Goal: Task Accomplishment & Management: Manage account settings

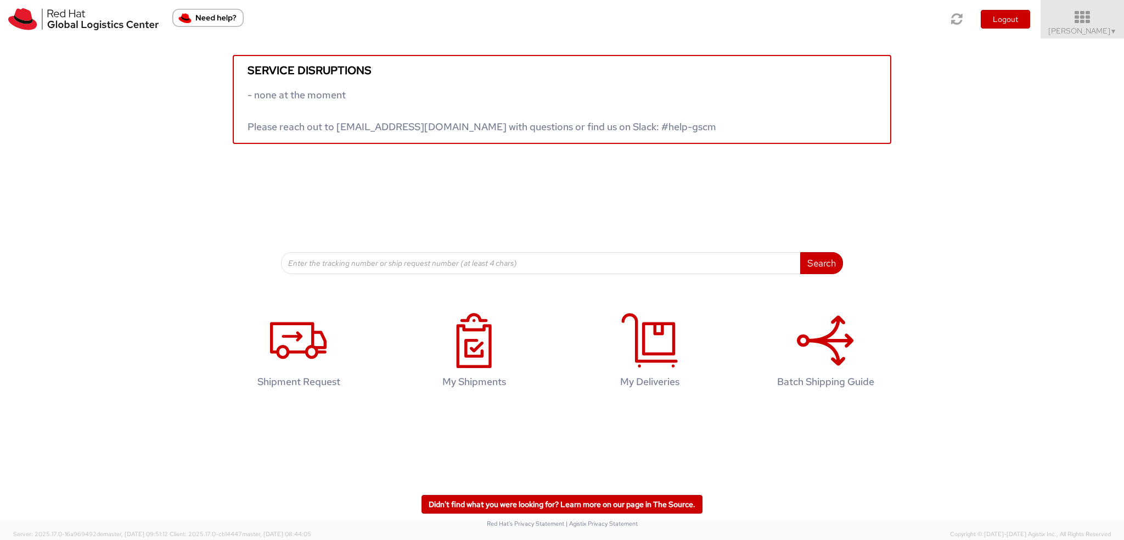
click at [1077, 32] on span "Kirk Newcross ▼" at bounding box center [1083, 31] width 69 height 10
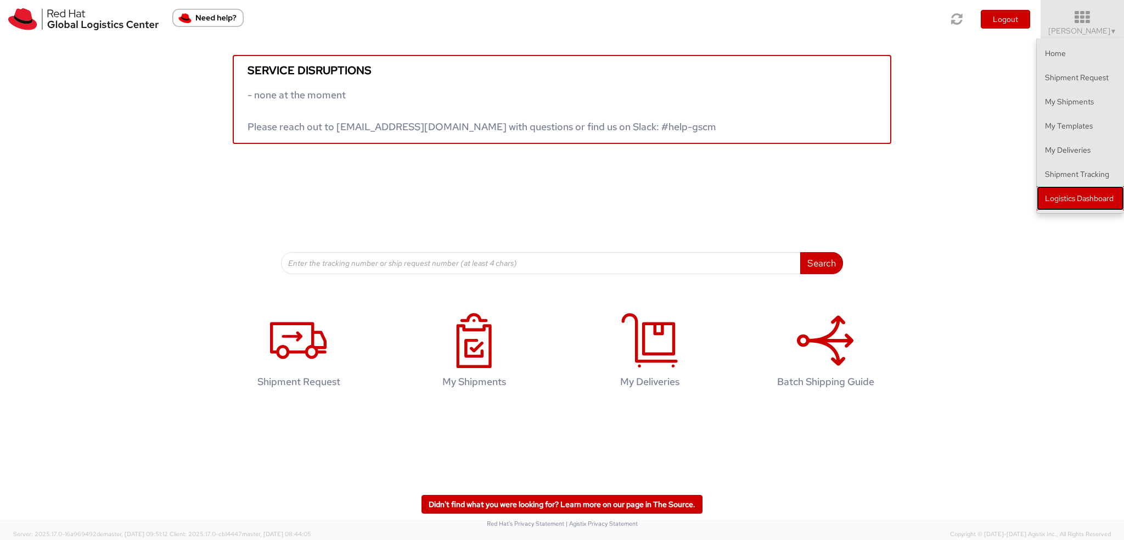
click at [1077, 201] on link "Logistics Dashboard" at bounding box center [1080, 198] width 87 height 24
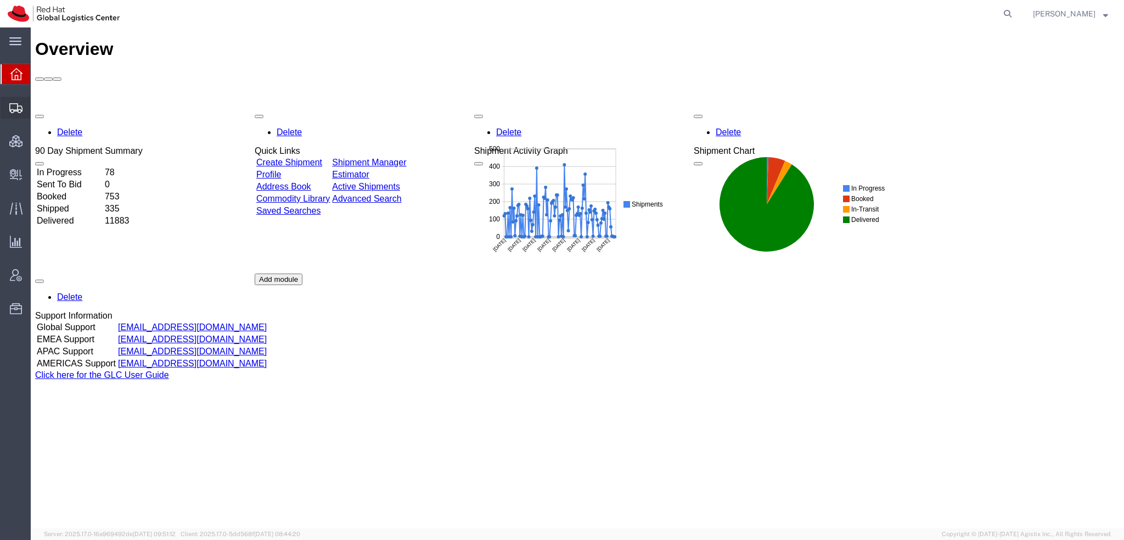
click at [0, 0] on span "Shipment Manager" at bounding box center [0, 0] width 0 height 0
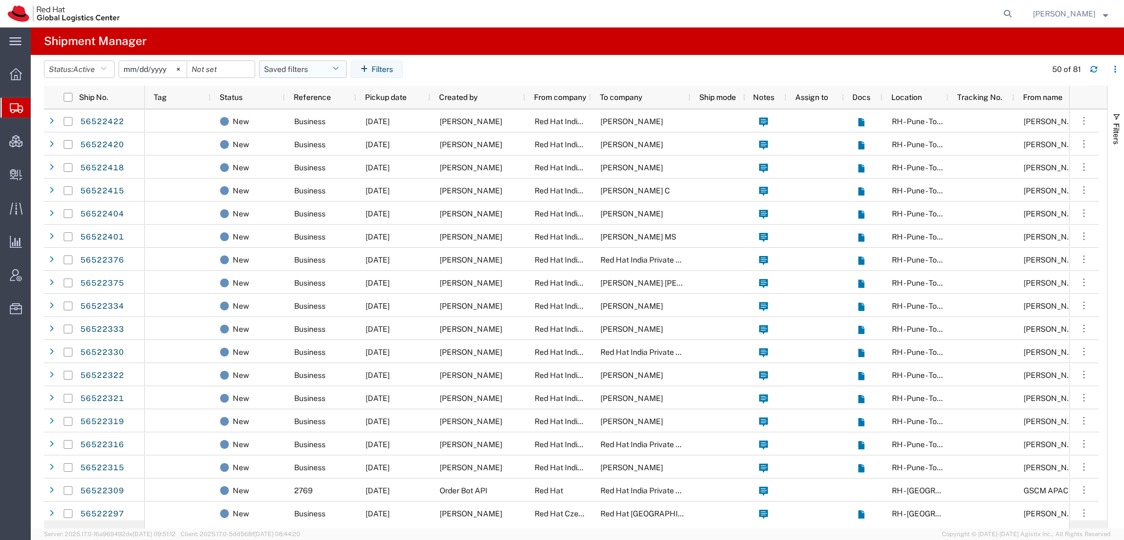
click at [339, 69] on icon "button" at bounding box center [336, 69] width 6 height 8
click at [289, 120] on span "Americas" at bounding box center [333, 117] width 144 height 20
type input "2023-05-07"
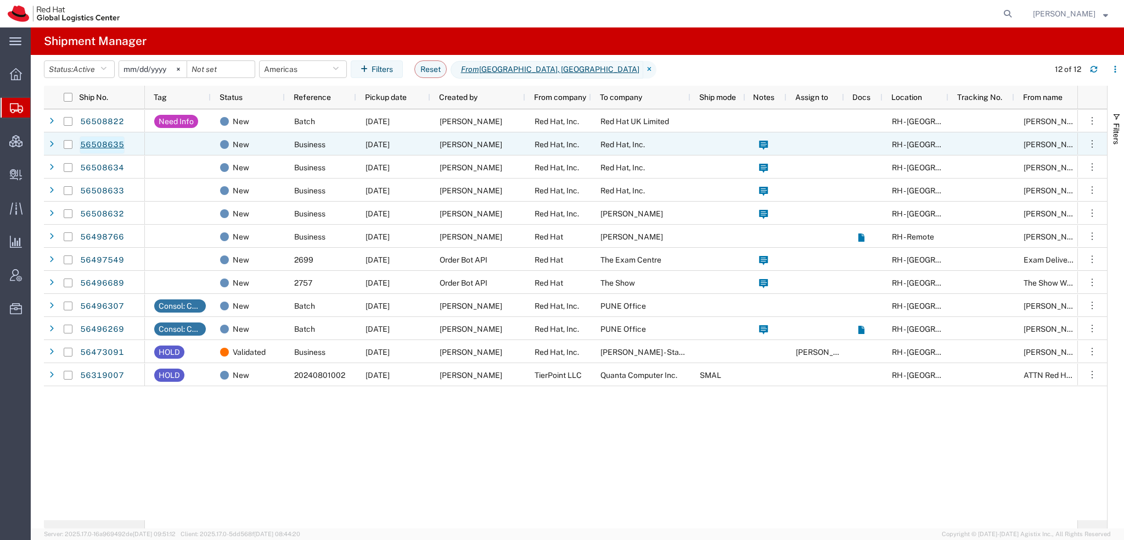
click at [96, 142] on link "56508635" at bounding box center [102, 145] width 45 height 18
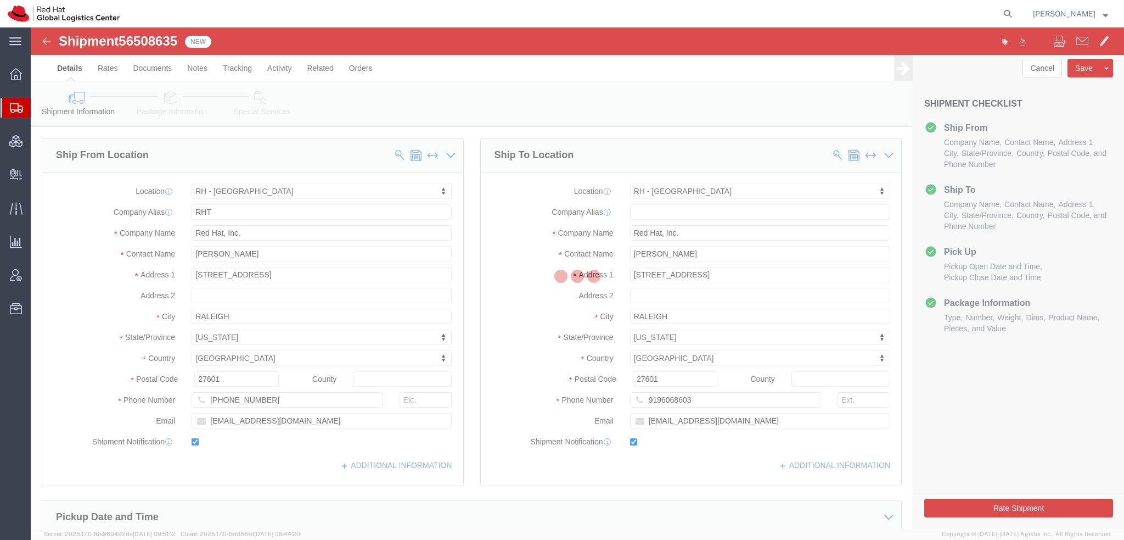
select select "38014"
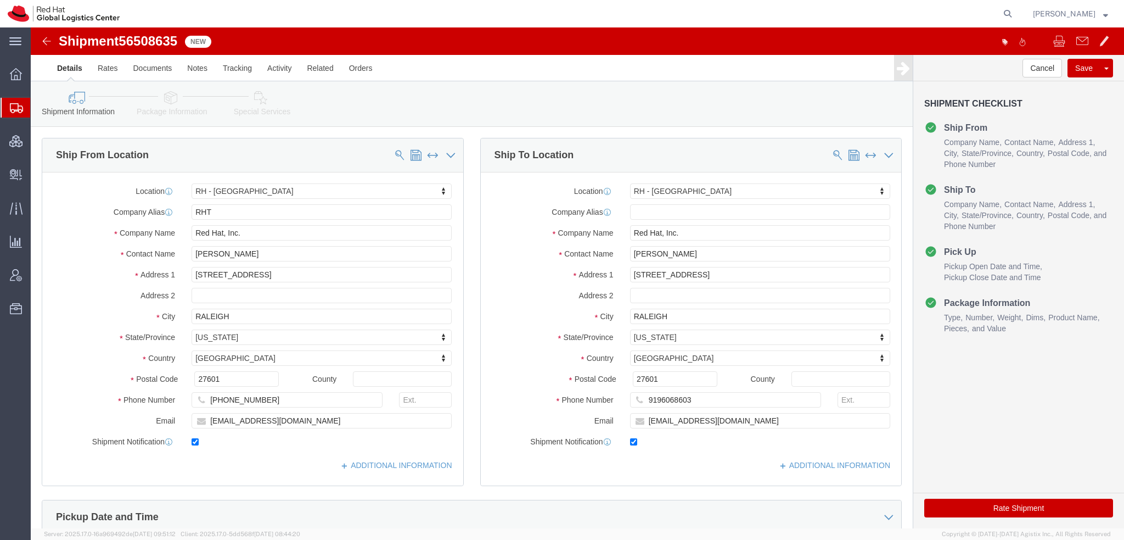
click div "Shipment 56508635 New"
drag, startPoint x: 150, startPoint y: 11, endPoint x: 92, endPoint y: 14, distance: 58.8
click div "Shipment 56508635 New"
copy span "56508635"
click button "Rate Shipment"
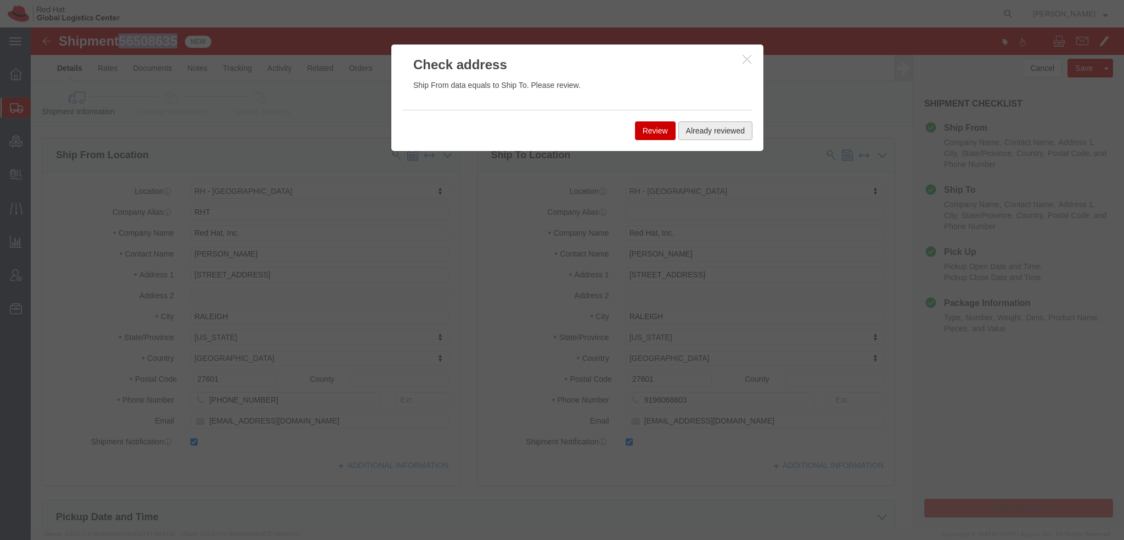
click button "Already reviewed"
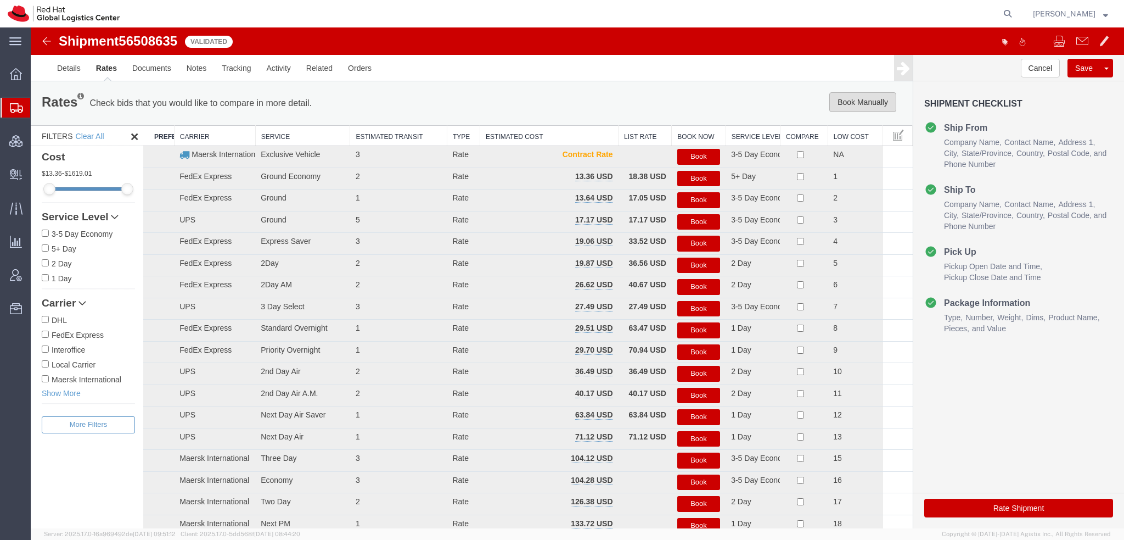
click at [872, 105] on button "Book Manually" at bounding box center [862, 102] width 67 height 20
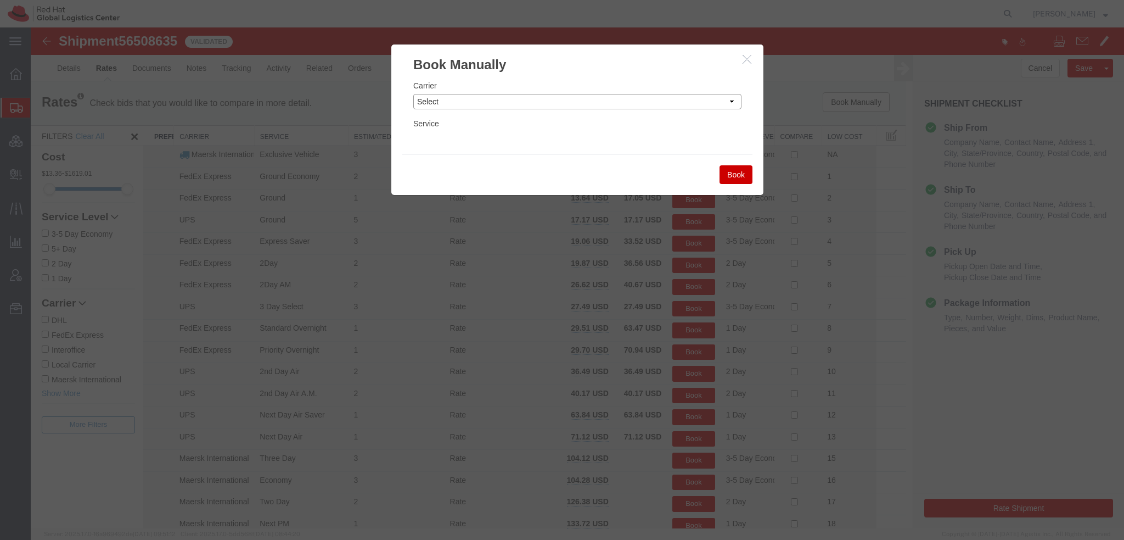
click at [611, 98] on select "Select Add New Carrier (and default service) Amazon Logistics Czech Post DHL Fe…" at bounding box center [577, 101] width 328 height 15
click at [413, 94] on select "Select Add New Carrier (and default service) Amazon Logistics Czech Post DHL Fe…" at bounding box center [577, 101] width 328 height 15
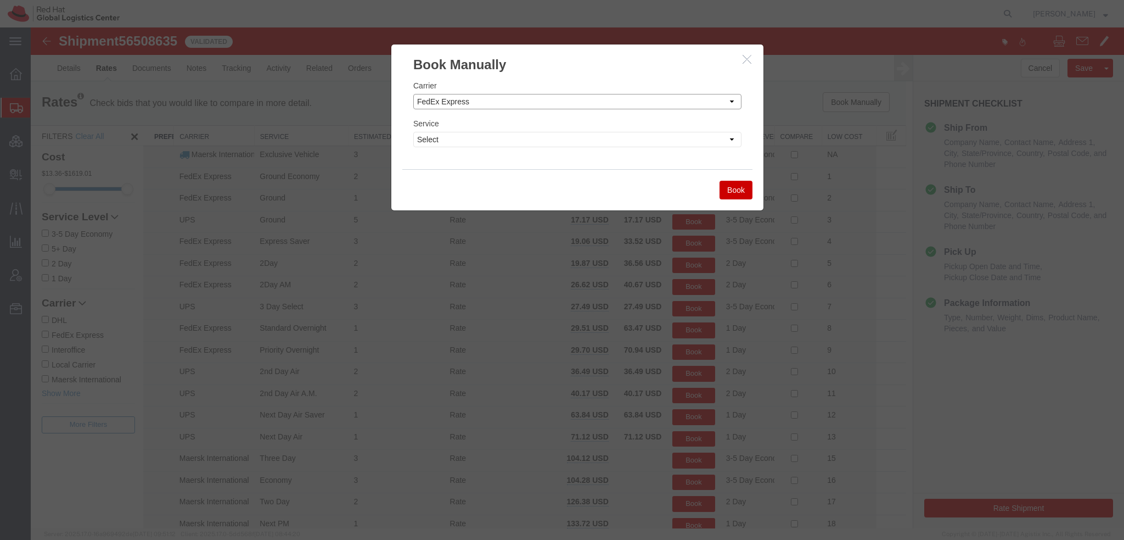
click at [724, 96] on select "Select Add New Carrier (and default service) Amazon Logistics Czech Post DHL Fe…" at bounding box center [577, 101] width 328 height 15
select select "7920"
click at [413, 94] on select "Select Add New Carrier (and default service) Amazon Logistics Czech Post DHL Fe…" at bounding box center [577, 101] width 328 height 15
click at [445, 135] on select "Select IO_Ground IO_LTL" at bounding box center [577, 139] width 328 height 15
select select "17810"
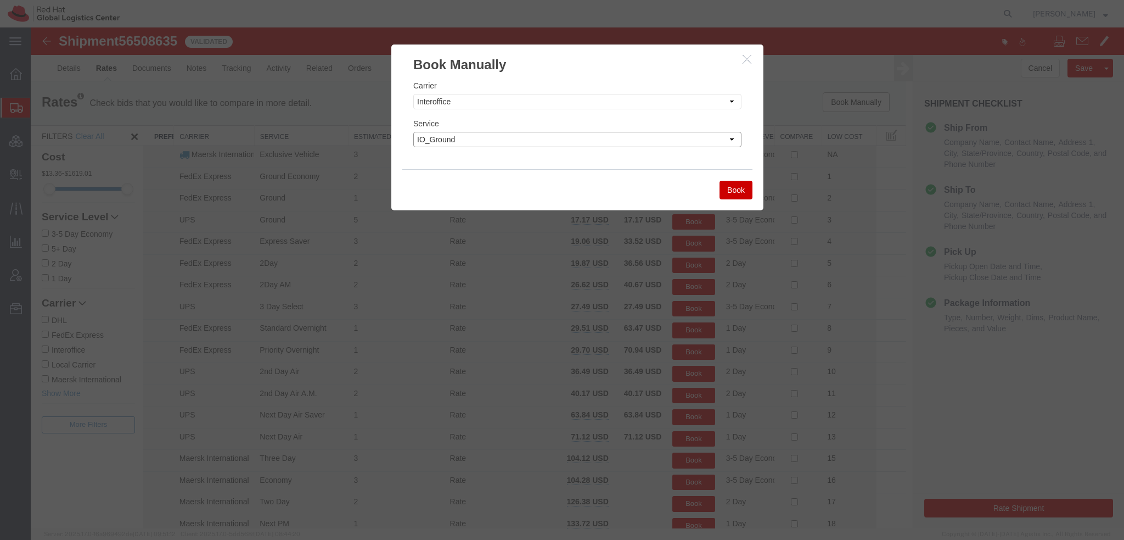
click at [413, 132] on select "Select IO_Ground IO_LTL" at bounding box center [577, 139] width 328 height 15
click at [741, 195] on button "Book" at bounding box center [736, 190] width 33 height 19
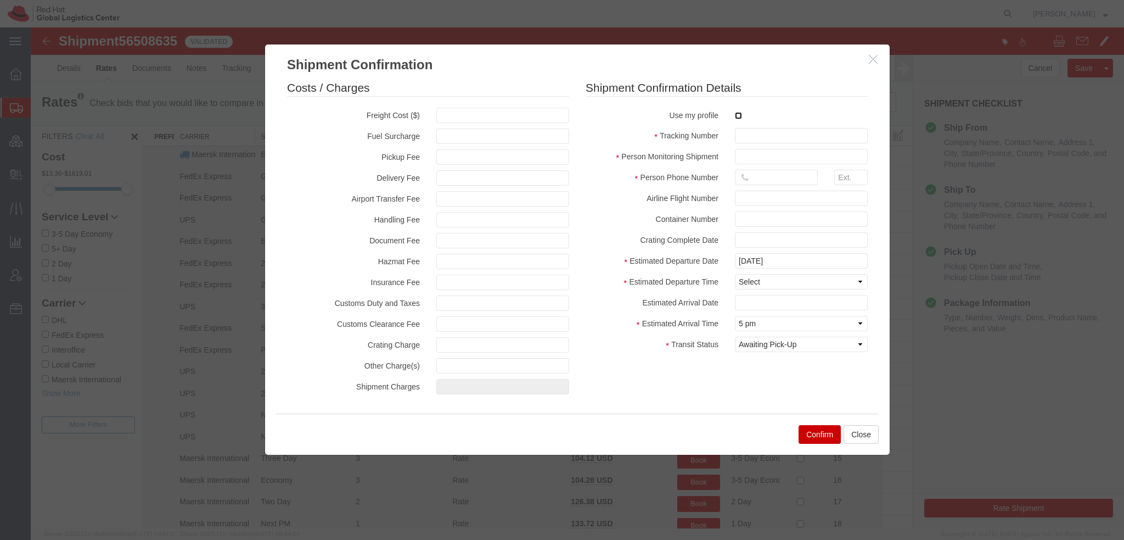
click at [735, 113] on input "checkbox" at bounding box center [738, 115] width 7 height 7
checkbox input "true"
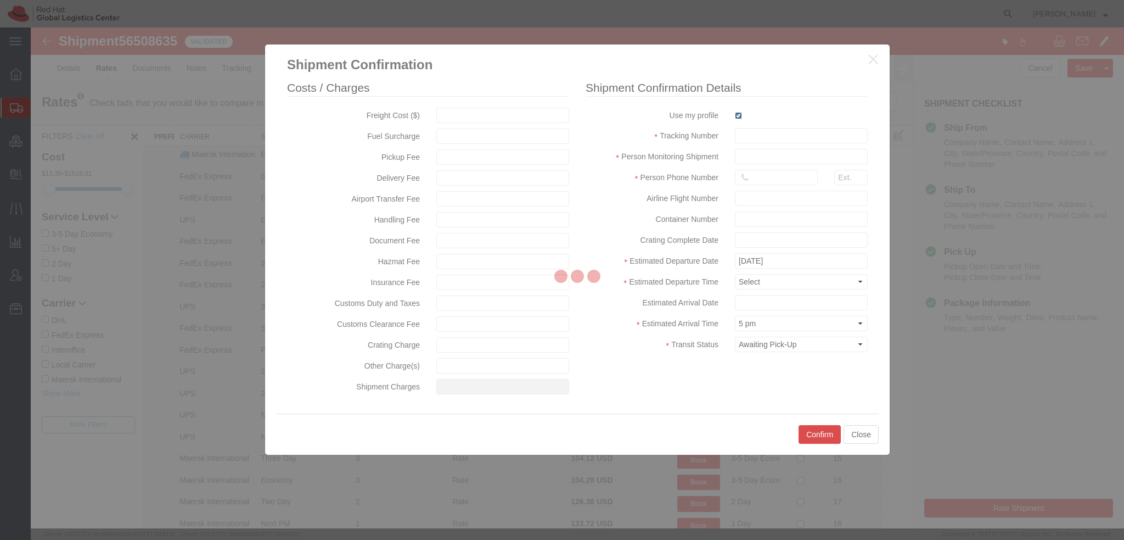
type input "[PERSON_NAME]"
type input "19193013123"
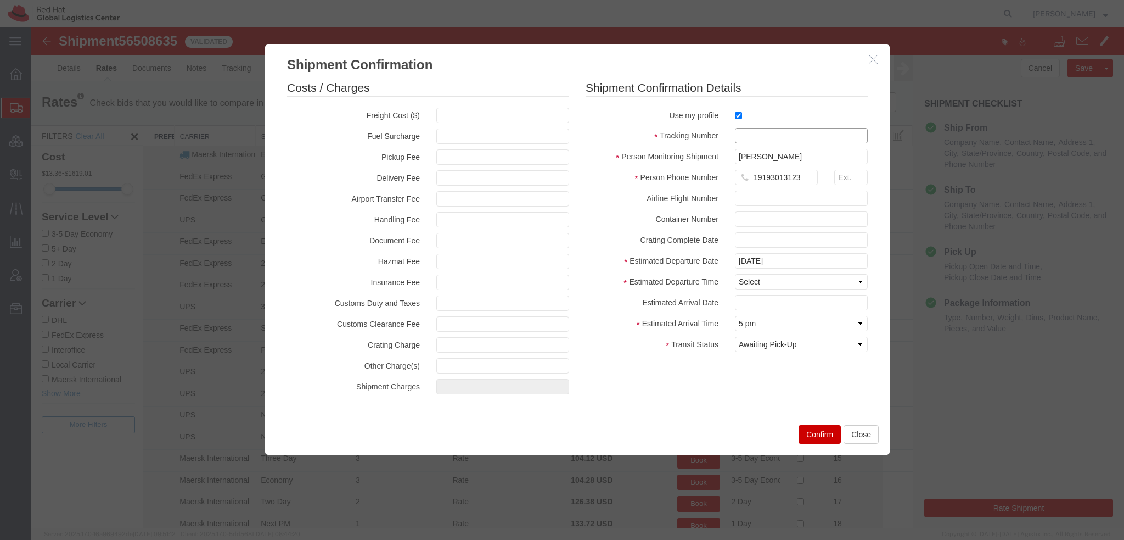
drag, startPoint x: 763, startPoint y: 134, endPoint x: 796, endPoint y: 145, distance: 34.7
click at [769, 136] on input "text" at bounding box center [801, 135] width 133 height 15
paste input "56508635"
type input "RHT56508635"
click at [777, 281] on select "Select Midnight 1 am 2 am 3 am 4 am 5 am 6 am 7 am 8 am 9 am 10 am 11 am 12 Noo…" at bounding box center [801, 281] width 133 height 15
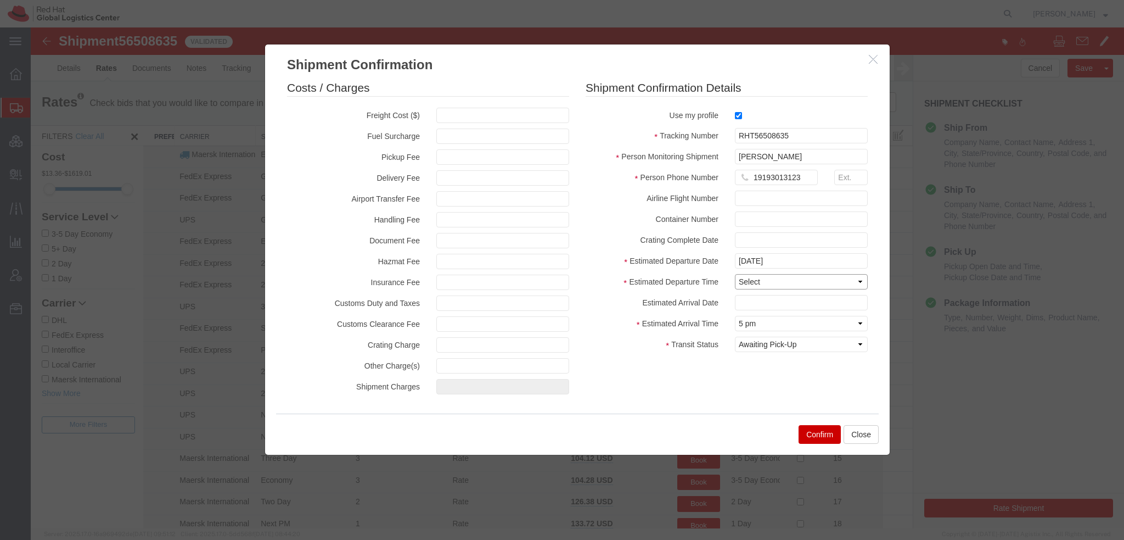
select select "1200"
click at [735, 274] on select "Select Midnight 1 am 2 am 3 am 4 am 5 am 6 am 7 am 8 am 9 am 10 am 11 am 12 Noo…" at bounding box center [801, 281] width 133 height 15
click at [767, 305] on input "text" at bounding box center [801, 302] width 133 height 15
click at [806, 240] on td "21" at bounding box center [809, 247] width 16 height 16
type input "08/21/2025"
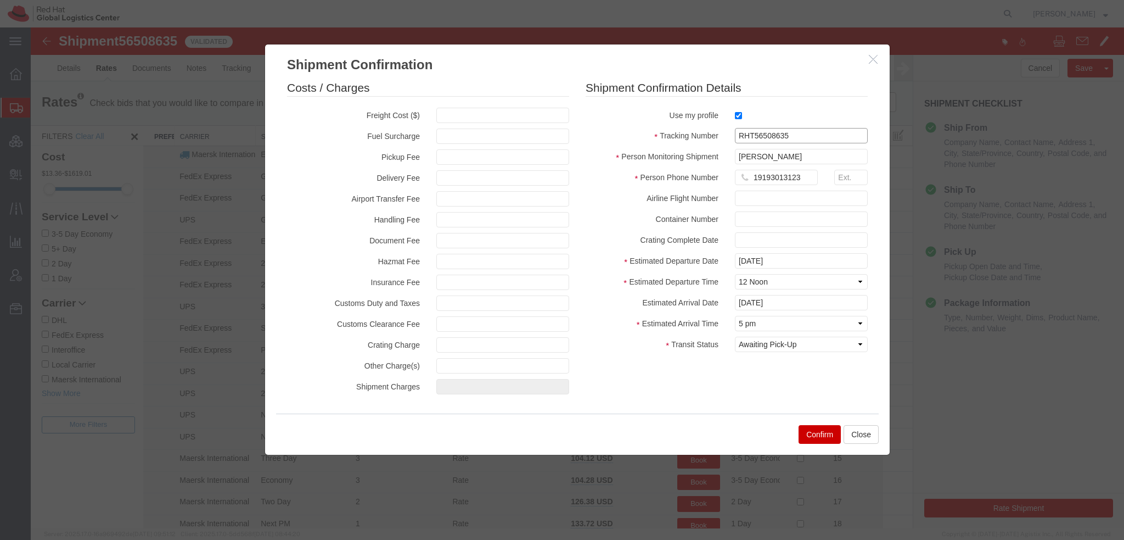
drag, startPoint x: 802, startPoint y: 137, endPoint x: 219, endPoint y: 30, distance: 592.7
click at [219, 30] on div "Shipment Confirmation Costs / Charges Freight Cost ($) Fuel Surcharge Pickup Fe…" at bounding box center [578, 277] width 1094 height 501
click at [823, 436] on button "Confirm" at bounding box center [820, 434] width 42 height 19
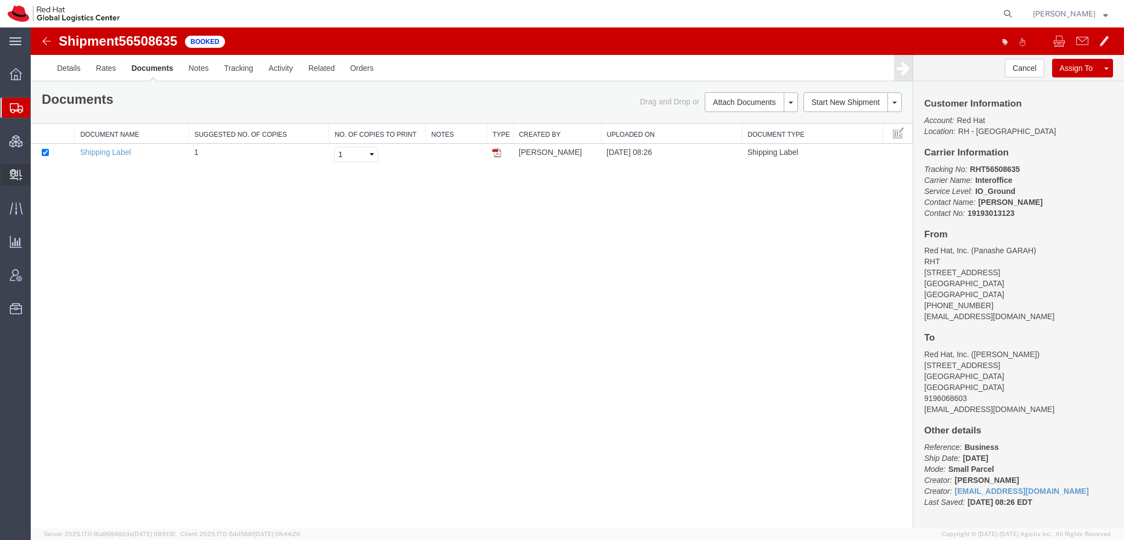
click at [0, 0] on span "Create Delivery" at bounding box center [0, 0] width 0 height 0
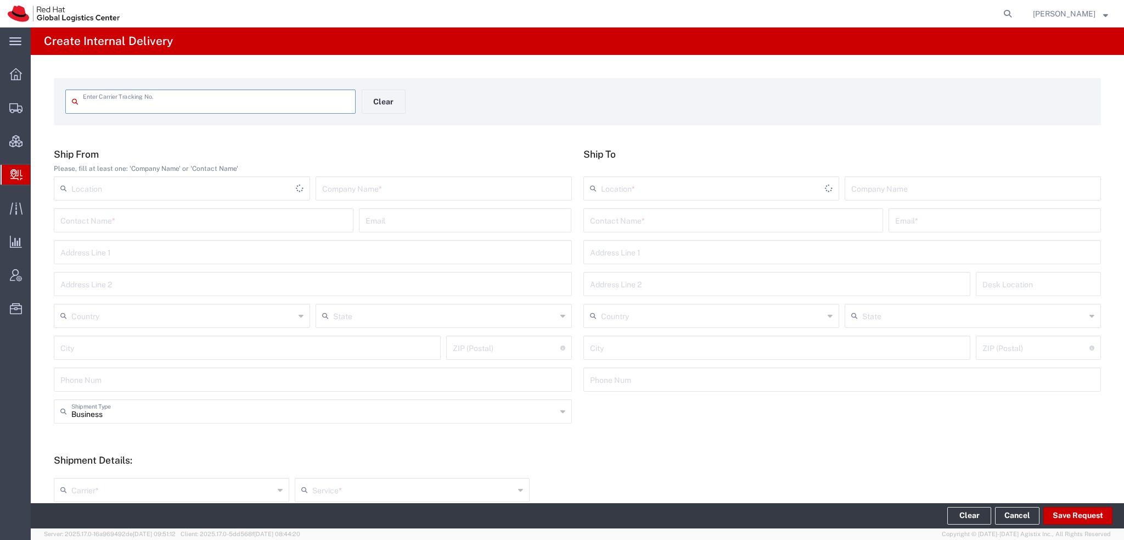
click at [125, 108] on input "text" at bounding box center [216, 100] width 266 height 19
type input "RHT56508635"
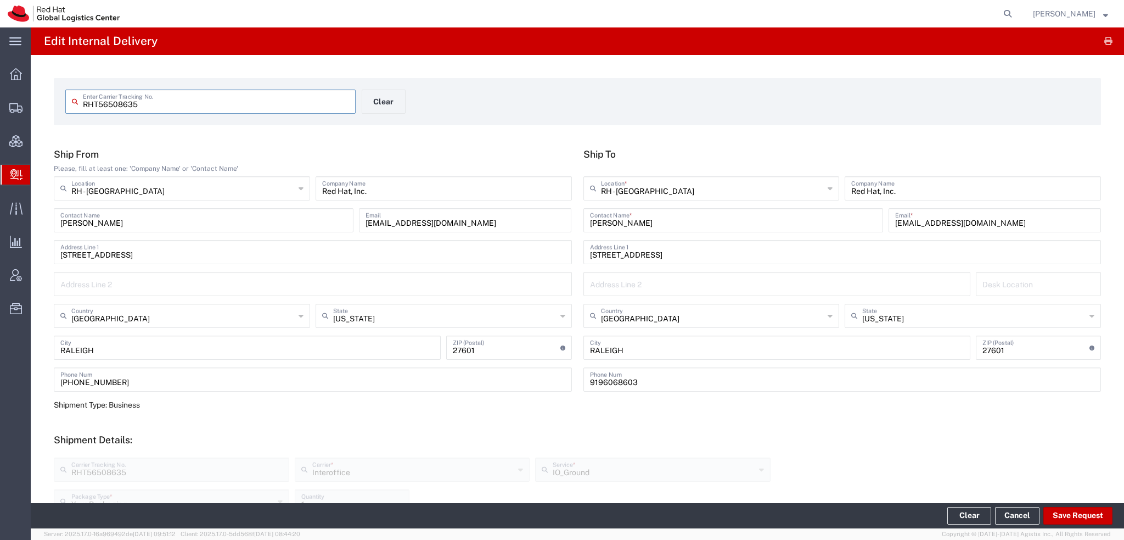
scroll to position [275, 0]
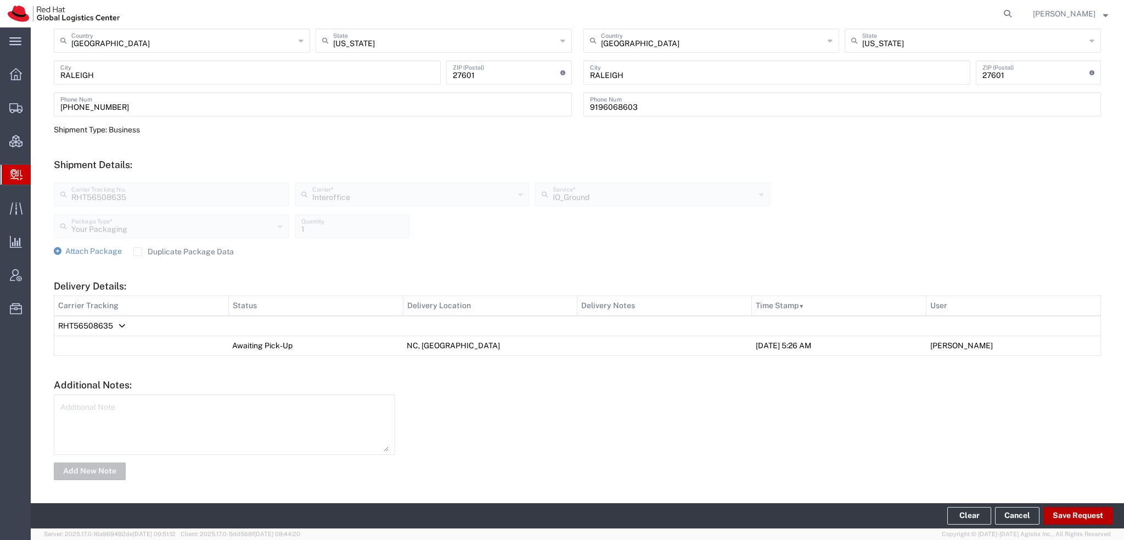
click at [1078, 512] on button "Save Request" at bounding box center [1078, 516] width 69 height 18
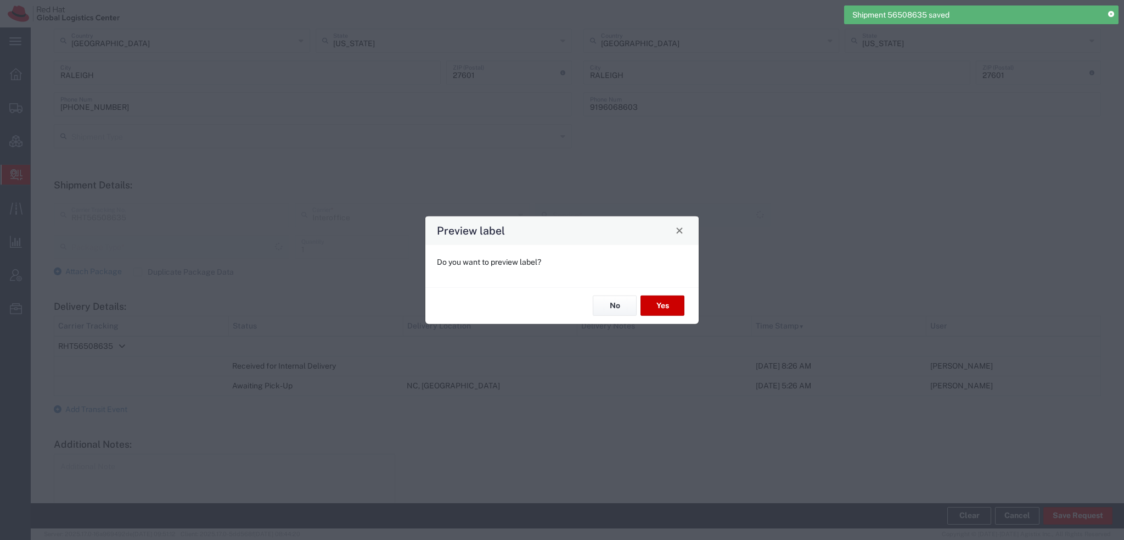
type input "Your Packaging"
type input "IO_Ground"
click at [669, 302] on button "Yes" at bounding box center [663, 305] width 44 height 20
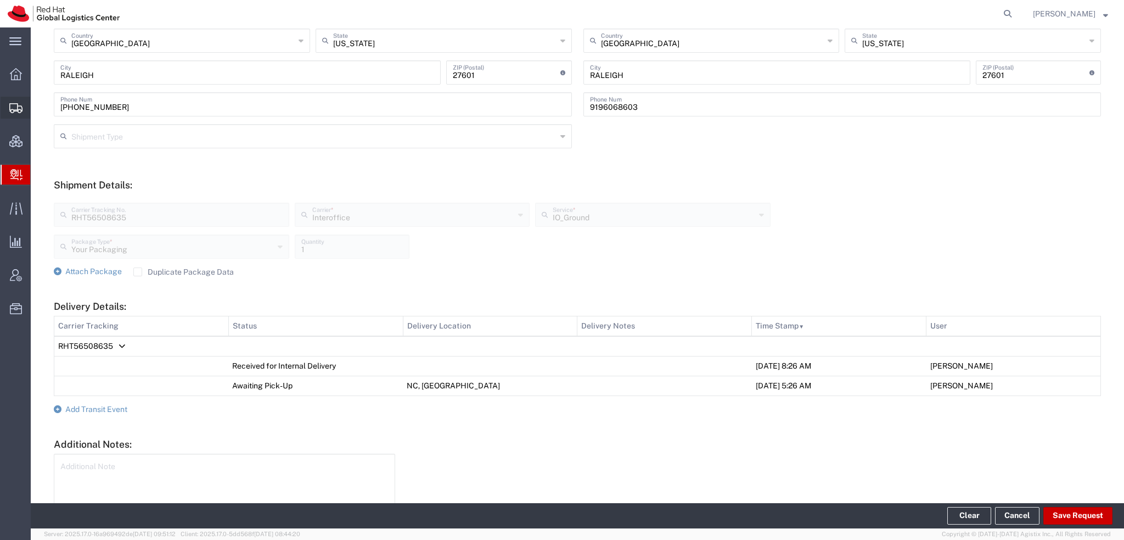
click at [0, 0] on span "Shipment Manager" at bounding box center [0, 0] width 0 height 0
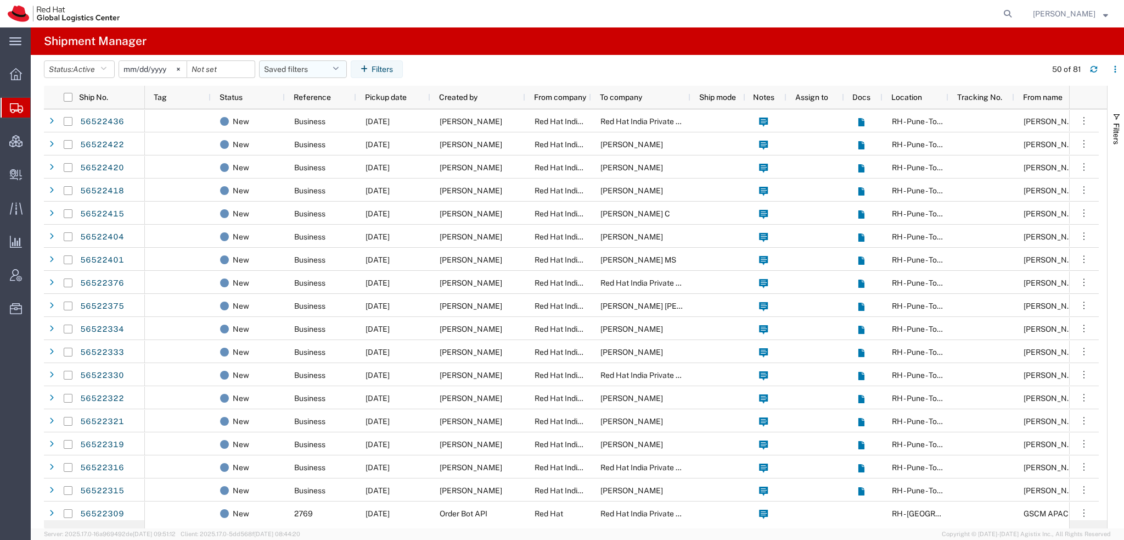
click at [347, 70] on button "Saved filters" at bounding box center [303, 69] width 88 height 18
click at [323, 117] on span "Americas" at bounding box center [333, 117] width 144 height 20
type input "2023-05-07"
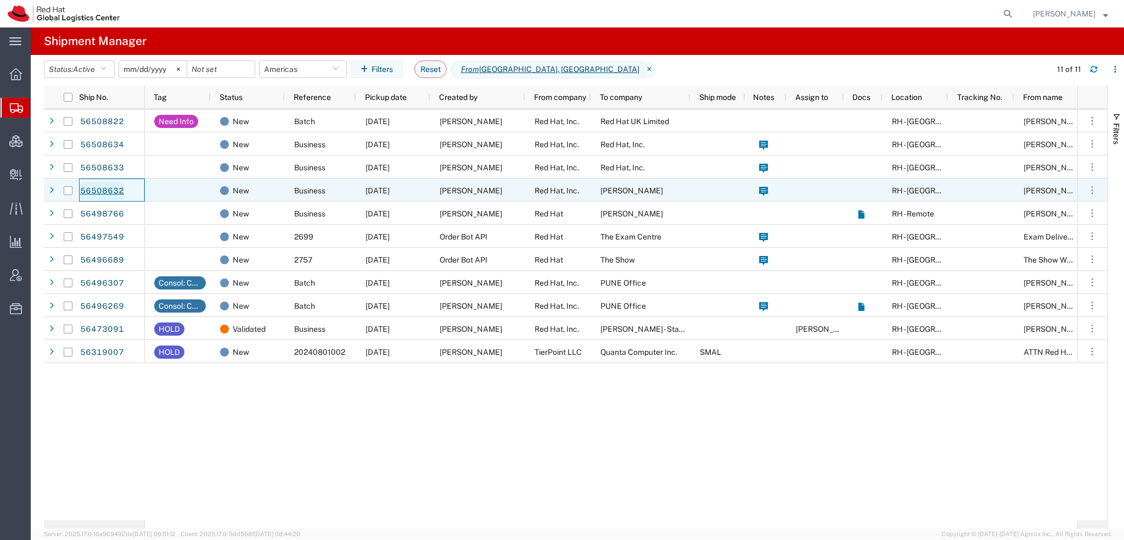
click at [88, 189] on link "56508632" at bounding box center [102, 191] width 45 height 18
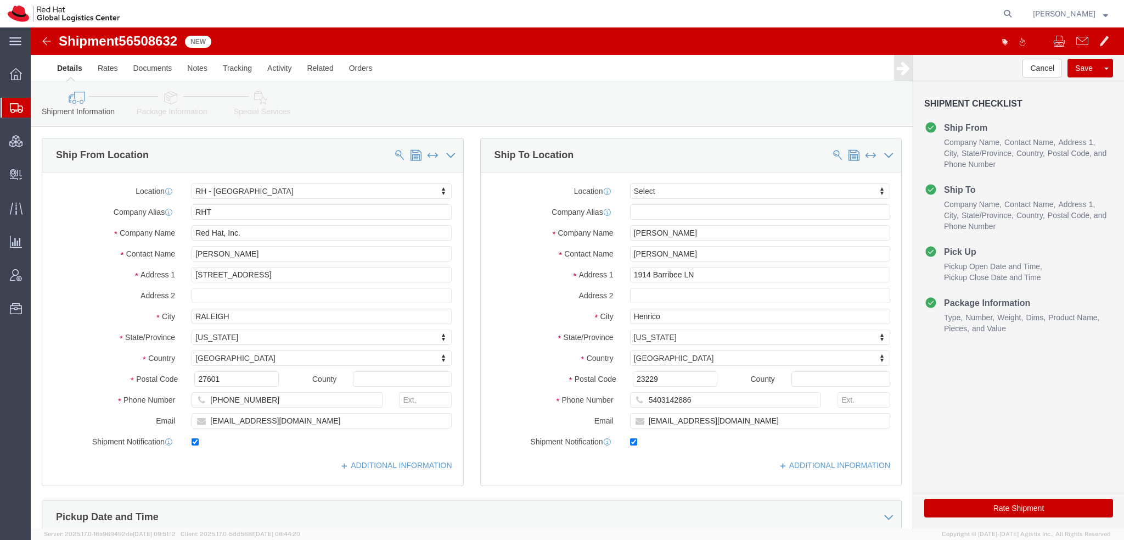
select select "38014"
select select
click icon
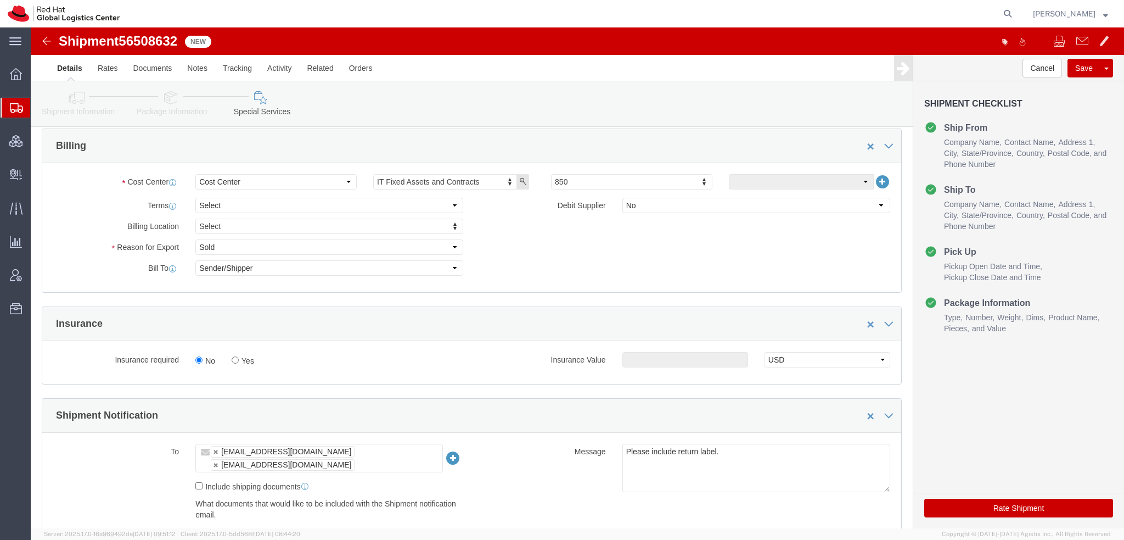
scroll to position [494, 0]
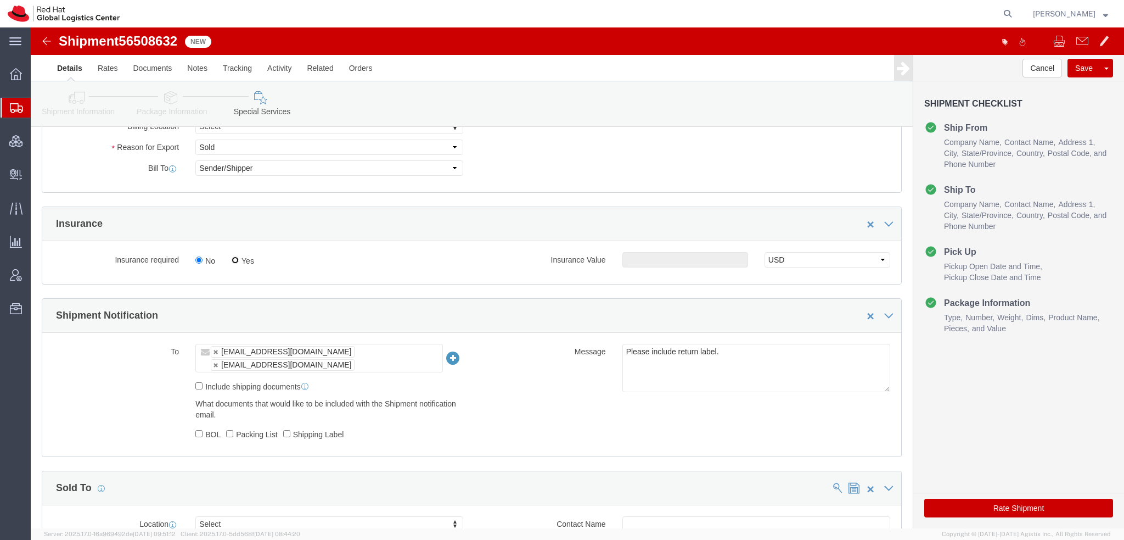
click input "Yes"
radio input "true"
click input "text"
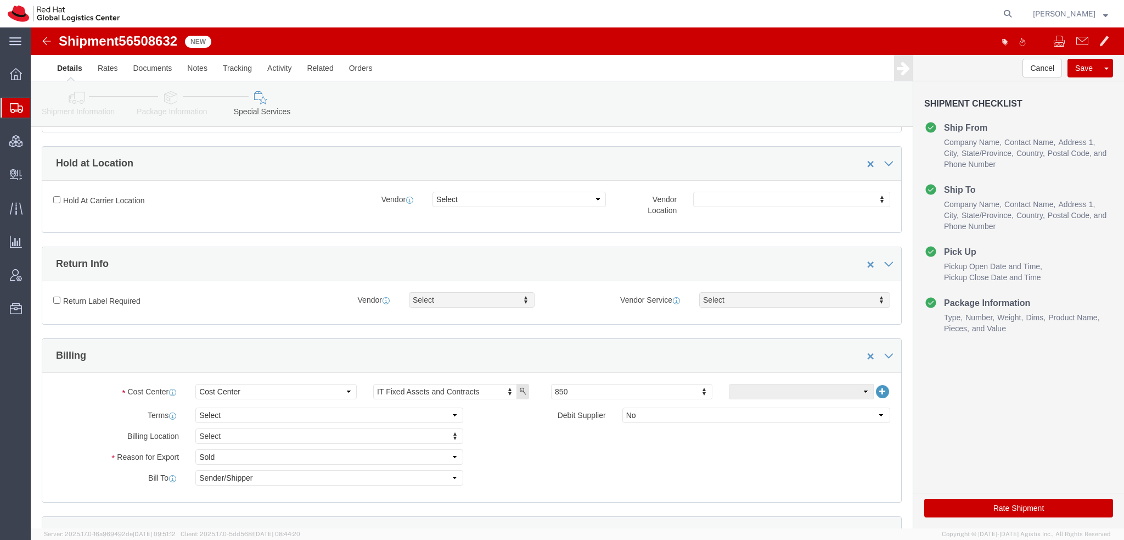
scroll to position [165, 0]
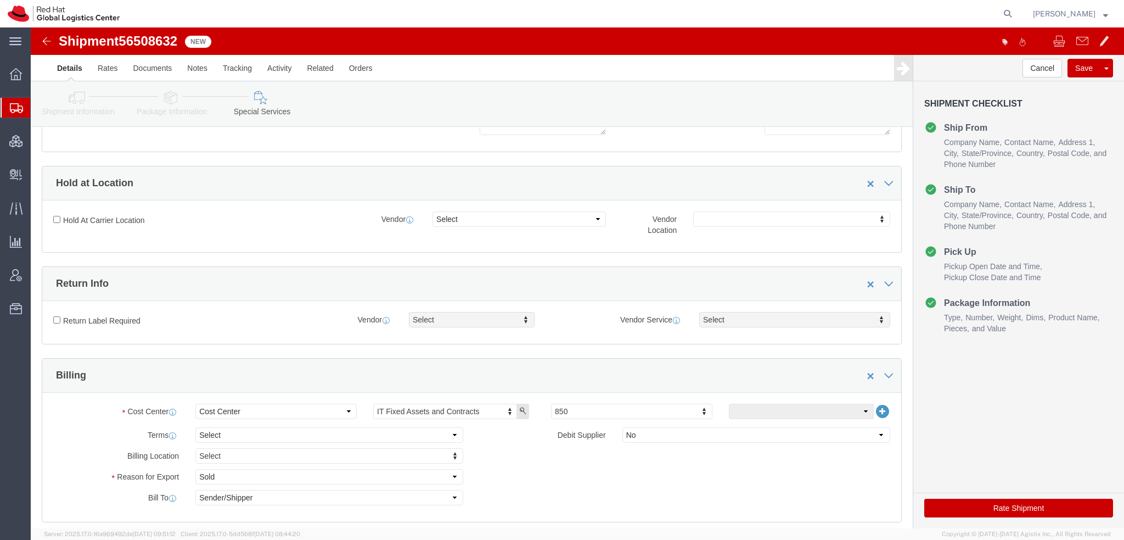
type input "500.00"
click input "Return Label Required"
checkbox input "true"
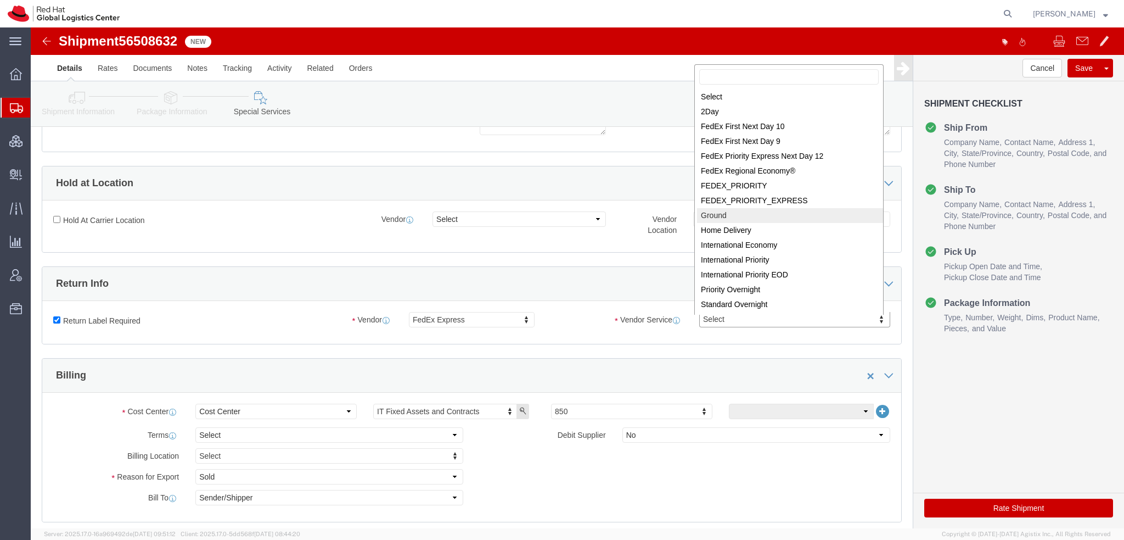
select select "12"
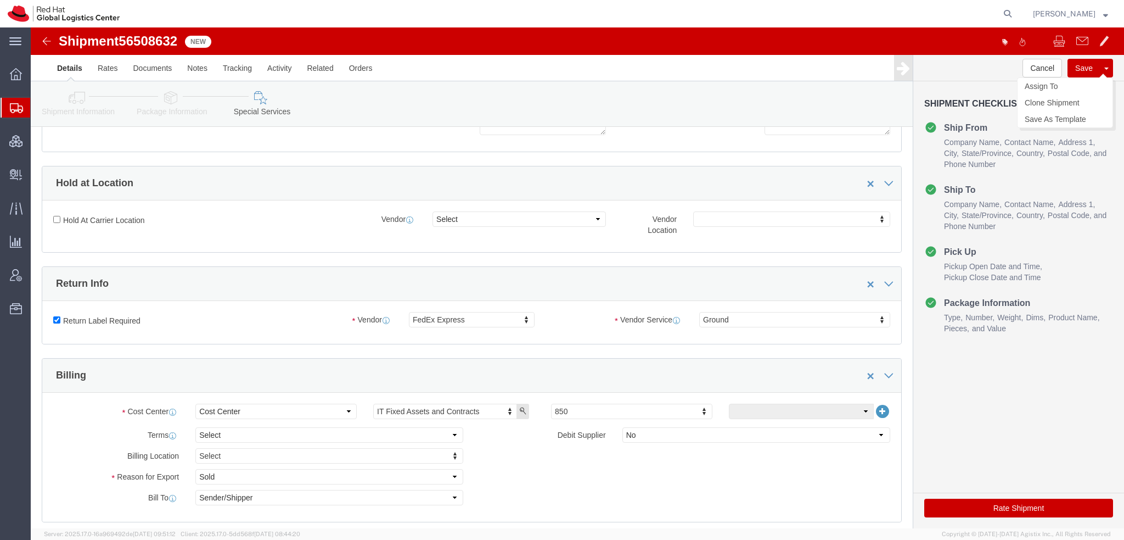
click button "Save"
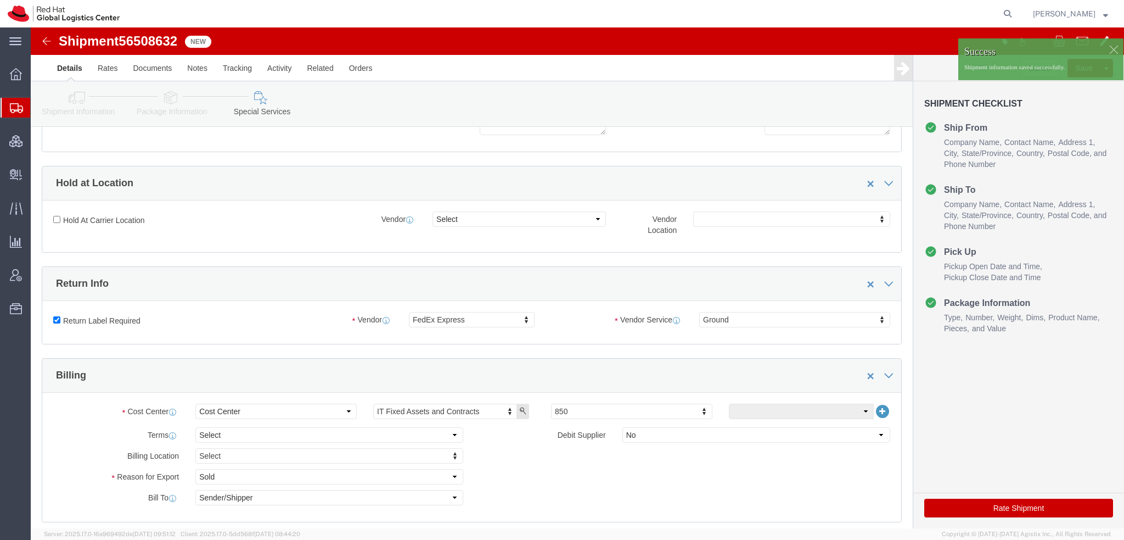
click at [0, 0] on span "Shipment Manager" at bounding box center [0, 0] width 0 height 0
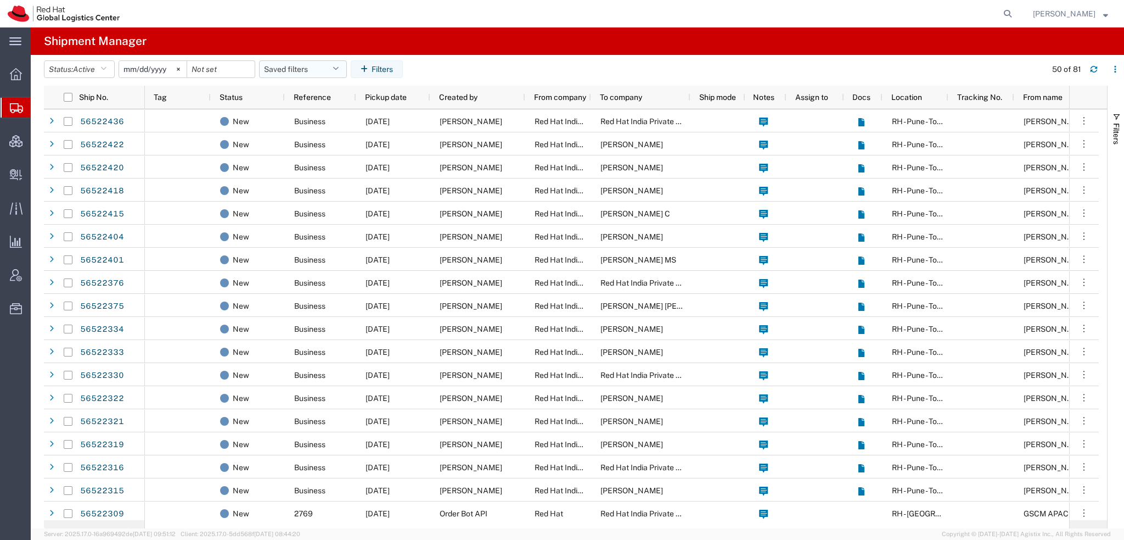
click at [265, 63] on button "Saved filters" at bounding box center [303, 69] width 88 height 18
click at [287, 111] on span "Americas" at bounding box center [333, 117] width 144 height 20
type input "2023-05-07"
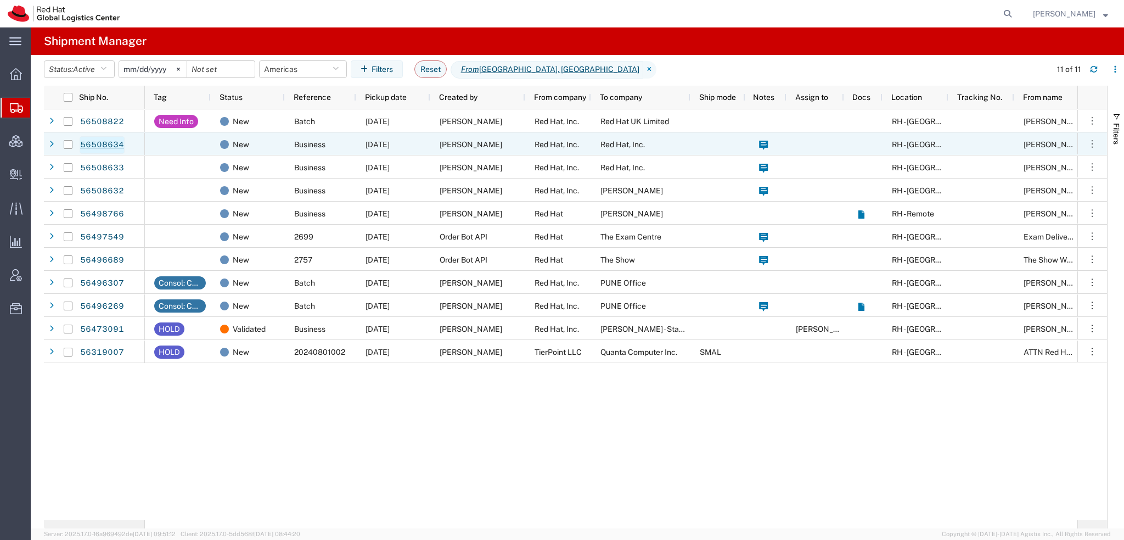
click at [102, 141] on link "56508634" at bounding box center [102, 145] width 45 height 18
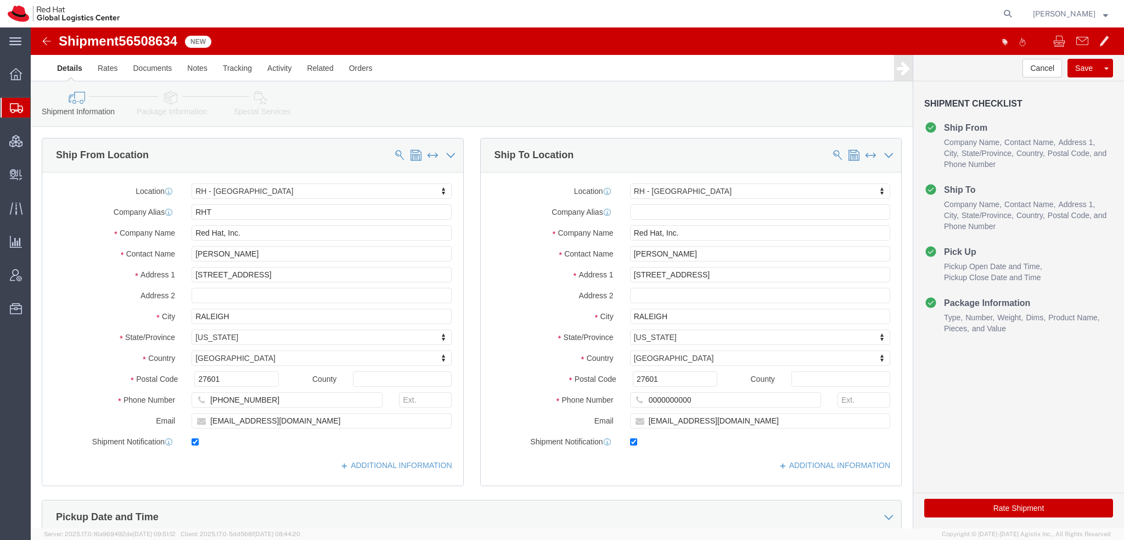
select select "38014"
drag, startPoint x: 149, startPoint y: 8, endPoint x: 93, endPoint y: 14, distance: 56.9
click span "56508634"
copy span "56508634"
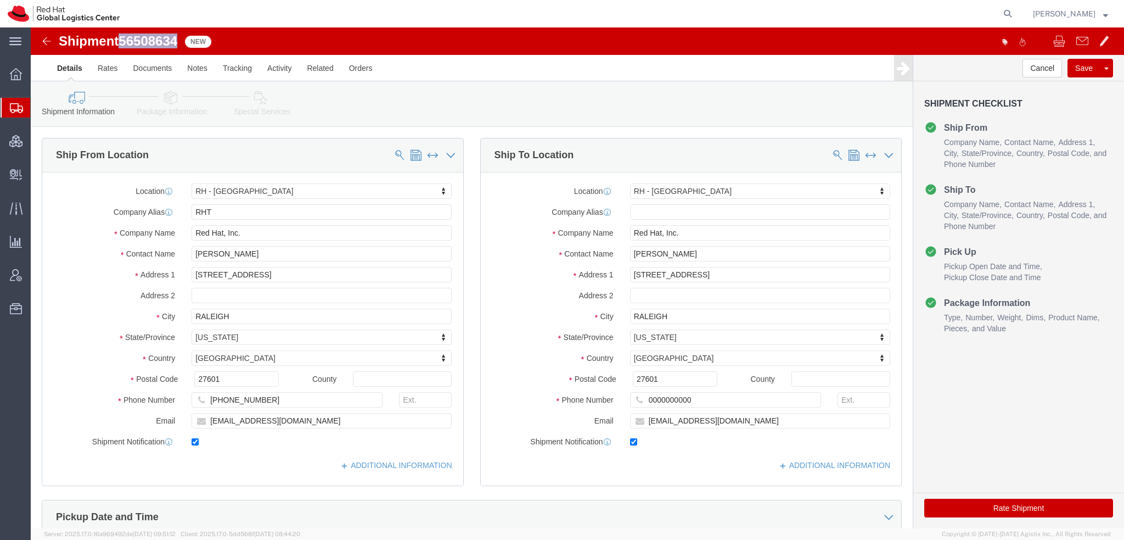
click button "Rate Shipment"
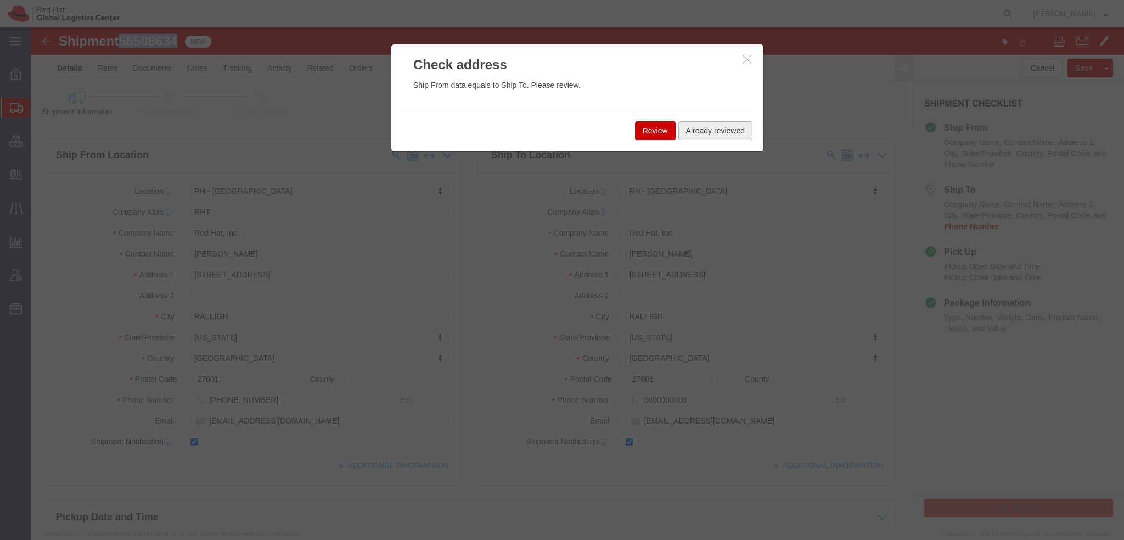
click button "Already reviewed"
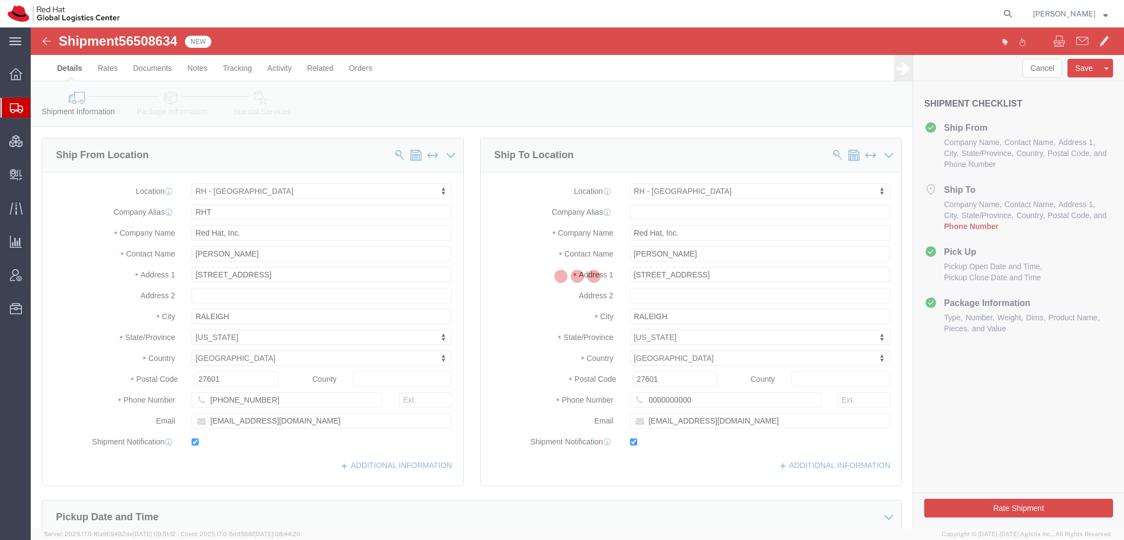
select select "38014"
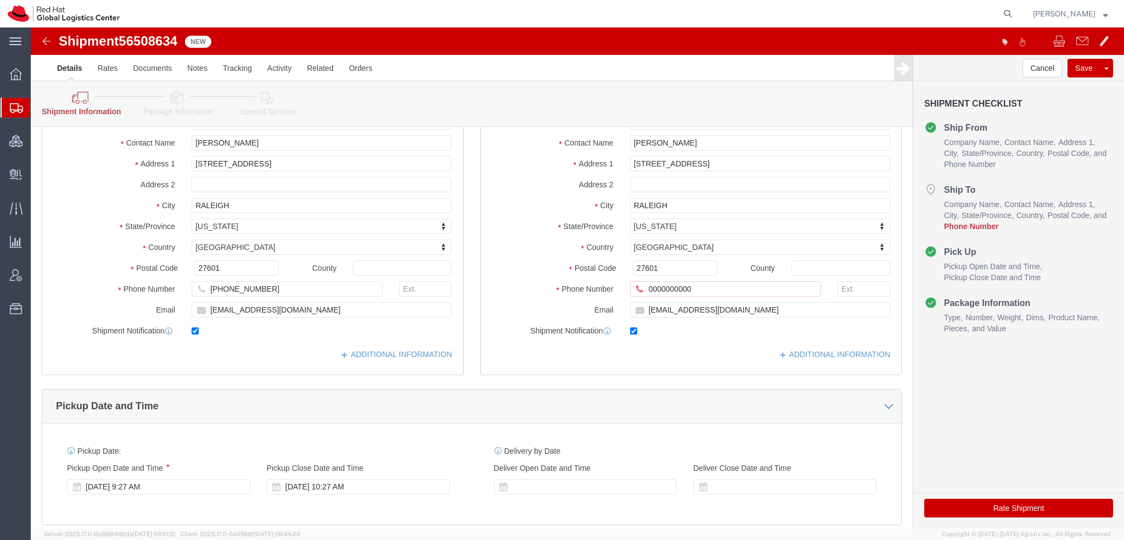
scroll to position [165, 0]
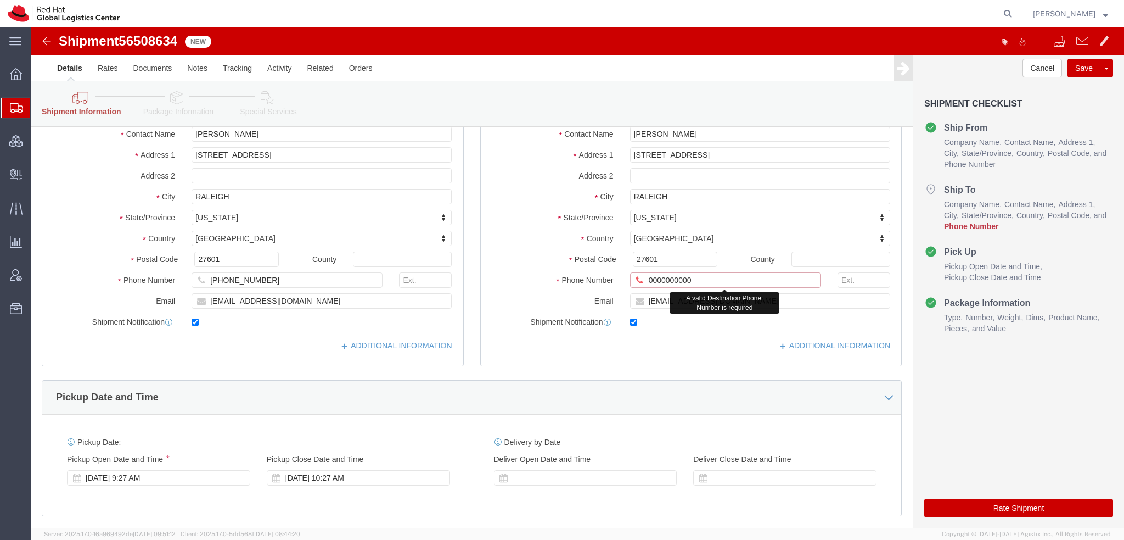
drag, startPoint x: 663, startPoint y: 253, endPoint x: 46, endPoint y: 82, distance: 640.2
click div "Shipment Information Package Information Special Services Please fix the follow…"
type input "9197544950"
click button "Rate Shipment"
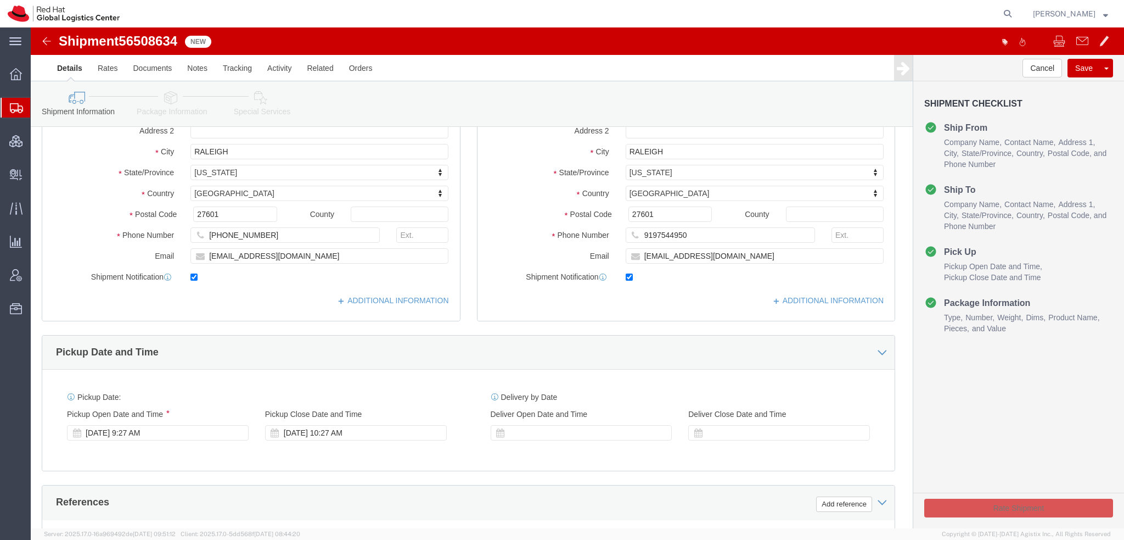
scroll to position [120, 0]
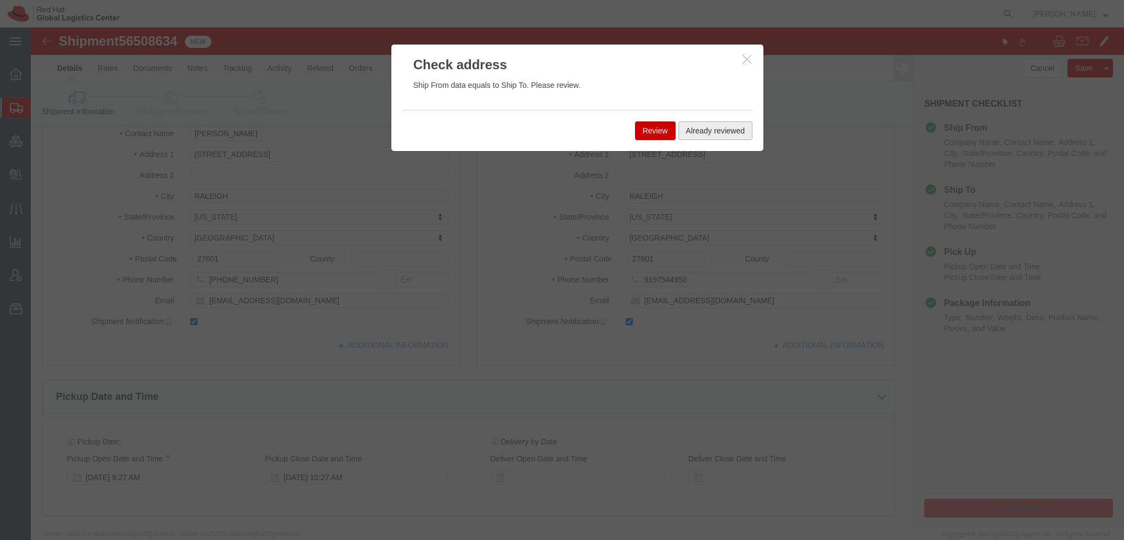
click button "Already reviewed"
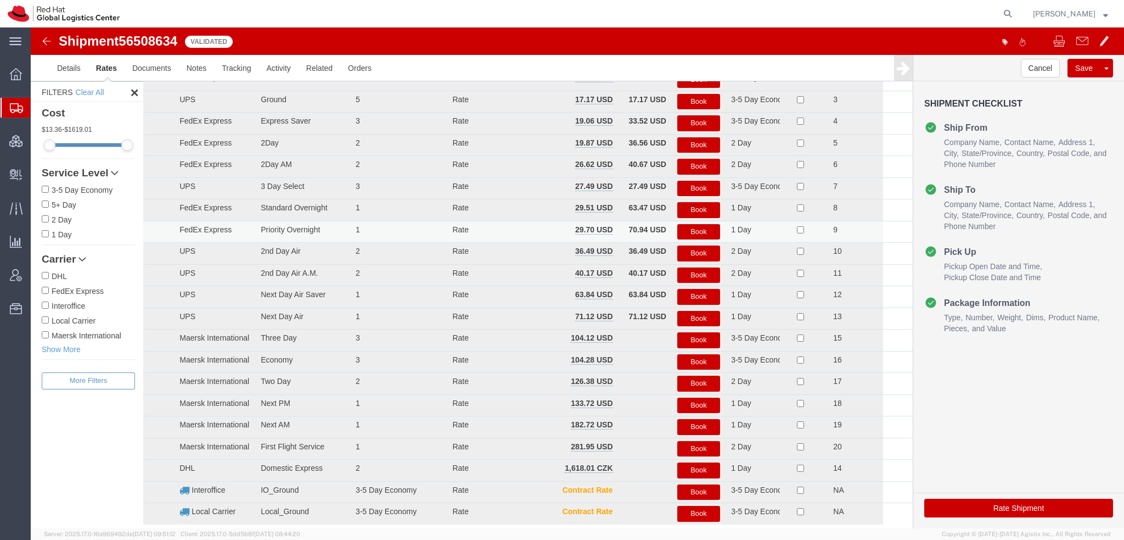
scroll to position [0, 0]
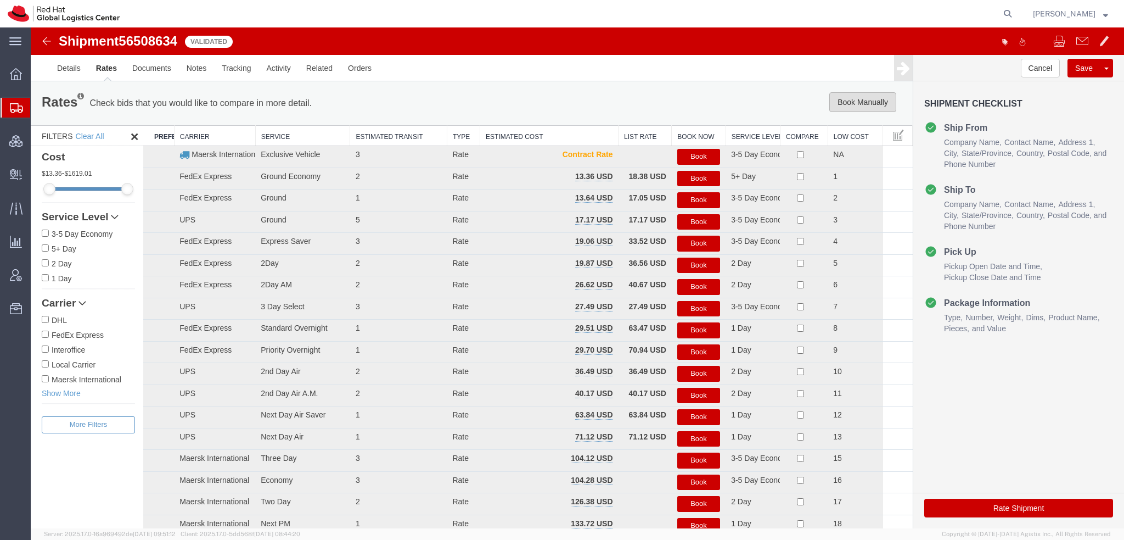
click at [854, 101] on button "Book Manually" at bounding box center [862, 102] width 67 height 20
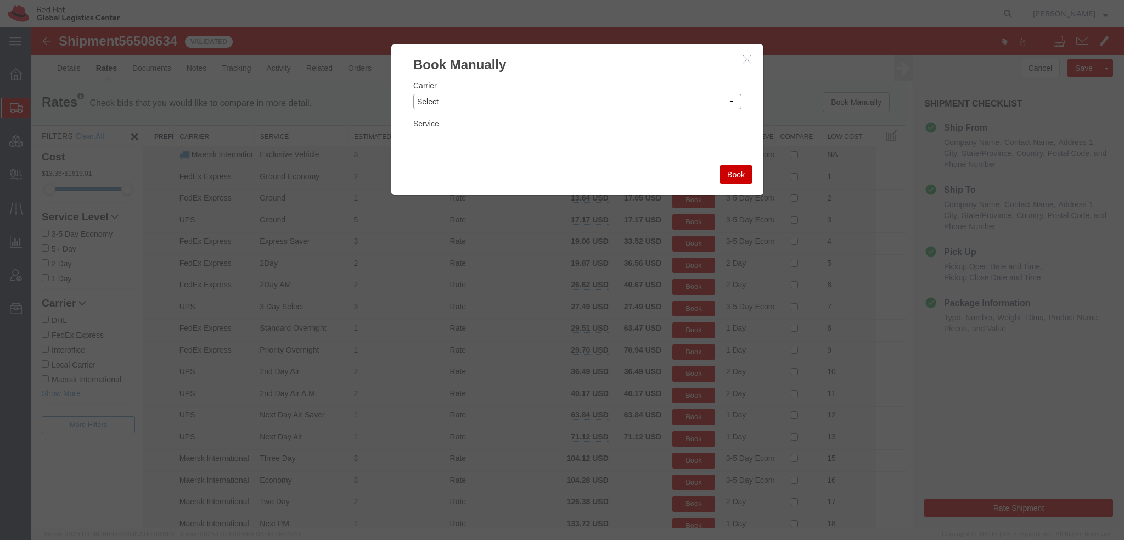
click at [656, 98] on select "Select Add New Carrier (and default service) Amazon Logistics Czech Post DHL Fe…" at bounding box center [577, 101] width 328 height 15
select select "7920"
click at [413, 94] on select "Select Add New Carrier (and default service) Amazon Logistics Czech Post DHL Fe…" at bounding box center [577, 101] width 328 height 15
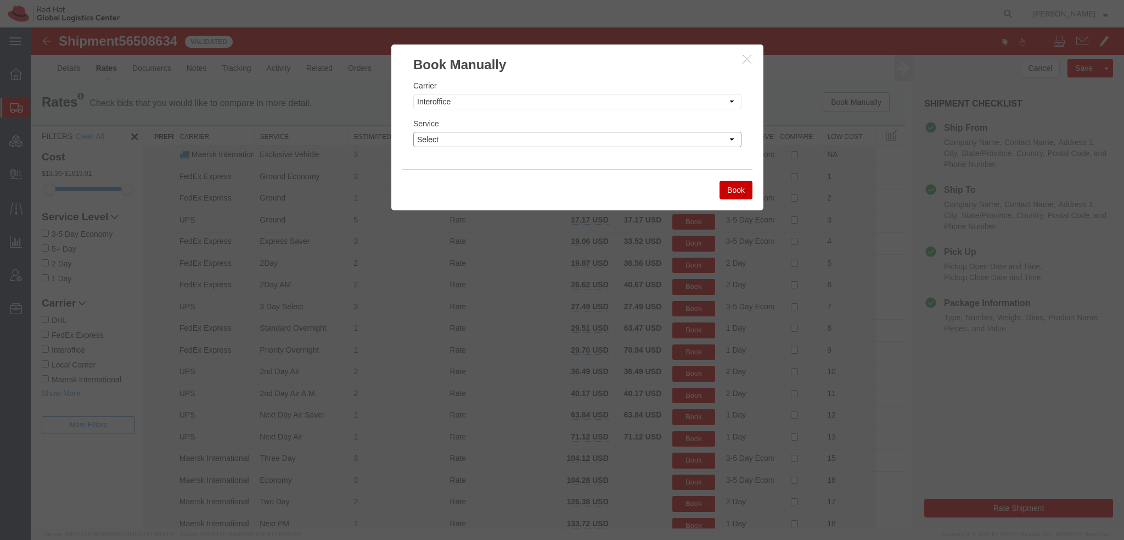
click at [450, 142] on select "Select IO_Ground IO_LTL" at bounding box center [577, 139] width 328 height 15
select select "17810"
click at [413, 132] on select "Select IO_Ground IO_LTL" at bounding box center [577, 139] width 328 height 15
click at [728, 190] on button "Book" at bounding box center [736, 190] width 33 height 19
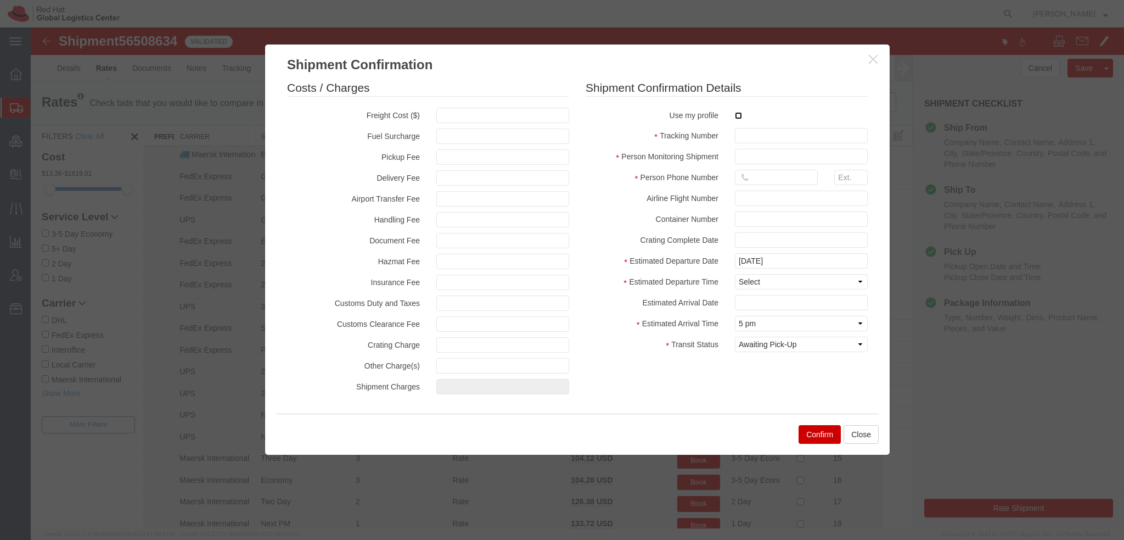
click at [735, 116] on input "checkbox" at bounding box center [738, 115] width 7 height 7
checkbox input "true"
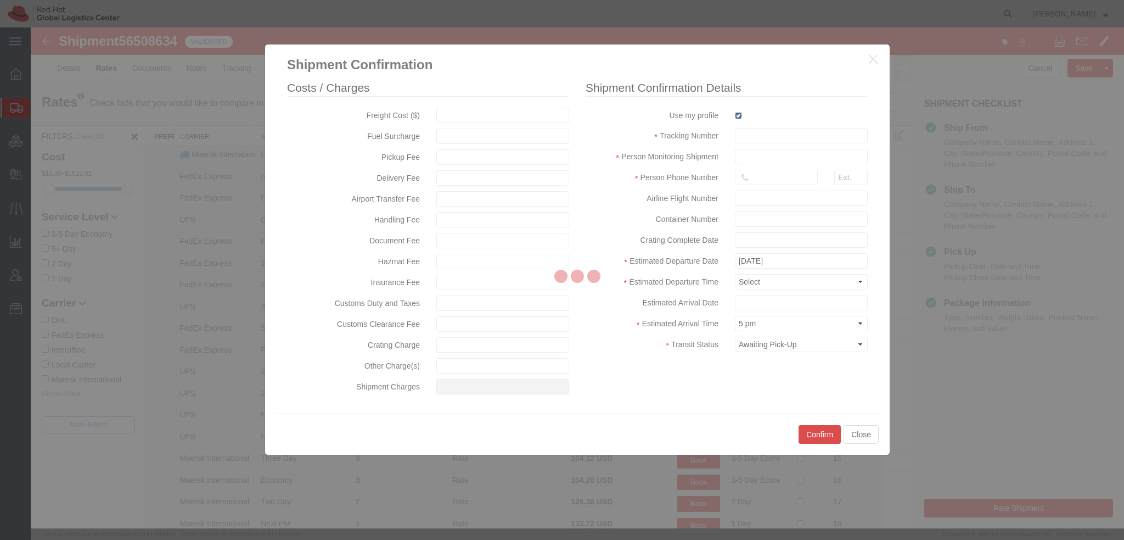
type input "[PERSON_NAME]"
type input "19193013123"
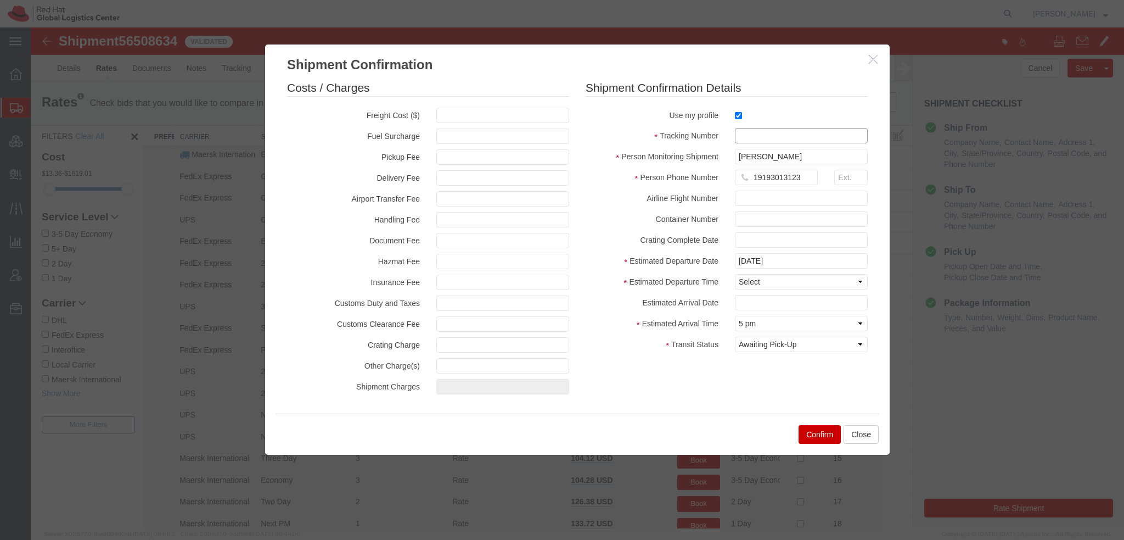
click at [759, 136] on input "text" at bounding box center [801, 135] width 133 height 15
paste input "56508634"
type input "RHT56508634"
click at [799, 137] on input "RHT56508634" at bounding box center [801, 135] width 133 height 15
drag, startPoint x: 790, startPoint y: 134, endPoint x: 439, endPoint y: 68, distance: 357.6
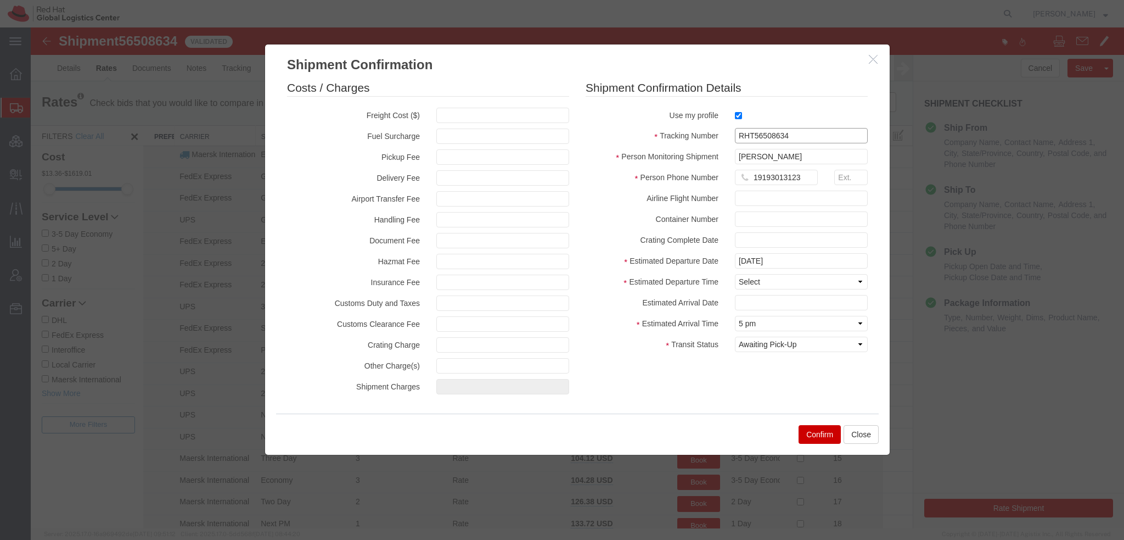
click at [441, 69] on div "Shipment Confirmation Costs / Charges Freight Cost ($) Fuel Surcharge Pickup Fe…" at bounding box center [578, 249] width 626 height 411
click at [757, 287] on select "Select Midnight 1 am 2 am 3 am 4 am 5 am 6 am 7 am 8 am 9 am 10 am 11 am 12 Noo…" at bounding box center [801, 281] width 133 height 15
select select "1200"
click at [735, 274] on select "Select Midnight 1 am 2 am 3 am 4 am 5 am 6 am 7 am 8 am 9 am 10 am 11 am 12 Noo…" at bounding box center [801, 281] width 133 height 15
click at [745, 302] on input "text" at bounding box center [801, 302] width 133 height 15
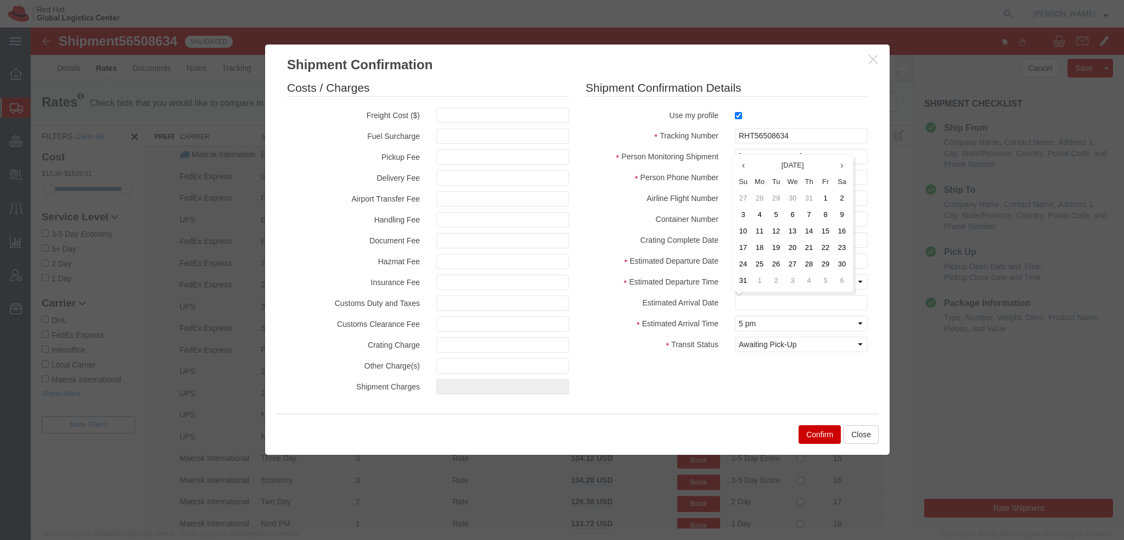
click at [812, 107] on fieldset "Shipment Confirmation Details Use my profile Tracking Number RHT56508634 Person…" at bounding box center [727, 219] width 282 height 278
click at [760, 301] on input "text" at bounding box center [801, 302] width 133 height 15
click at [809, 245] on td "21" at bounding box center [809, 247] width 16 height 16
type input "08/21/2025"
click at [816, 436] on button "Confirm" at bounding box center [820, 434] width 42 height 19
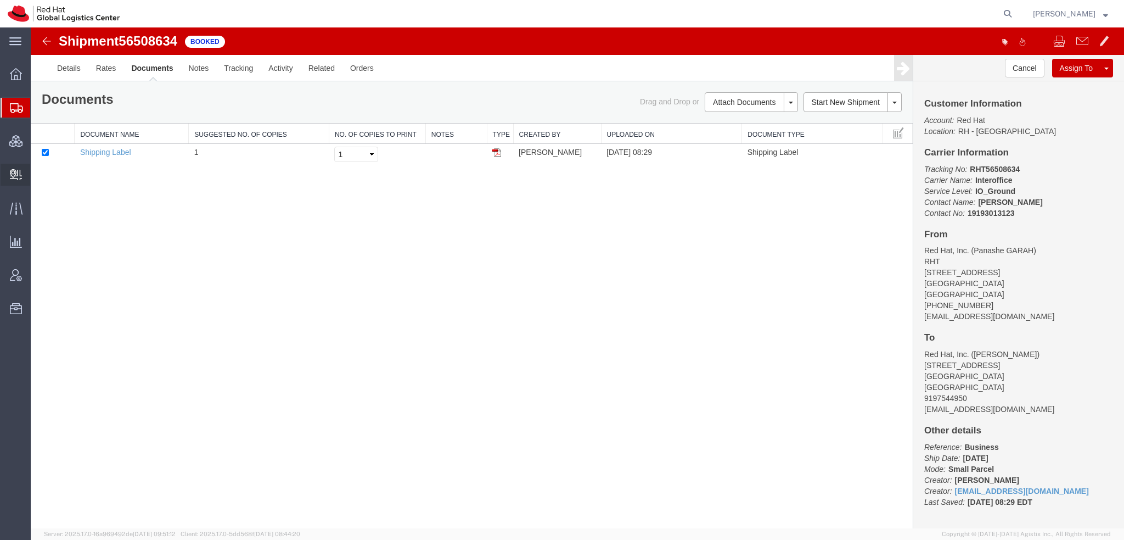
click at [0, 0] on span "Create Delivery" at bounding box center [0, 0] width 0 height 0
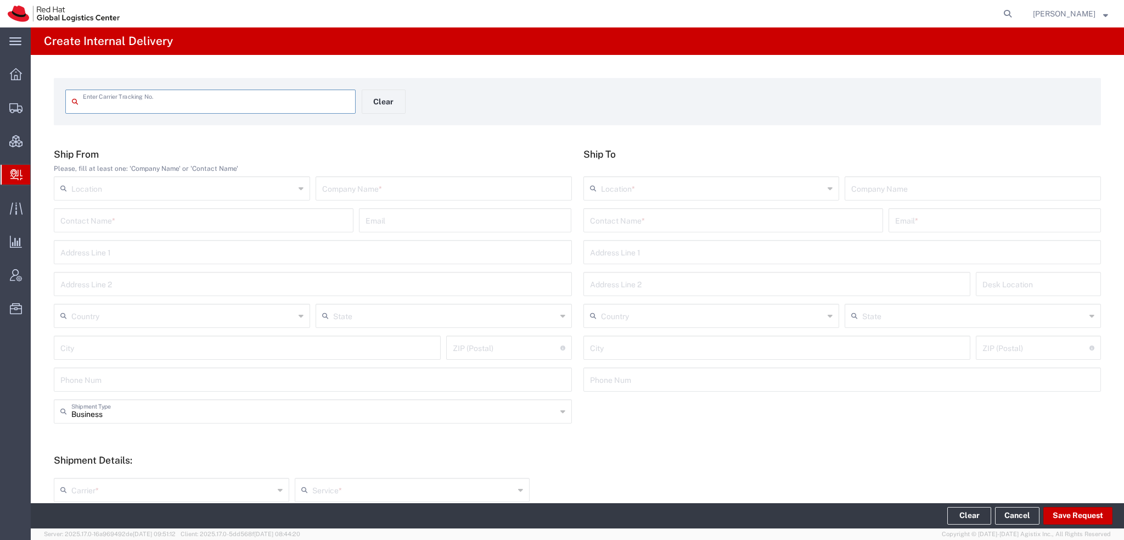
click at [105, 97] on input "text" at bounding box center [216, 100] width 266 height 19
type input "RHT56508634"
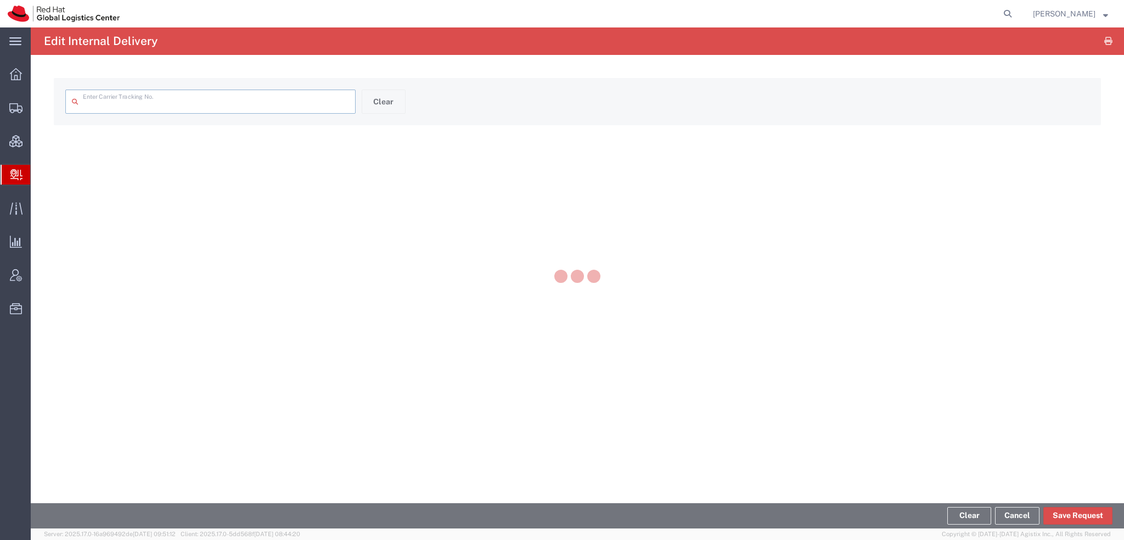
type input "RHT56508634"
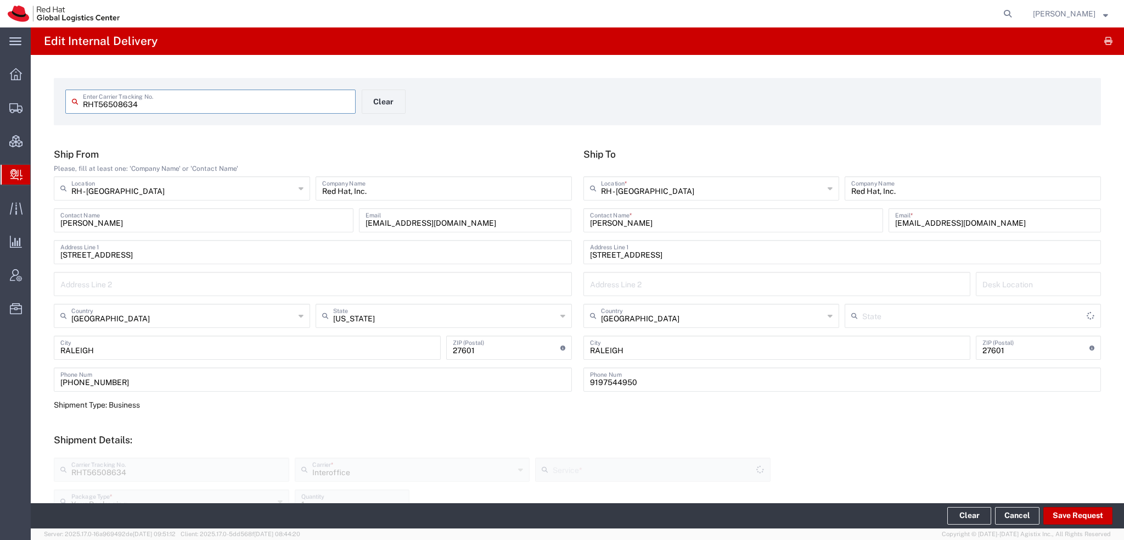
type input "North Carolina"
type input "IO_Ground"
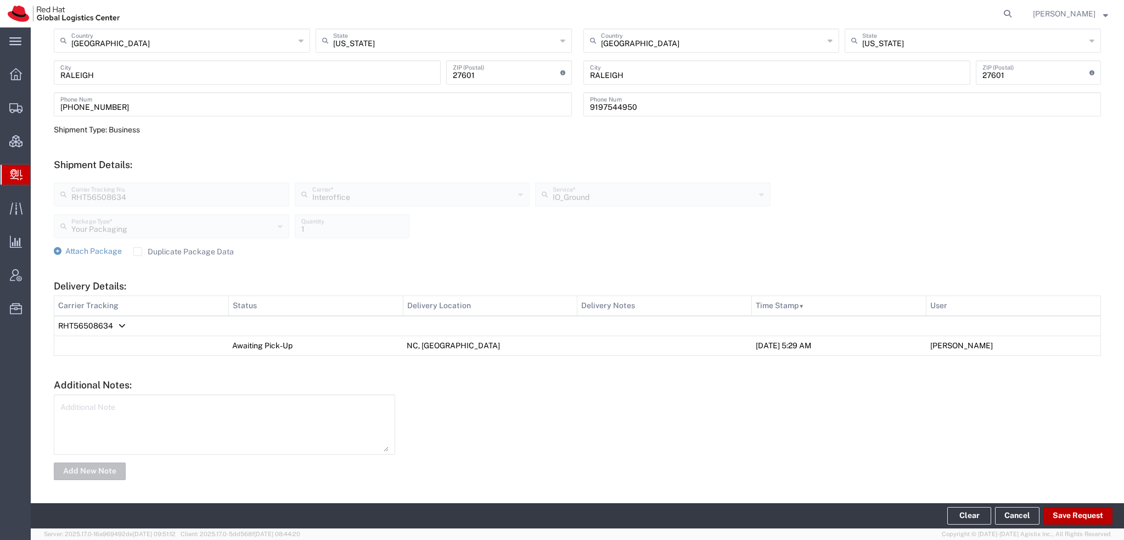
click at [1079, 522] on button "Save Request" at bounding box center [1078, 516] width 69 height 18
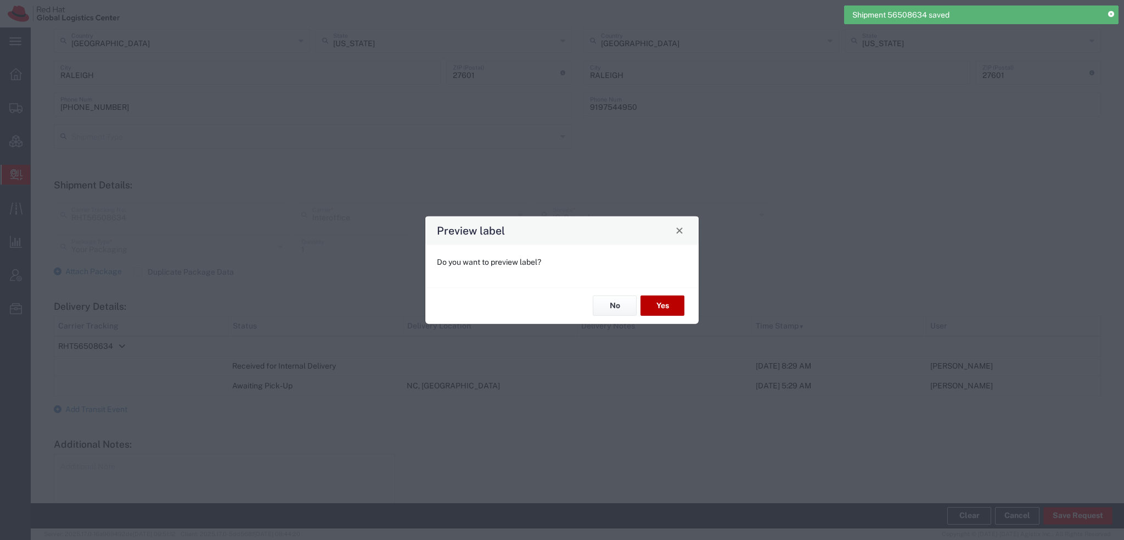
click at [676, 312] on button "Yes" at bounding box center [663, 305] width 44 height 20
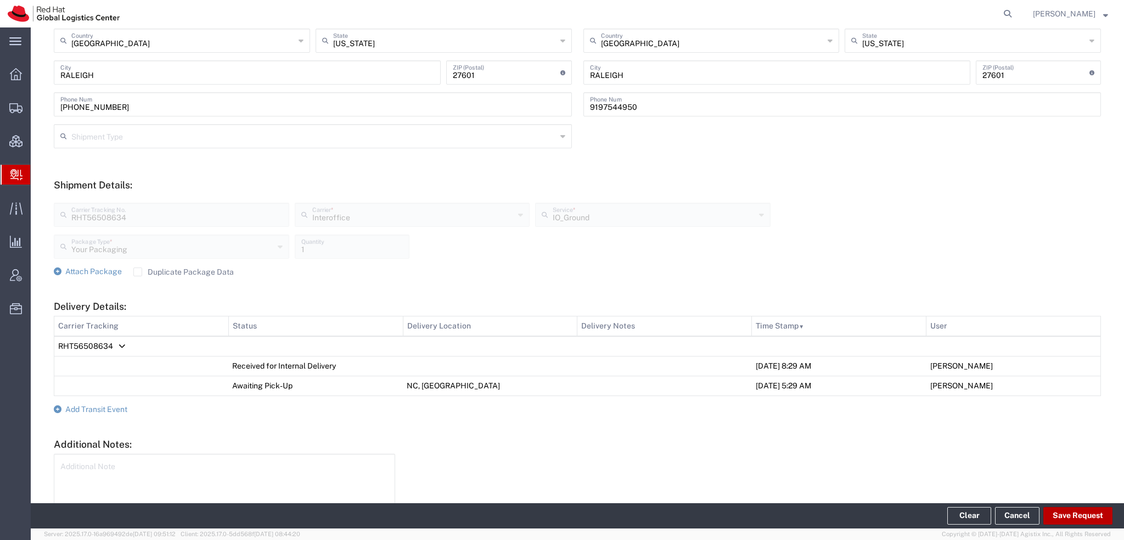
click at [1066, 511] on button "Save Request" at bounding box center [1078, 516] width 69 height 18
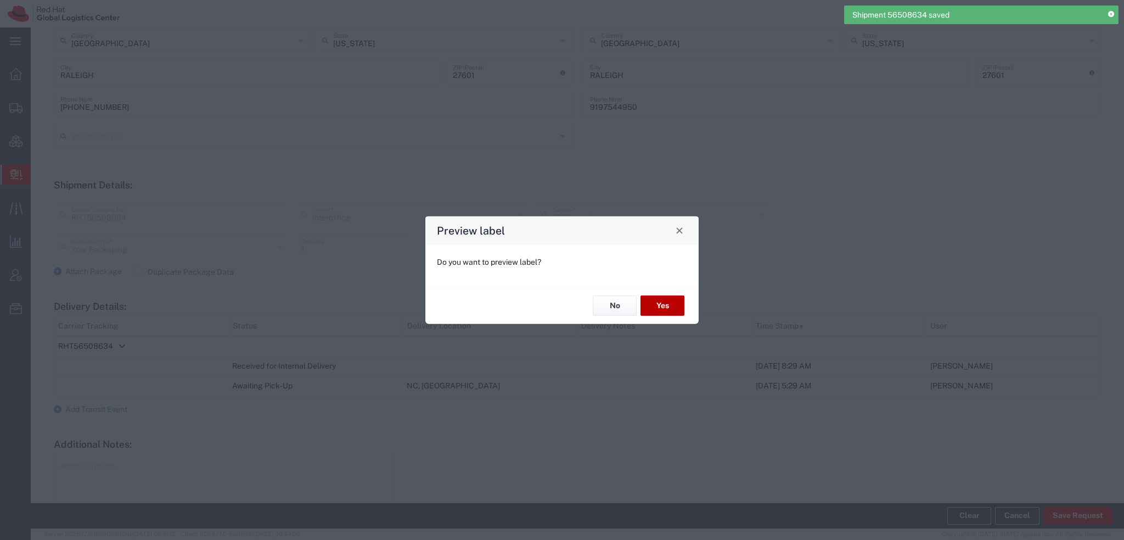
click at [658, 301] on button "Yes" at bounding box center [663, 305] width 44 height 20
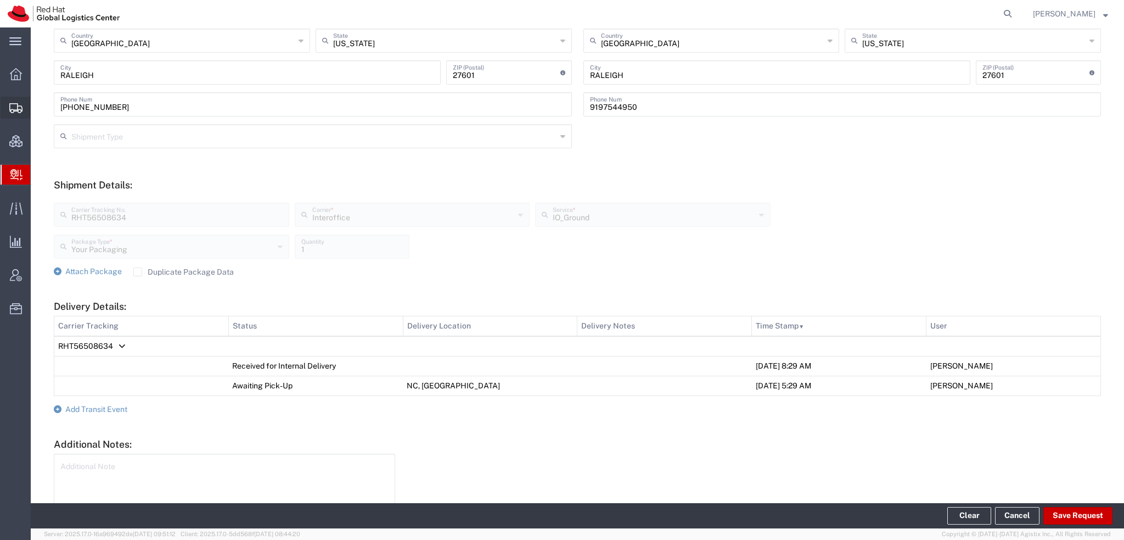
click at [0, 0] on span "Shipment Manager" at bounding box center [0, 0] width 0 height 0
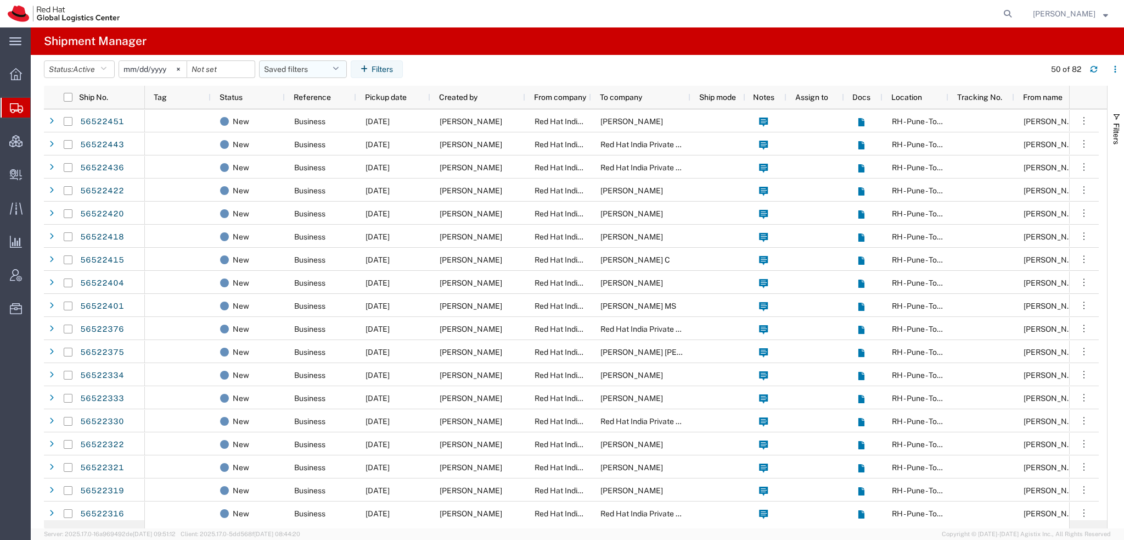
click at [307, 68] on button "Saved filters" at bounding box center [303, 69] width 88 height 18
click at [298, 118] on span "Americas" at bounding box center [333, 117] width 144 height 20
type input "2023-05-07"
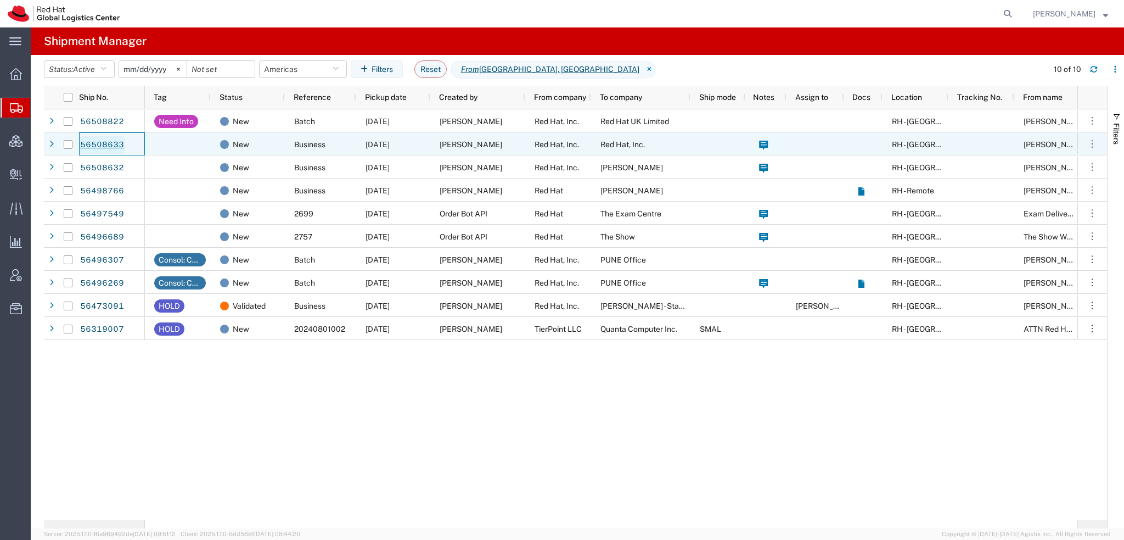
click at [98, 143] on link "56508633" at bounding box center [102, 145] width 45 height 18
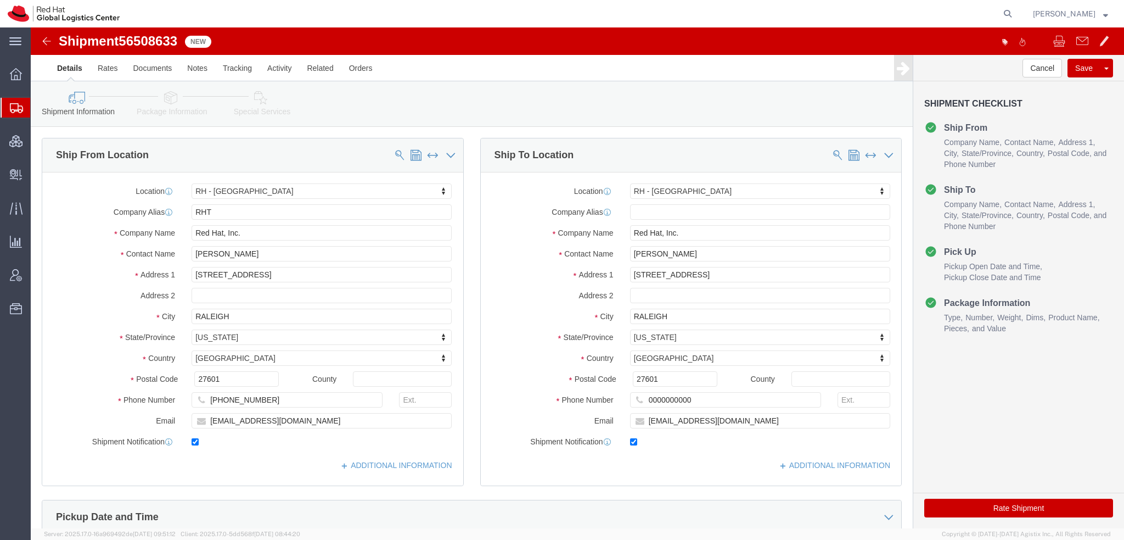
select select "38014"
drag, startPoint x: 149, startPoint y: 8, endPoint x: 93, endPoint y: 15, distance: 55.8
click span "56508633"
copy span "56508633"
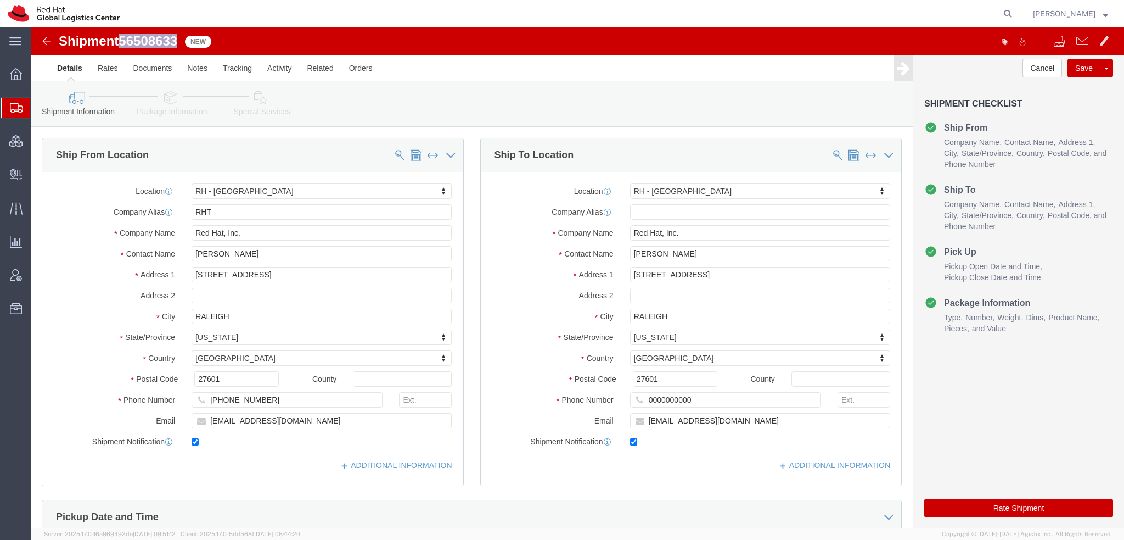
drag, startPoint x: 971, startPoint y: 481, endPoint x: 416, endPoint y: 9, distance: 728.6
click button "Rate Shipment"
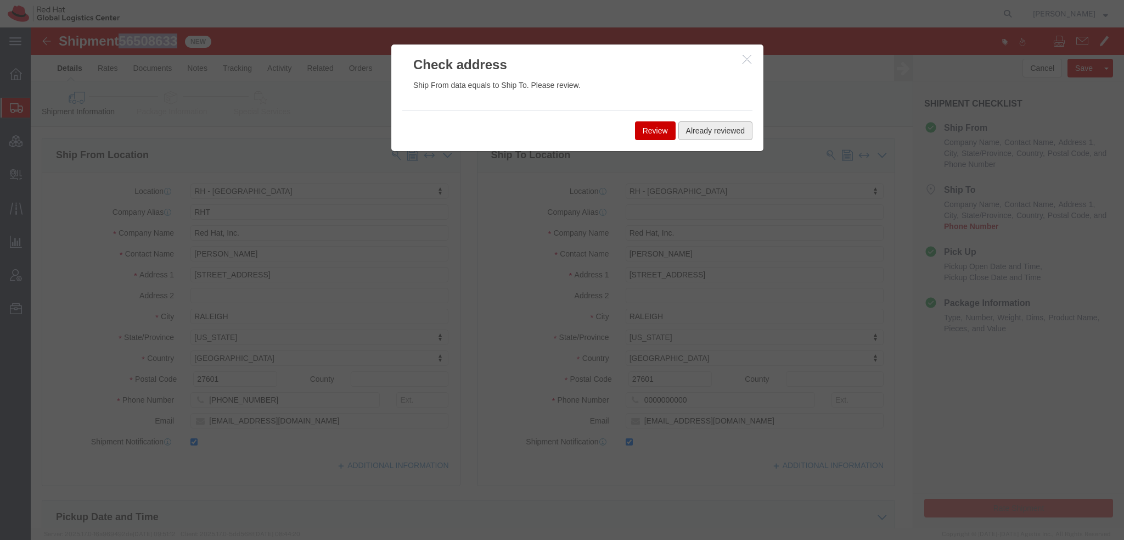
click button "Already reviewed"
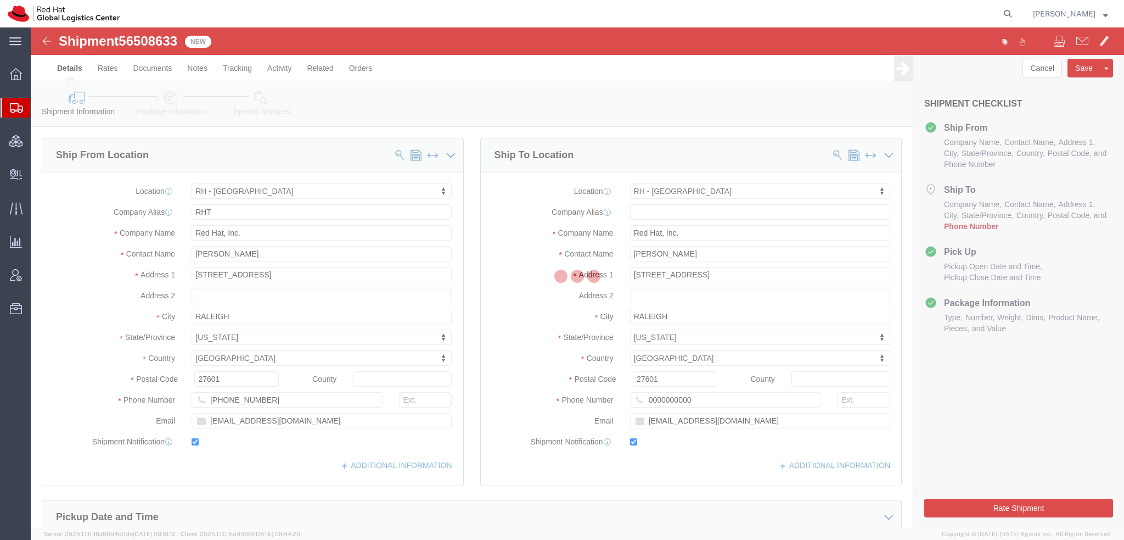
select select "38014"
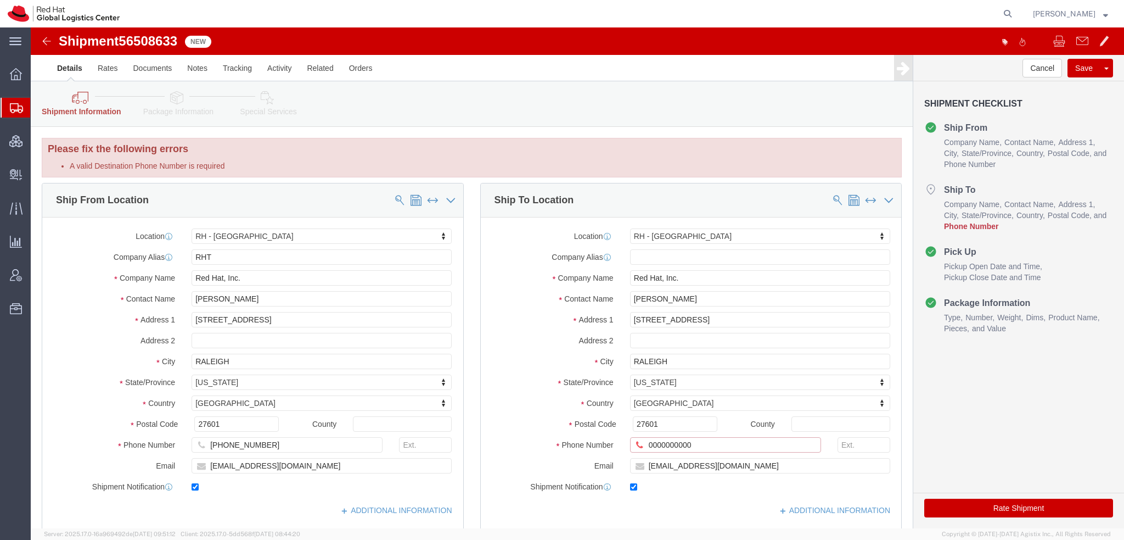
drag, startPoint x: 659, startPoint y: 422, endPoint x: 255, endPoint y: 367, distance: 408.2
click div "Ship From Location Location RH - Raleigh Select My Profile Location RH - Amster…"
type input "9197544950"
click button "Rate Shipment"
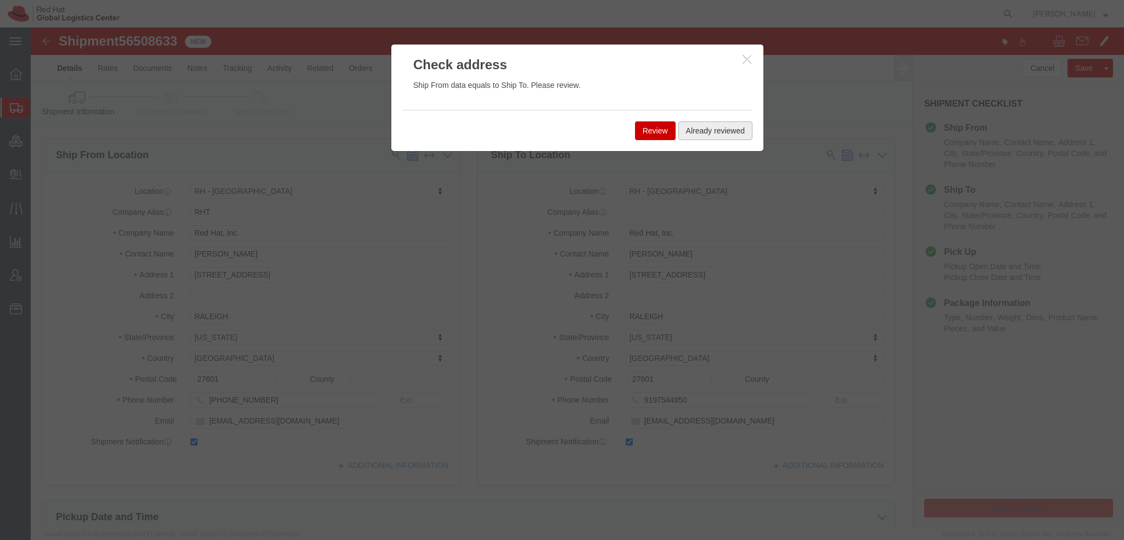
click button "Already reviewed"
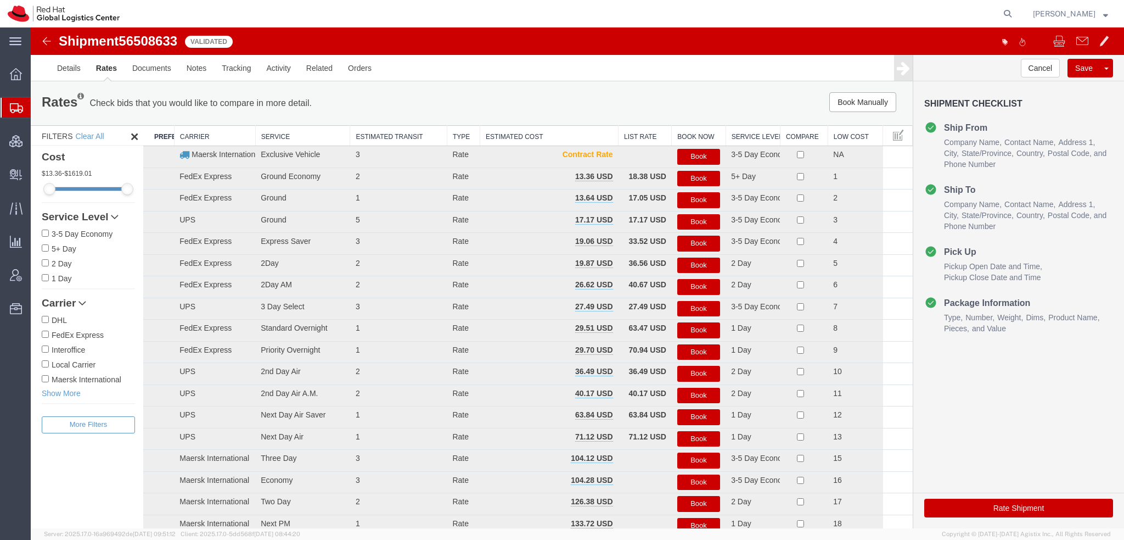
click at [822, 103] on div "Book Manually Pause Continue" at bounding box center [727, 102] width 365 height 20
click at [834, 100] on button "Book Manually" at bounding box center [862, 102] width 67 height 20
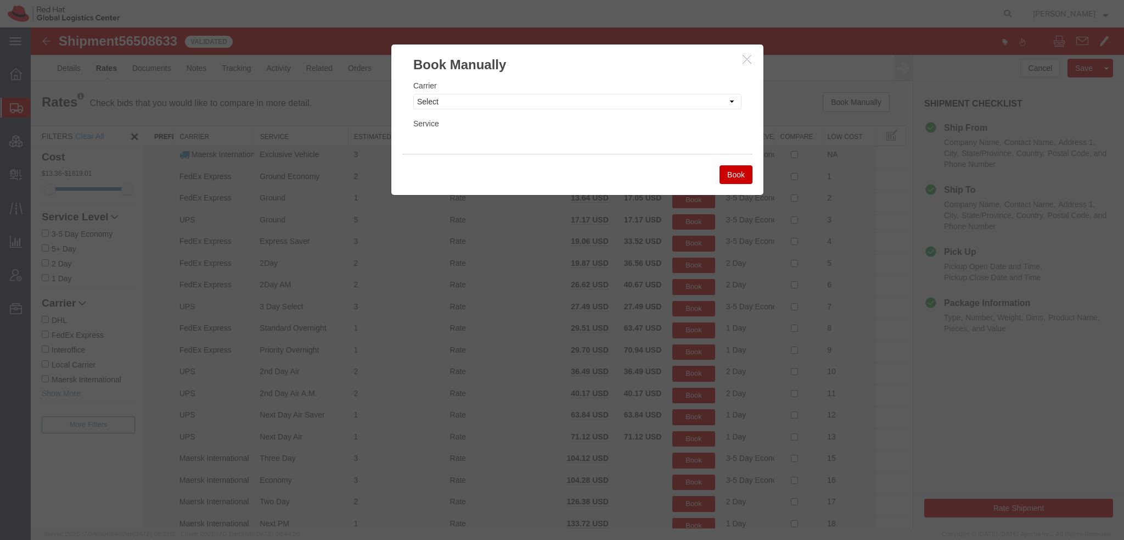
click at [497, 93] on div "Carrier Select Add New Carrier (and default service) Amazon Logistics Czech Pos…" at bounding box center [577, 95] width 328 height 30
click at [487, 99] on select "Select Add New Carrier (and default service) Amazon Logistics Czech Post DHL Fe…" at bounding box center [577, 101] width 328 height 15
click at [413, 94] on select "Select Add New Carrier (and default service) Amazon Logistics Czech Post DHL Fe…" at bounding box center [577, 101] width 328 height 15
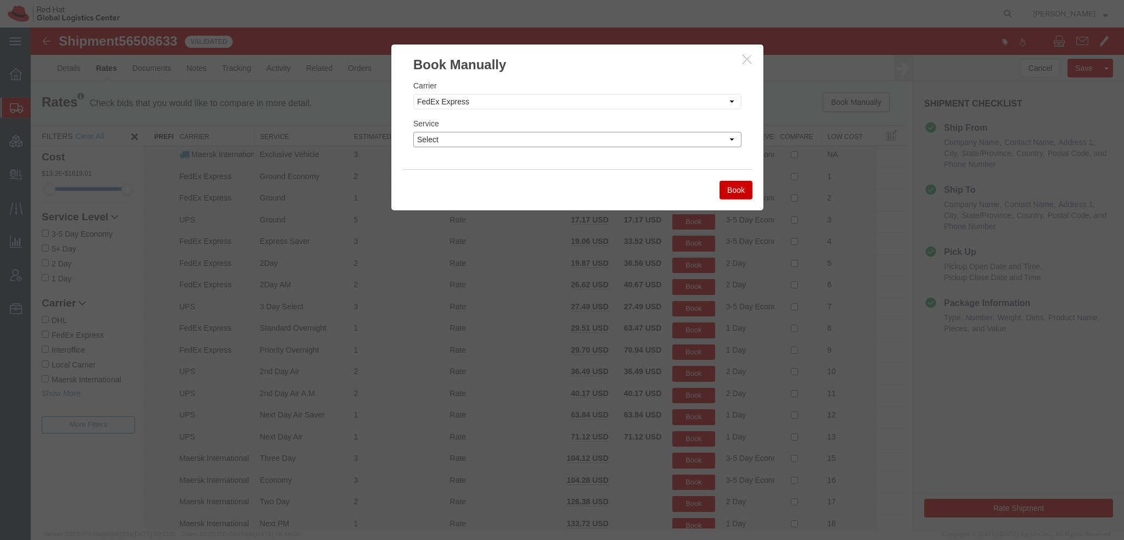
click at [457, 138] on select "Select 1Day Freight 2Day 2Day AM 2Day AM One Rate 2Day Freight 2Day One Rate 3 …" at bounding box center [577, 139] width 328 height 15
click at [496, 102] on select "Select Add New Carrier (and default service) Amazon Logistics Czech Post DHL Fe…" at bounding box center [577, 101] width 328 height 15
select select "7920"
click at [413, 94] on select "Select Add New Carrier (and default service) Amazon Logistics Czech Post DHL Fe…" at bounding box center [577, 101] width 328 height 15
click at [460, 139] on select "Select IO_Ground IO_LTL" at bounding box center [577, 139] width 328 height 15
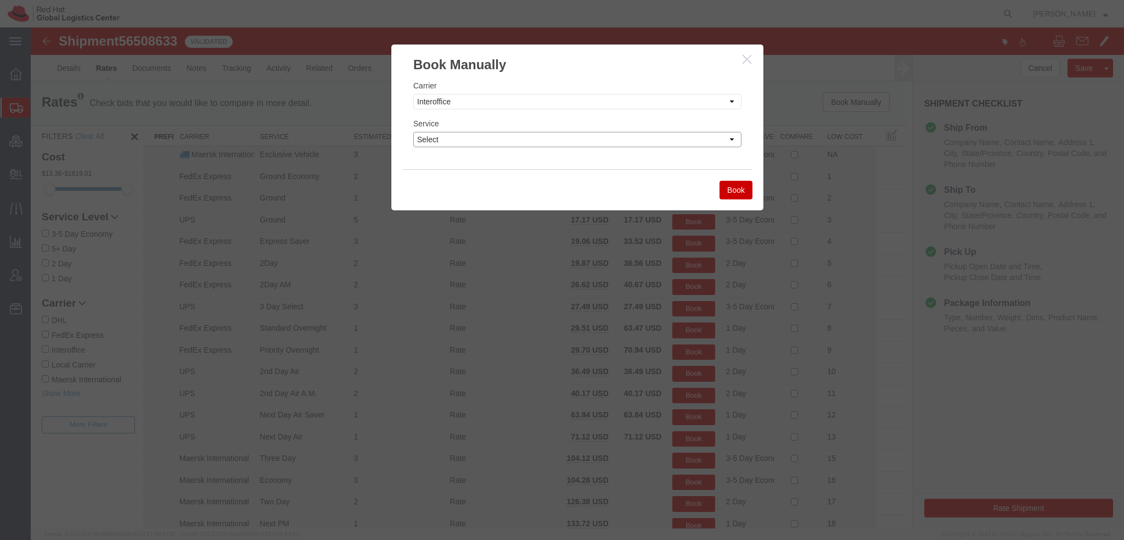
select select "17810"
click at [413, 132] on select "Select IO_Ground IO_LTL" at bounding box center [577, 139] width 328 height 15
click at [726, 189] on button "Book" at bounding box center [736, 190] width 33 height 19
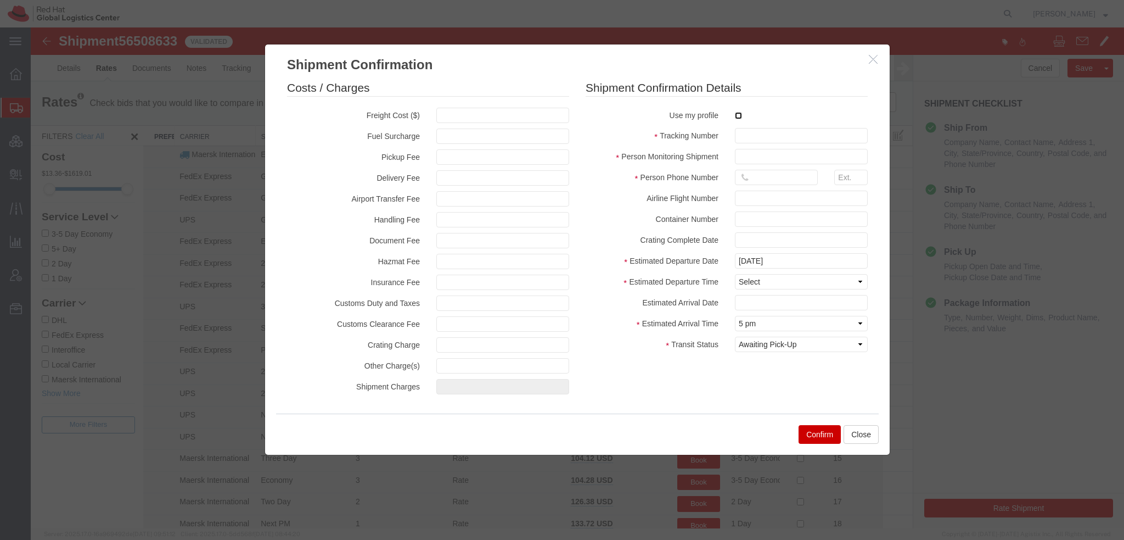
click at [736, 115] on input "checkbox" at bounding box center [738, 115] width 7 height 7
checkbox input "true"
type input "[PERSON_NAME]"
type input "19193013123"
click at [749, 130] on input "text" at bounding box center [801, 135] width 133 height 15
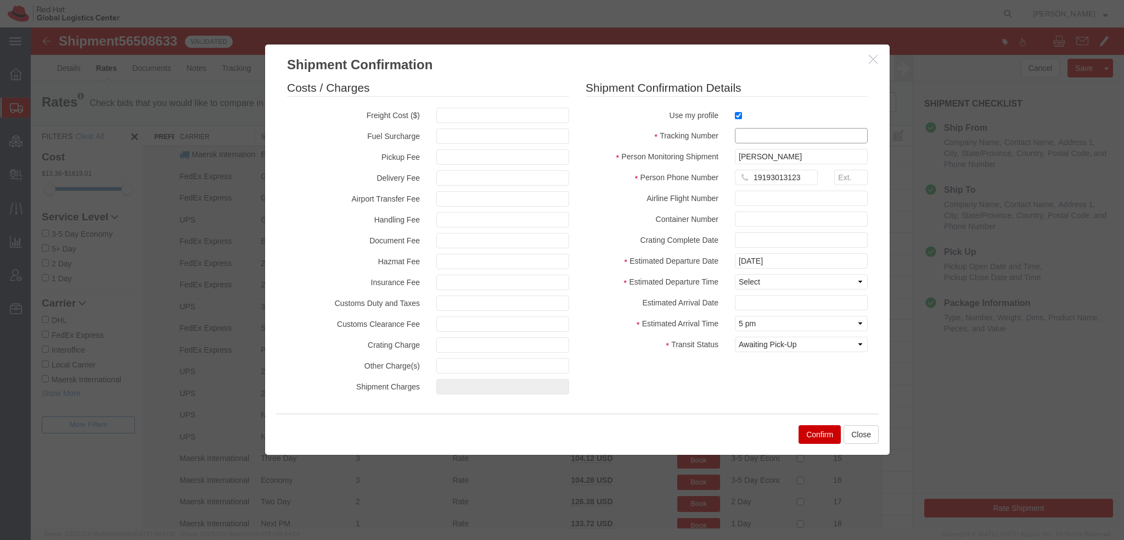
paste input "56508633"
type input "RHT56508633"
click at [762, 283] on select "Select Midnight 1 am 2 am 3 am 4 am 5 am 6 am 7 am 8 am 9 am 10 am 11 am 12 Noo…" at bounding box center [801, 281] width 133 height 15
select select "1200"
click at [735, 274] on select "Select Midnight 1 am 2 am 3 am 4 am 5 am 6 am 7 am 8 am 9 am 10 am 11 am 12 Noo…" at bounding box center [801, 281] width 133 height 15
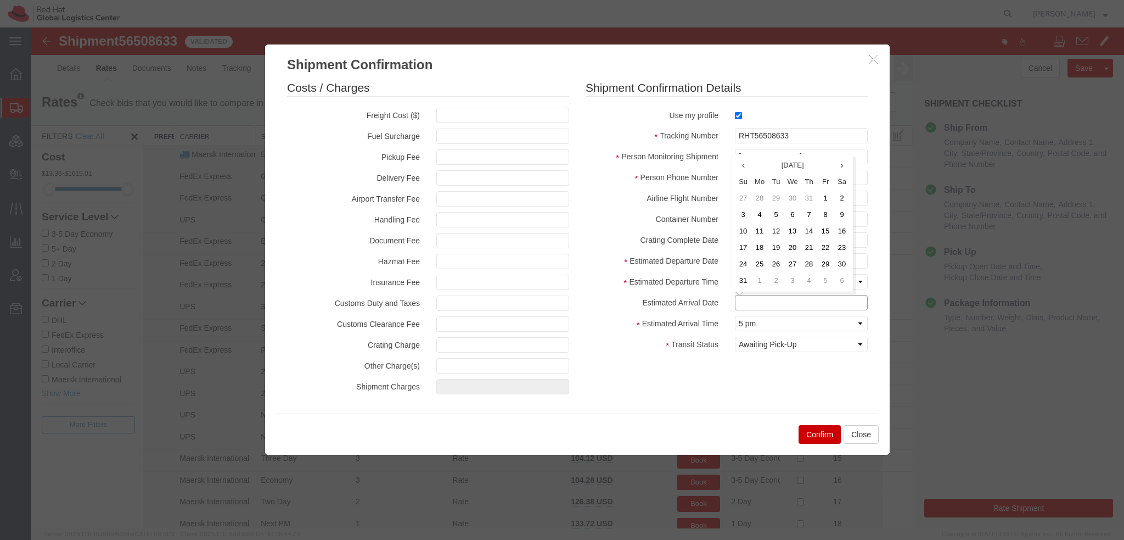
click at [751, 298] on input "text" at bounding box center [801, 302] width 133 height 15
click at [812, 243] on td "21" at bounding box center [809, 247] width 16 height 16
type input "08/21/2025"
drag, startPoint x: 790, startPoint y: 136, endPoint x: 238, endPoint y: 4, distance: 568.3
click at [238, 27] on html "Shipment 56508633 23 of 23 Validated Details Rates Documents Notes Tracking Act…" at bounding box center [578, 277] width 1094 height 501
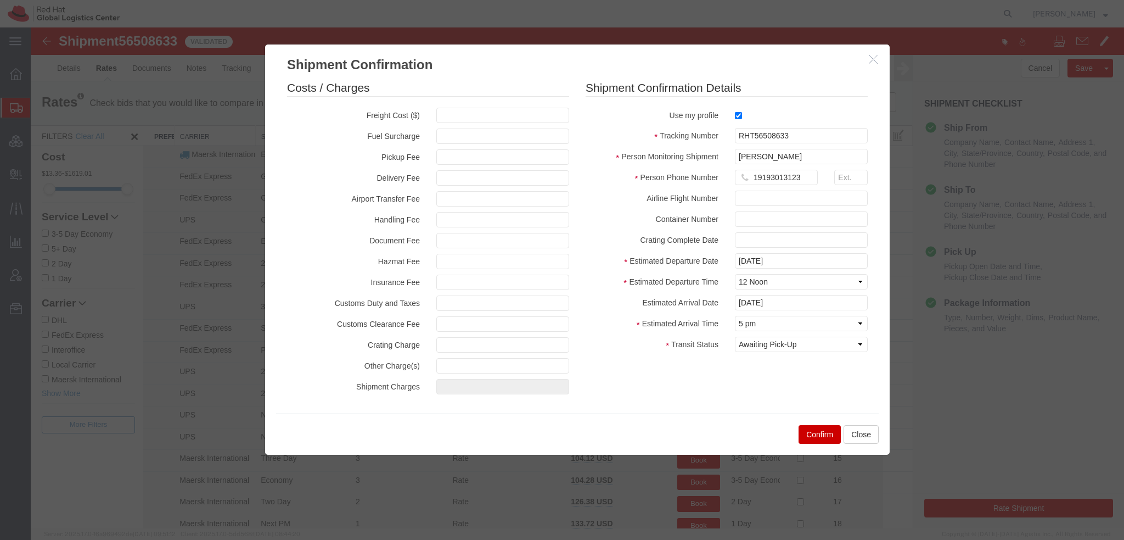
drag, startPoint x: 825, startPoint y: 434, endPoint x: 822, endPoint y: 421, distance: 13.6
click at [825, 434] on button "Confirm" at bounding box center [820, 434] width 42 height 19
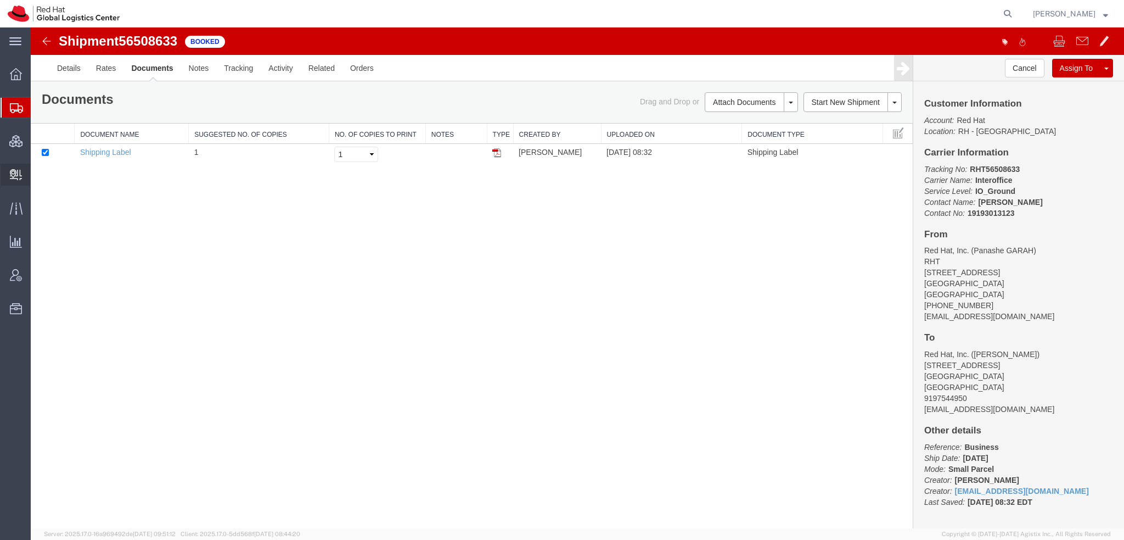
click at [0, 0] on span "Create Delivery" at bounding box center [0, 0] width 0 height 0
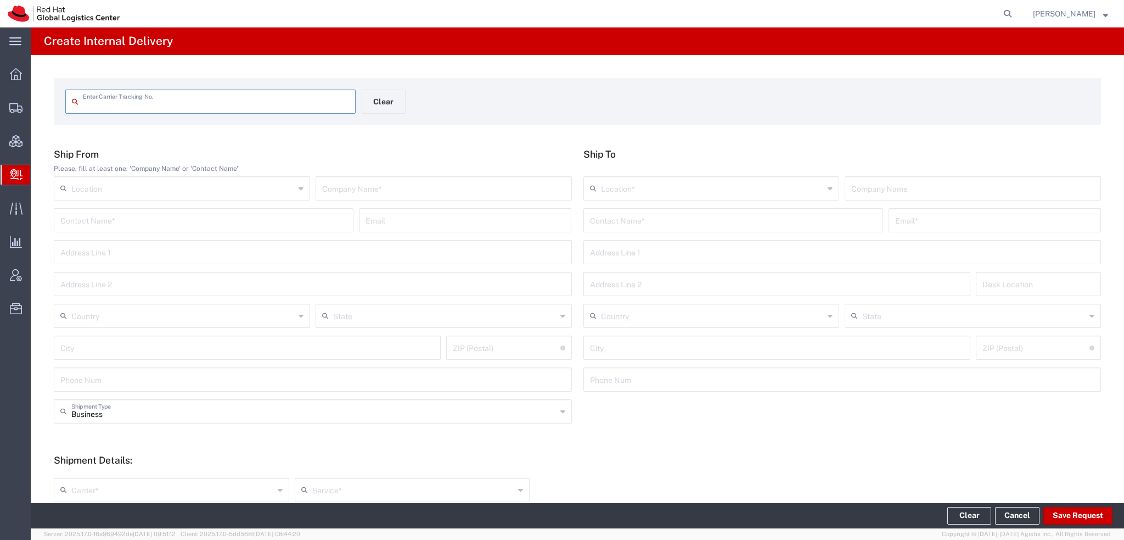
drag, startPoint x: 113, startPoint y: 103, endPoint x: 134, endPoint y: 94, distance: 23.1
click at [134, 94] on input "text" at bounding box center [216, 100] width 266 height 19
type input "RHT56508633"
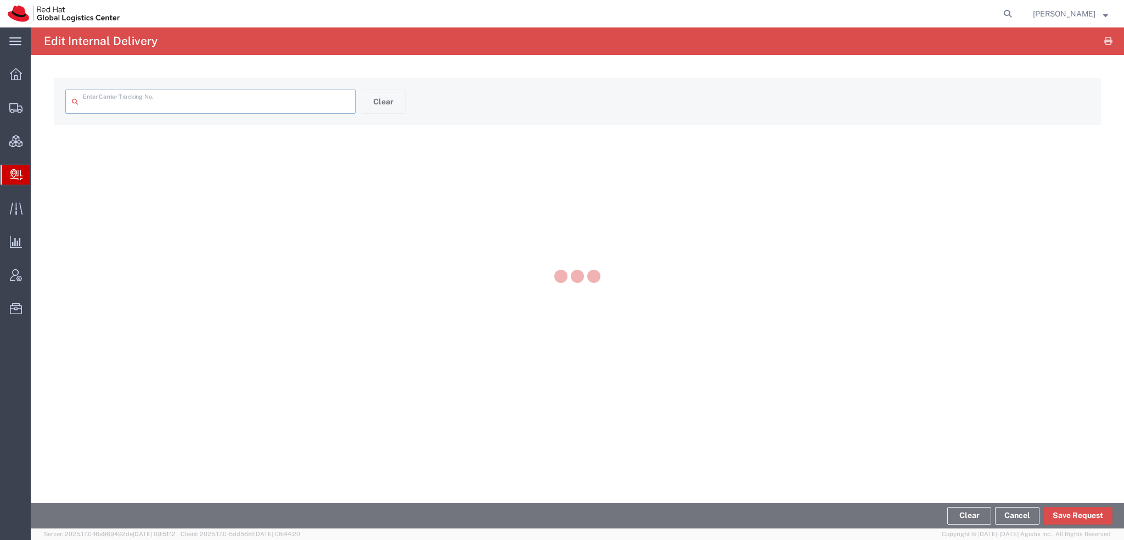
type input "RHT56508633"
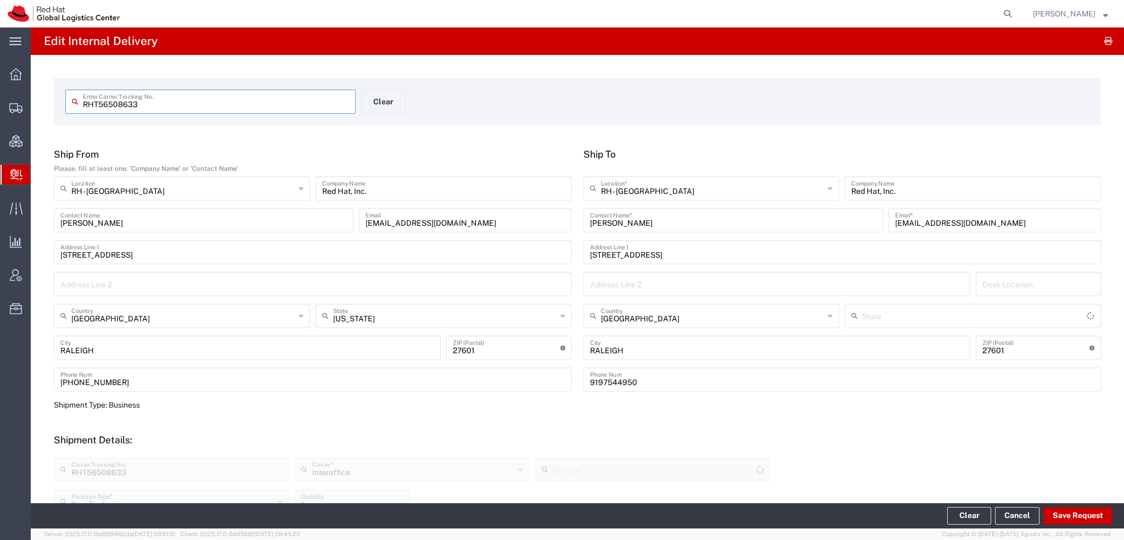
type input "North Carolina"
type input "IO_Ground"
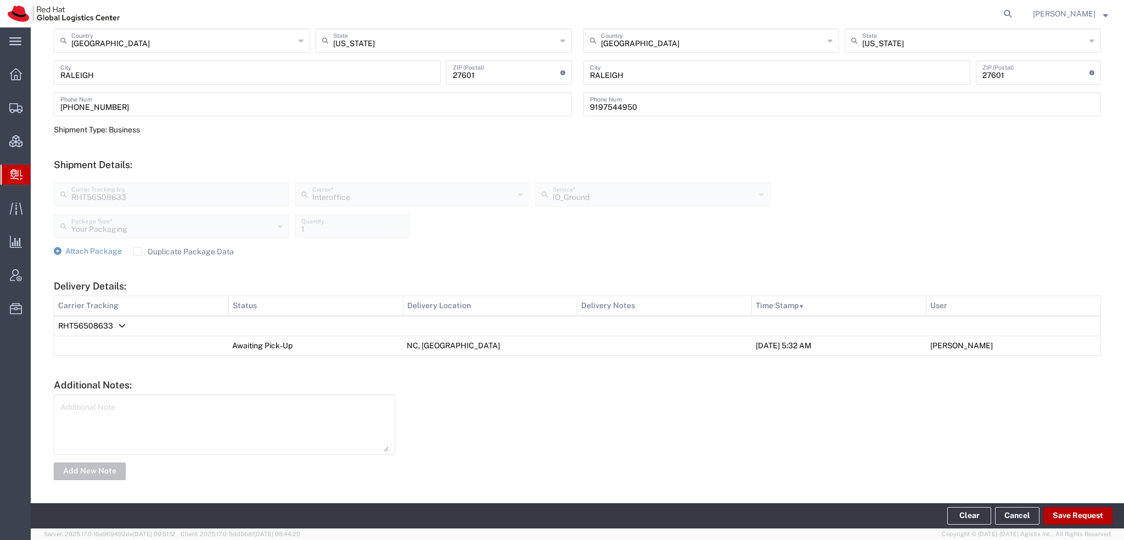
click at [1073, 511] on button "Save Request" at bounding box center [1078, 516] width 69 height 18
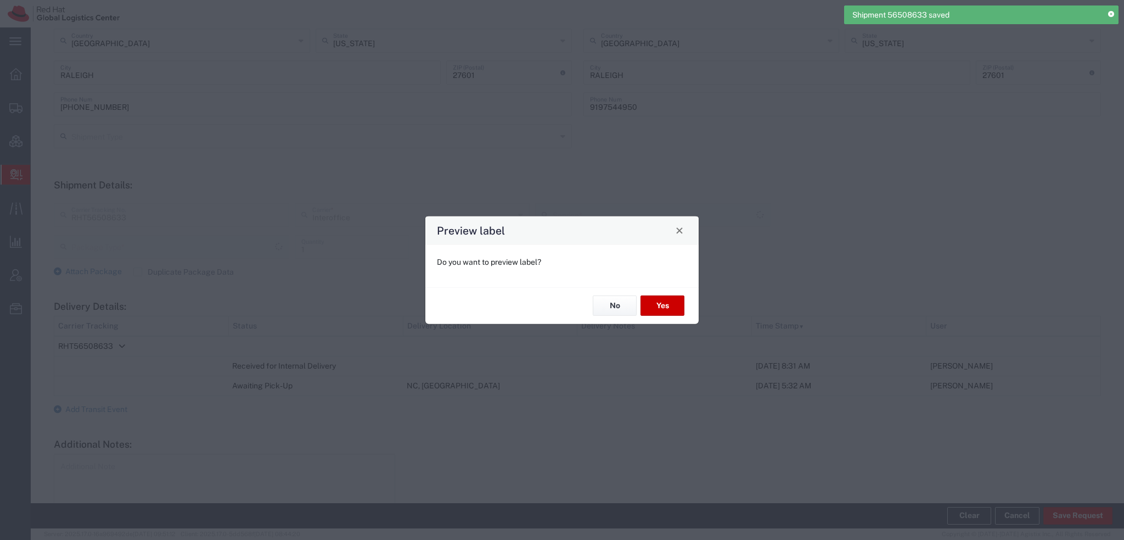
type input "Your Packaging"
type input "IO_Ground"
click at [664, 313] on button "Yes" at bounding box center [663, 305] width 44 height 20
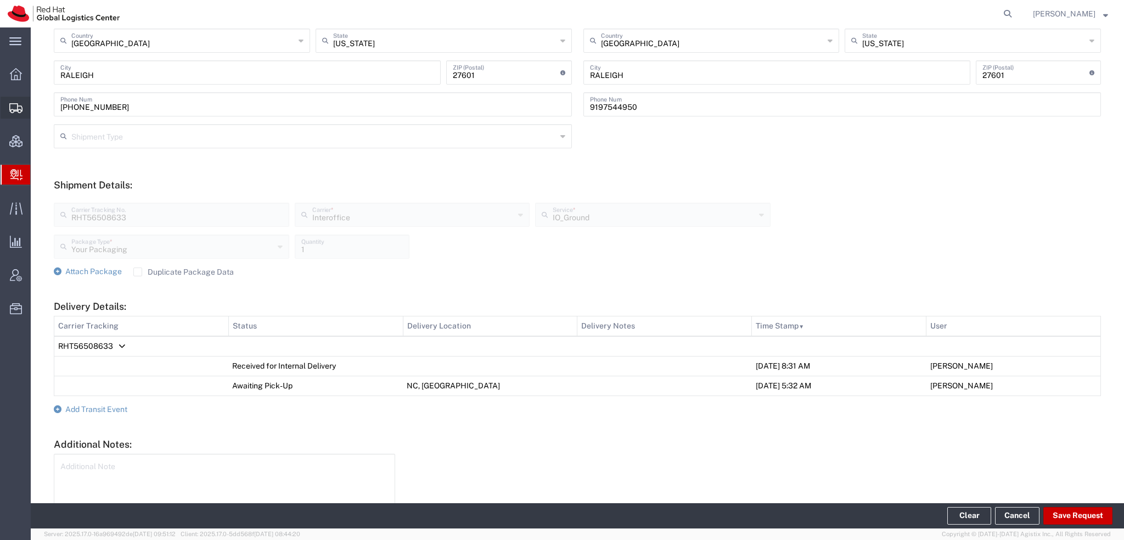
drag, startPoint x: 80, startPoint y: 129, endPoint x: 101, endPoint y: 133, distance: 21.8
click at [0, 0] on span "Shipment Manager" at bounding box center [0, 0] width 0 height 0
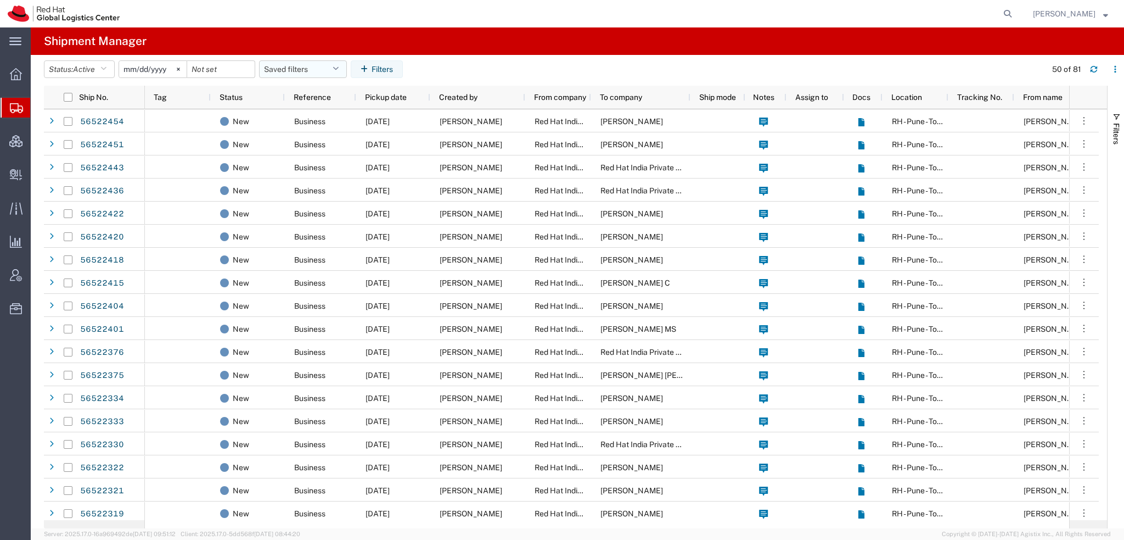
click at [339, 68] on icon "button" at bounding box center [336, 69] width 6 height 8
click at [304, 111] on span "Americas" at bounding box center [333, 117] width 144 height 20
type input "2023-05-07"
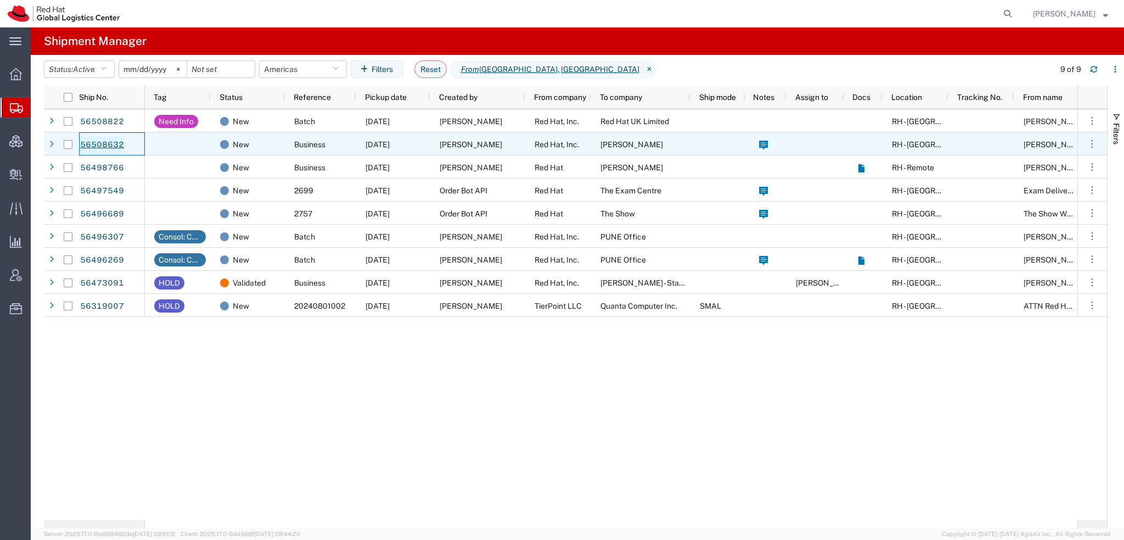
click at [94, 147] on link "56508632" at bounding box center [102, 145] width 45 height 18
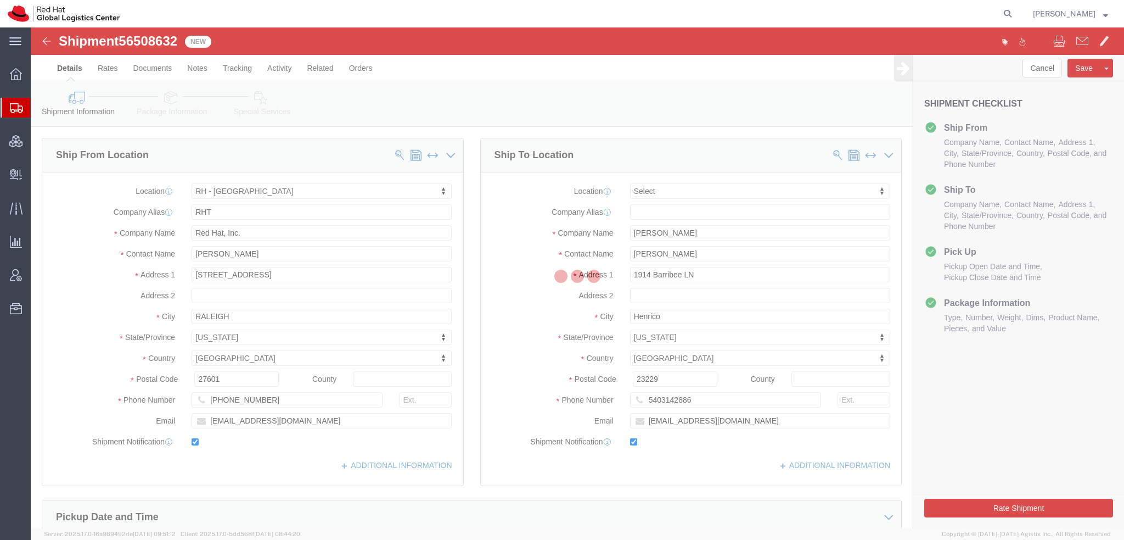
select select "38014"
select select
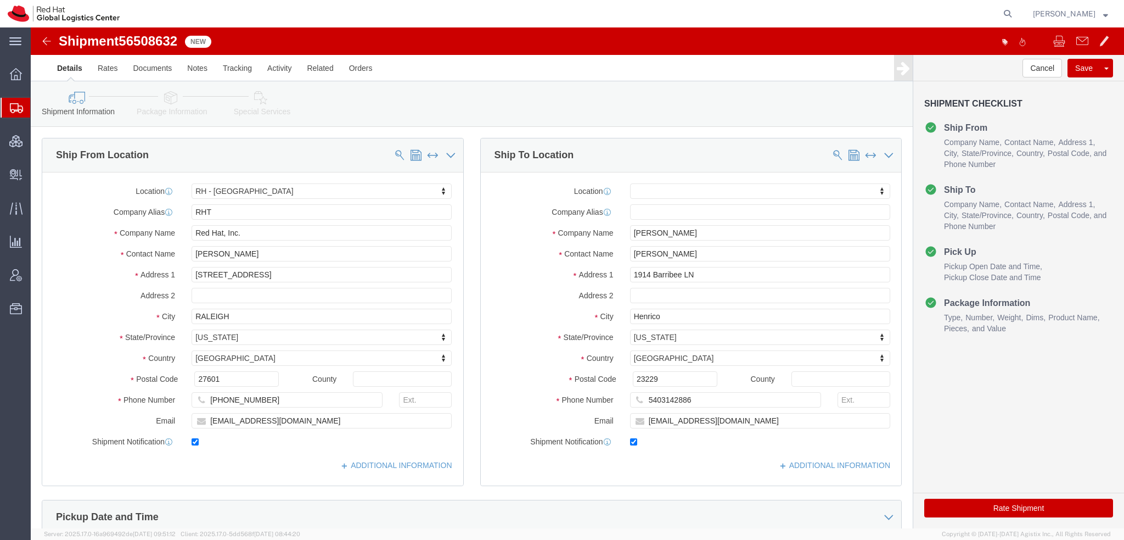
click icon
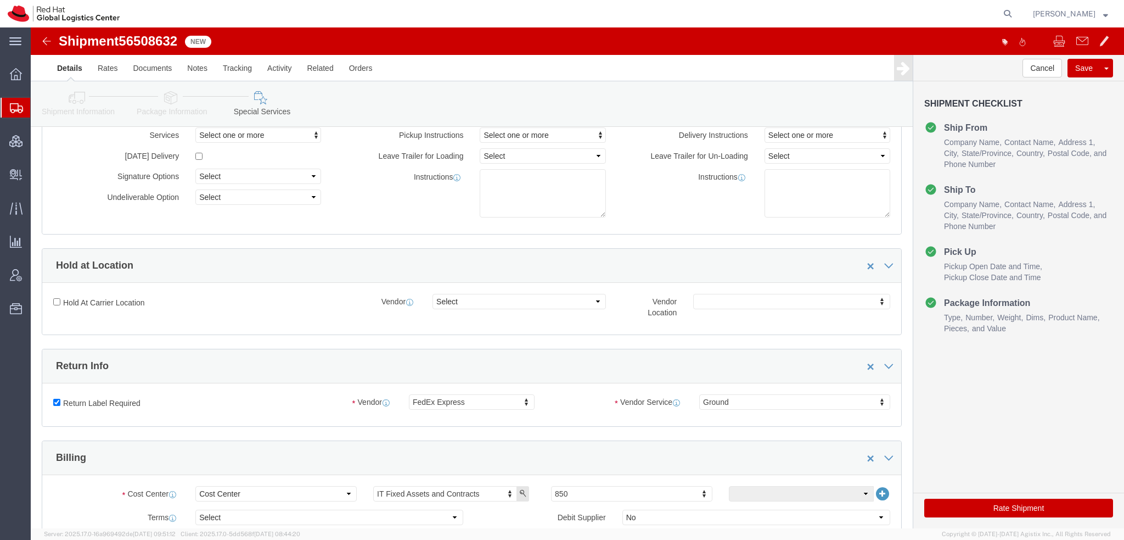
scroll to position [220, 0]
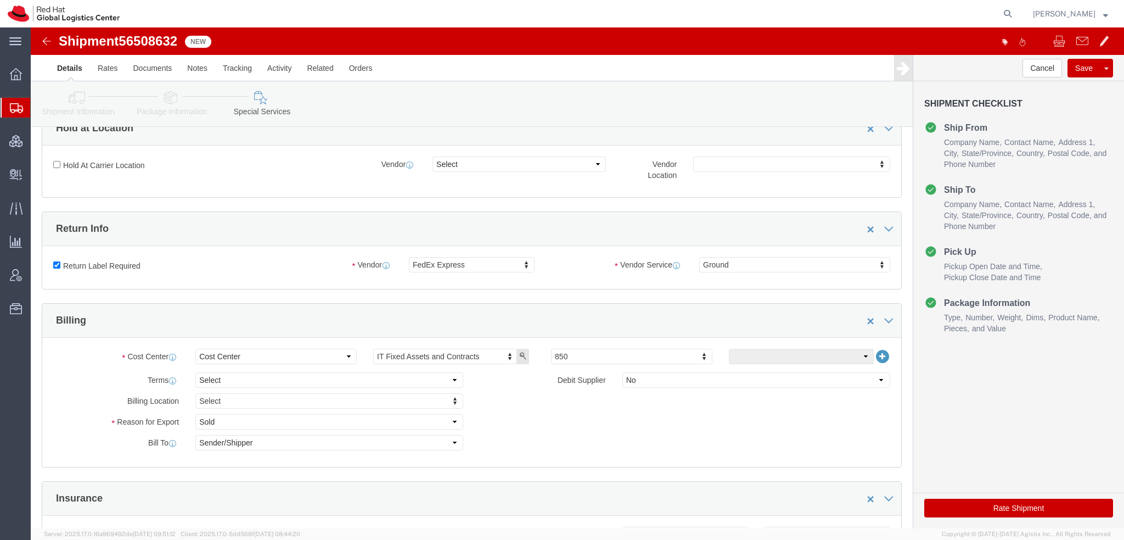
click button "Rate Shipment"
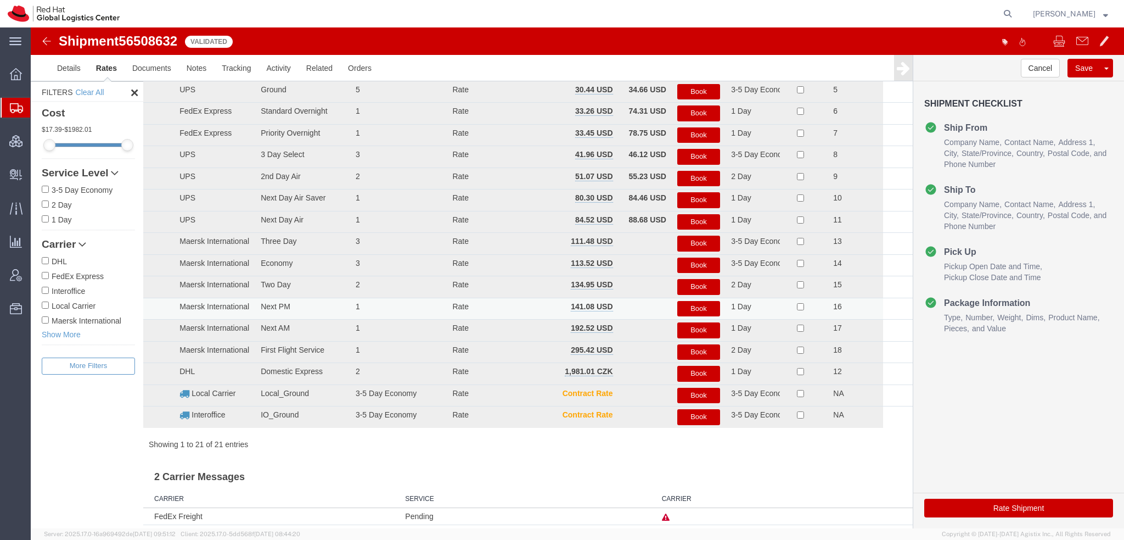
scroll to position [0, 0]
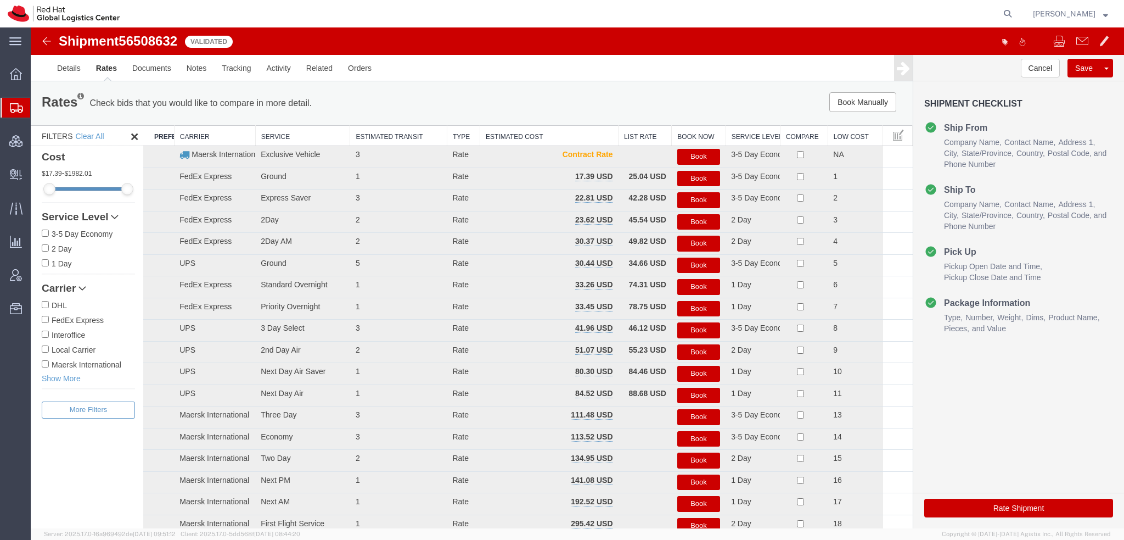
drag, startPoint x: 690, startPoint y: 201, endPoint x: 689, endPoint y: 195, distance: 6.1
click at [690, 199] on button "Book" at bounding box center [698, 200] width 43 height 16
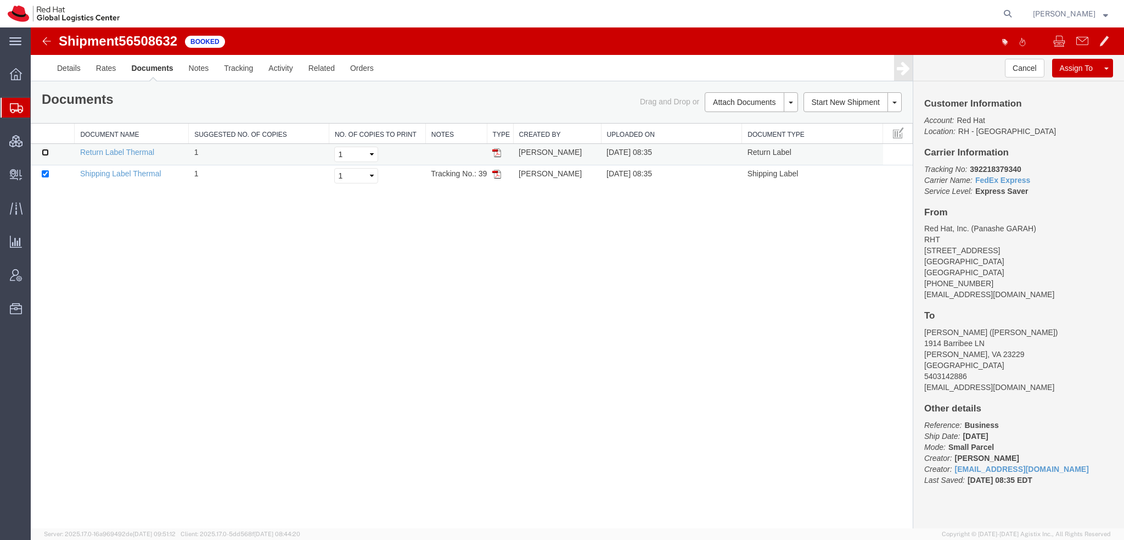
click at [43, 153] on input "checkbox" at bounding box center [45, 152] width 7 height 7
checkbox input "true"
click at [731, 122] on link "Print Documents" at bounding box center [750, 121] width 96 height 16
click at [0, 0] on span "Create Delivery" at bounding box center [0, 0] width 0 height 0
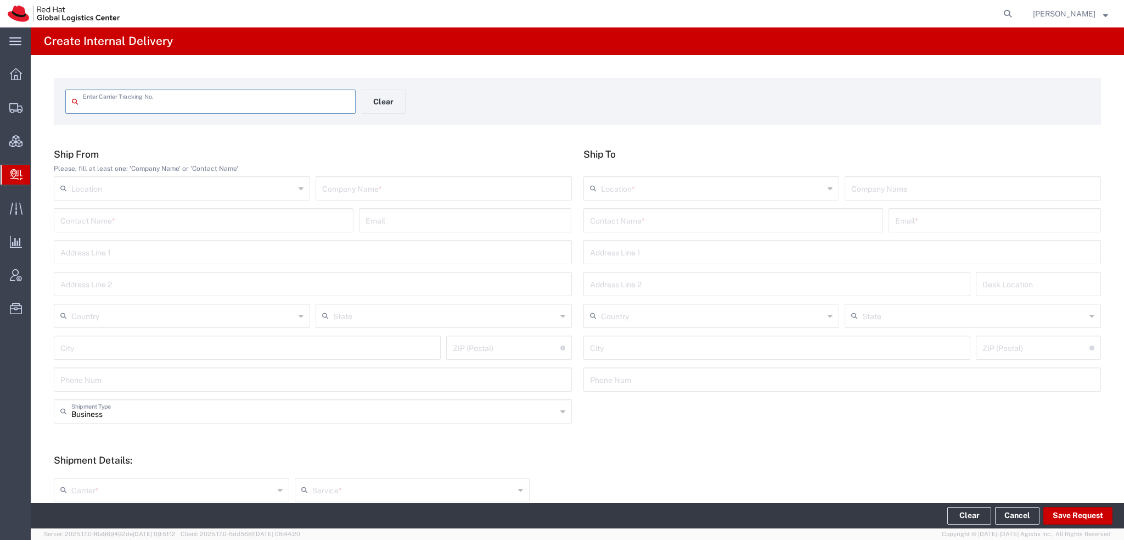
click at [146, 103] on input "text" at bounding box center [216, 100] width 266 height 19
type input "RHT56508633"
click at [152, 99] on input "RHT56508633" at bounding box center [216, 100] width 266 height 19
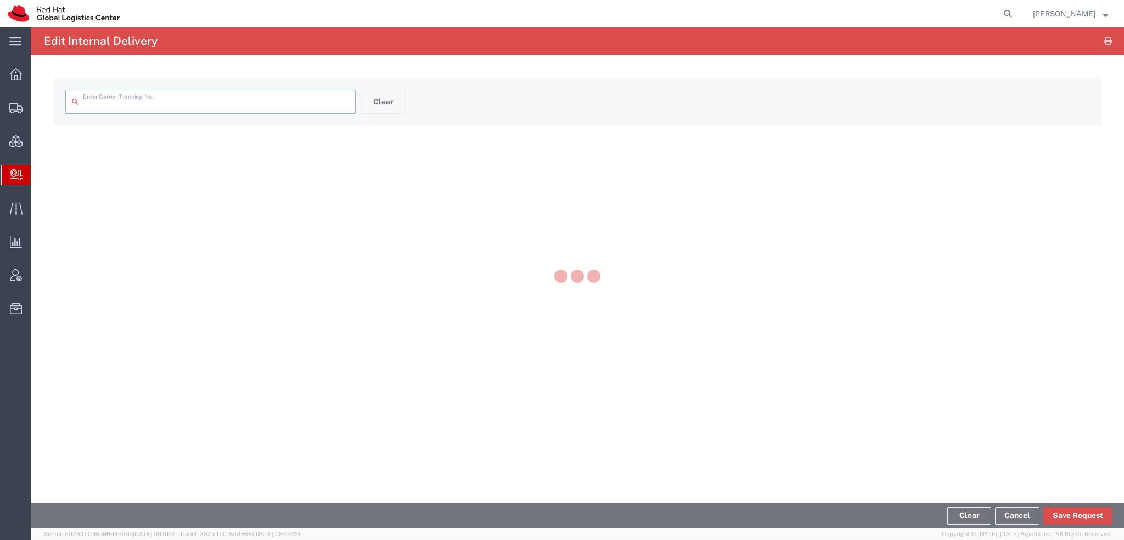
type input "RHT56508633"
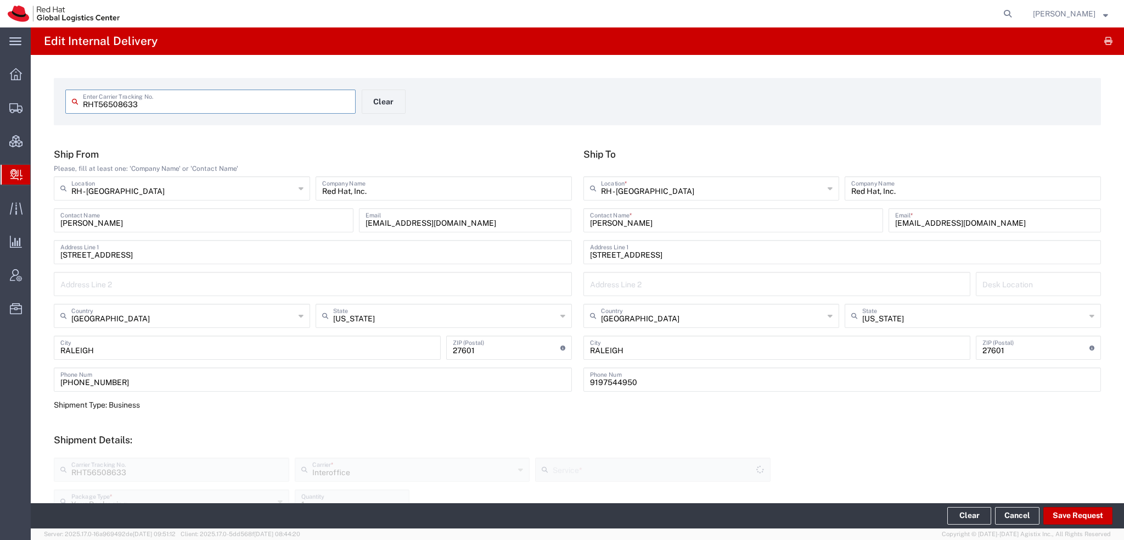
type input "IO_Ground"
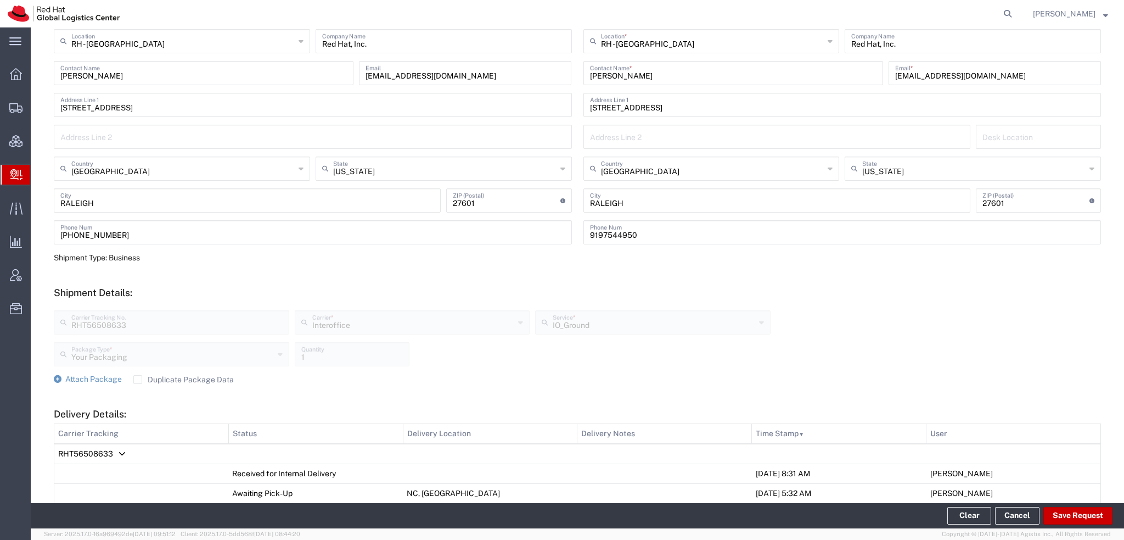
scroll to position [220, 0]
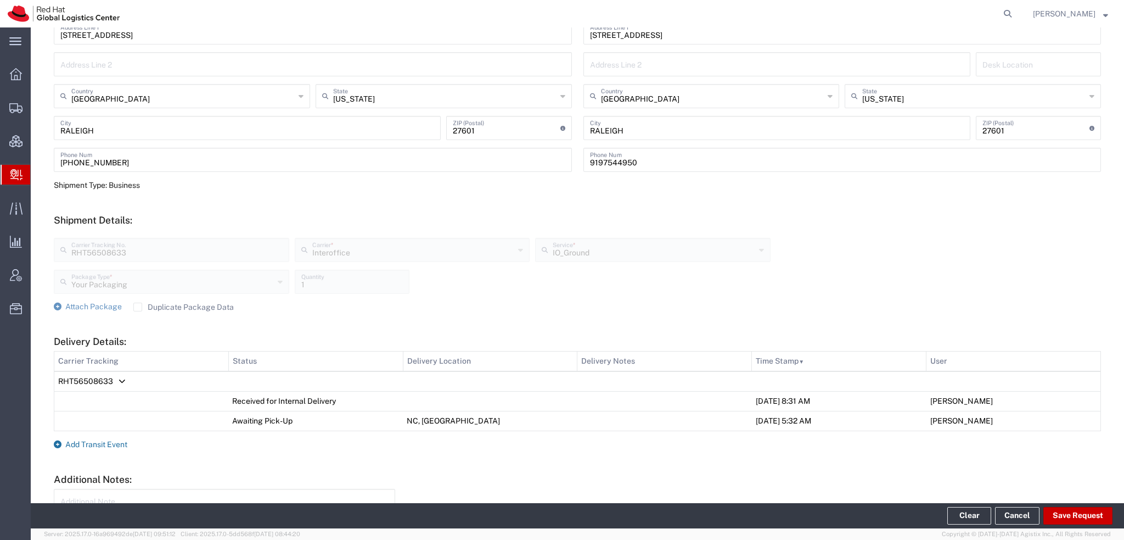
click at [108, 443] on span "Add Transit Event" at bounding box center [96, 444] width 62 height 9
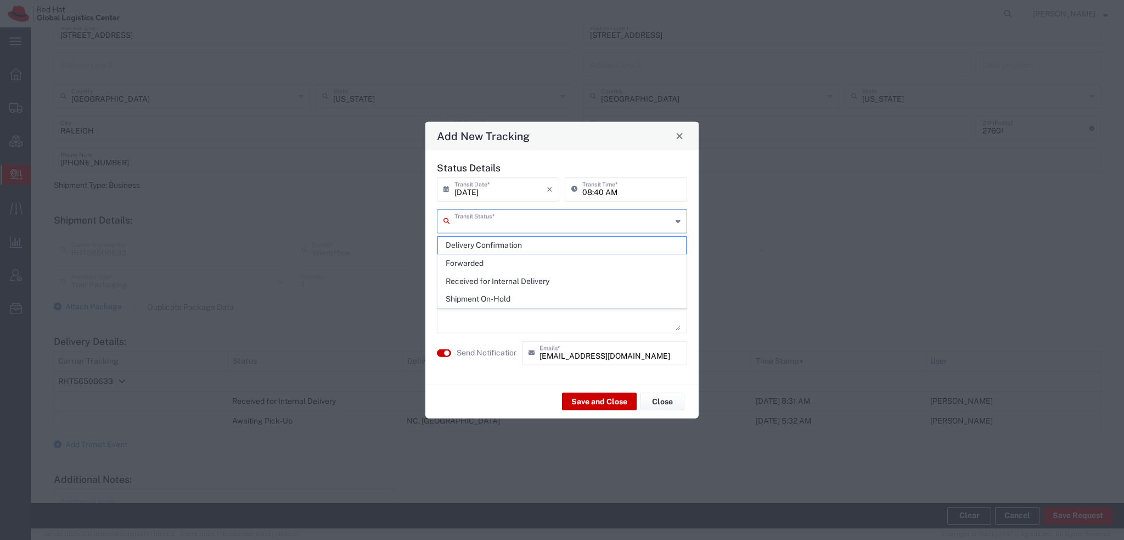
click at [480, 221] on input "text" at bounding box center [563, 219] width 217 height 19
click at [484, 242] on span "Delivery Confirmation" at bounding box center [562, 245] width 248 height 17
type input "Delivery Confirmation"
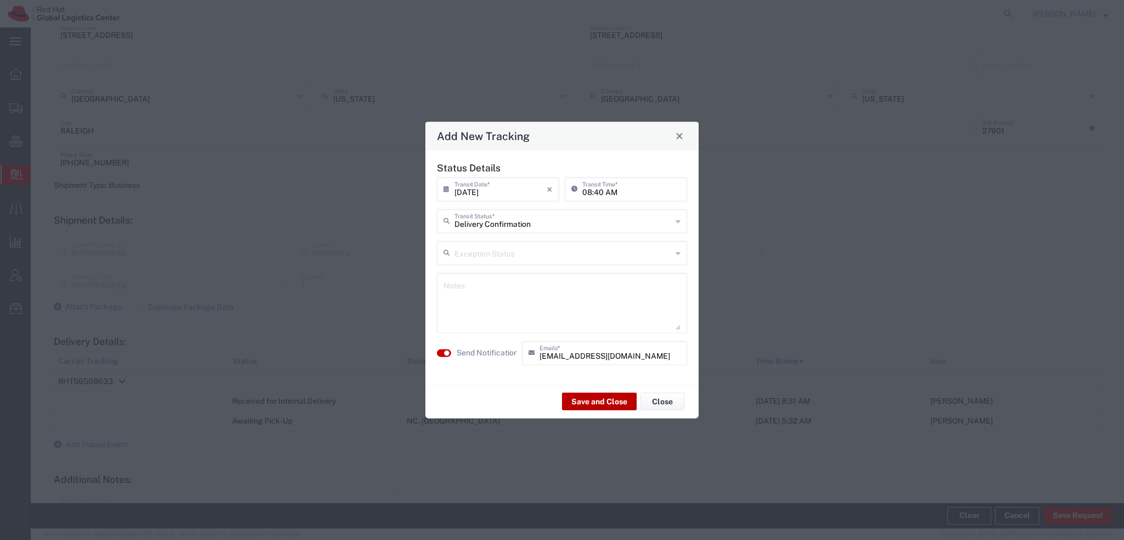
click at [584, 399] on button "Save and Close" at bounding box center [599, 402] width 75 height 18
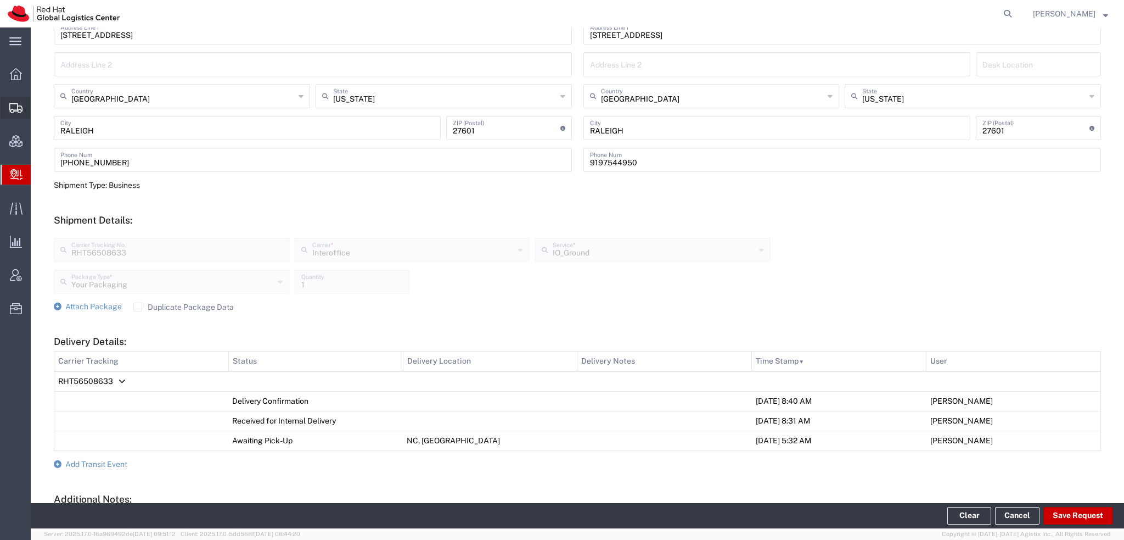
click at [0, 0] on span "Shipment Manager" at bounding box center [0, 0] width 0 height 0
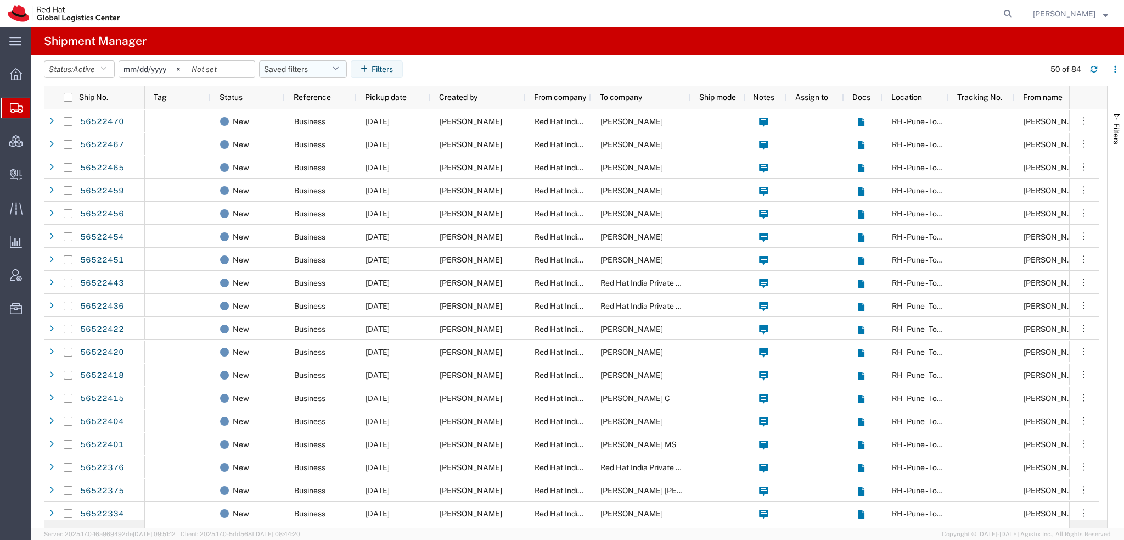
click at [333, 64] on button "Saved filters" at bounding box center [303, 69] width 88 height 18
click at [294, 111] on span "Americas" at bounding box center [333, 117] width 144 height 20
type input "2023-05-07"
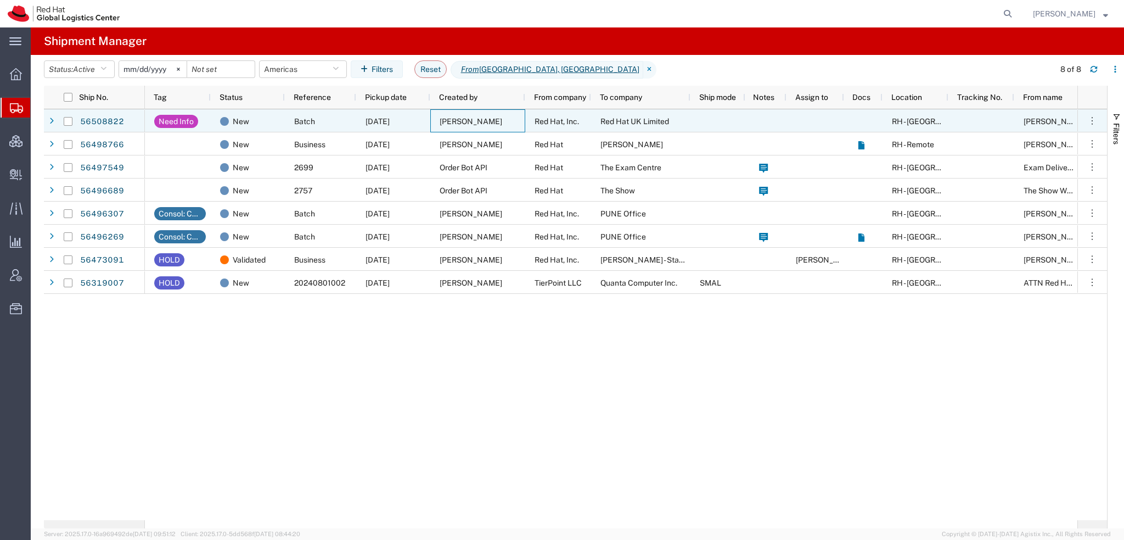
click at [473, 117] on span "[PERSON_NAME]" at bounding box center [471, 121] width 63 height 9
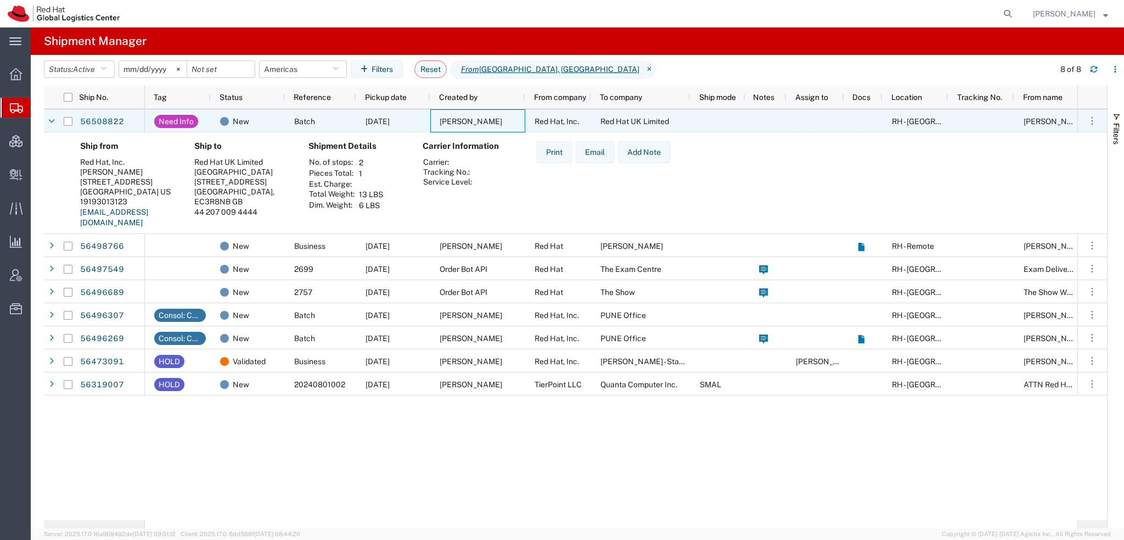
click at [454, 122] on span "[PERSON_NAME]" at bounding box center [471, 121] width 63 height 9
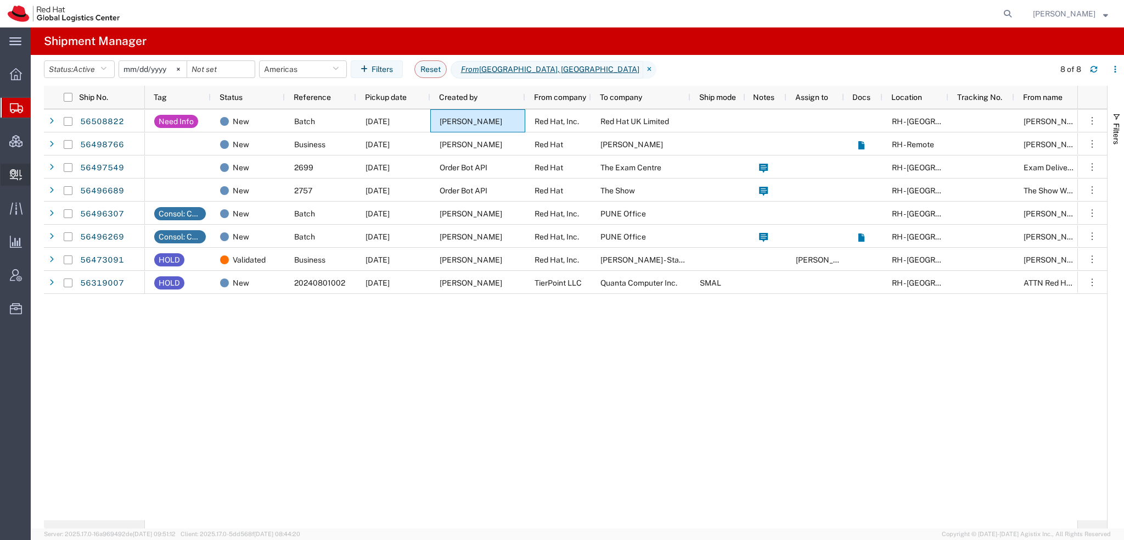
click at [0, 0] on span "Create Delivery" at bounding box center [0, 0] width 0 height 0
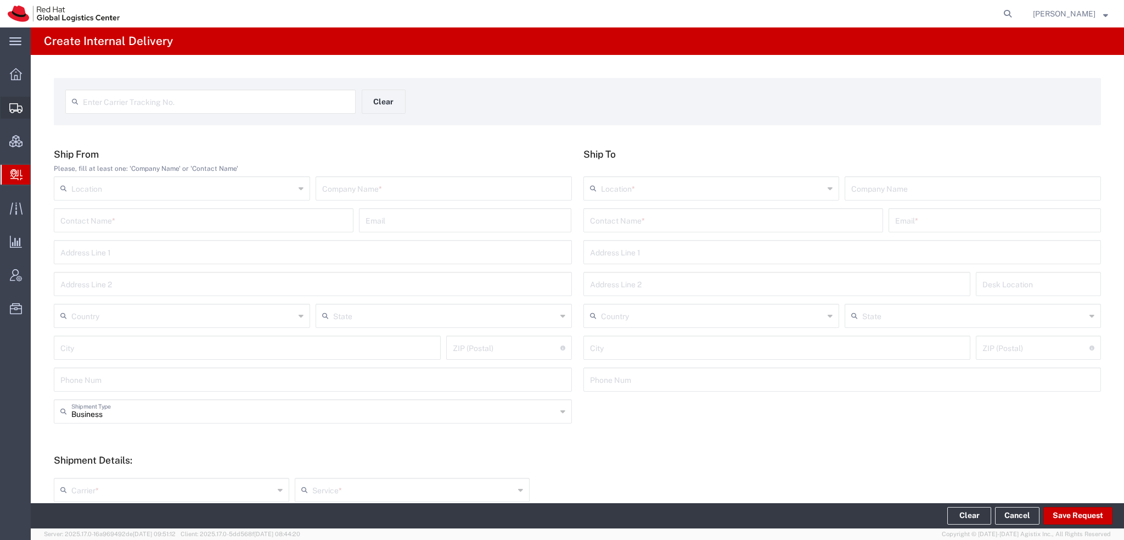
click at [0, 0] on span "Shipment Manager" at bounding box center [0, 0] width 0 height 0
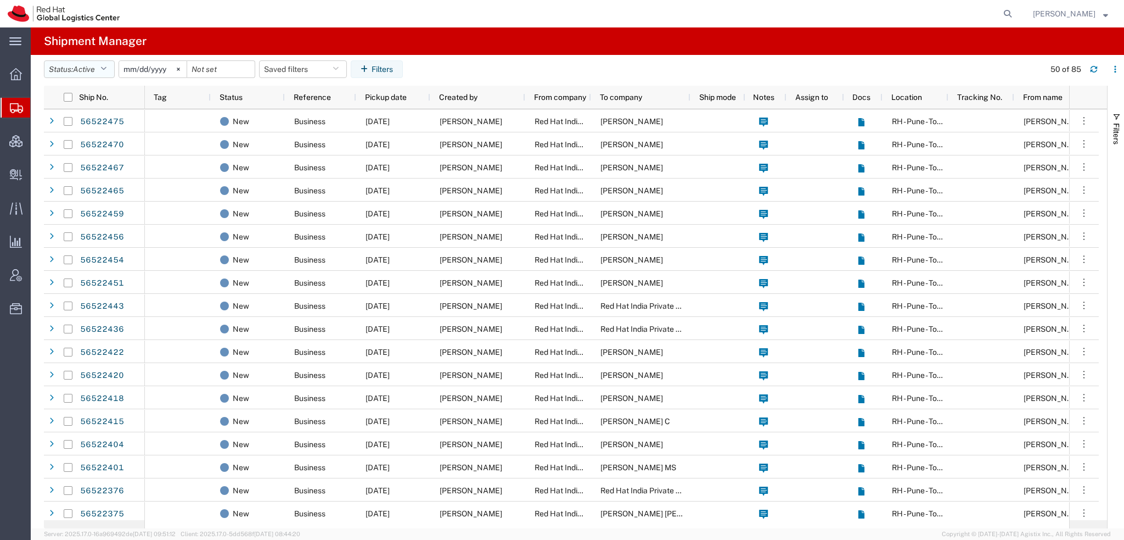
click at [102, 65] on button "Status: Active" at bounding box center [79, 69] width 71 height 18
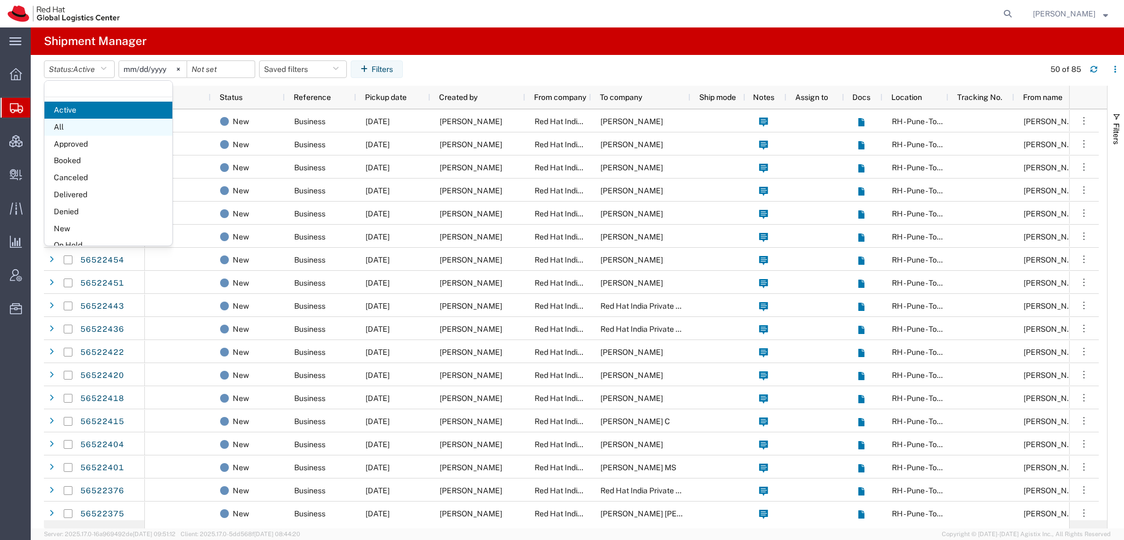
click at [94, 123] on span "All" at bounding box center [108, 127] width 128 height 17
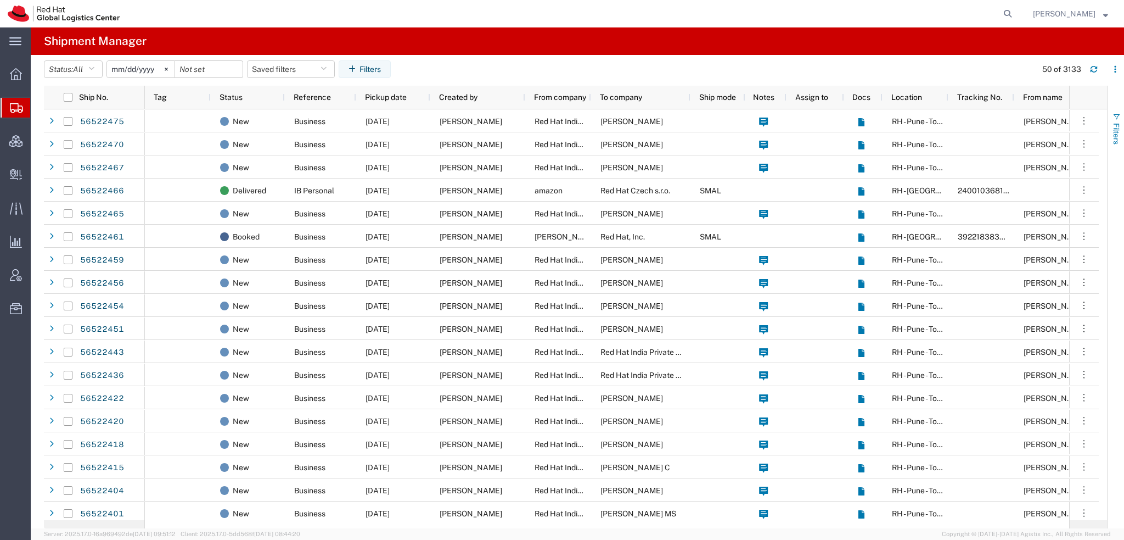
click at [1118, 123] on span "Filters" at bounding box center [1116, 133] width 9 height 21
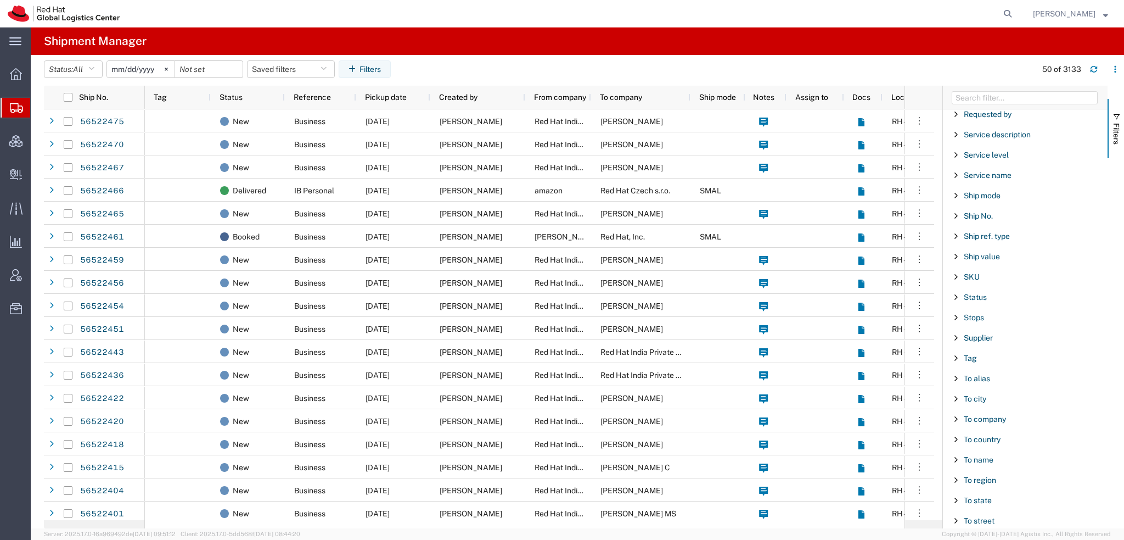
scroll to position [914, 0]
click at [979, 136] on span "Ship No." at bounding box center [978, 140] width 29 height 9
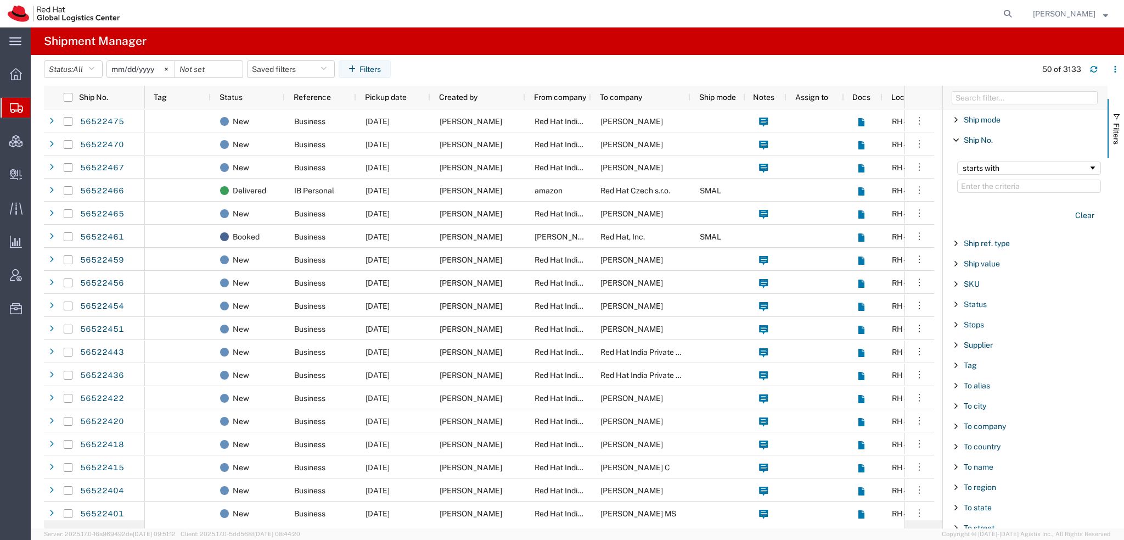
click at [986, 180] on input "Filter Value" at bounding box center [1029, 186] width 144 height 13
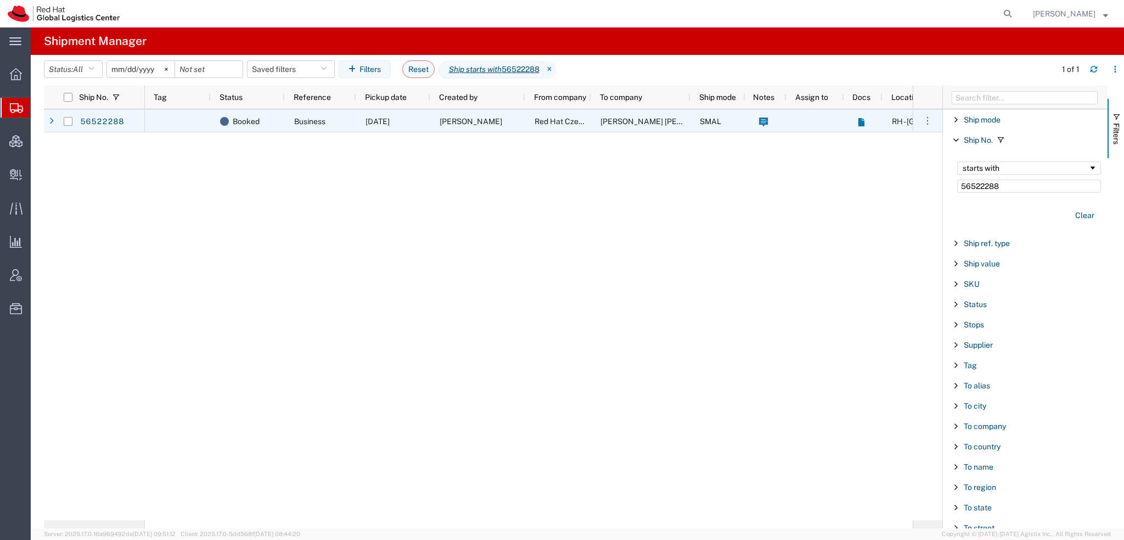
type input "56522288"
click at [457, 118] on span "Dominik Galovic" at bounding box center [471, 121] width 63 height 9
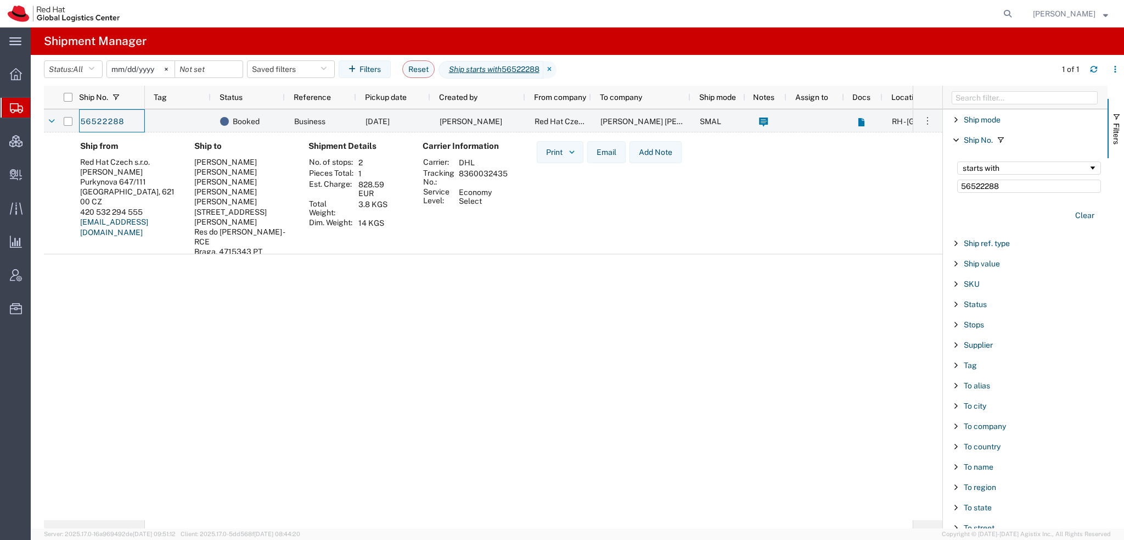
click at [0, 0] on span "Shipment Manager" at bounding box center [0, 0] width 0 height 0
click at [0, 0] on span "Create Delivery" at bounding box center [0, 0] width 0 height 0
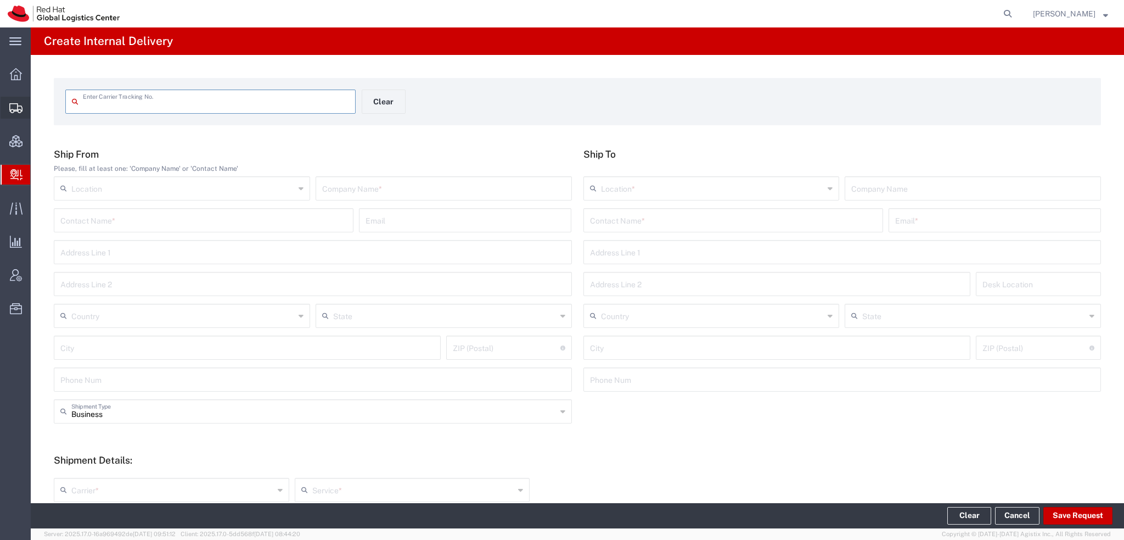
click at [0, 0] on span "Shipment Manager" at bounding box center [0, 0] width 0 height 0
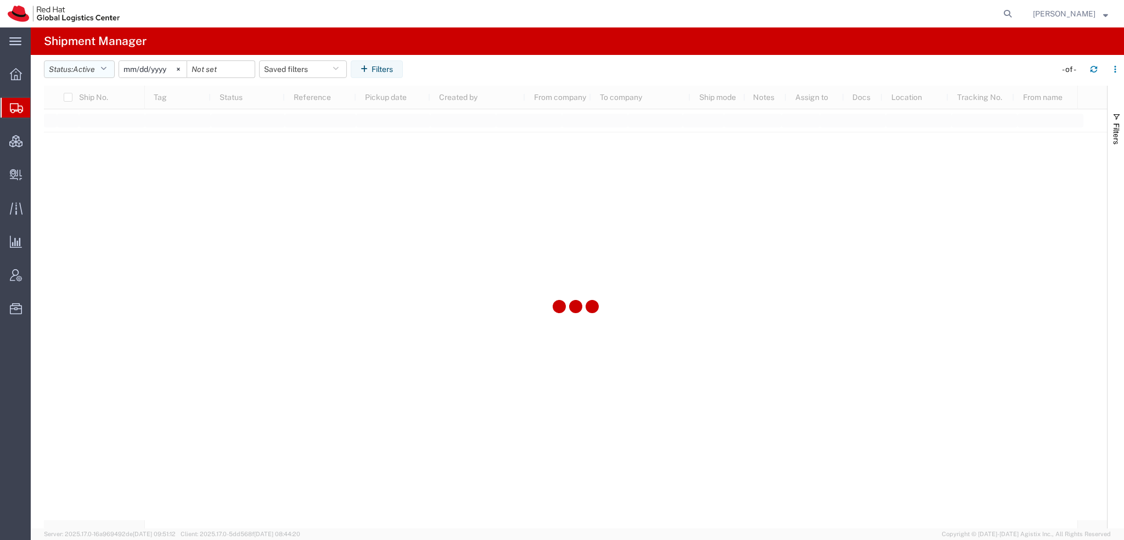
click at [111, 74] on button "Status: Active" at bounding box center [79, 69] width 71 height 18
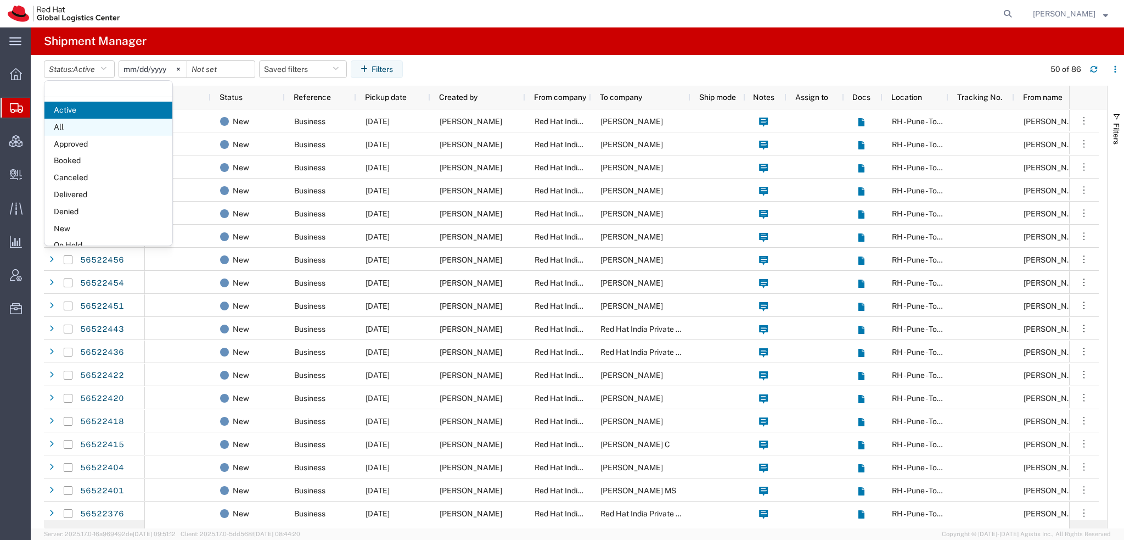
click at [79, 128] on span "All" at bounding box center [108, 127] width 128 height 17
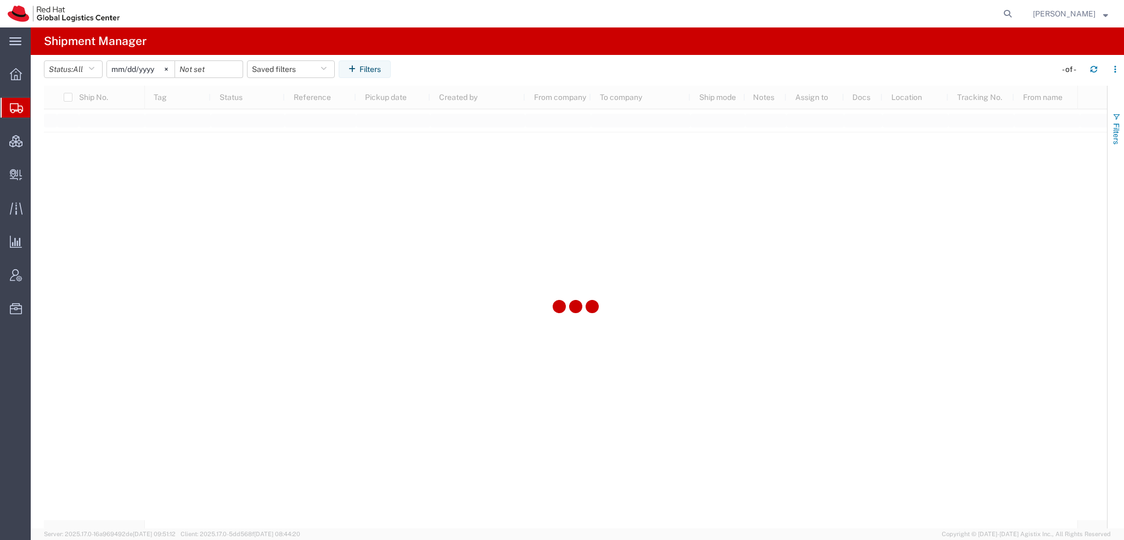
click at [1112, 125] on span "Filters" at bounding box center [1116, 133] width 9 height 21
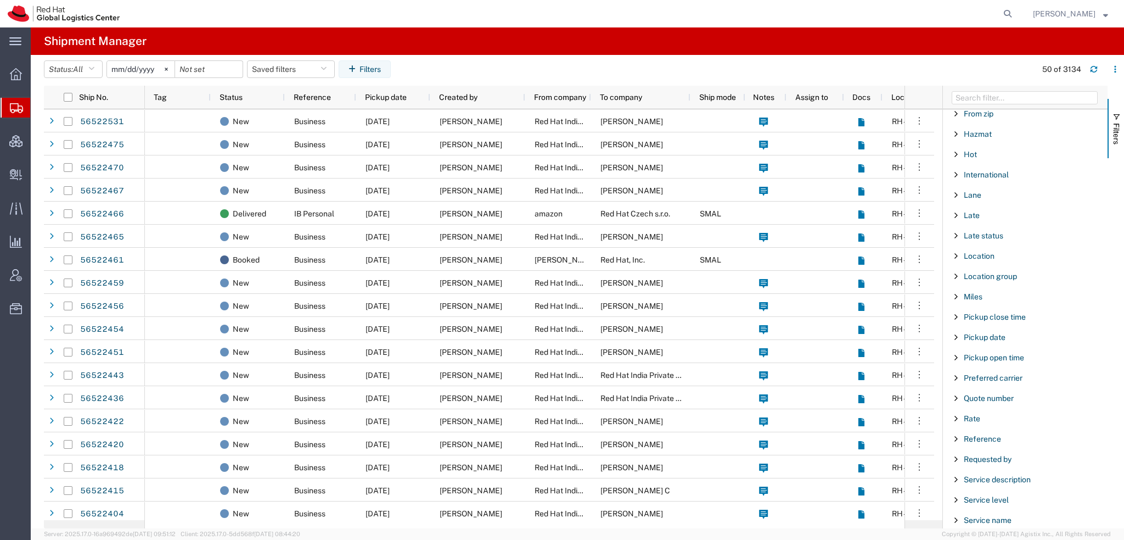
scroll to position [914, 0]
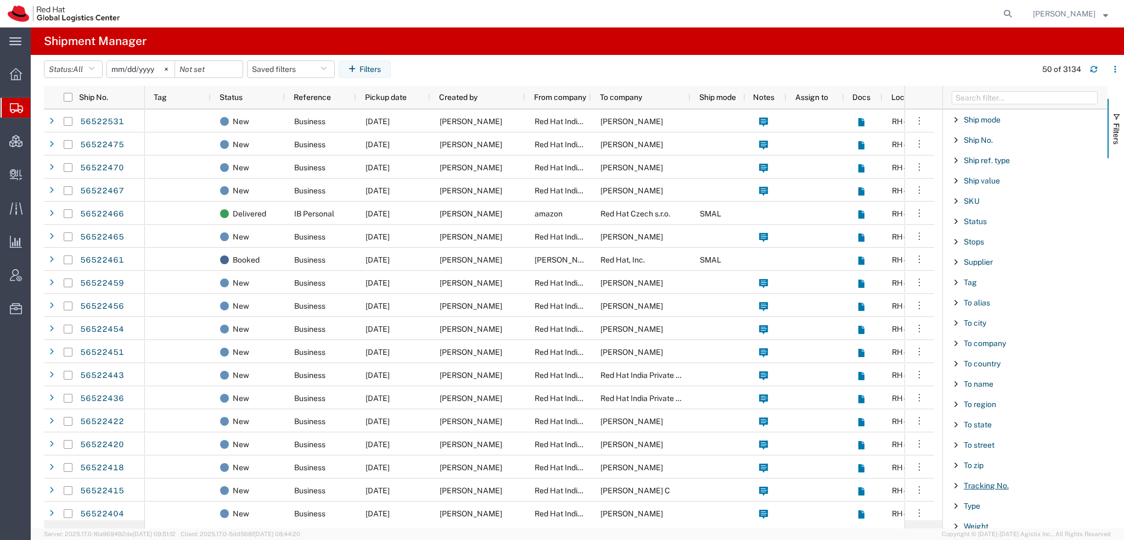
click at [983, 481] on span "Tracking No." at bounding box center [986, 485] width 45 height 9
click at [985, 526] on input "Filter Value" at bounding box center [1029, 531] width 144 height 13
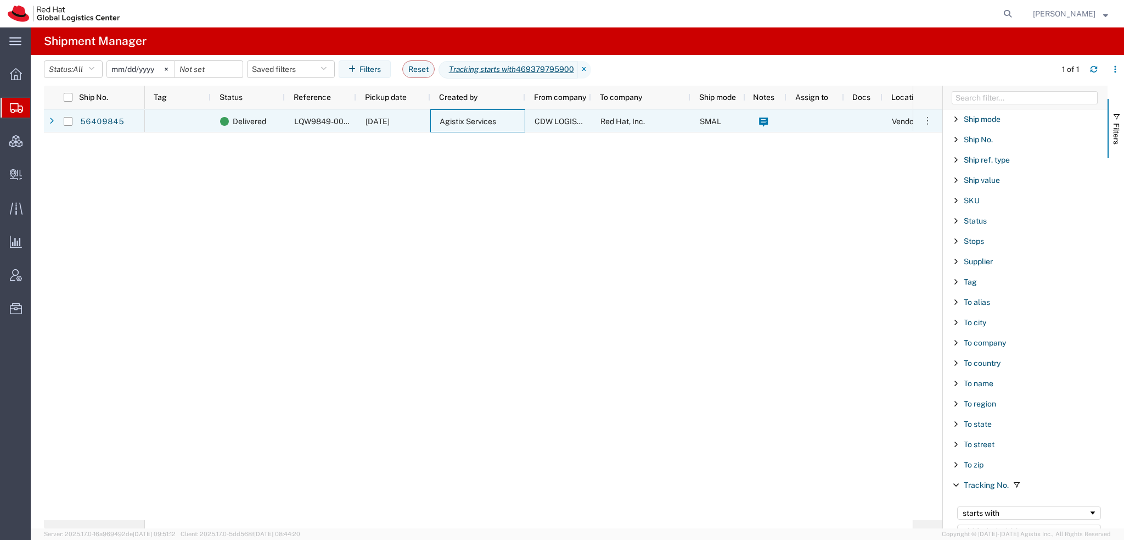
click at [461, 120] on span "Agistix Services" at bounding box center [468, 121] width 57 height 9
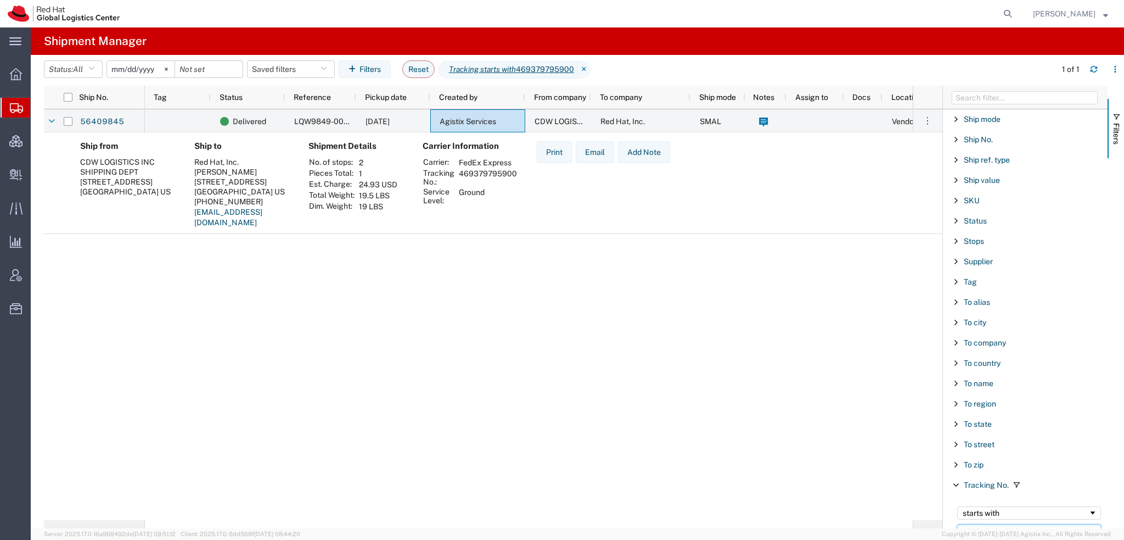
drag, startPoint x: 1041, startPoint y: 518, endPoint x: 571, endPoint y: 430, distance: 477.5
click at [605, 443] on div "Ship No. Tag Status Reference Pickup date Created by From company To company Sh…" at bounding box center [584, 307] width 1080 height 442
paste input "46937979591"
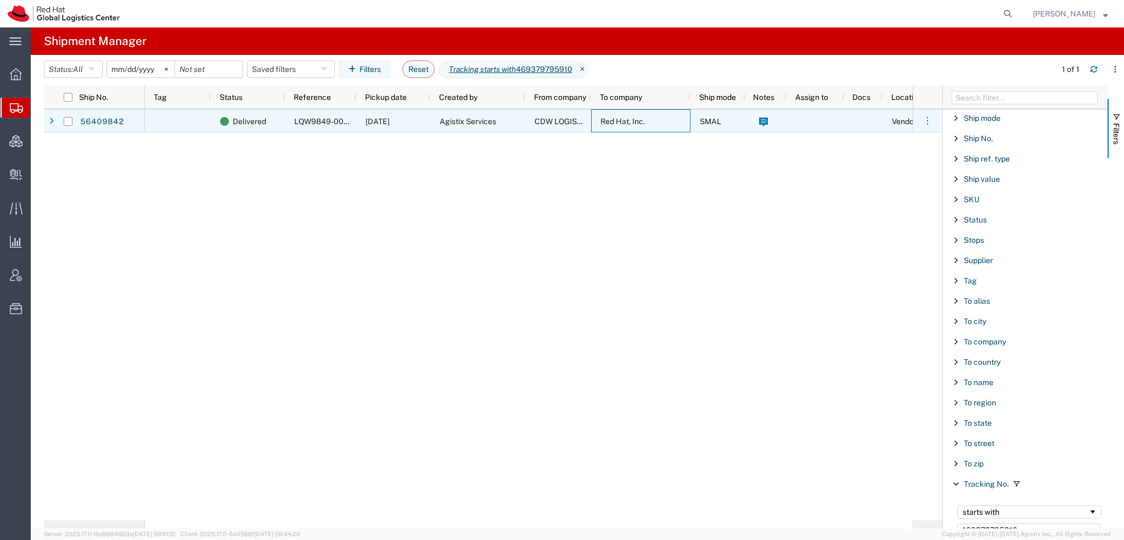
click at [617, 109] on div "Red Hat, Inc." at bounding box center [640, 120] width 99 height 23
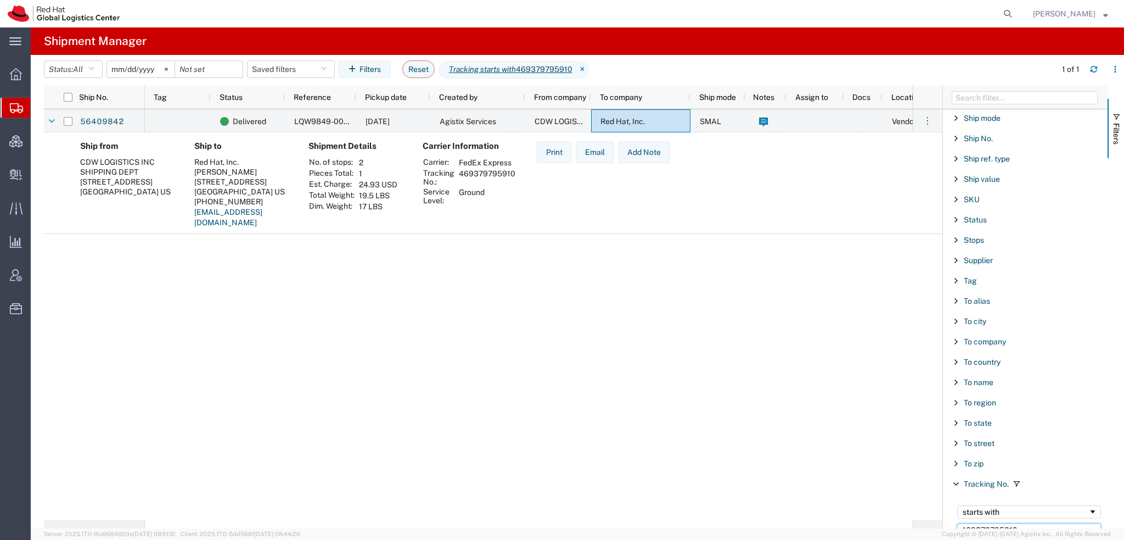
drag, startPoint x: 1028, startPoint y: 522, endPoint x: 613, endPoint y: 409, distance: 430.0
click at [645, 425] on div "Ship No. Tag Status Reference Pickup date Created by From company To company Sh…" at bounding box center [584, 307] width 1080 height 442
paste input "7486"
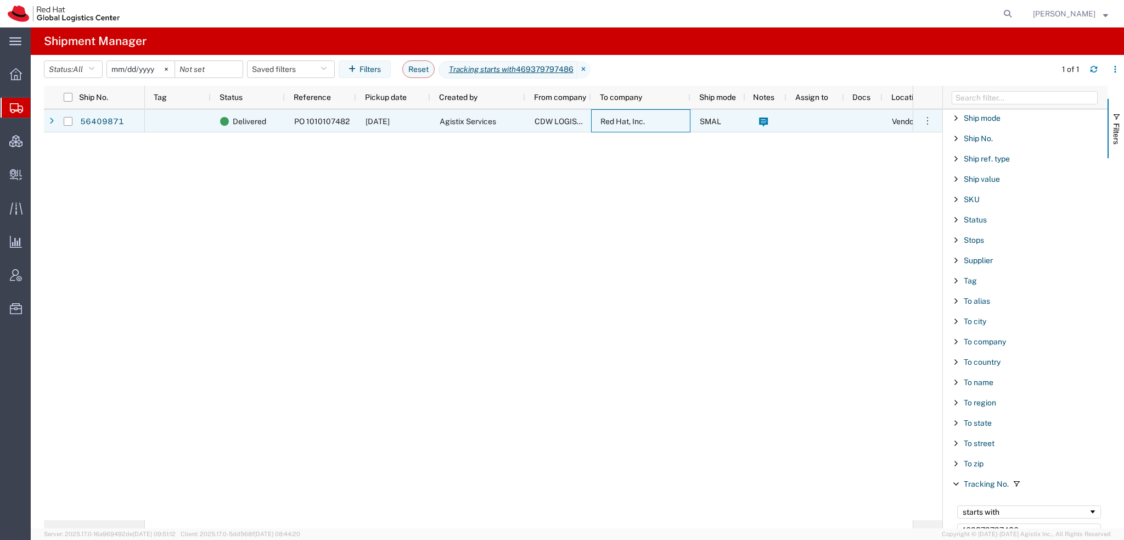
click at [476, 128] on div "Agistix Services" at bounding box center [477, 120] width 95 height 23
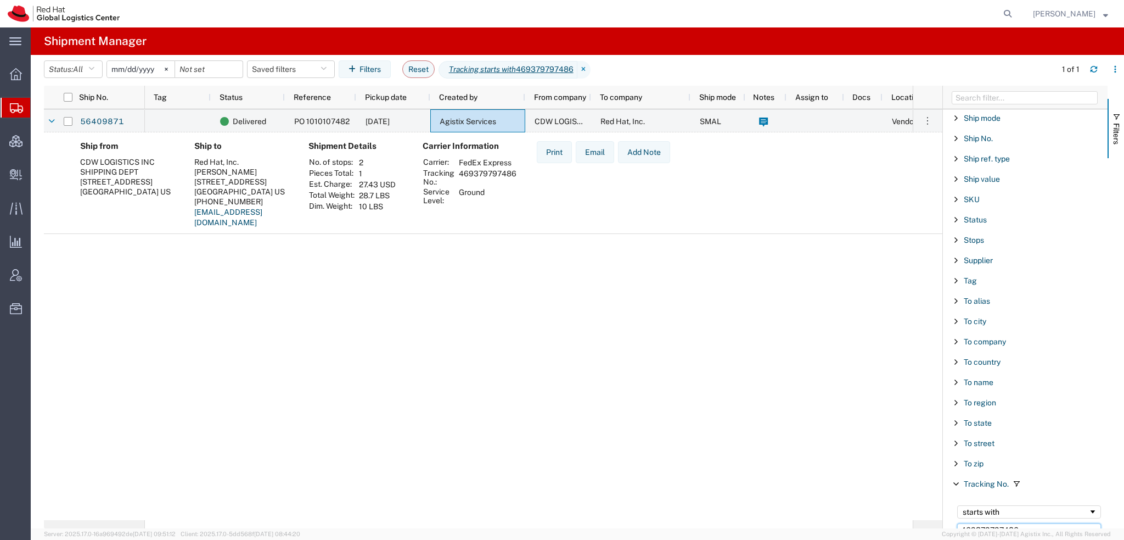
drag, startPoint x: 1019, startPoint y: 522, endPoint x: 462, endPoint y: 367, distance: 577.8
click at [529, 391] on div "Ship No. Tag Status Reference Pickup date Created by From company To company Sh…" at bounding box center [584, 307] width 1080 height 442
paste input "8791"
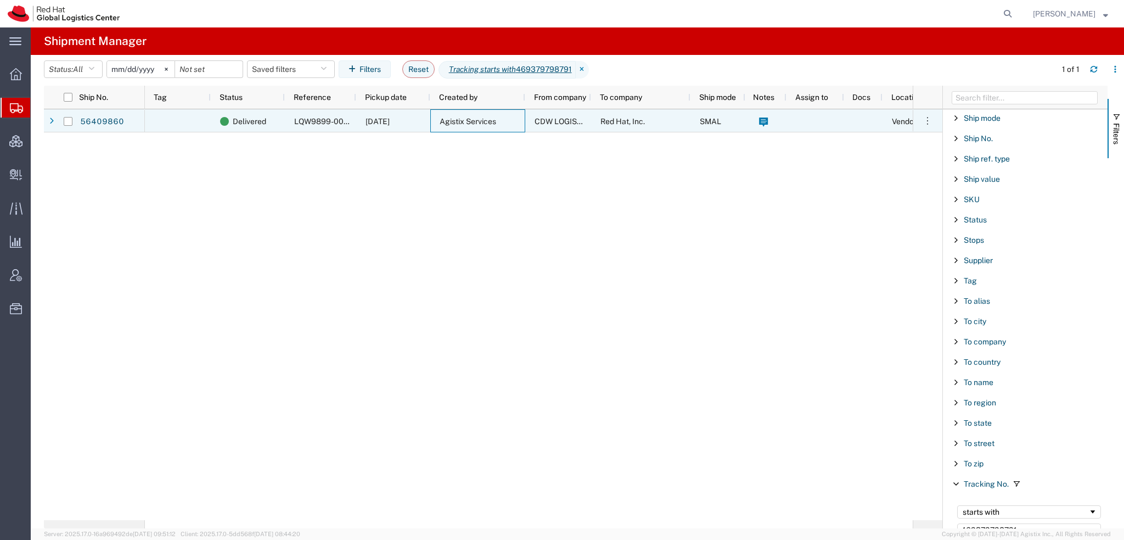
click at [522, 116] on div "Agistix Services" at bounding box center [477, 120] width 95 height 23
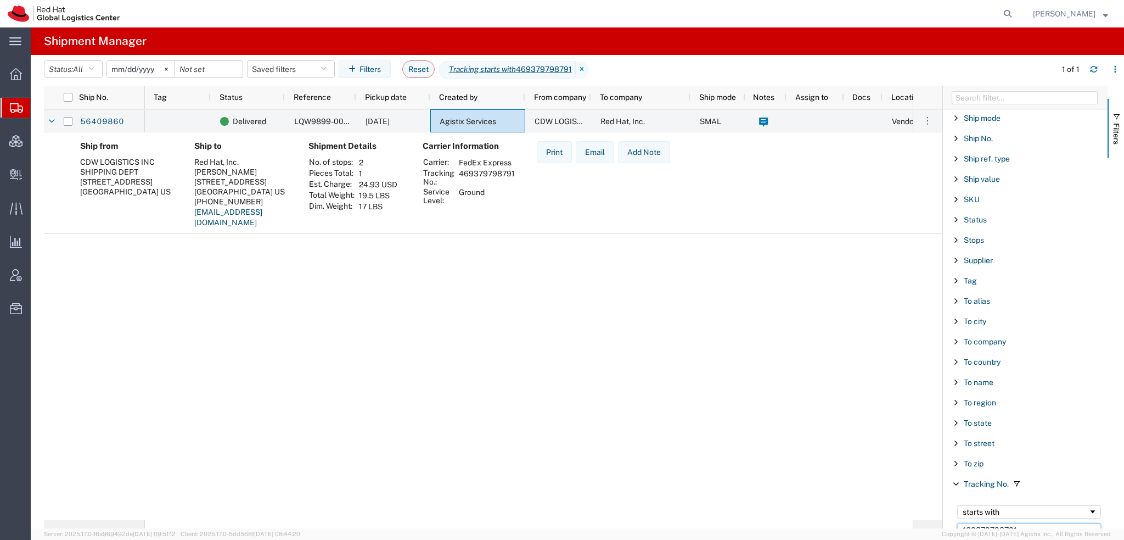
scroll to position [916, 0]
drag, startPoint x: 1019, startPoint y: 520, endPoint x: 801, endPoint y: 474, distance: 222.8
click at [796, 478] on div "Ship No. Tag Status Reference Pickup date Created by From company To company Sh…" at bounding box center [584, 307] width 1080 height 442
paste input "472994666785"
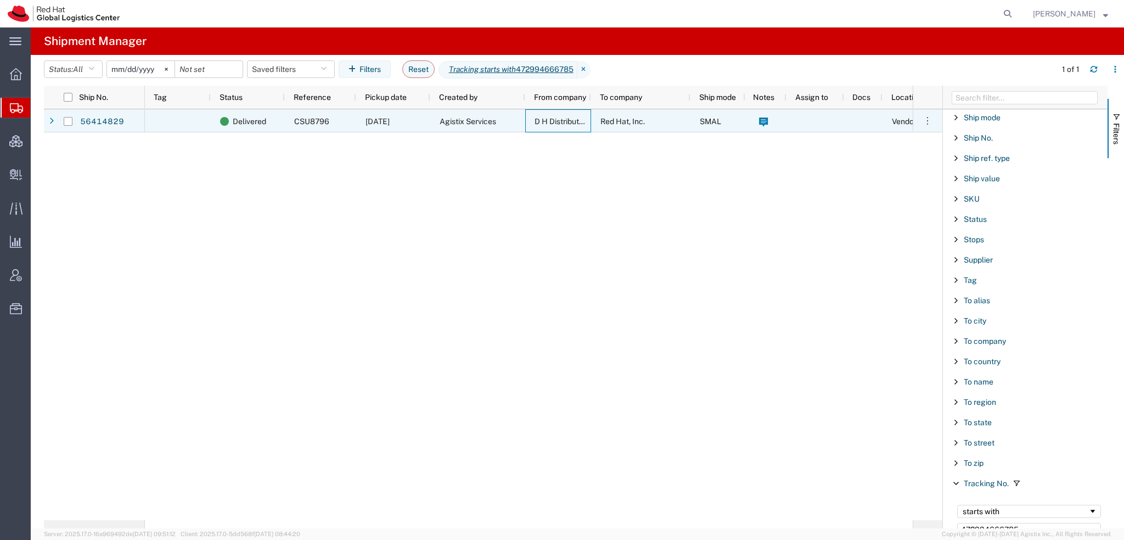
click at [558, 122] on span "D H Distributing" at bounding box center [562, 121] width 55 height 9
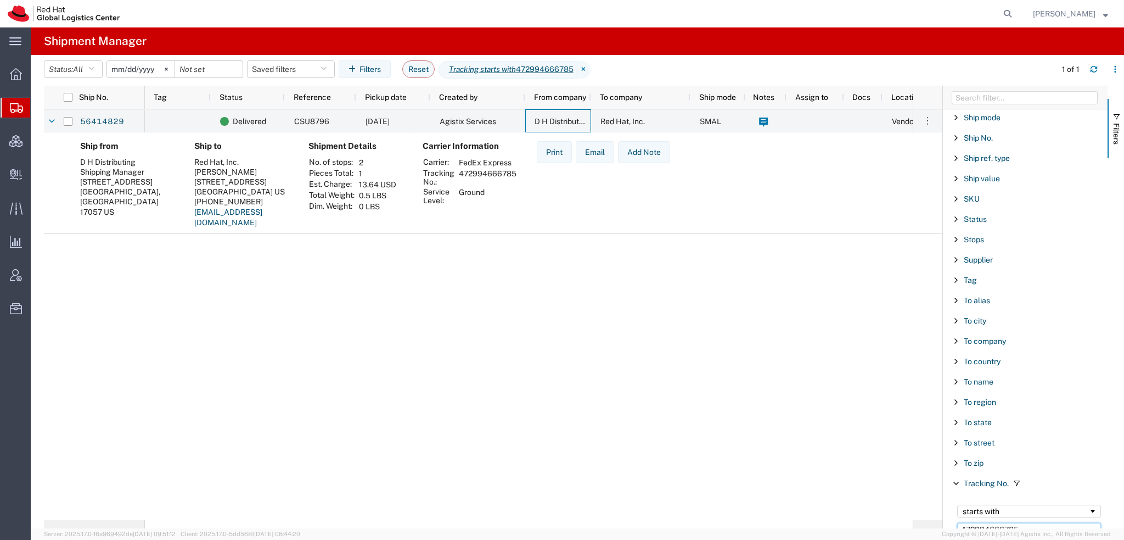
drag, startPoint x: 1018, startPoint y: 519, endPoint x: 470, endPoint y: 361, distance: 570.7
click at [470, 361] on div "Ship No. Tag Status Reference Pickup date Created by From company To company Sh…" at bounding box center [584, 307] width 1080 height 442
paste input "679349422"
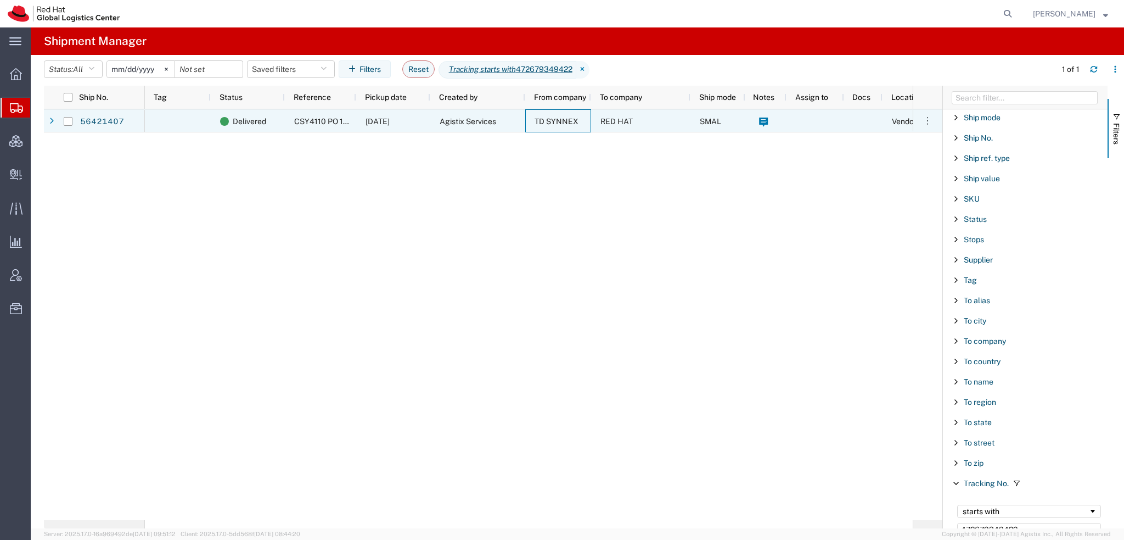
click at [468, 121] on span "Agistix Services" at bounding box center [468, 121] width 57 height 9
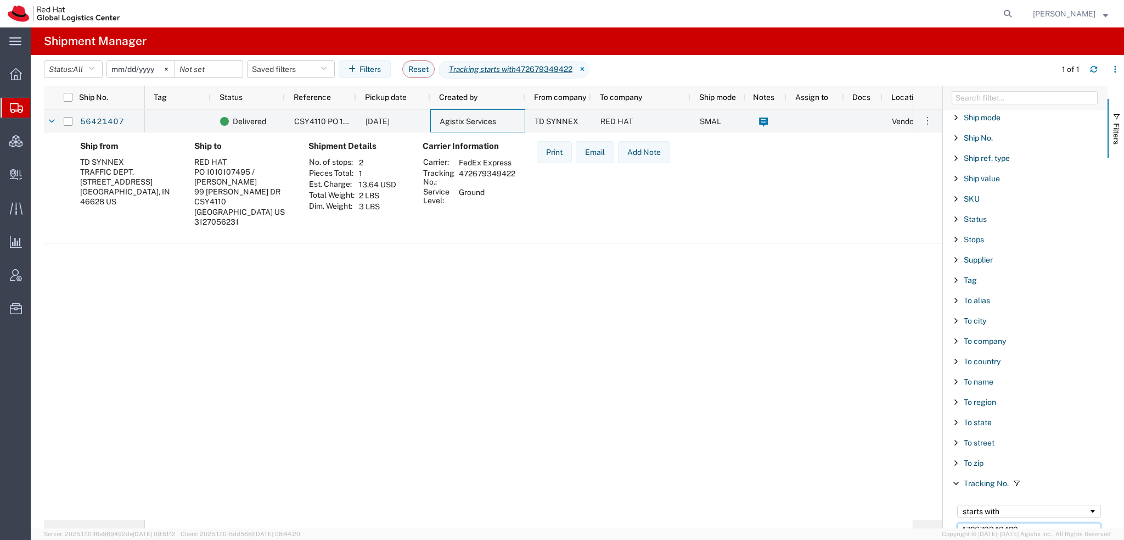
scroll to position [918, 0]
drag, startPoint x: 1027, startPoint y: 522, endPoint x: 689, endPoint y: 462, distance: 342.3
click at [693, 463] on div "Ship No. Tag Status Reference Pickup date Created by From company To company Sh…" at bounding box center [584, 307] width 1080 height 442
paste input "469379794866"
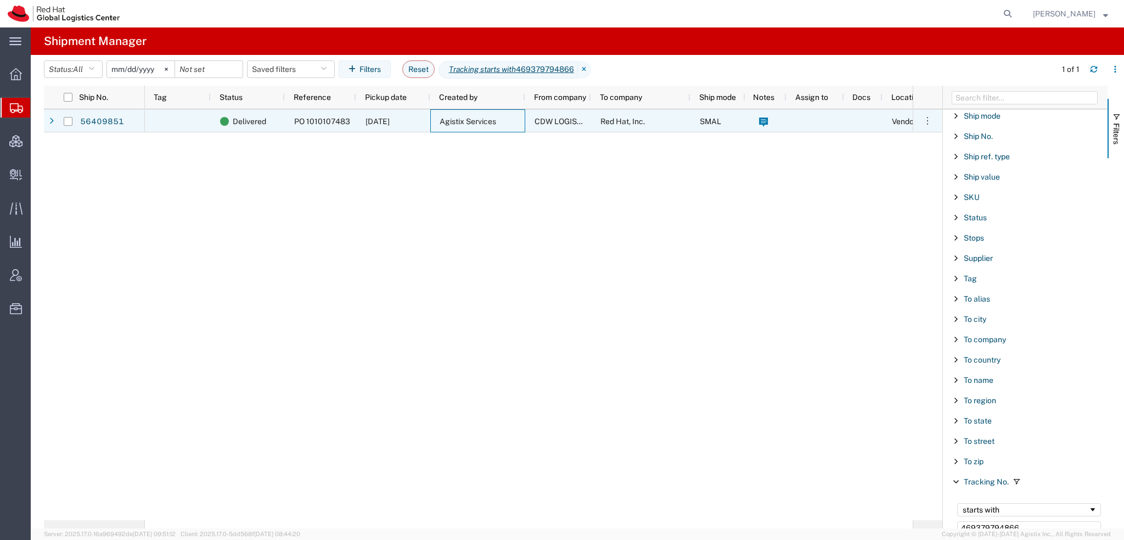
click at [547, 122] on span "CDW LOGISTICS INC" at bounding box center [572, 121] width 75 height 9
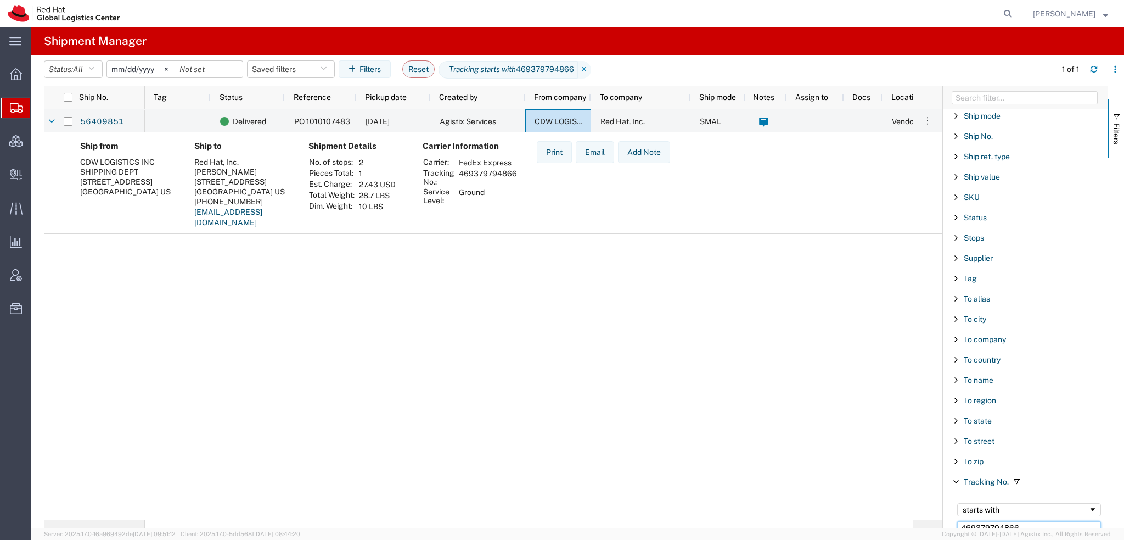
scroll to position [920, 0]
drag, startPoint x: 1023, startPoint y: 525, endPoint x: 783, endPoint y: 470, distance: 246.0
click at [787, 473] on div "Ship No. Tag Status Reference Pickup date Created by From company To company Sh…" at bounding box center [584, 307] width 1080 height 442
paste input "883372240358"
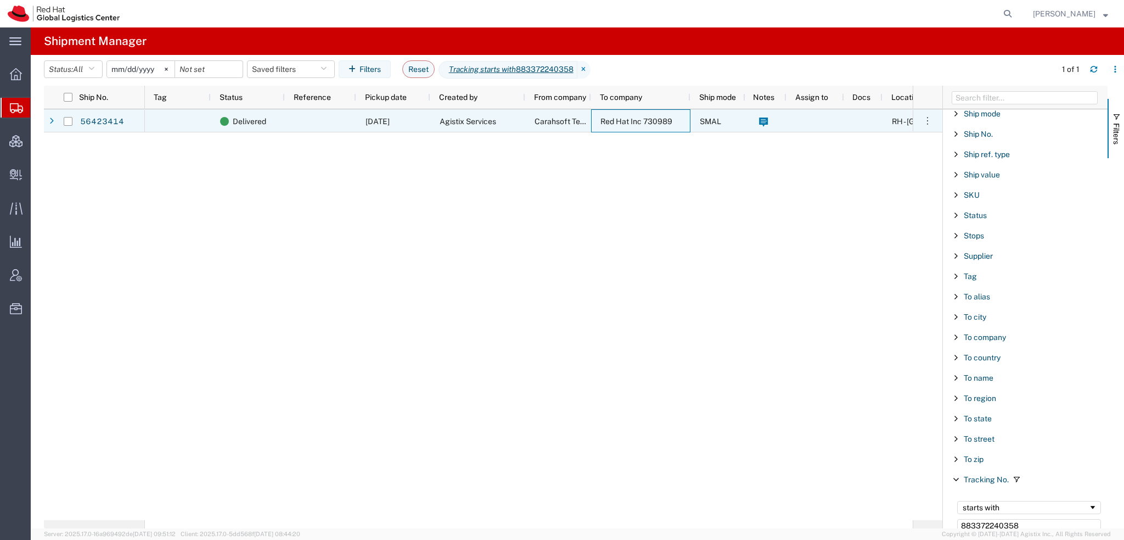
click at [595, 118] on div "Red Hat Inc 730989" at bounding box center [640, 120] width 99 height 23
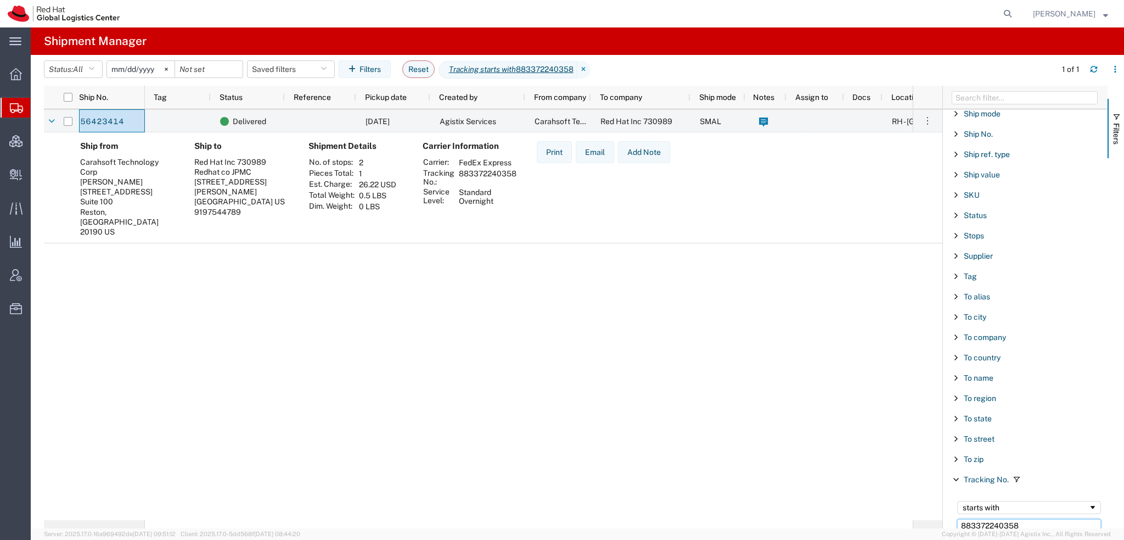
drag, startPoint x: 1023, startPoint y: 517, endPoint x: 688, endPoint y: 439, distance: 343.3
click at [689, 439] on div "Ship No. Tag Status Reference Pickup date Created by From company To company Sh…" at bounding box center [584, 307] width 1080 height 442
paste input "391007690171"
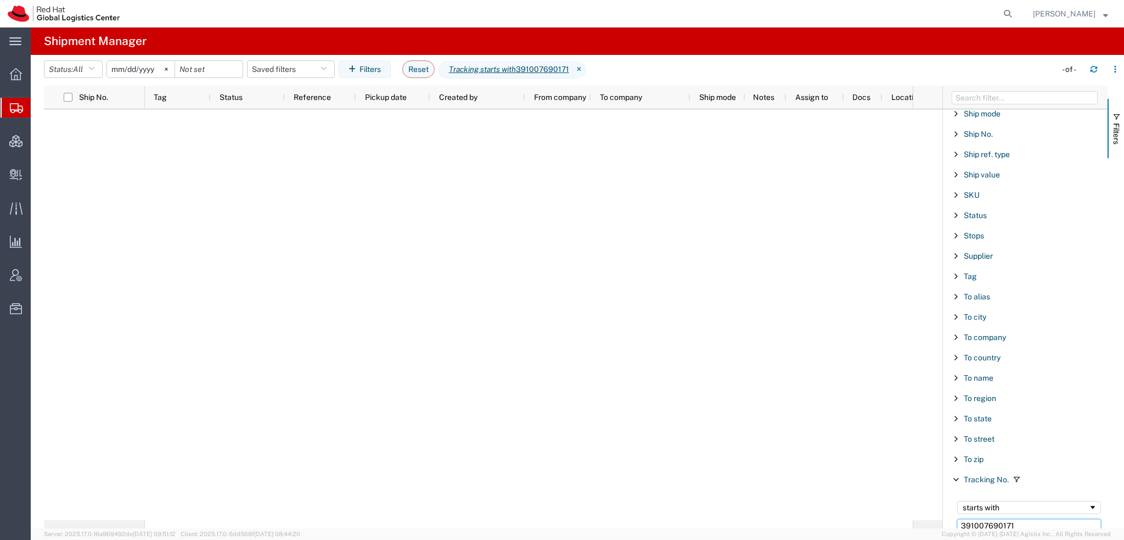
type input "391007690171"
click at [0, 0] on span "Create Delivery" at bounding box center [0, 0] width 0 height 0
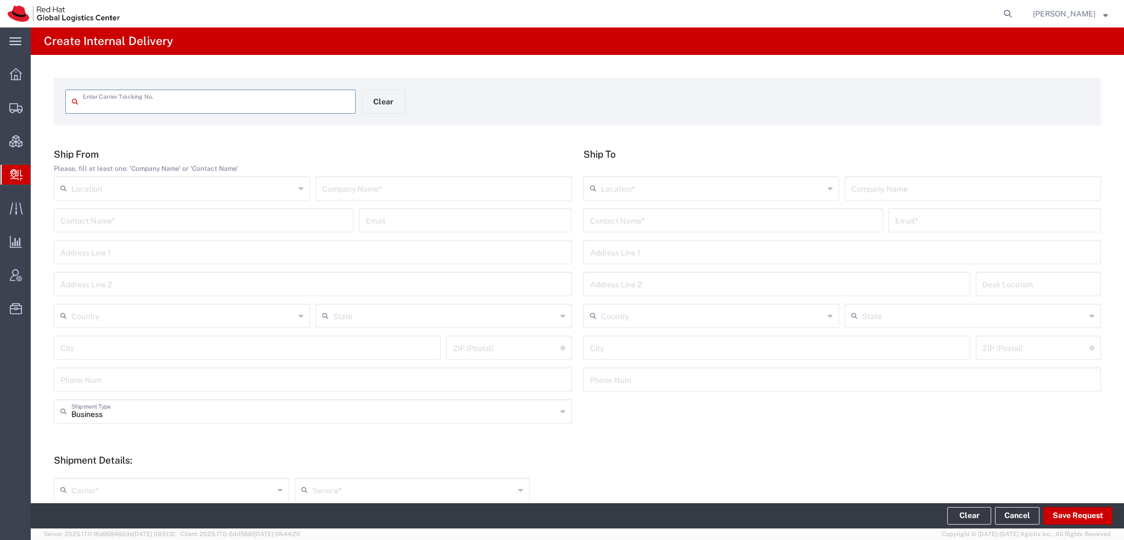
click at [129, 109] on input "text" at bounding box center [216, 100] width 266 height 19
type input "391007690171"
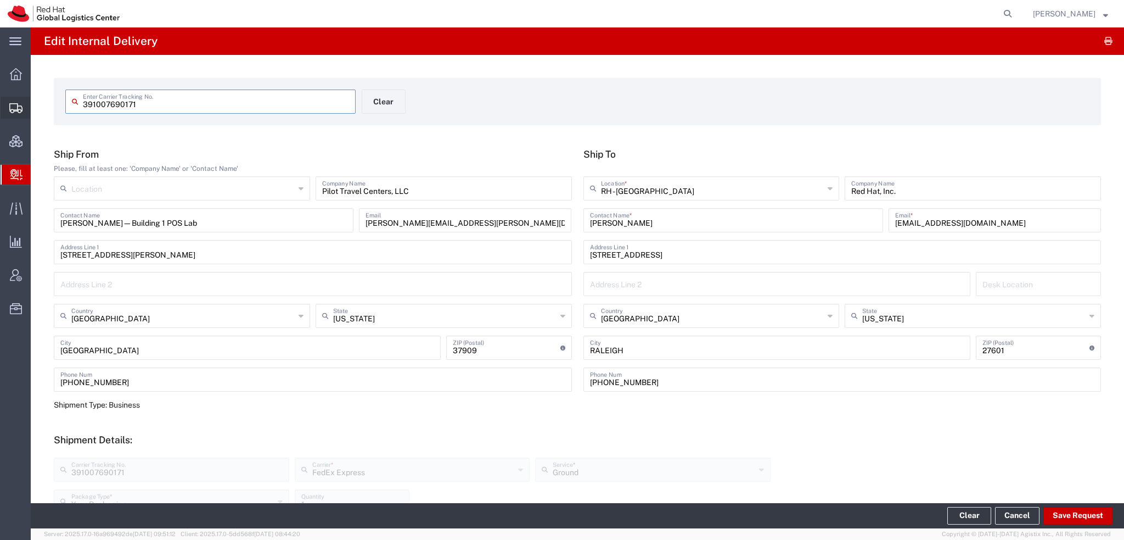
click at [0, 0] on span "Shipment Manager" at bounding box center [0, 0] width 0 height 0
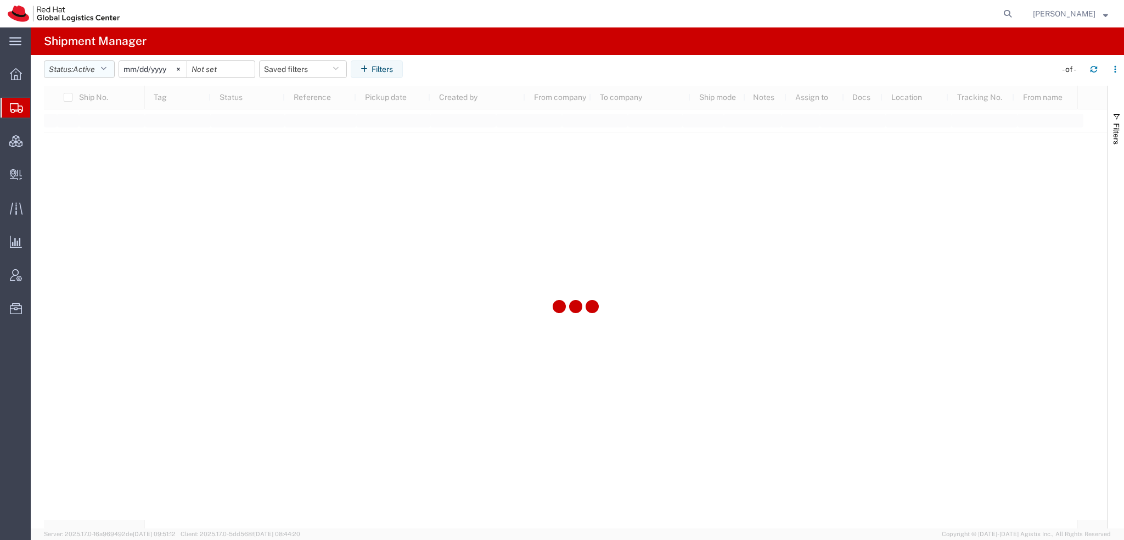
click at [103, 65] on icon "button" at bounding box center [103, 69] width 6 height 8
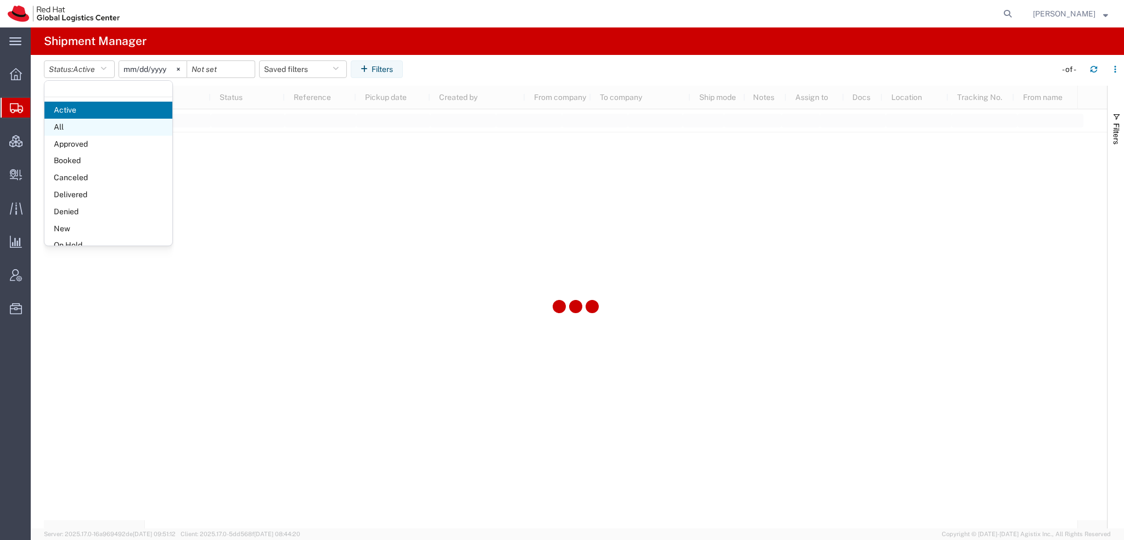
click at [75, 128] on span "All" at bounding box center [108, 127] width 128 height 17
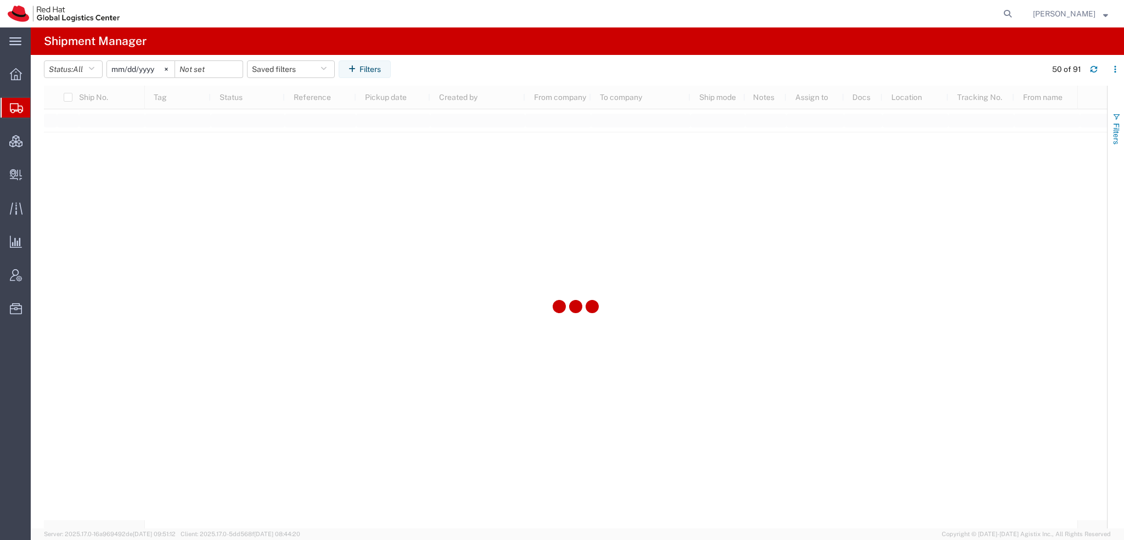
click at [1112, 128] on span "Filters" at bounding box center [1116, 133] width 9 height 21
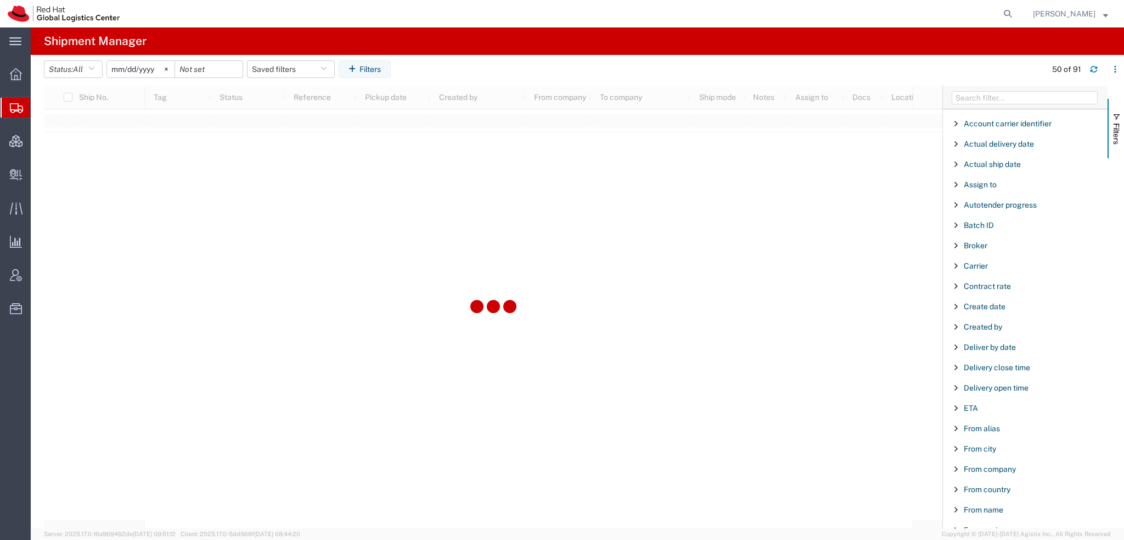
scroll to position [914, 0]
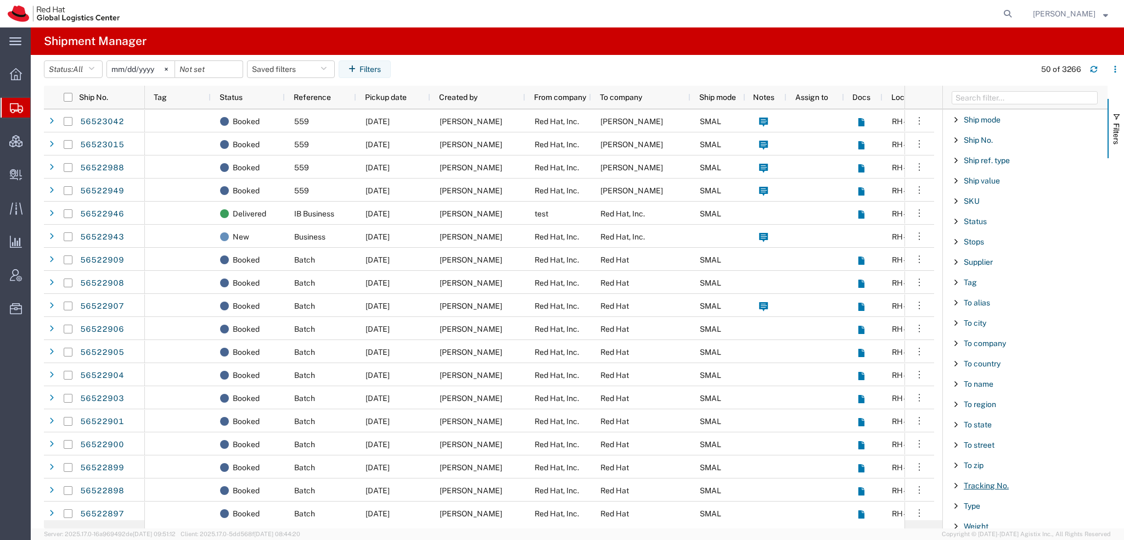
click at [983, 481] on span "Tracking No." at bounding box center [986, 485] width 45 height 9
click at [975, 525] on input "Filter Value" at bounding box center [1029, 531] width 144 height 13
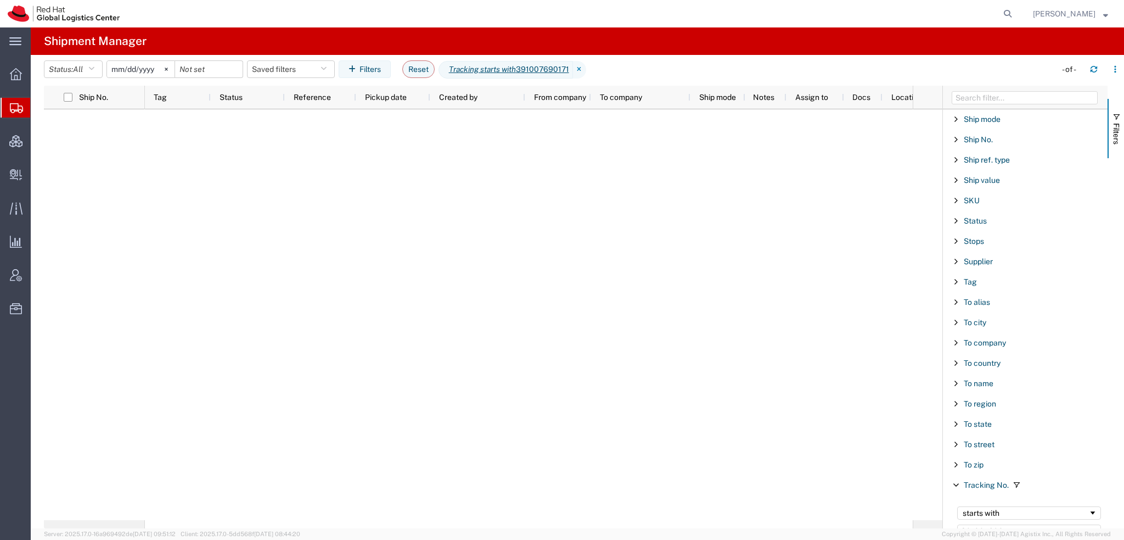
type input "391007690171"
click at [130, 68] on input "2025-07-18" at bounding box center [141, 69] width 68 height 16
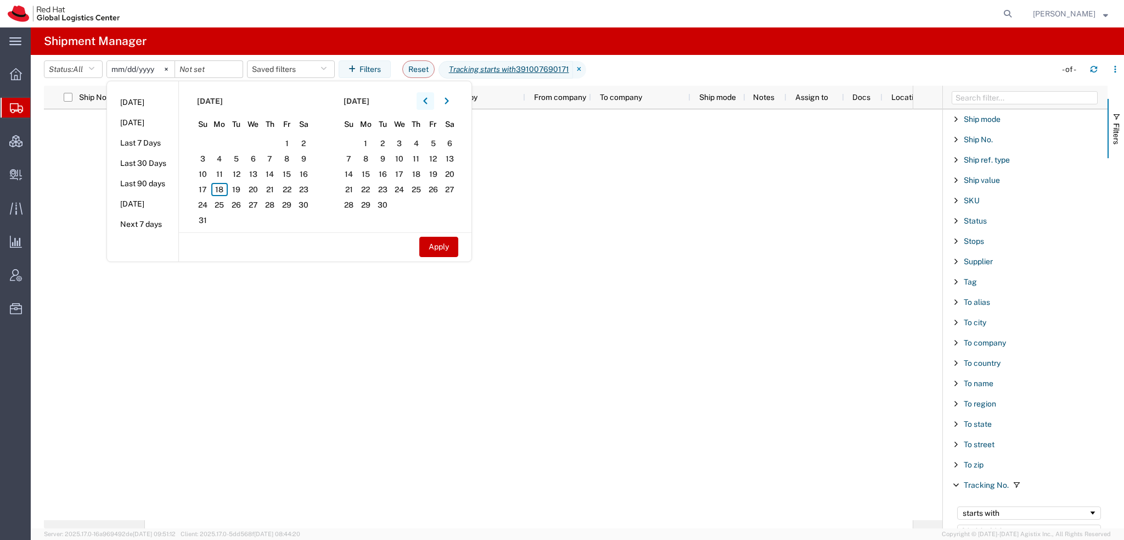
click at [426, 101] on button "button" at bounding box center [426, 101] width 18 height 18
click at [428, 100] on icon "button" at bounding box center [425, 101] width 4 height 8
click at [222, 144] on span "2" at bounding box center [219, 143] width 17 height 13
click at [120, 70] on input "2025-07-18" at bounding box center [141, 69] width 68 height 16
type input "2025-06-18"
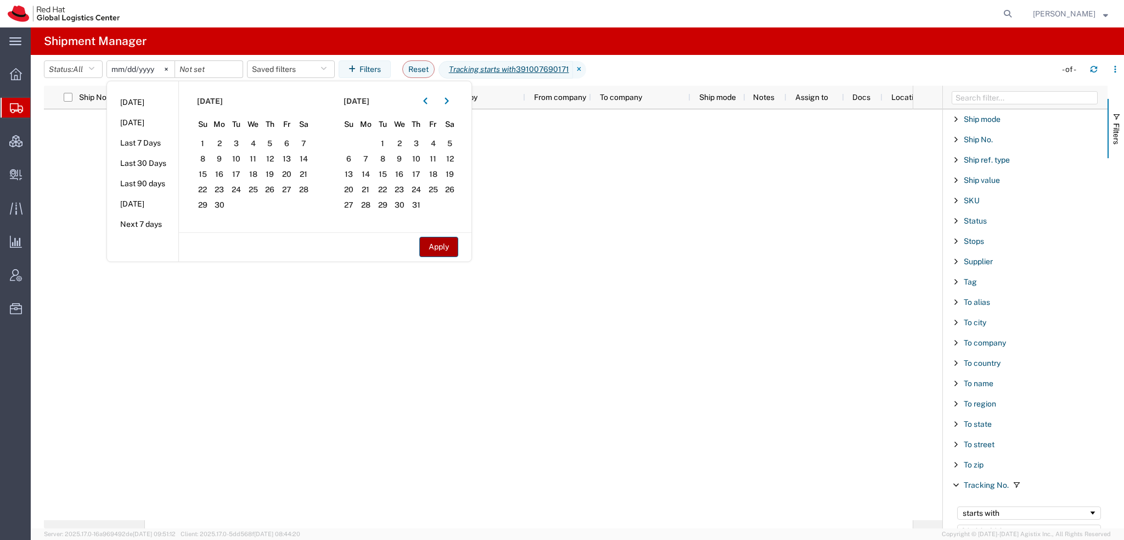
click at [453, 250] on button "Apply" at bounding box center [438, 247] width 39 height 20
type input "2025-05-31"
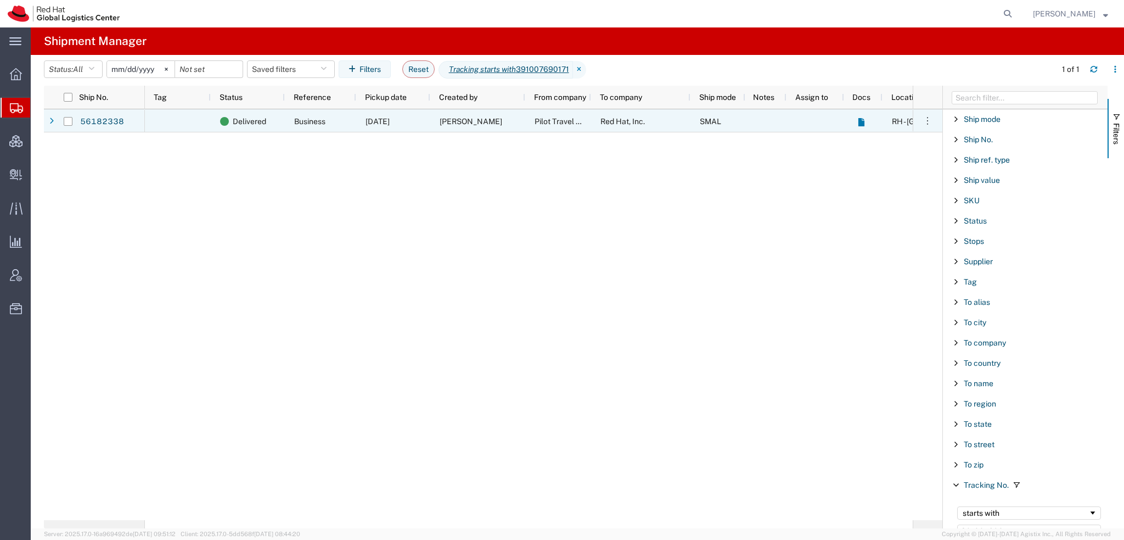
click at [591, 117] on span "Pilot Travel Centers, LLC" at bounding box center [578, 121] width 87 height 9
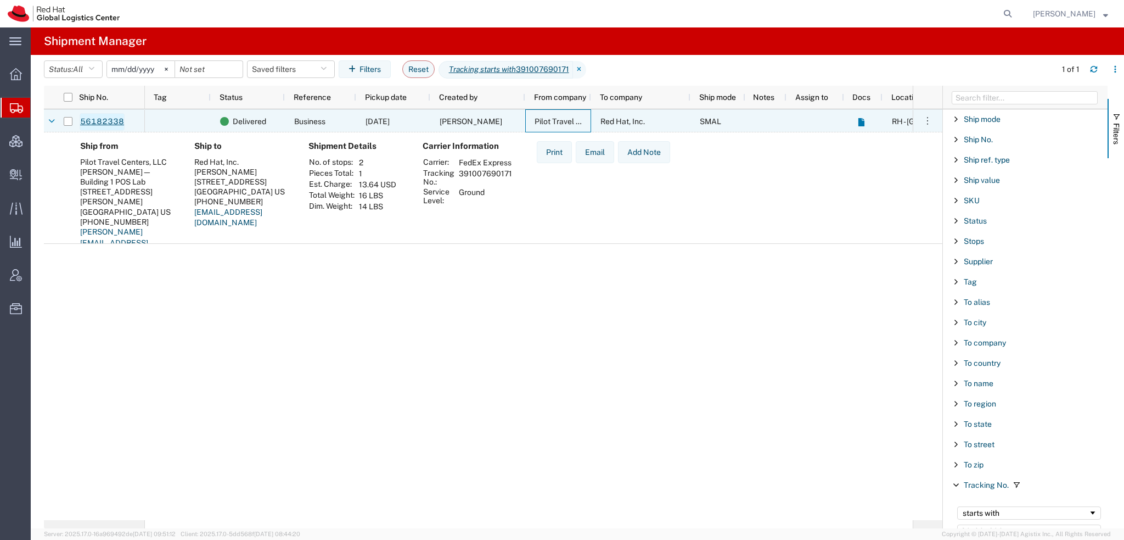
click at [111, 120] on link "56182338" at bounding box center [102, 122] width 45 height 18
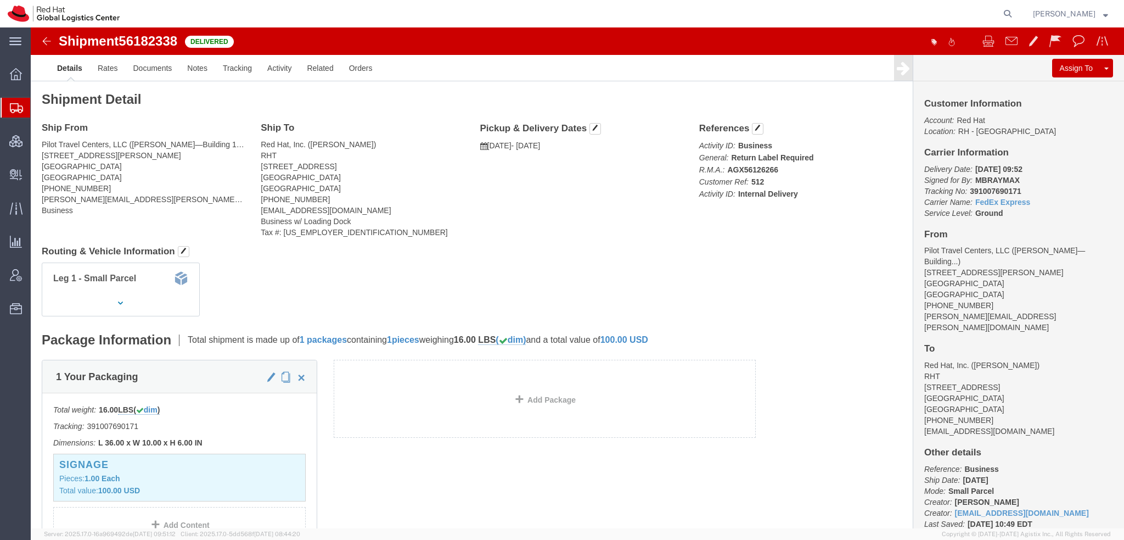
scroll to position [254, 0]
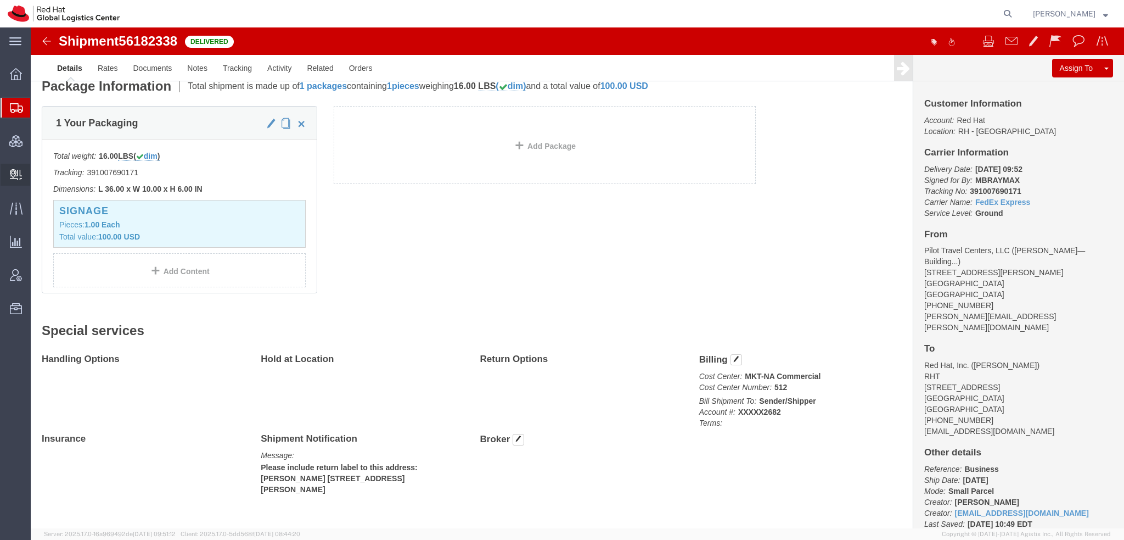
click at [0, 0] on span "Create Delivery" at bounding box center [0, 0] width 0 height 0
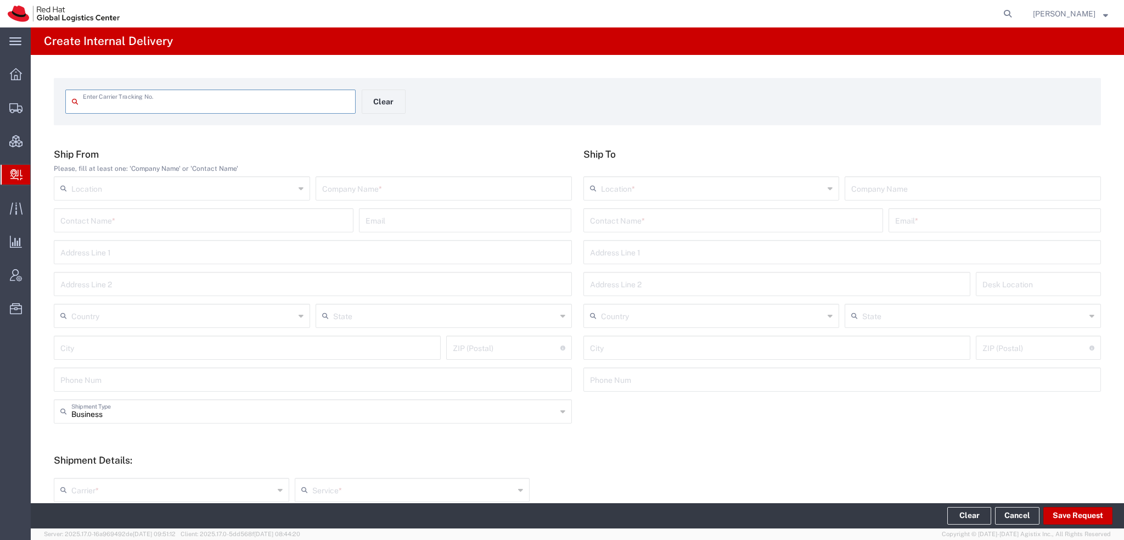
click at [117, 100] on input "text" at bounding box center [216, 100] width 266 height 19
type input "391840586420"
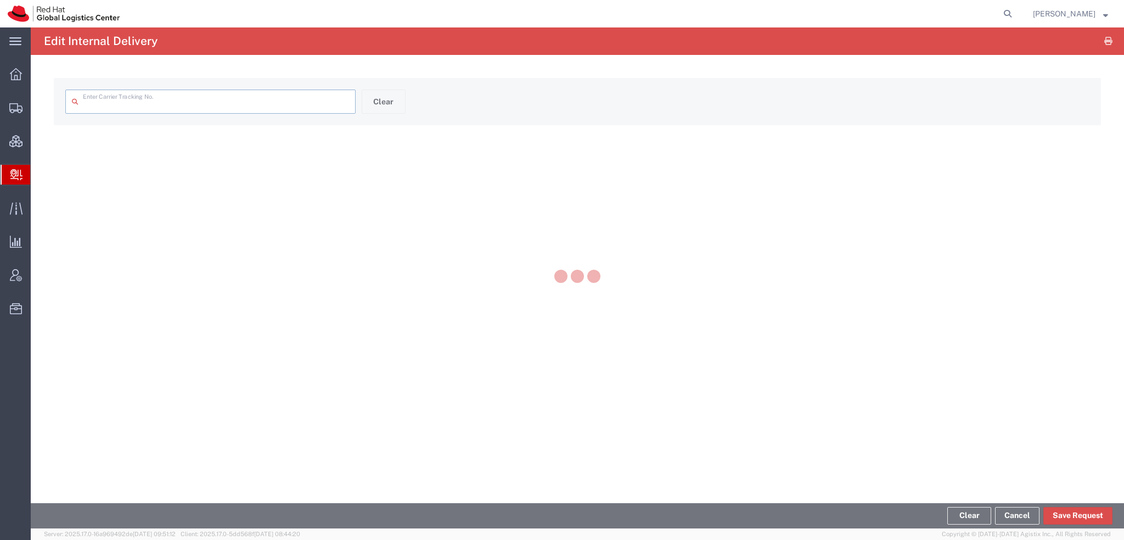
type input "391840586420"
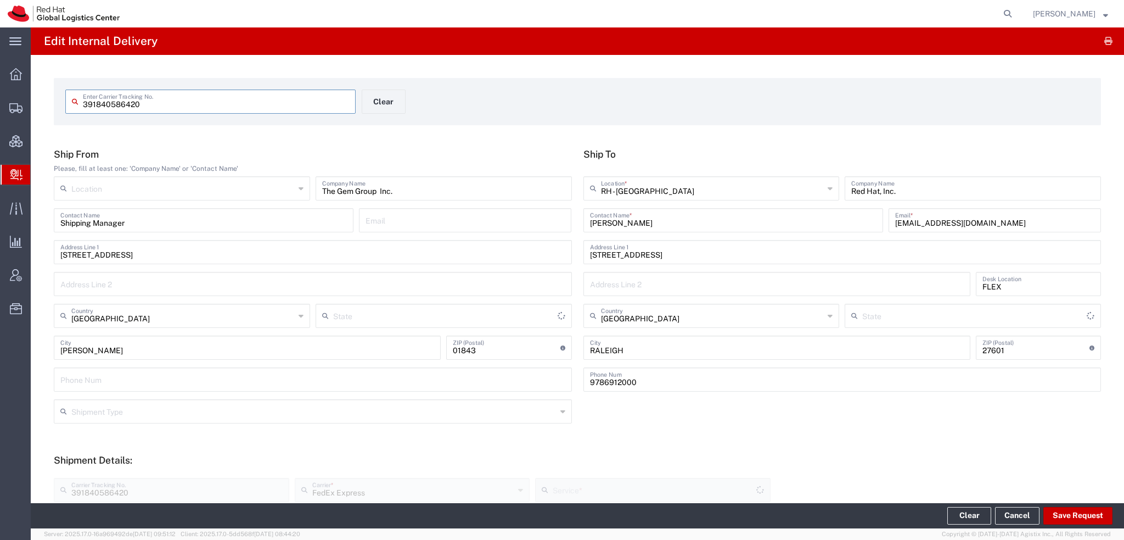
type input "Massachusetts"
type input "North Carolina"
type input "Ground"
drag, startPoint x: 176, startPoint y: 101, endPoint x: 0, endPoint y: -66, distance: 242.7
click at [0, 0] on html "main_menu Created with Sketch. Collapse Menu Overview Shipments Shipment Manage…" at bounding box center [562, 270] width 1124 height 540
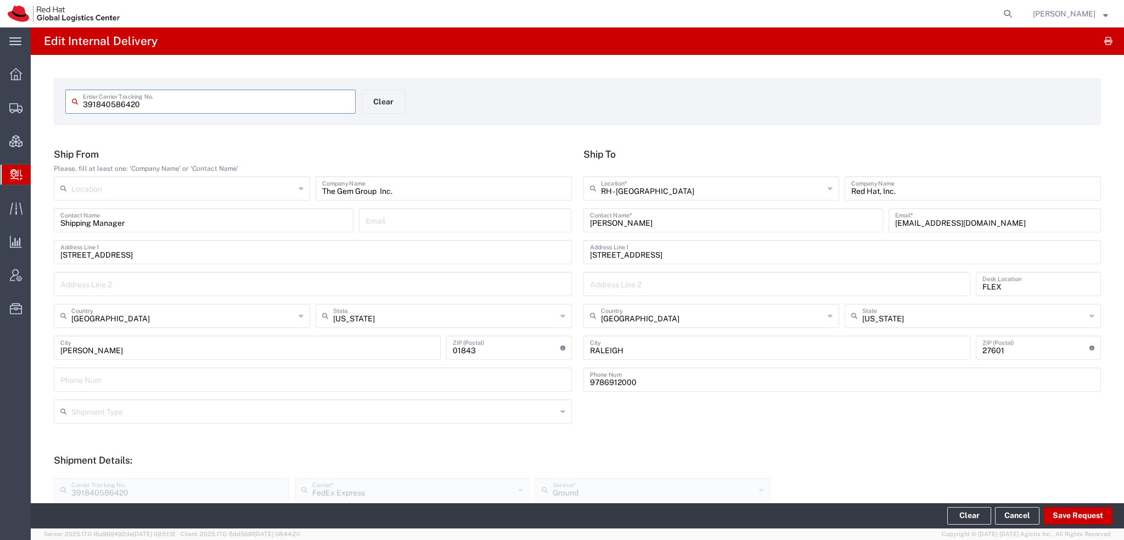
paste input "8217"
drag, startPoint x: 211, startPoint y: 97, endPoint x: 223, endPoint y: 92, distance: 13.8
click at [215, 95] on input "391840588217" at bounding box center [216, 100] width 266 height 19
type input "391840588217"
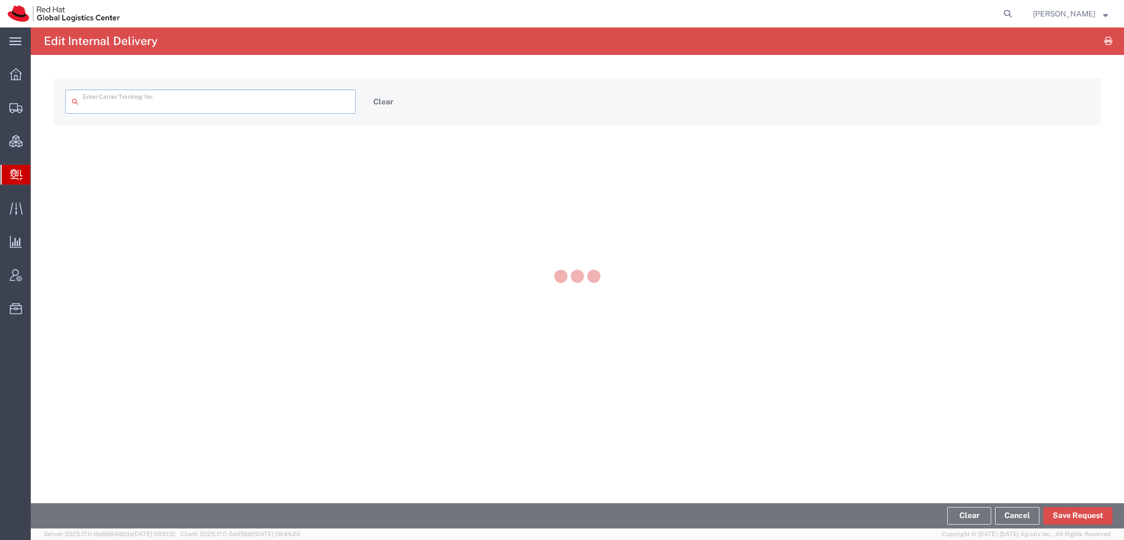
type input "391840588217"
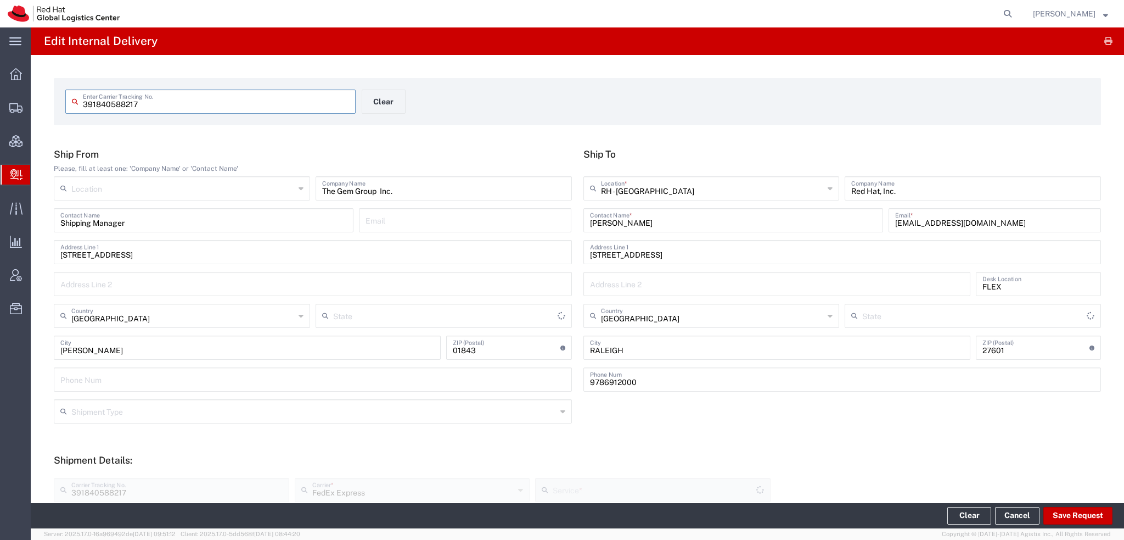
type input "Massachusetts"
type input "North Carolina"
type input "Ground"
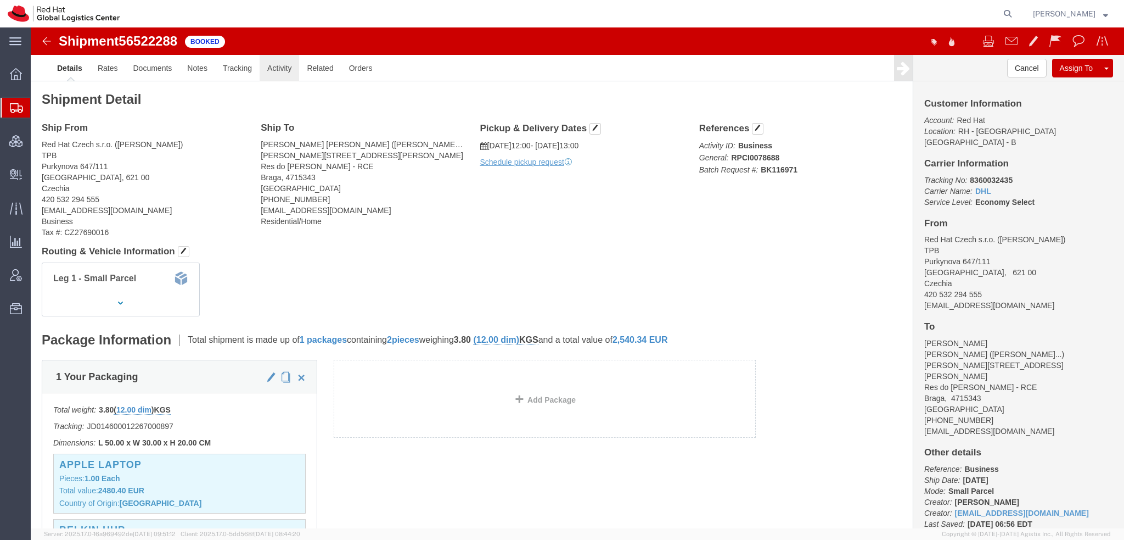
click link "Activity"
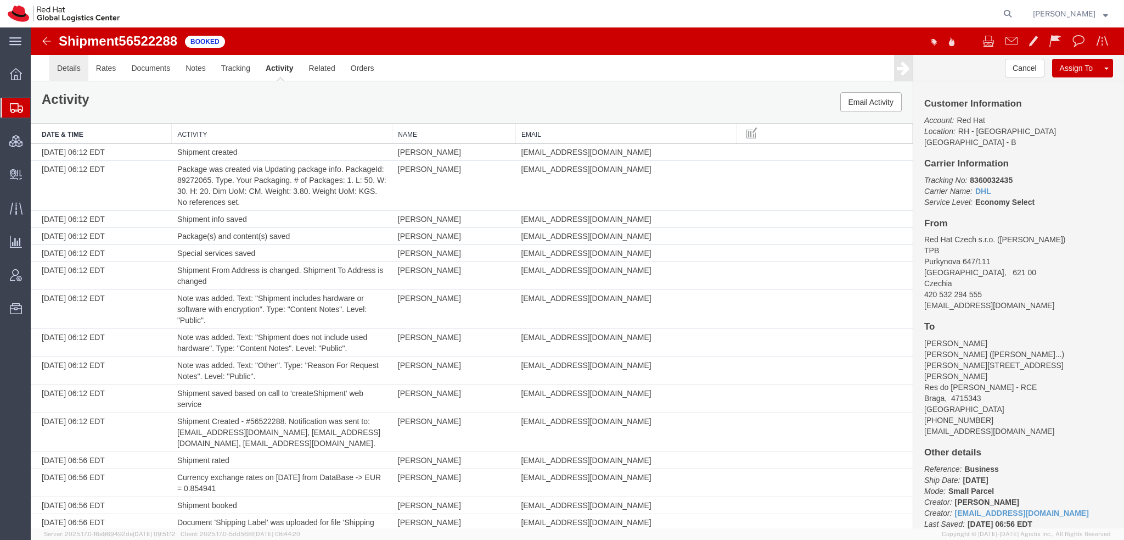
click at [75, 74] on link "Details" at bounding box center [68, 68] width 39 height 26
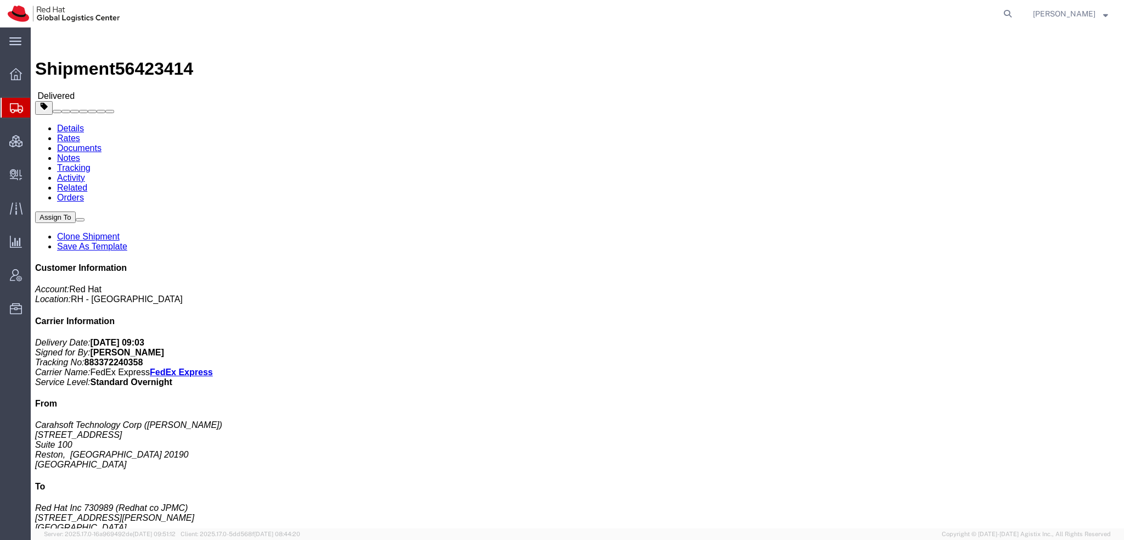
drag, startPoint x: 229, startPoint y: 127, endPoint x: 288, endPoint y: 128, distance: 58.7
click address "Red Hat Inc 730989 (Redhat co JPMC) [STREET_ADDRESS][PERSON_NAME] 9197544789"
copy address "[STREET_ADDRESS][PERSON_NAME]"
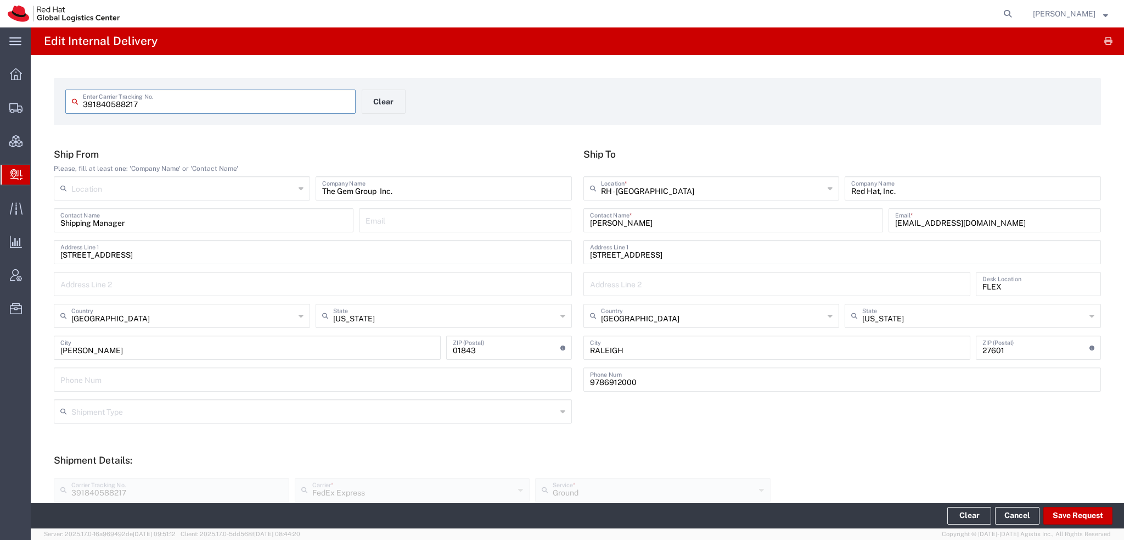
drag, startPoint x: 214, startPoint y: 102, endPoint x: 0, endPoint y: -26, distance: 248.9
click at [0, 0] on html "main_menu Created with Sketch. Collapse Menu Overview Shipments Shipment Manage…" at bounding box center [562, 270] width 1124 height 540
paste input "457241780436"
click at [171, 107] on input "457241780436" at bounding box center [216, 100] width 266 height 19
type input "457241780436"
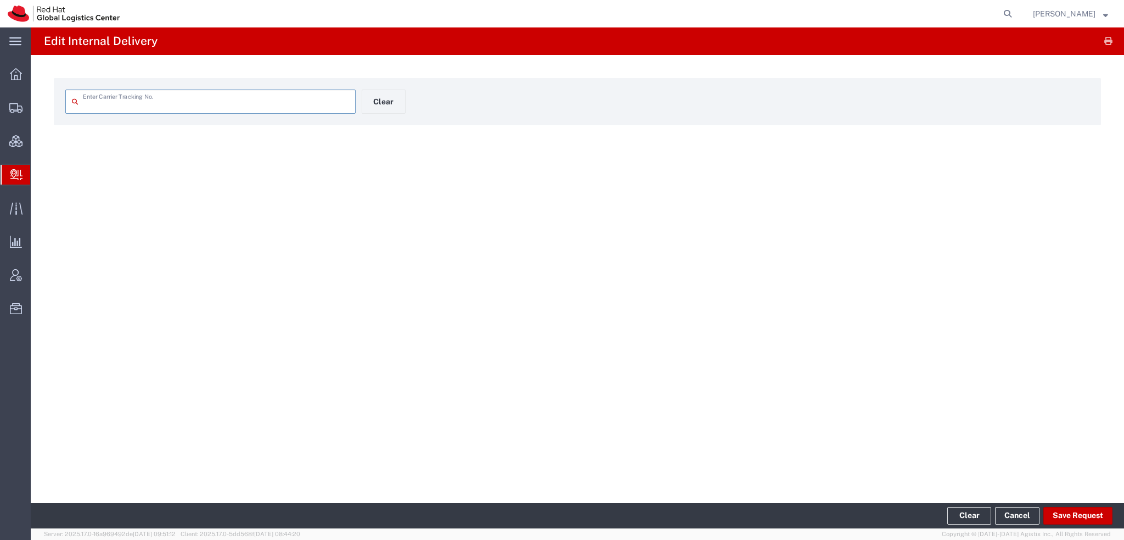
type input "457241780436"
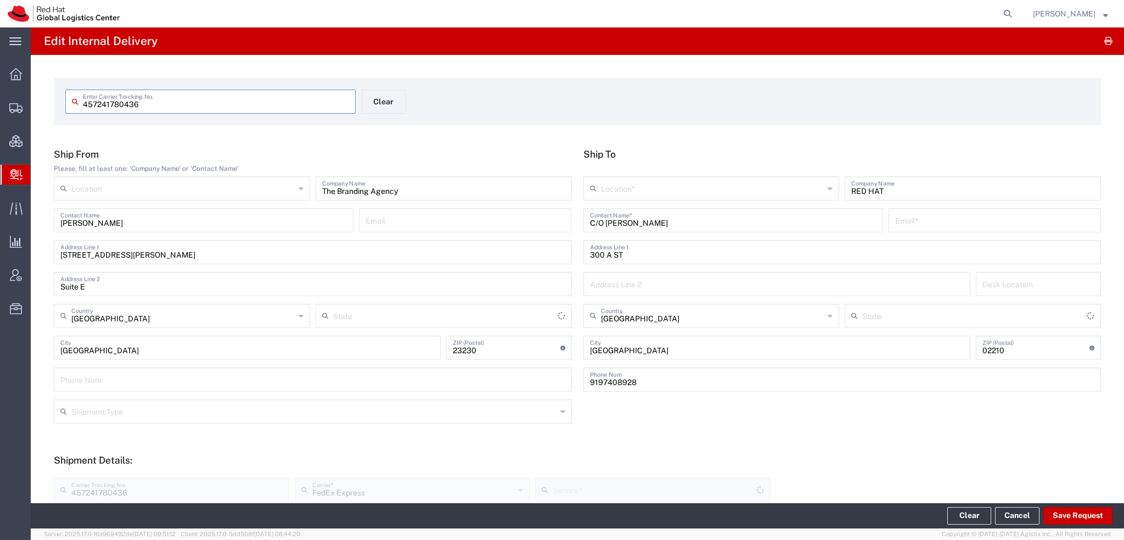
type input "Virginia"
type input "Massachusetts"
type input "Ground"
click at [0, 0] on span "Shipment Manager" at bounding box center [0, 0] width 0 height 0
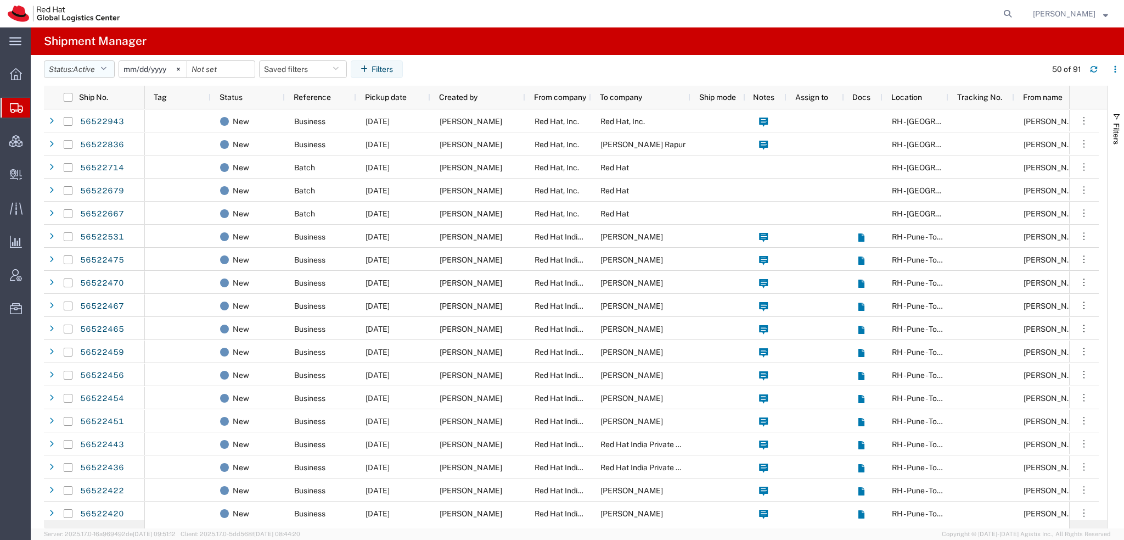
click at [92, 66] on span "Active" at bounding box center [84, 69] width 22 height 9
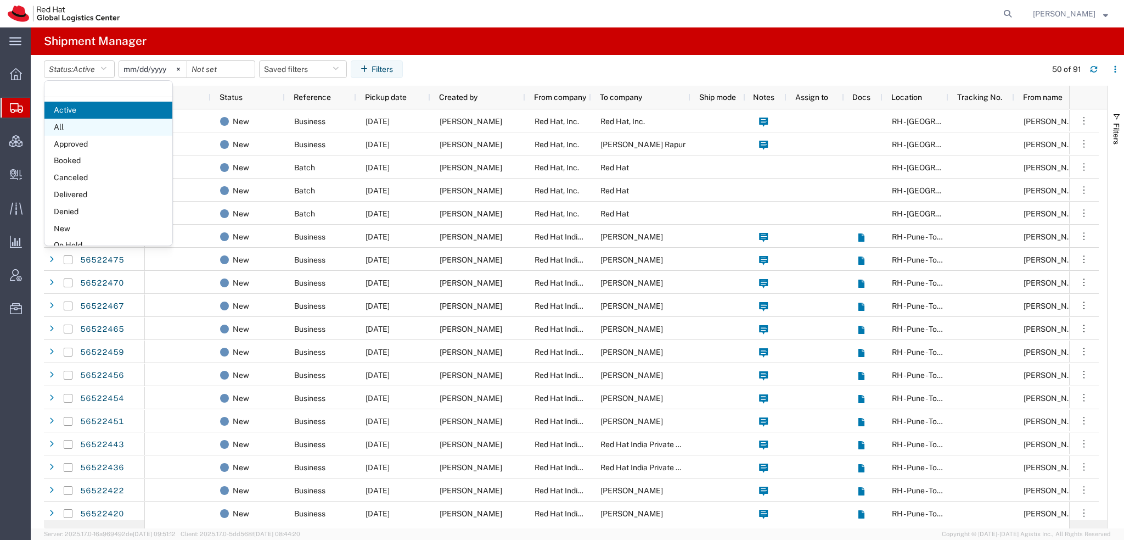
click at [79, 127] on span "All" at bounding box center [108, 127] width 128 height 17
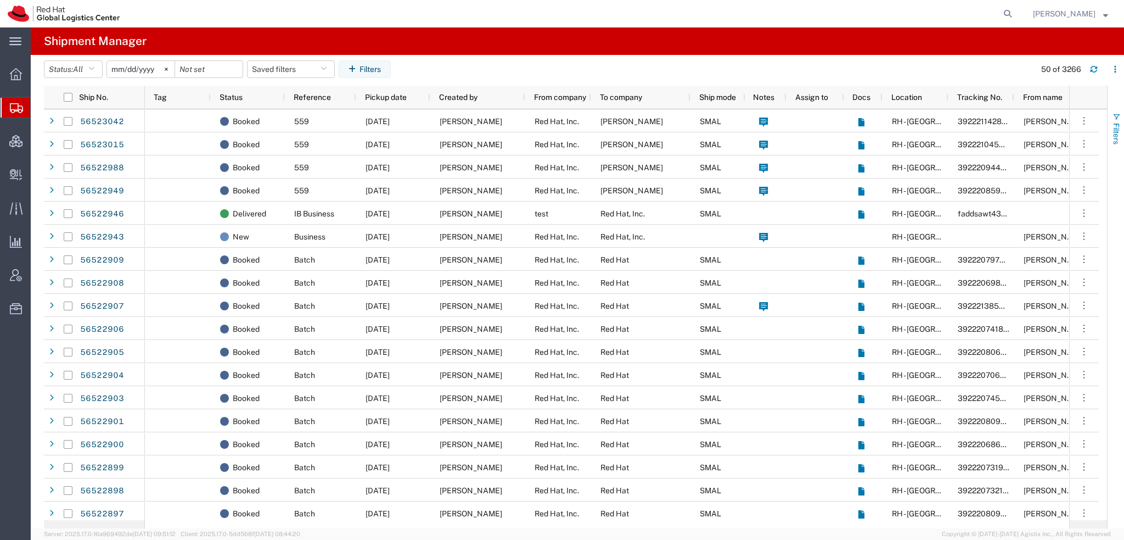
click at [1117, 126] on span "Filters" at bounding box center [1116, 133] width 9 height 21
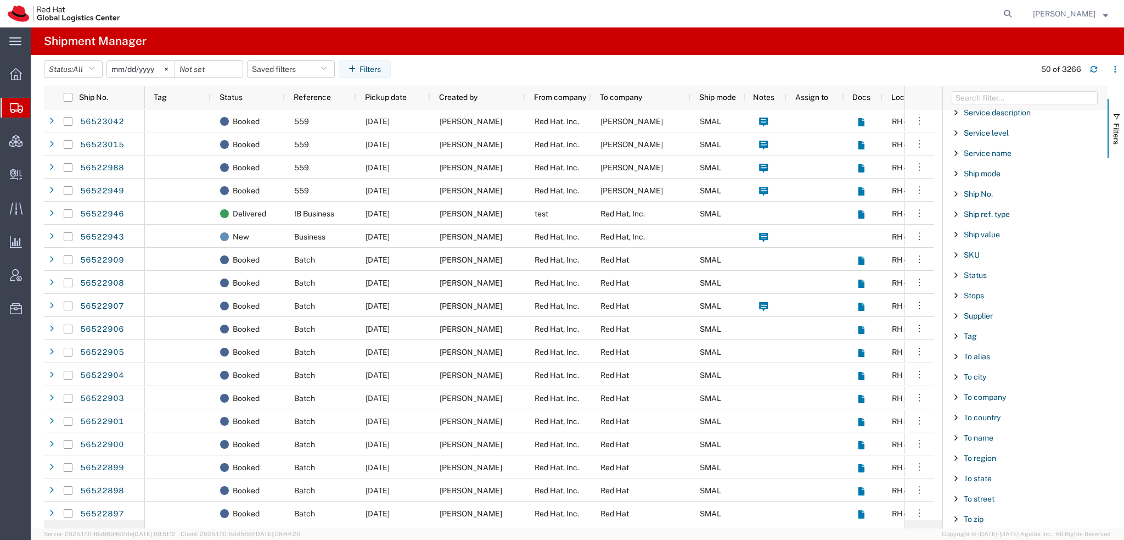
scroll to position [914, 0]
click at [982, 481] on span "Tracking No." at bounding box center [986, 485] width 45 height 9
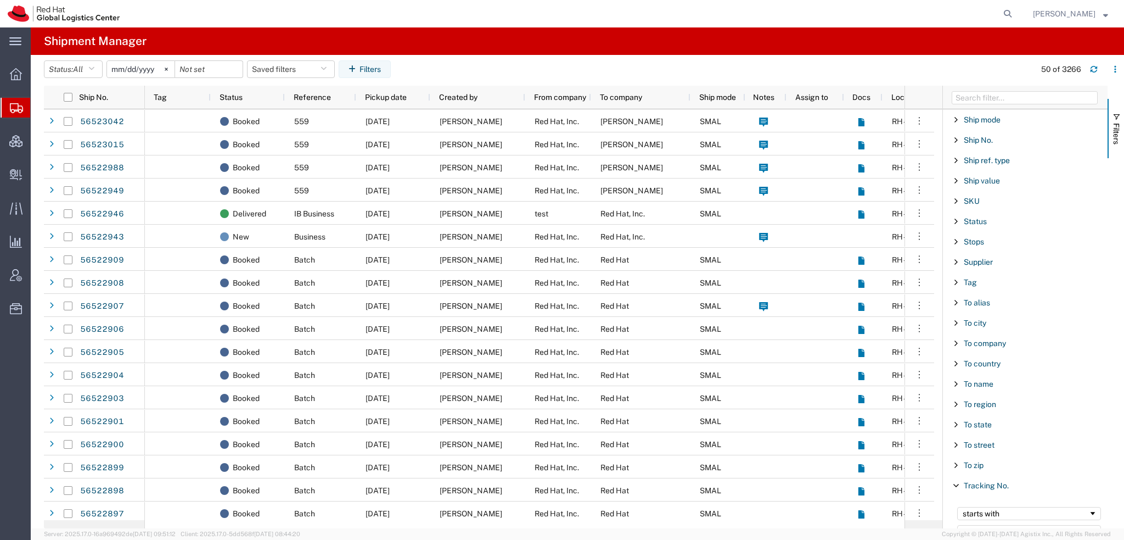
click at [973, 525] on input "Filter Value" at bounding box center [1029, 531] width 144 height 13
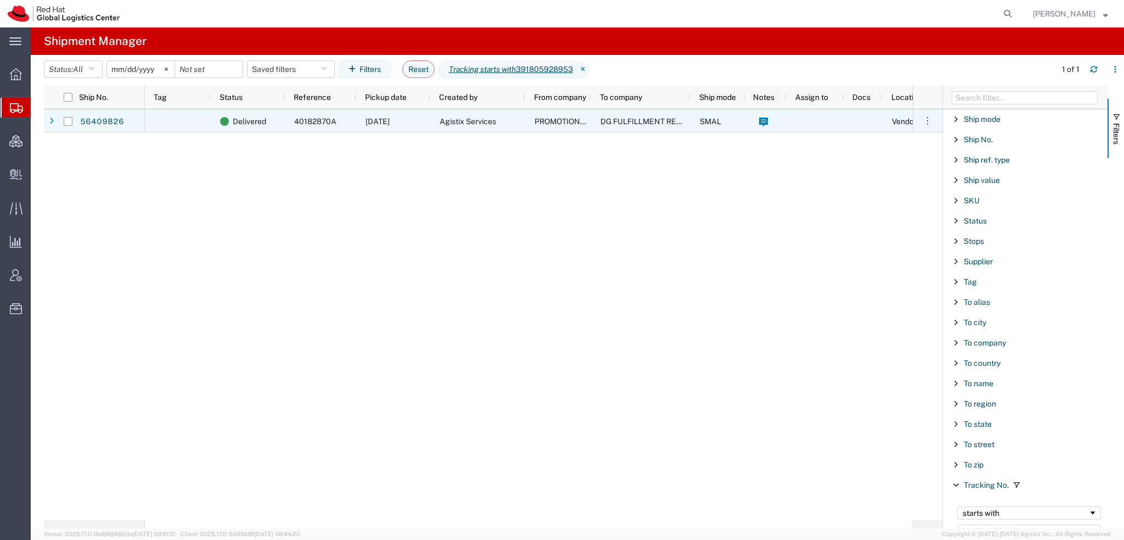
type input "391805928953"
click at [452, 118] on span "Agistix Services" at bounding box center [468, 121] width 57 height 9
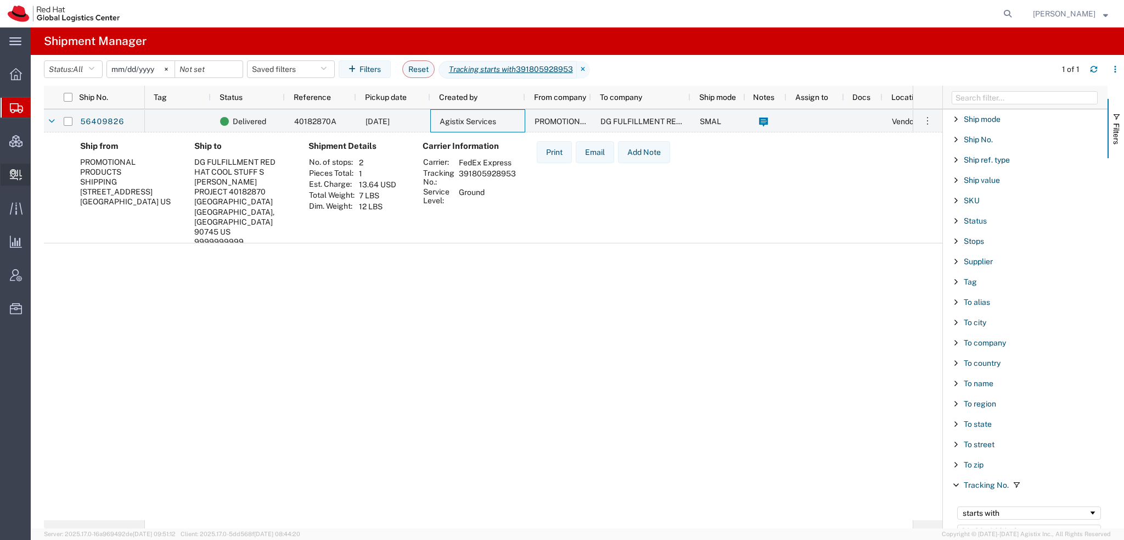
click at [0, 0] on span "Create Delivery" at bounding box center [0, 0] width 0 height 0
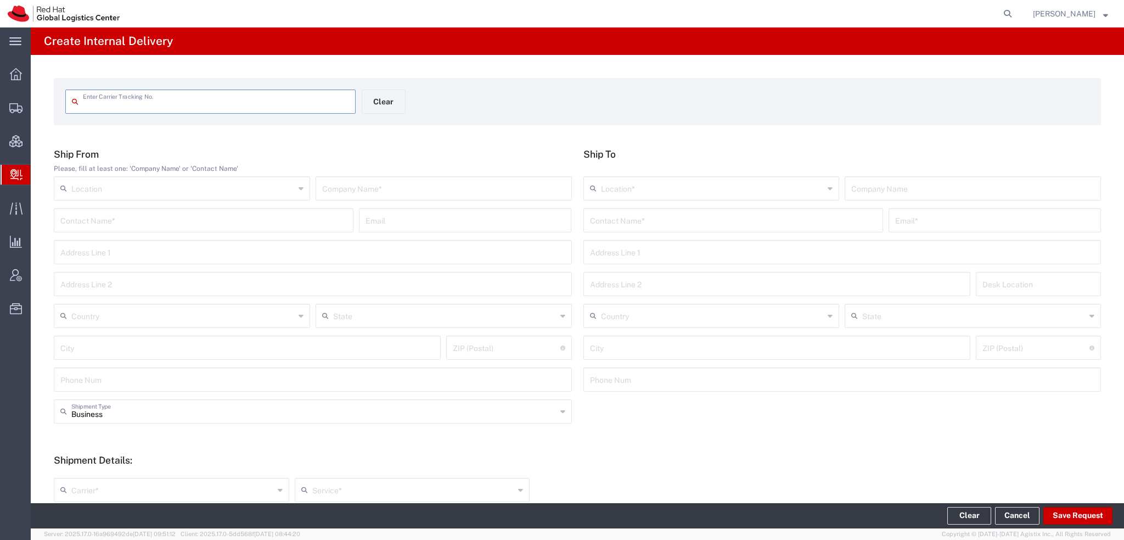
click at [158, 103] on input "text" at bounding box center [216, 100] width 266 height 19
click at [83, 104] on input "391686631890" at bounding box center [216, 100] width 266 height 19
click at [162, 103] on input "391686631890" at bounding box center [216, 100] width 266 height 19
type input "391686631890"
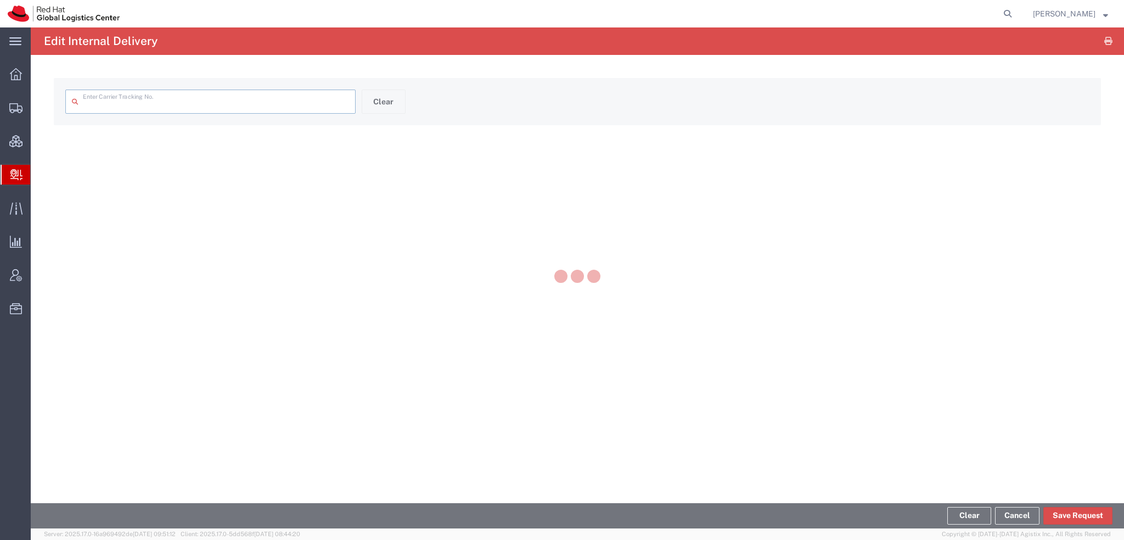
type input "391686631890"
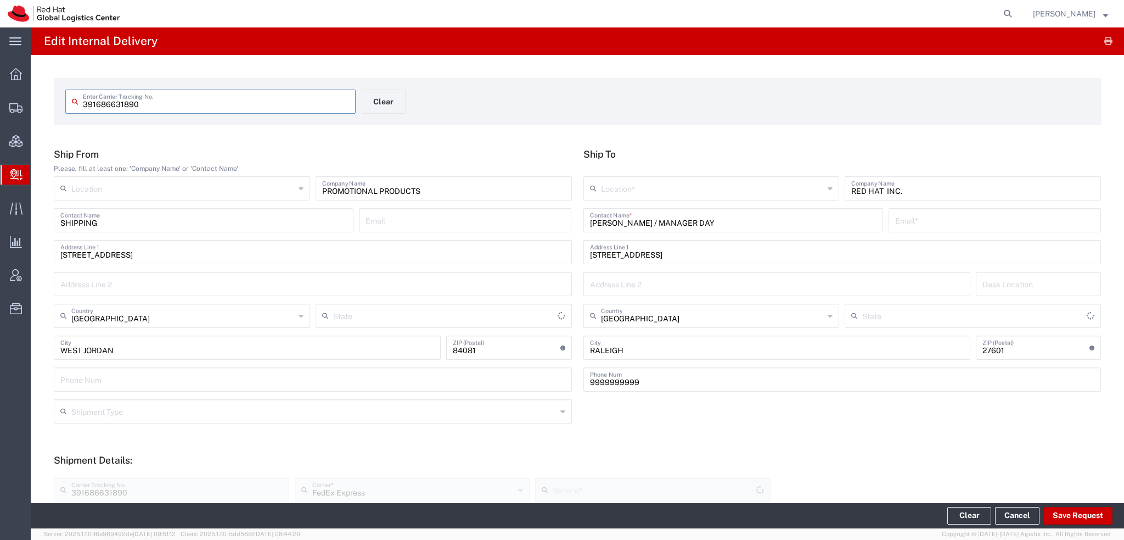
type input "Utah"
type input "North Carolina"
type input "Ground"
click at [0, 0] on span "Shipment Manager" at bounding box center [0, 0] width 0 height 0
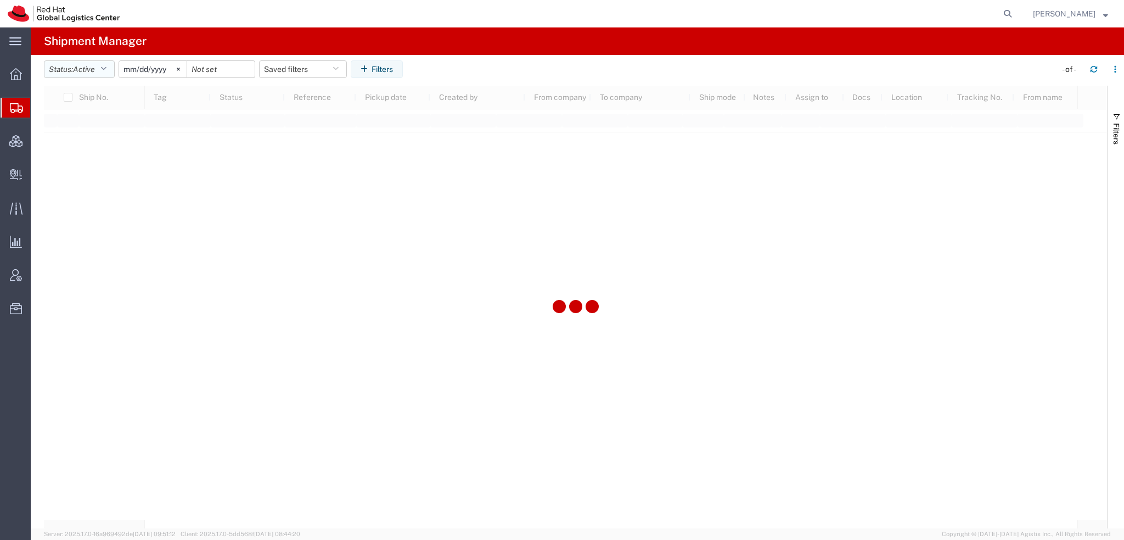
click at [113, 67] on button "Status: Active" at bounding box center [79, 69] width 71 height 18
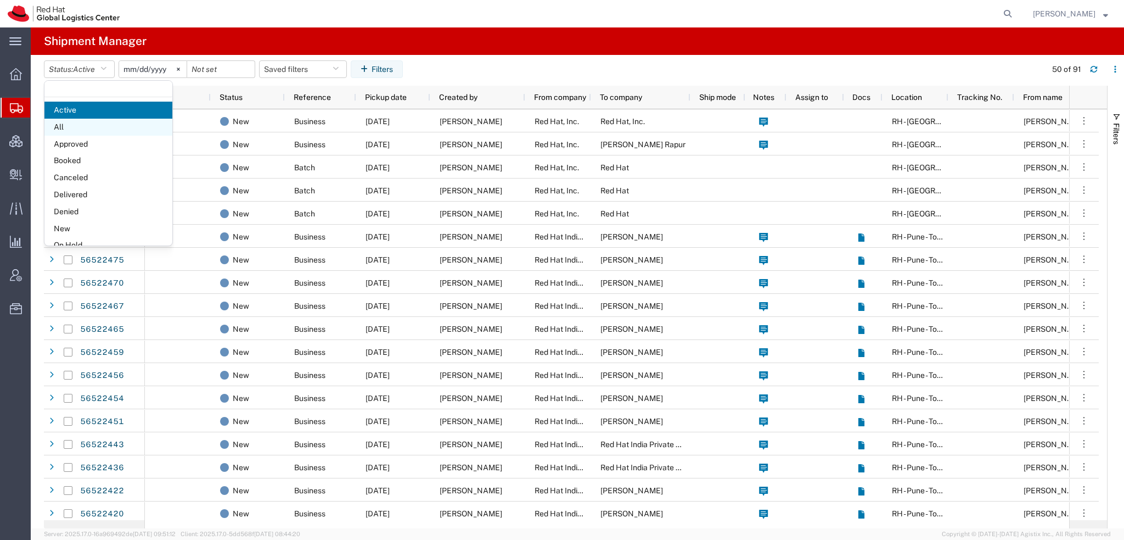
click at [82, 126] on span "All" at bounding box center [108, 127] width 128 height 17
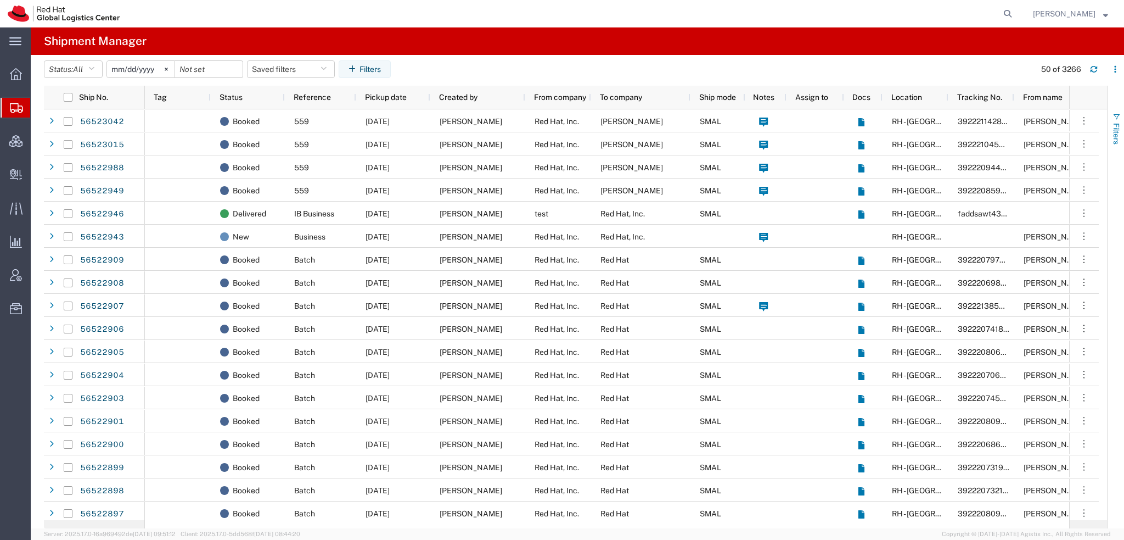
click at [1115, 118] on span "button" at bounding box center [1116, 117] width 9 height 9
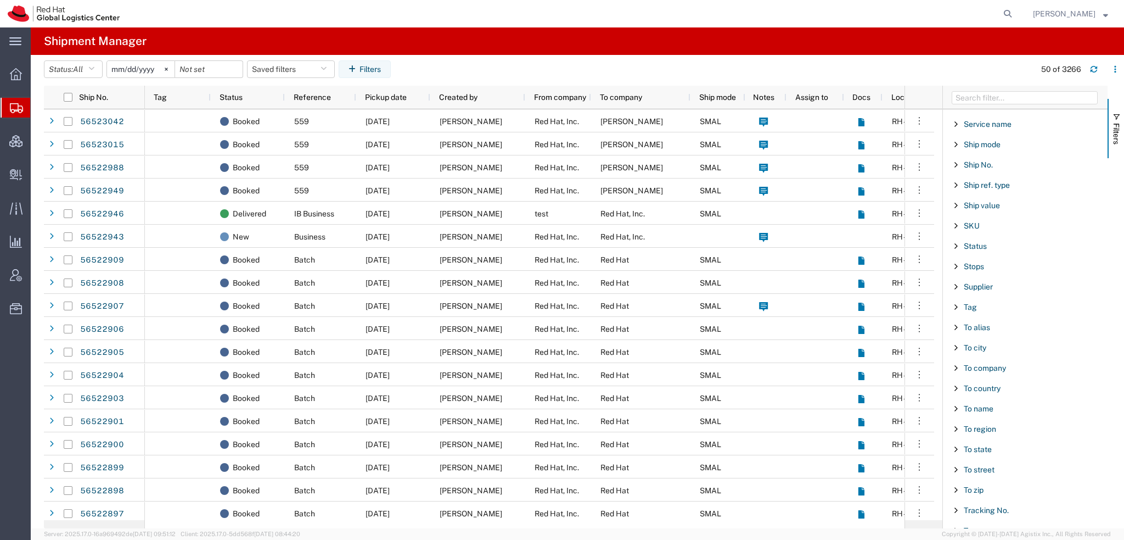
scroll to position [914, 0]
click at [977, 481] on span "Tracking No." at bounding box center [986, 485] width 45 height 9
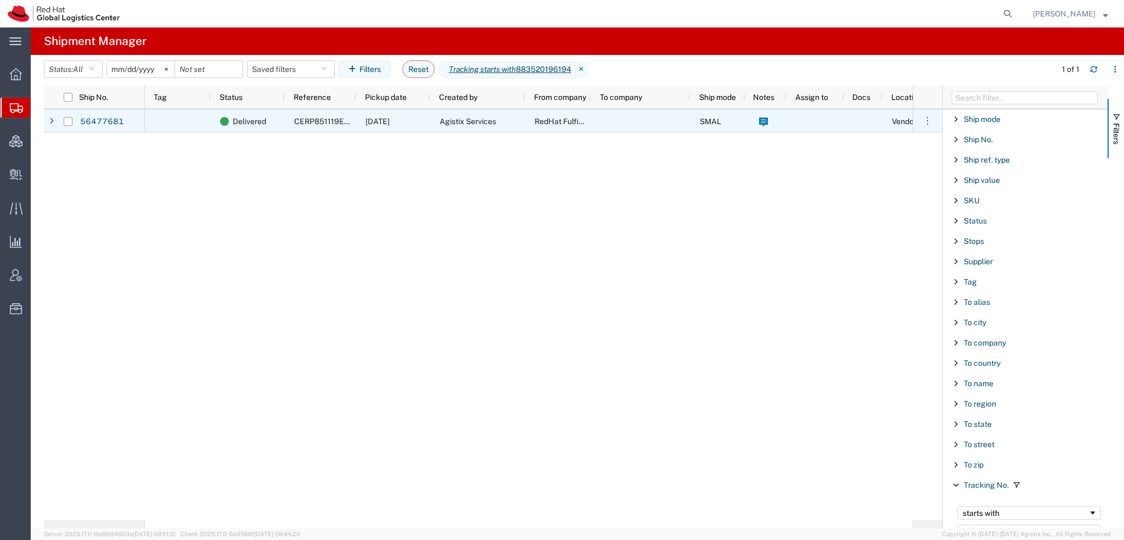
type input "883520196194"
click at [505, 123] on div "Agistix Services" at bounding box center [477, 120] width 95 height 23
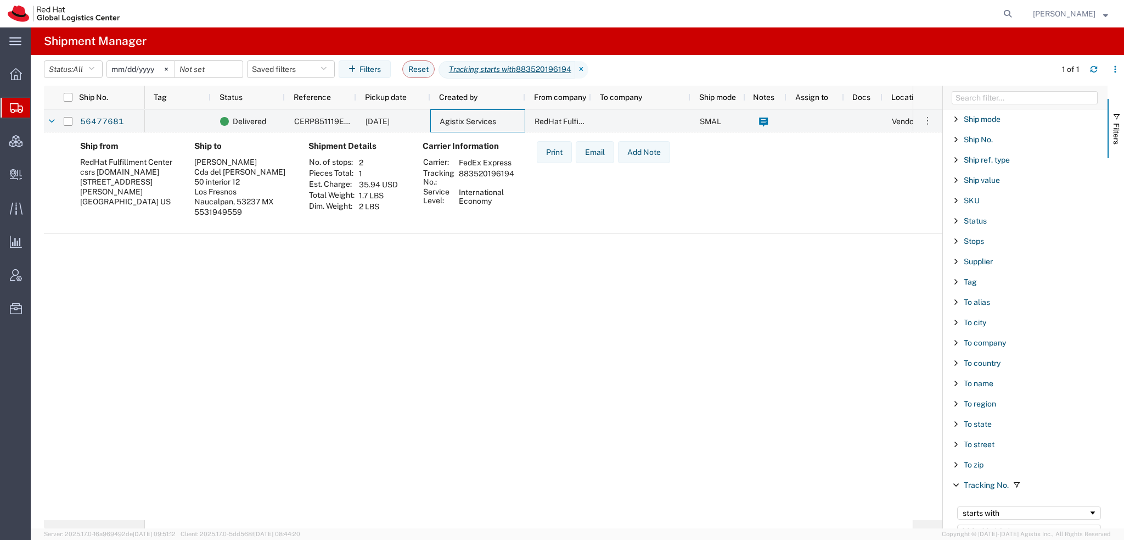
click at [0, 0] on span "Shipment Manager" at bounding box center [0, 0] width 0 height 0
click at [428, 63] on button "Reset" at bounding box center [418, 69] width 32 height 18
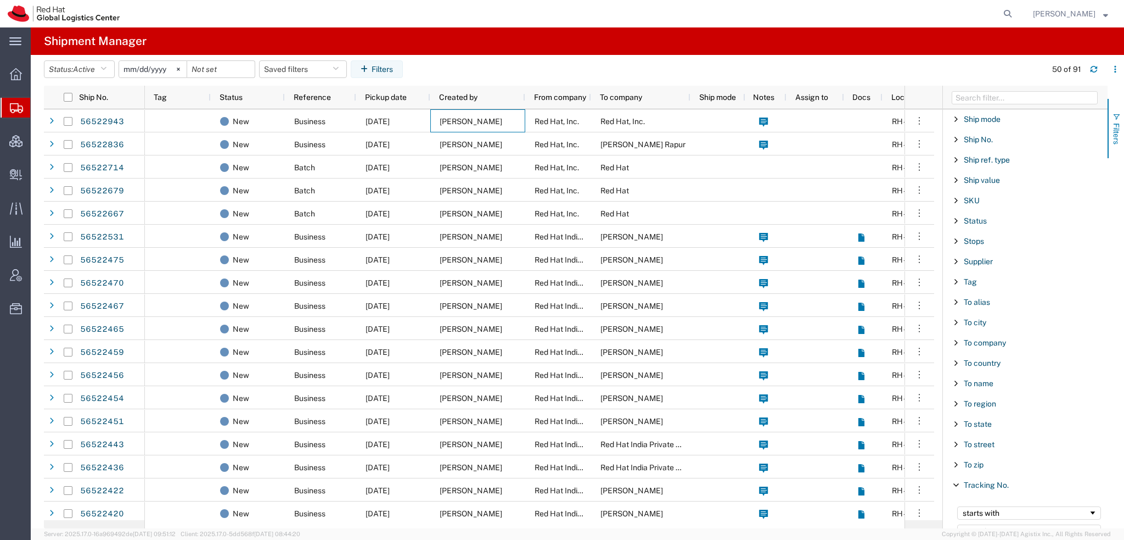
click at [1115, 113] on span "button" at bounding box center [1116, 117] width 9 height 9
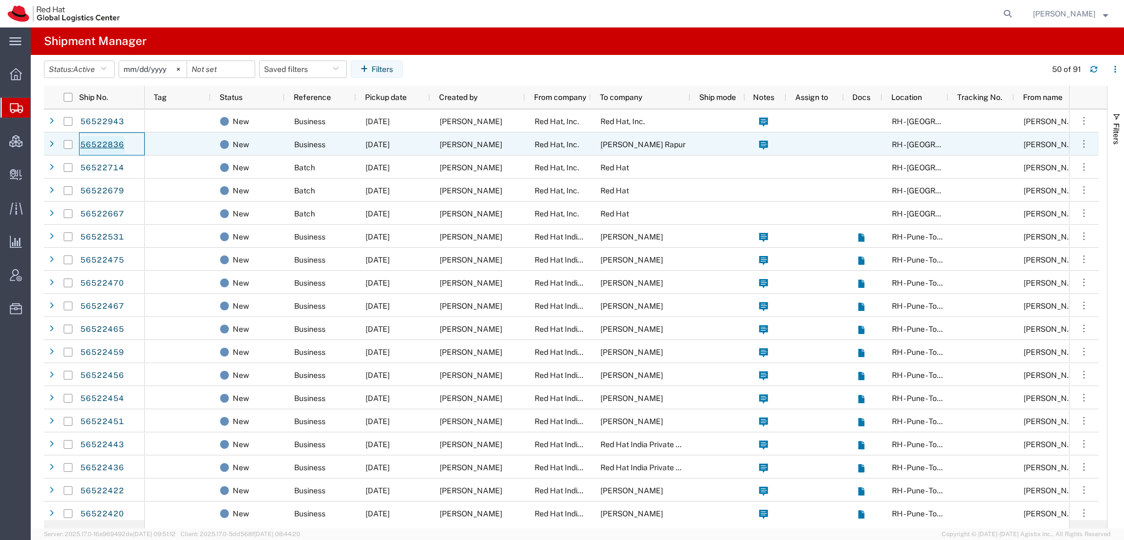
click at [94, 142] on link "56522836" at bounding box center [102, 145] width 45 height 18
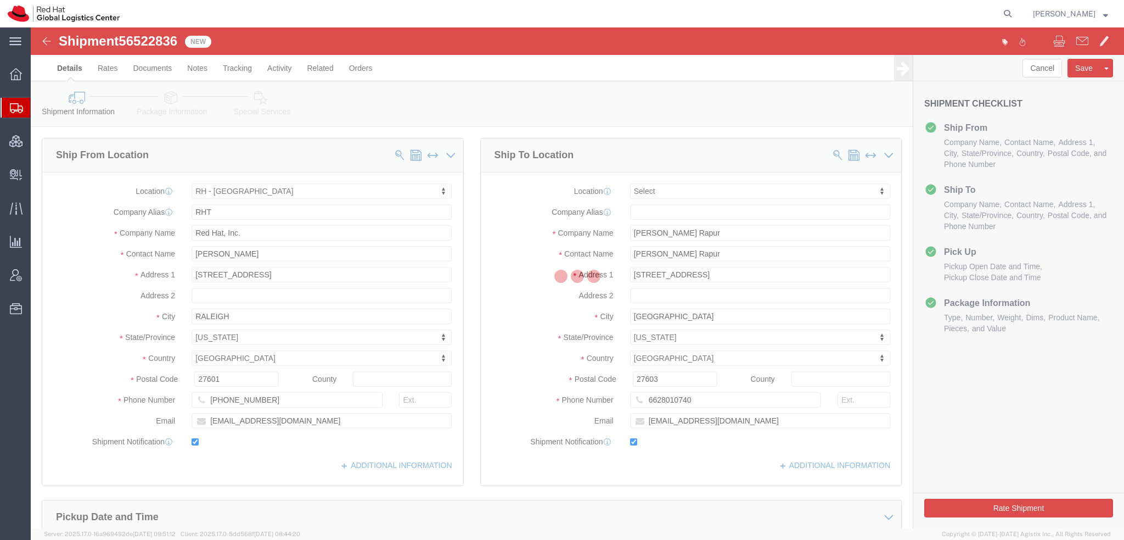
select select "38014"
select select
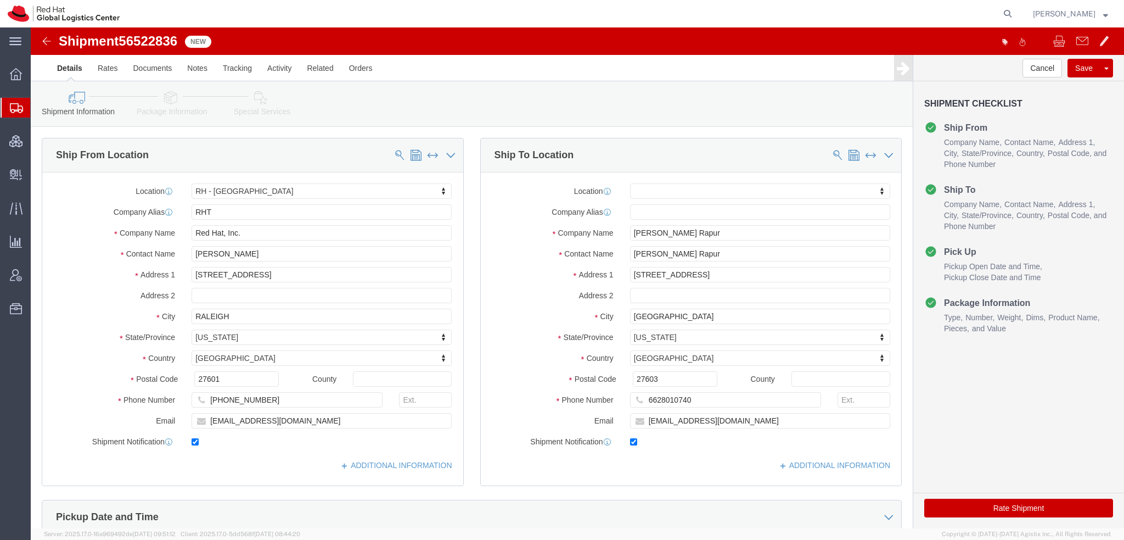
click icon
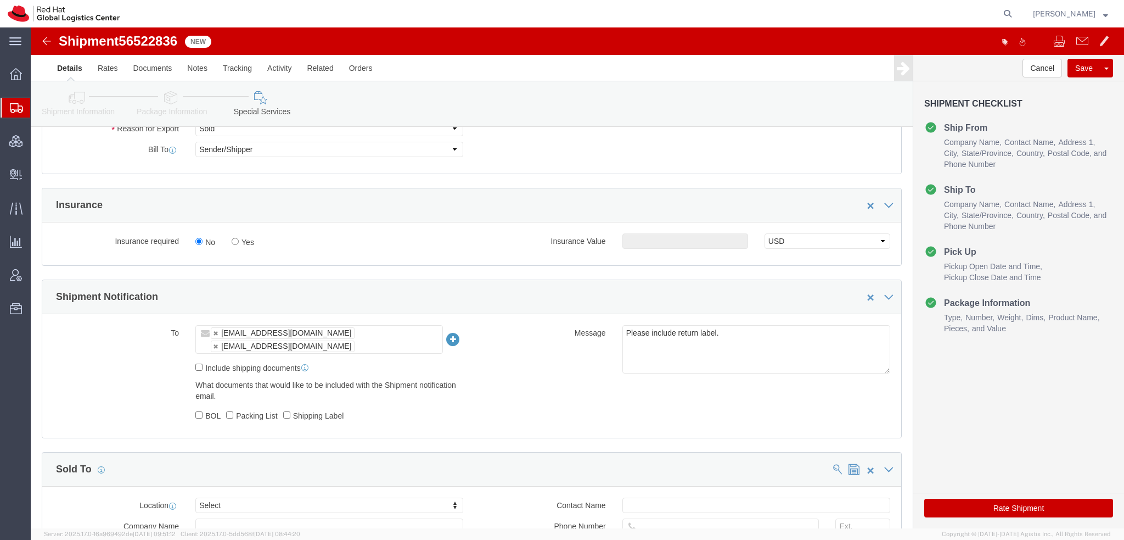
scroll to position [494, 0]
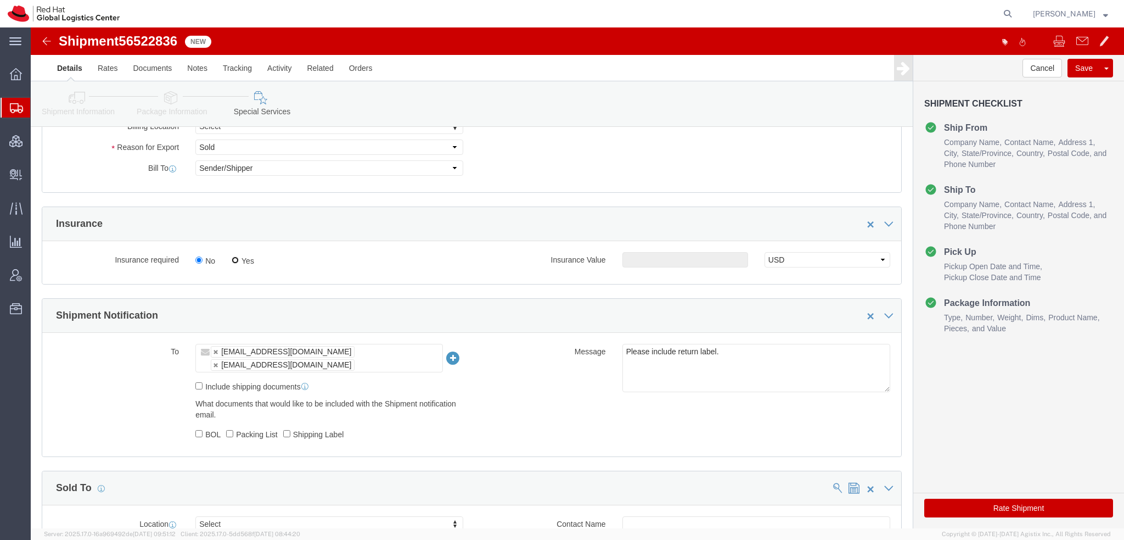
click input "Yes"
radio input "true"
drag, startPoint x: 624, startPoint y: 233, endPoint x: 635, endPoint y: 230, distance: 11.9
click input "text"
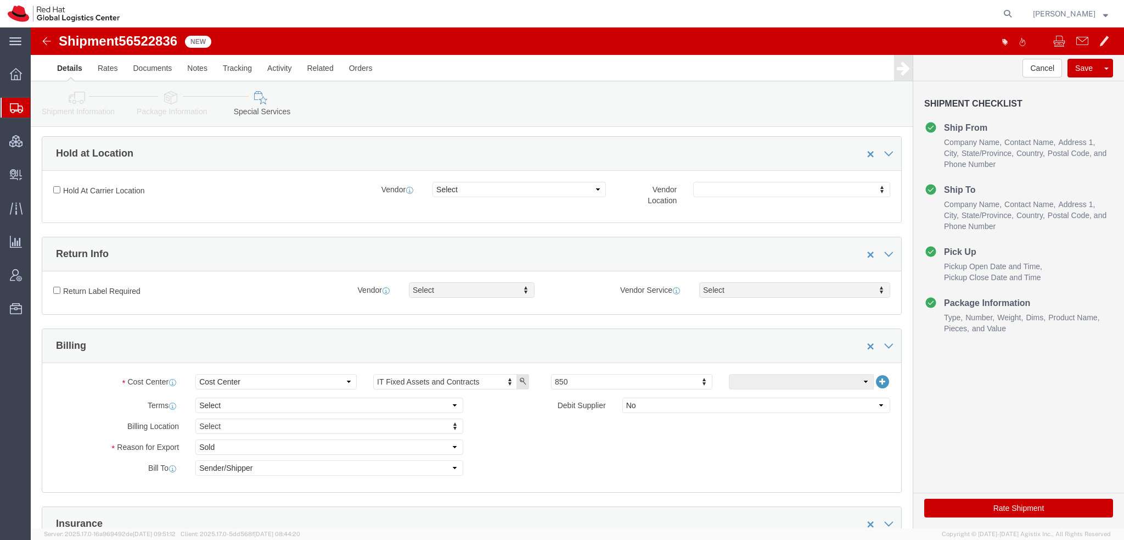
scroll to position [165, 0]
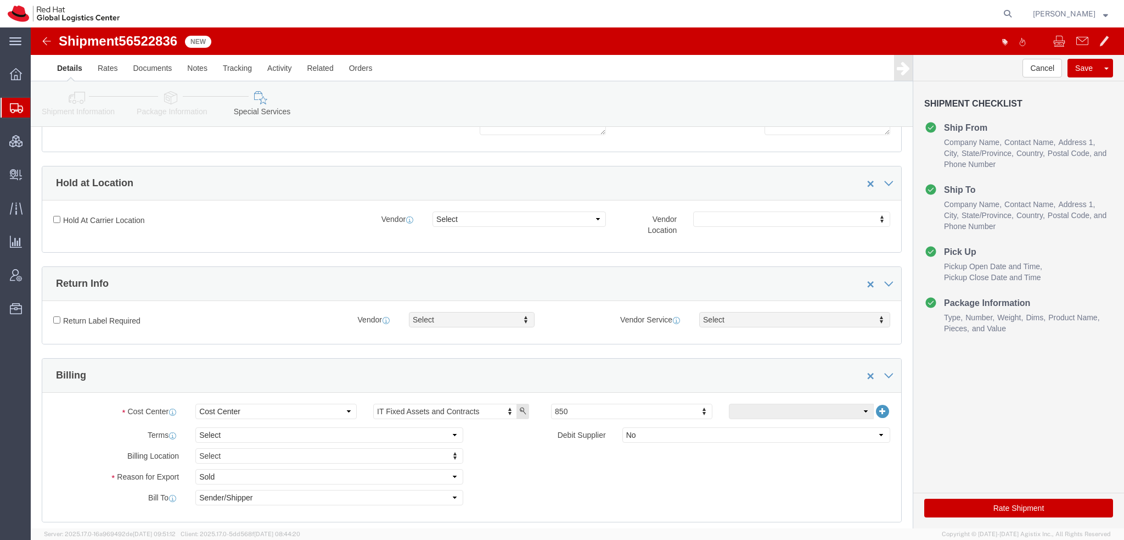
type input "500.00"
click input "Return Label Required"
checkbox input "true"
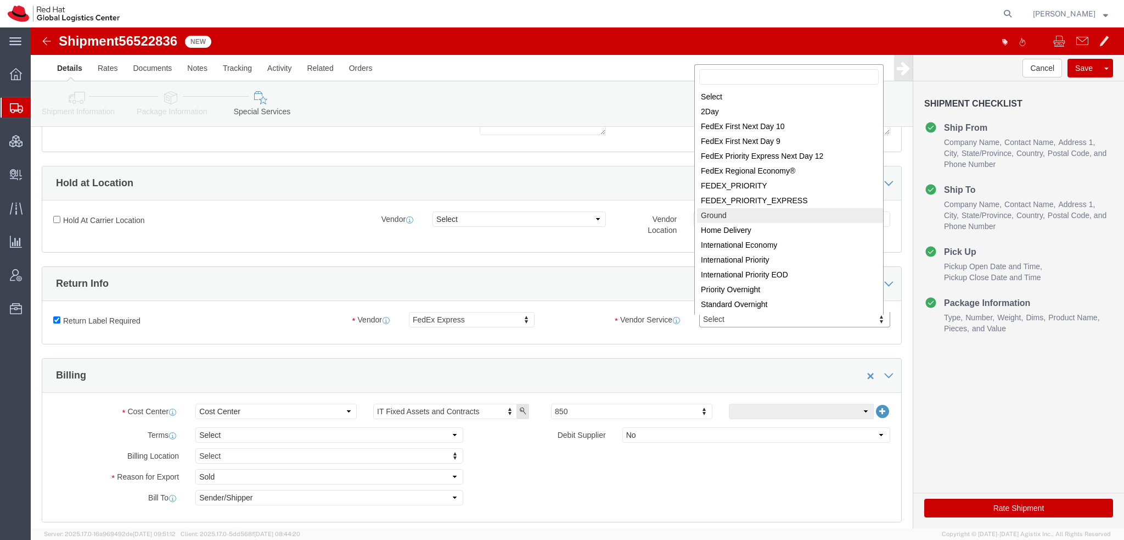
select select "12"
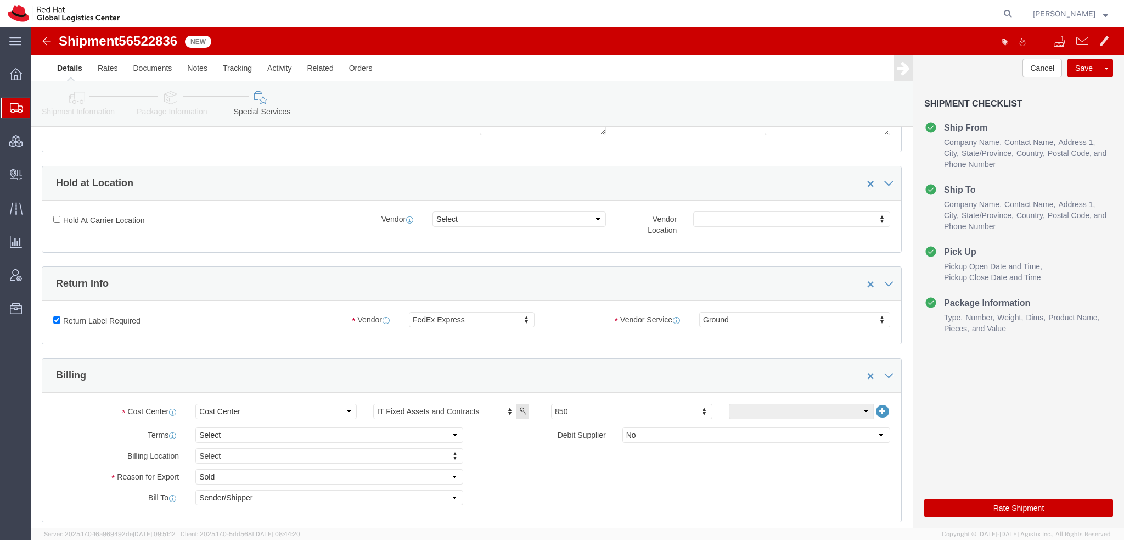
click button "Rate Shipment"
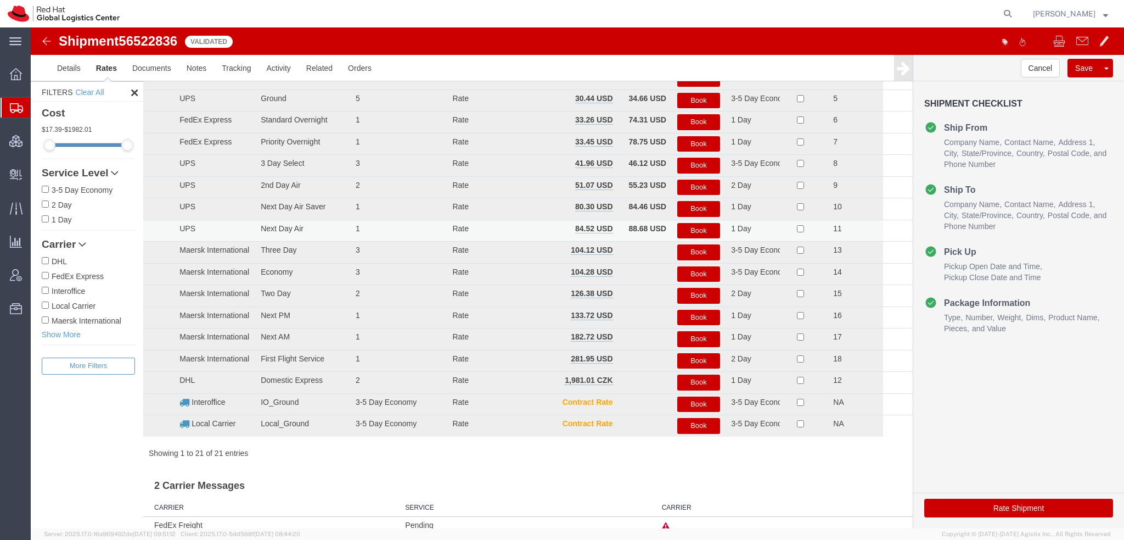
scroll to position [0, 0]
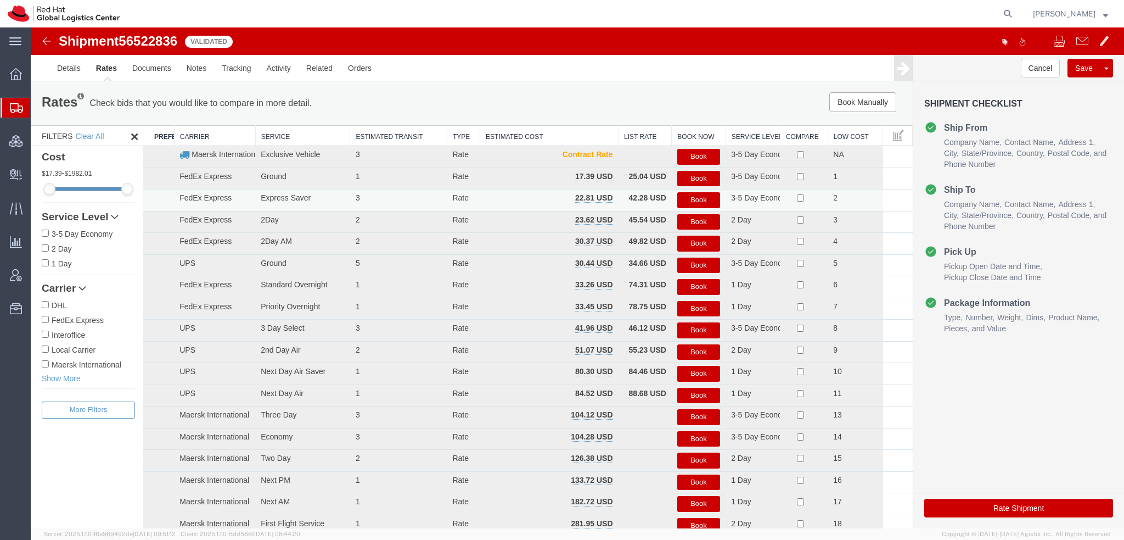
click at [694, 200] on button "Book" at bounding box center [698, 200] width 43 height 16
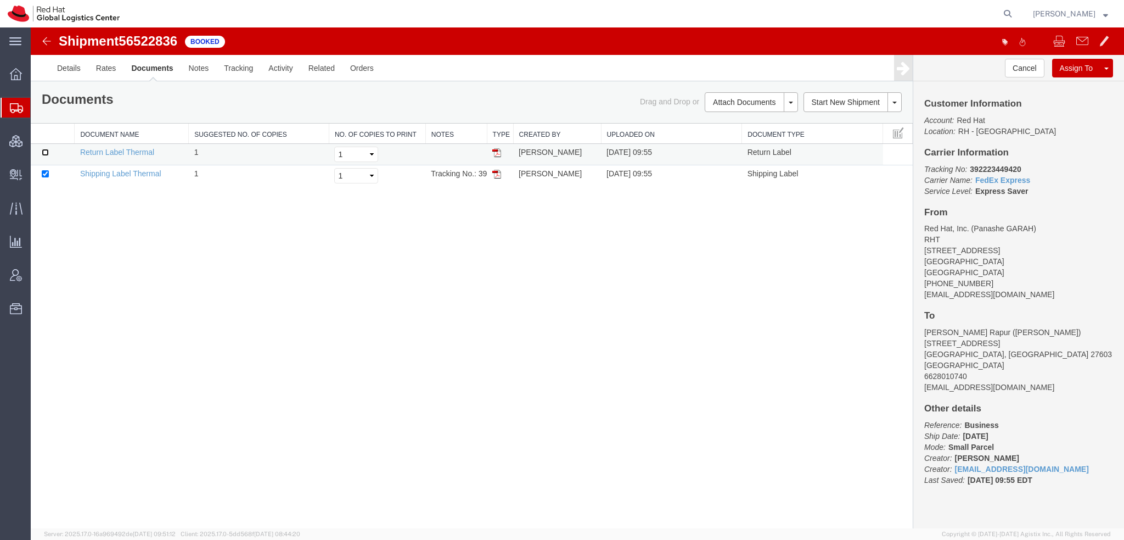
click at [44, 150] on input "checkbox" at bounding box center [45, 152] width 7 height 7
checkbox input "true"
click at [730, 122] on link "Print Documents" at bounding box center [750, 121] width 96 height 16
click at [0, 0] on span "Shipment Manager" at bounding box center [0, 0] width 0 height 0
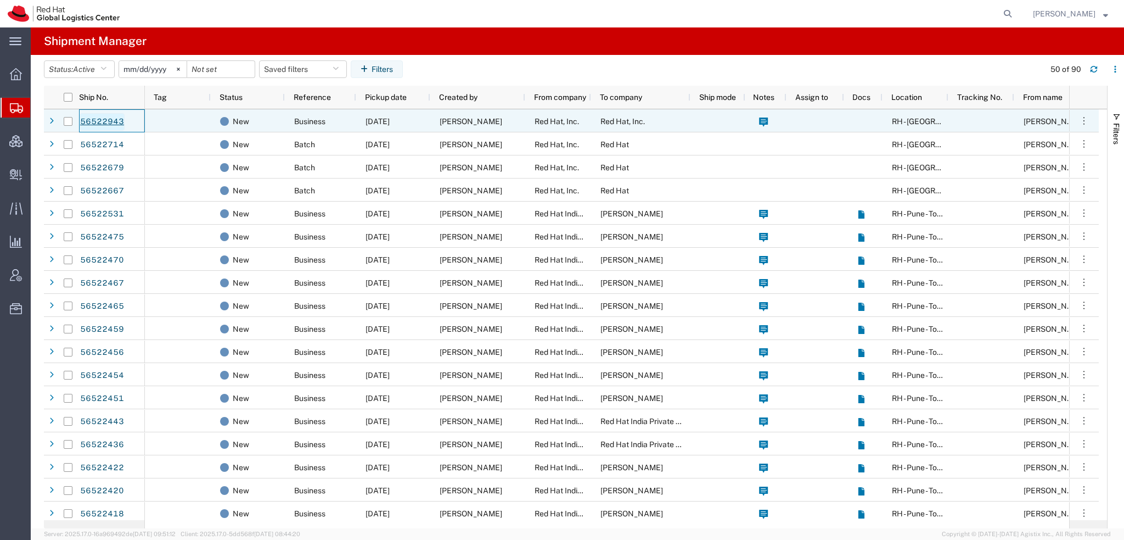
click at [114, 122] on link "56522943" at bounding box center [102, 122] width 45 height 18
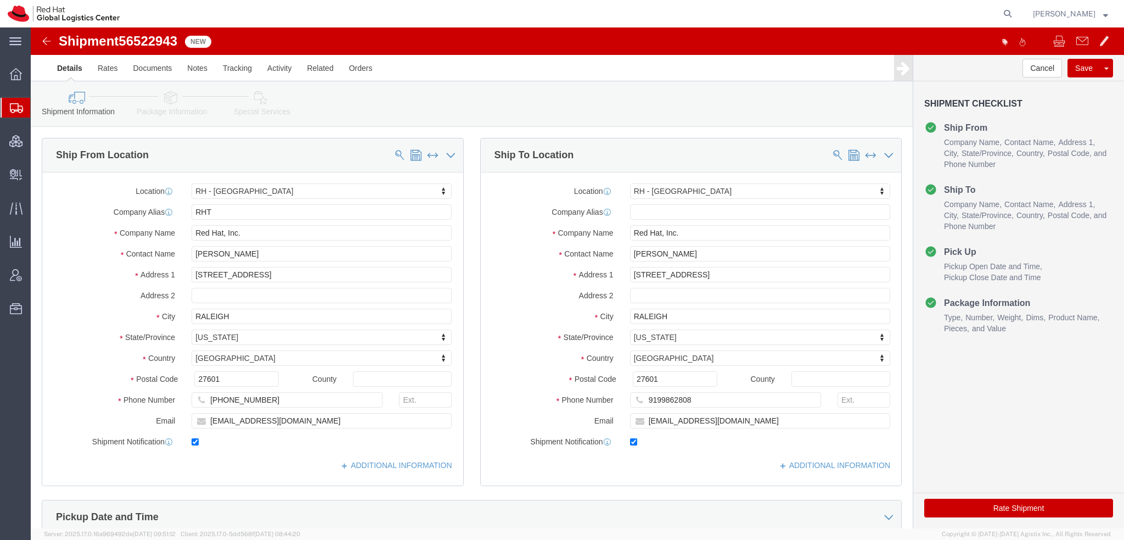
select select "38014"
drag, startPoint x: 148, startPoint y: 12, endPoint x: 92, endPoint y: 13, distance: 55.5
click span "56522943"
copy span "56522943"
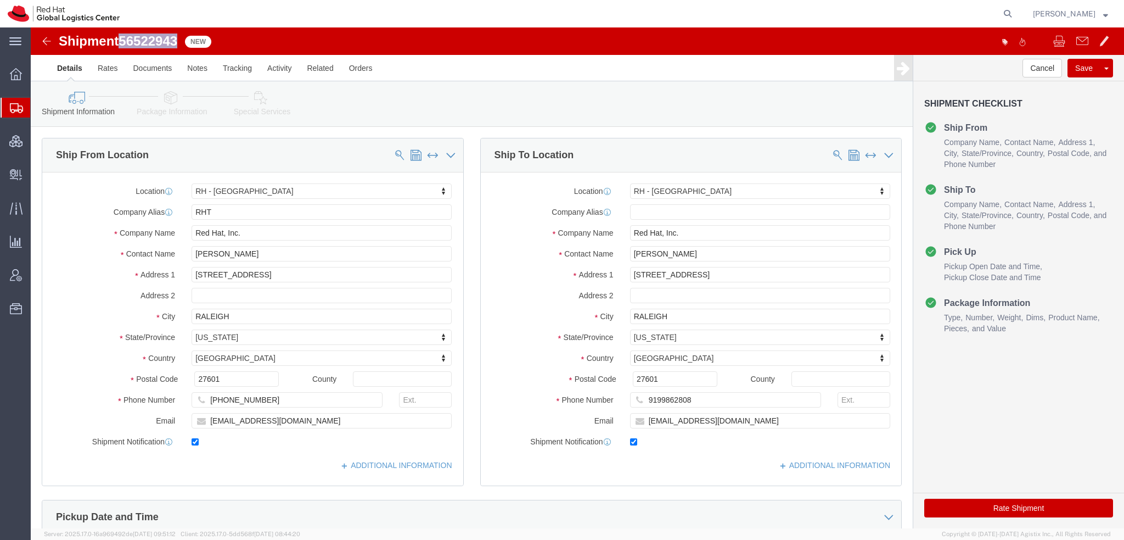
click button "Rate Shipment"
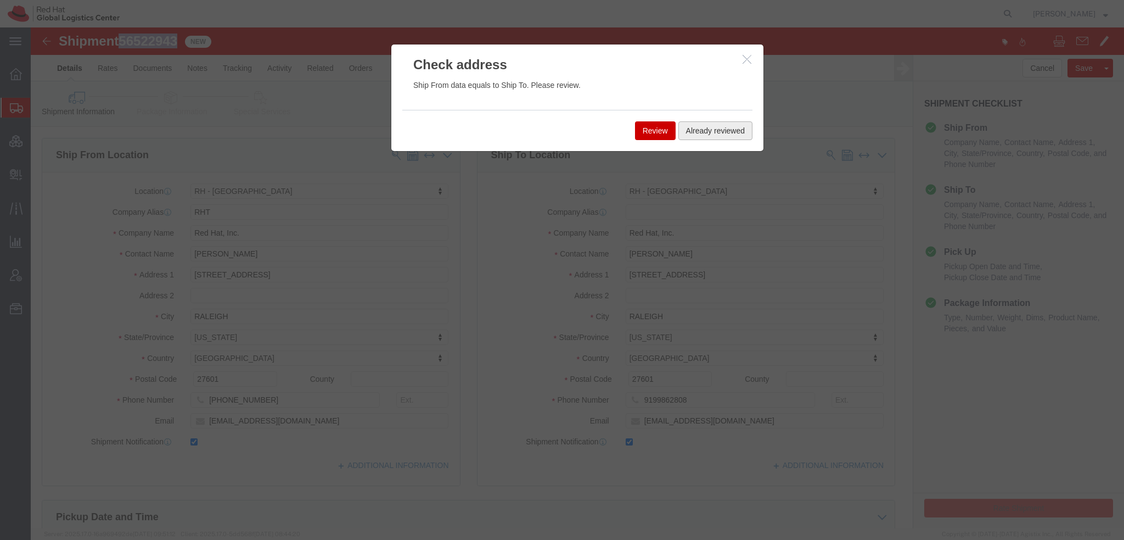
click button "Already reviewed"
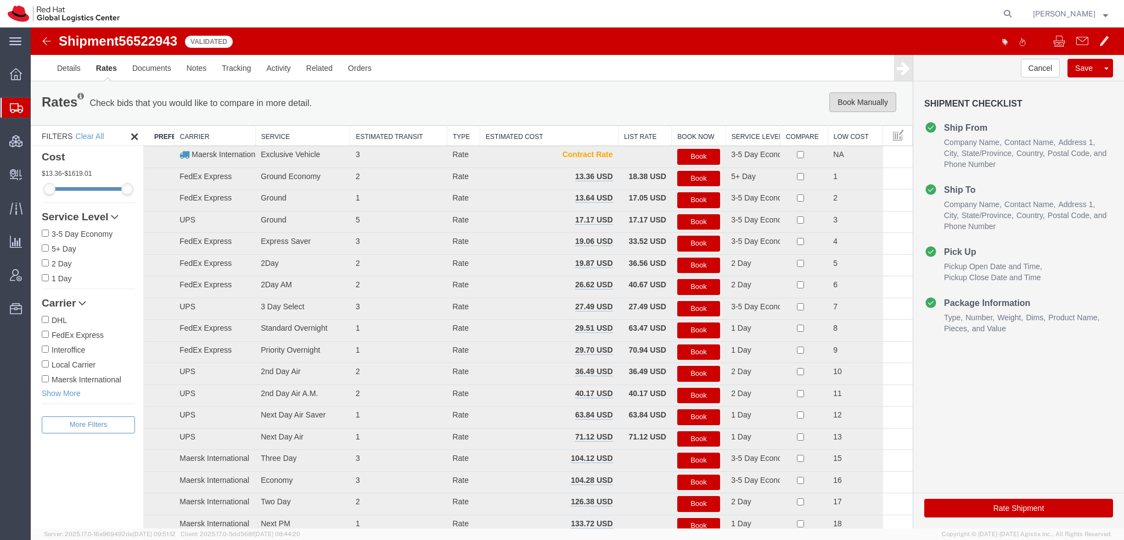
click at [878, 103] on button "Book Manually" at bounding box center [862, 102] width 67 height 20
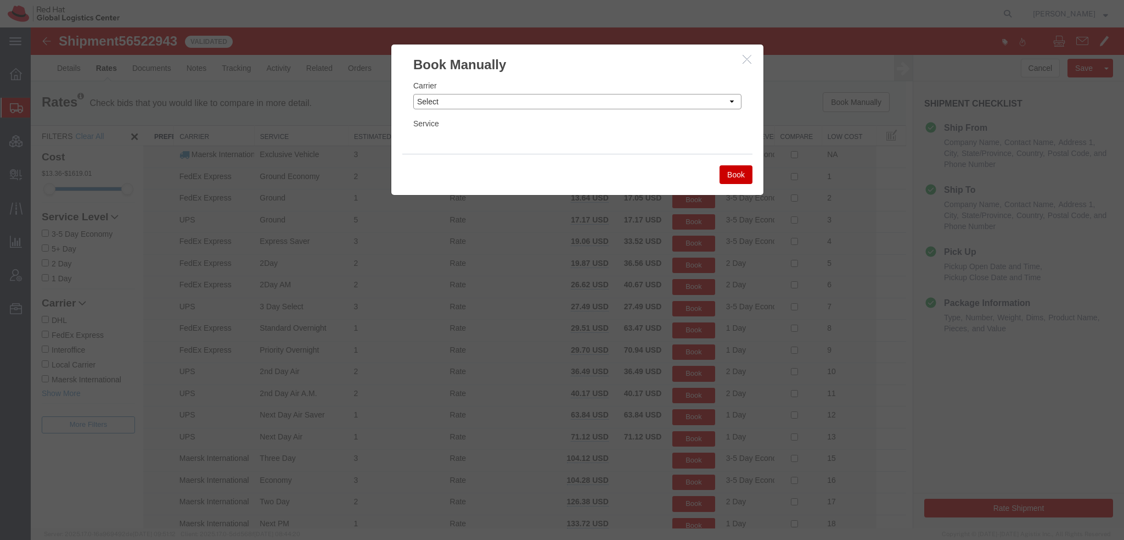
click at [467, 107] on select "Select Add New Carrier (and default service) Amazon Logistics Czech Post DHL Fe…" at bounding box center [577, 101] width 328 height 15
select select "7920"
click at [413, 94] on select "Select Add New Carrier (and default service) Amazon Logistics Czech Post DHL Fe…" at bounding box center [577, 101] width 328 height 15
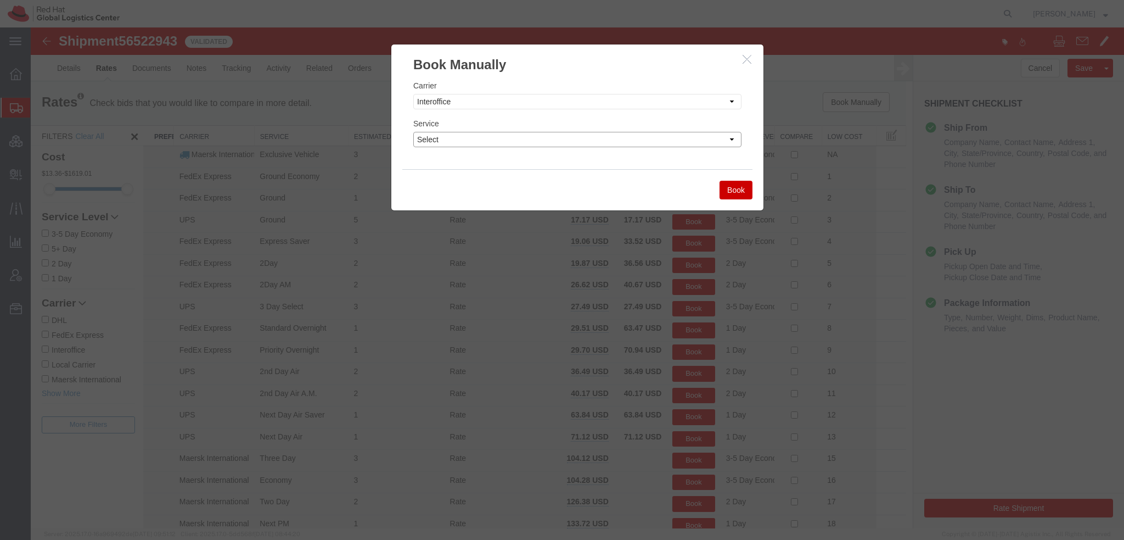
click at [433, 142] on select "Select IO_Ground IO_LTL" at bounding box center [577, 139] width 328 height 15
select select "17810"
click at [413, 132] on select "Select IO_Ground IO_LTL" at bounding box center [577, 139] width 328 height 15
click at [730, 193] on button "Book" at bounding box center [736, 190] width 33 height 19
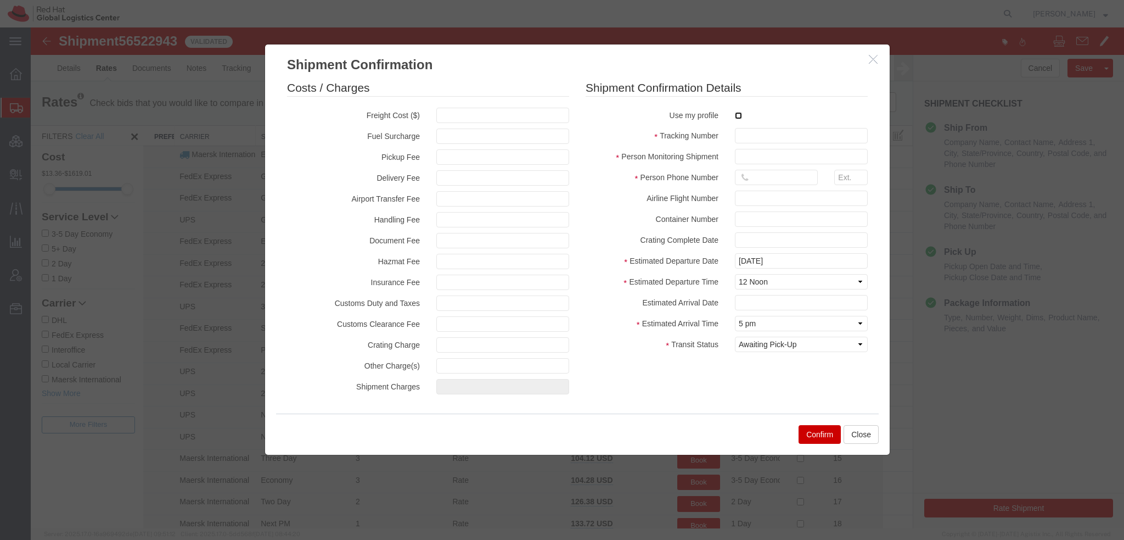
click at [735, 114] on input "checkbox" at bounding box center [738, 115] width 7 height 7
checkbox input "true"
type input "[PERSON_NAME]"
type input "19193013123"
drag, startPoint x: 744, startPoint y: 135, endPoint x: 788, endPoint y: 134, distance: 43.9
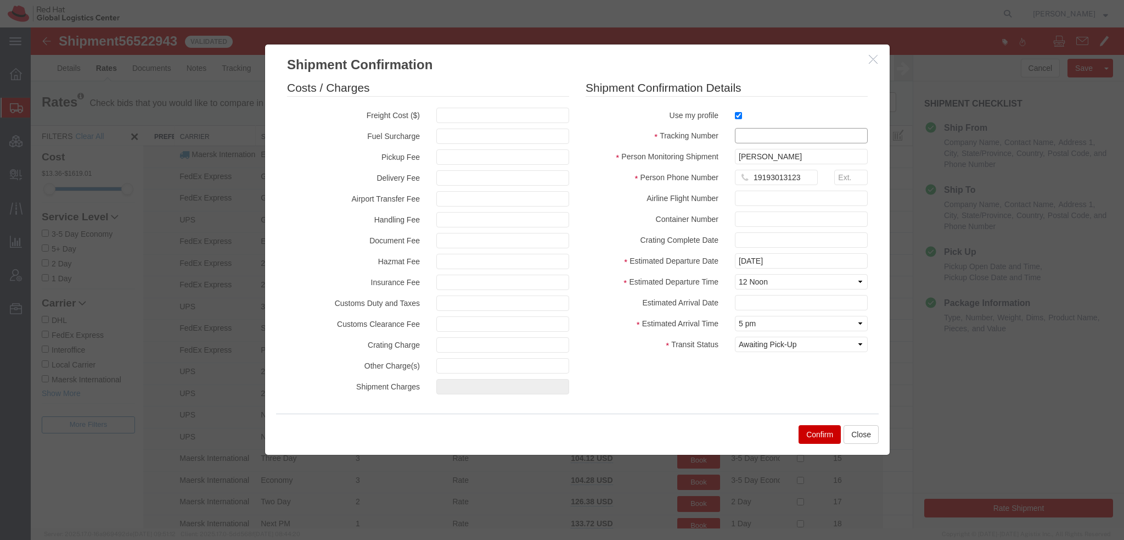
click at [747, 135] on input "text" at bounding box center [801, 135] width 133 height 15
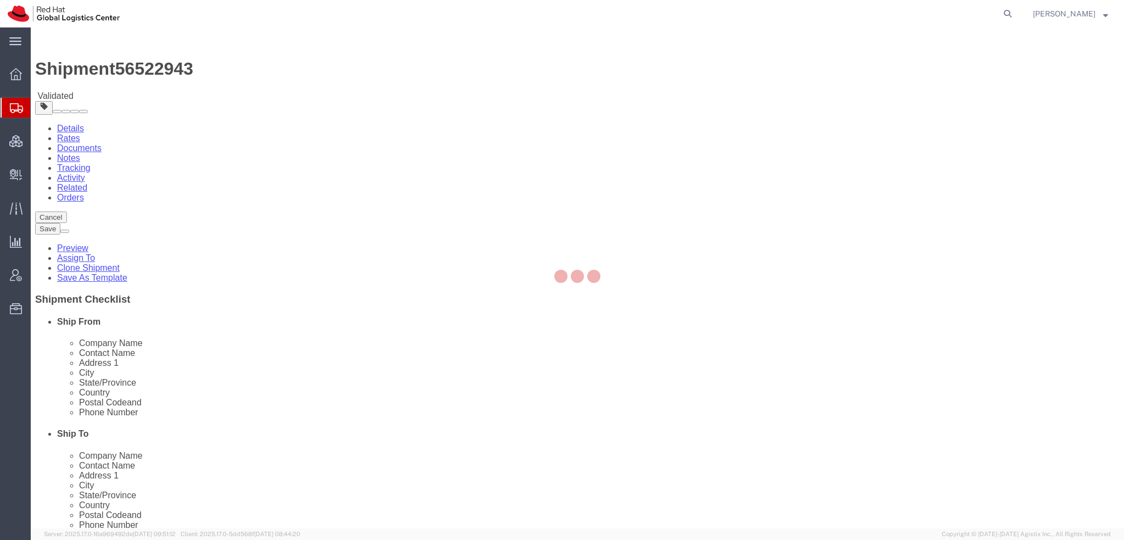
select select "38014"
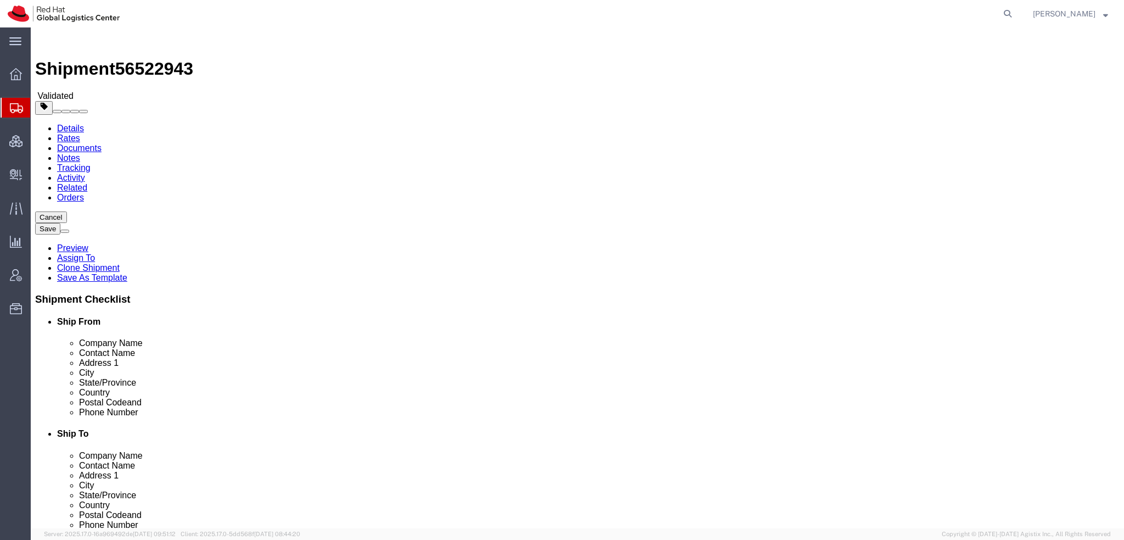
click button "Rate Shipment"
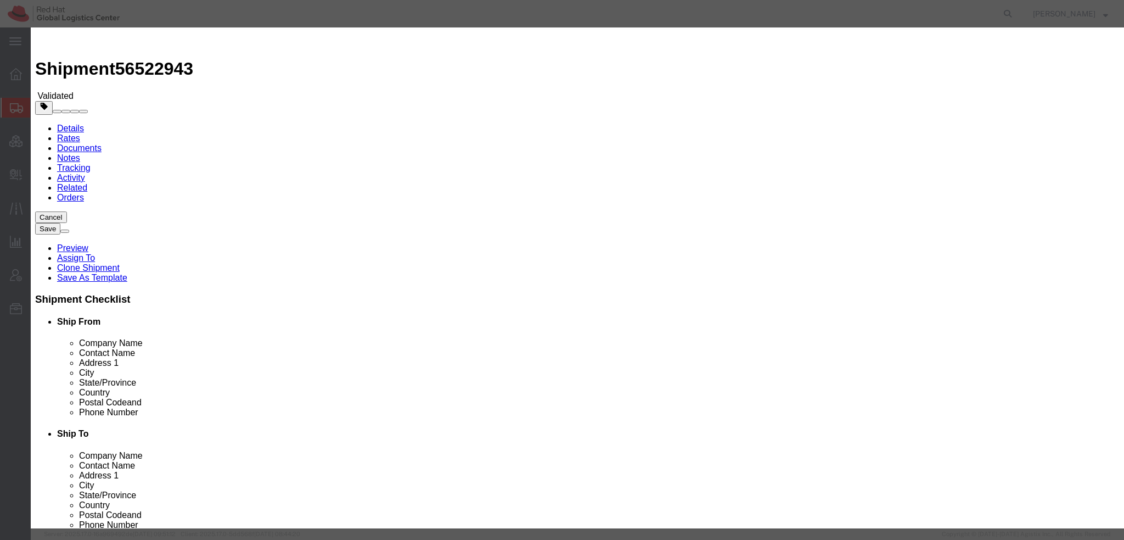
click button "Already reviewed"
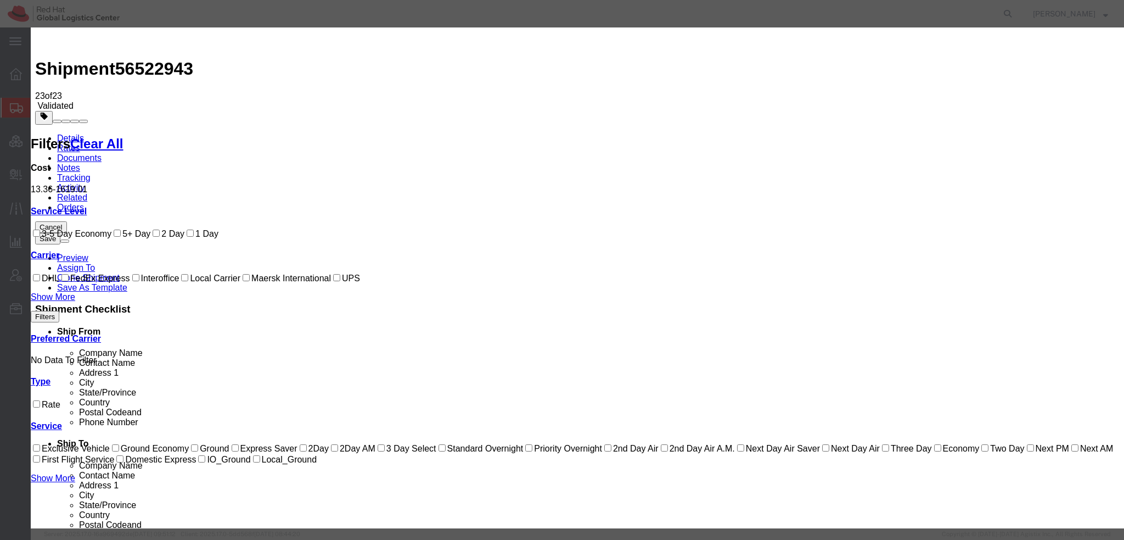
select select "7920"
select select "17810"
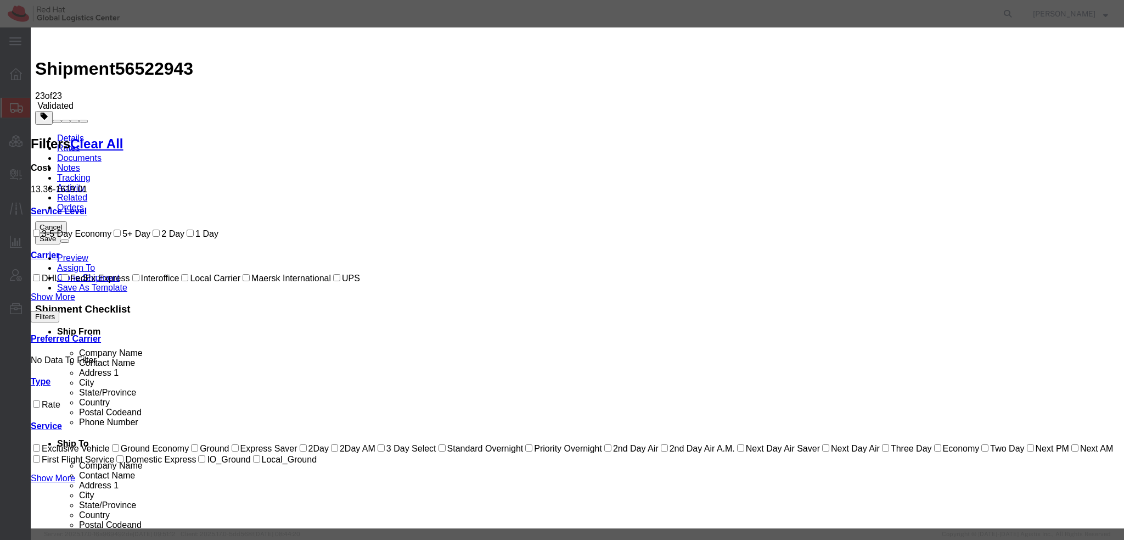
checkbox input "true"
type input "[PERSON_NAME]"
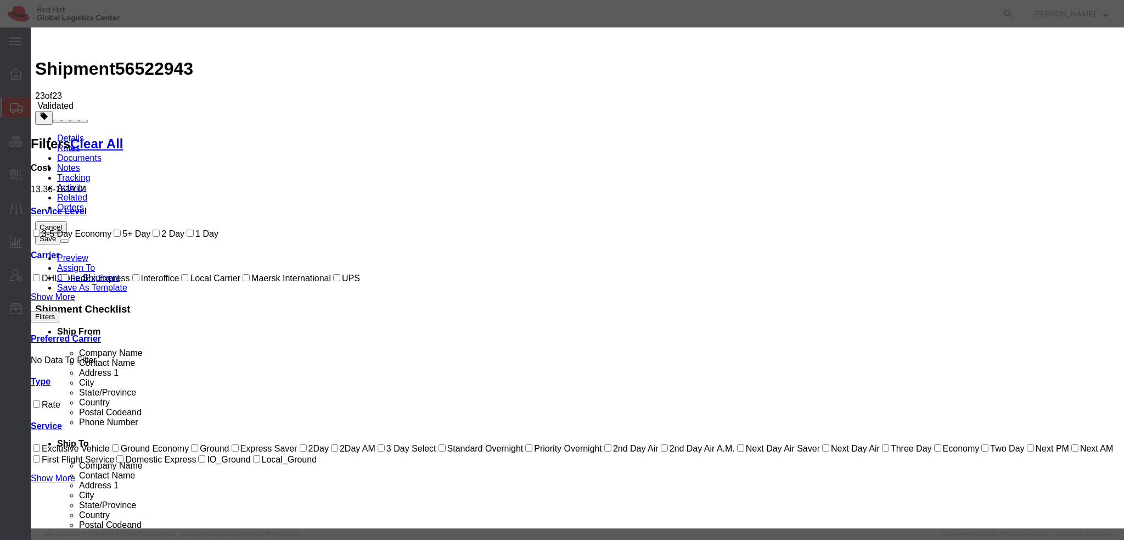
type input "19193013123"
drag, startPoint x: 753, startPoint y: 139, endPoint x: 799, endPoint y: 141, distance: 46.1
paste input "56522943"
type input "RHT56522943"
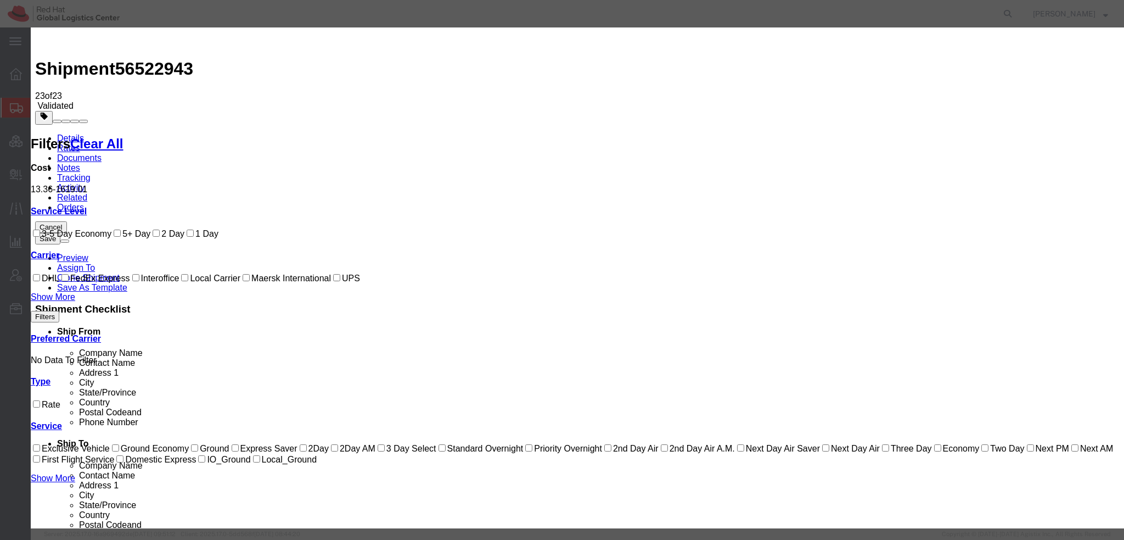
type input "08/22/2025"
drag, startPoint x: 797, startPoint y: 136, endPoint x: 180, endPoint y: 20, distance: 627.7
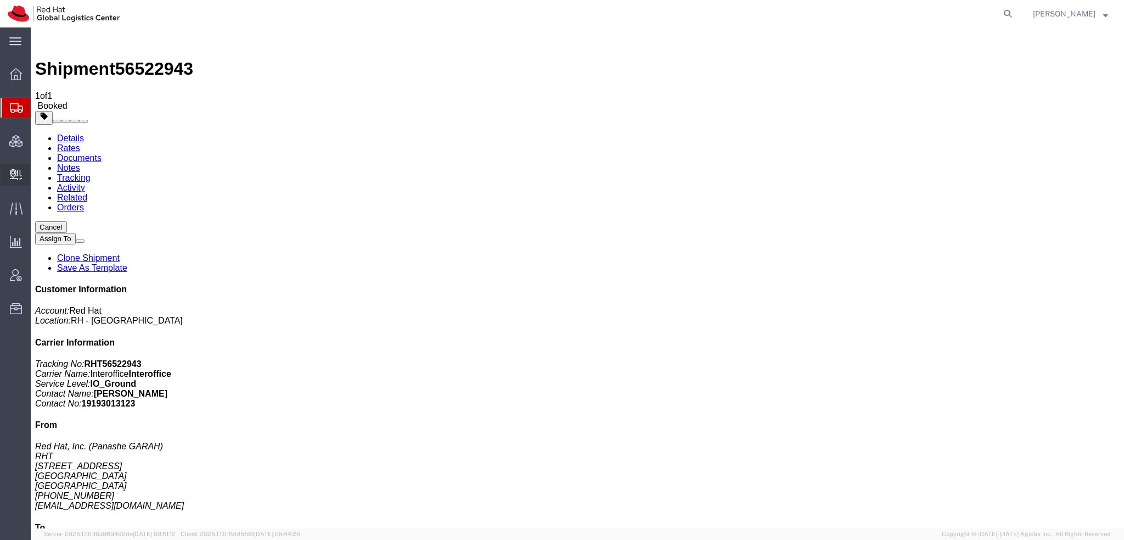
click at [0, 0] on span "Create Delivery" at bounding box center [0, 0] width 0 height 0
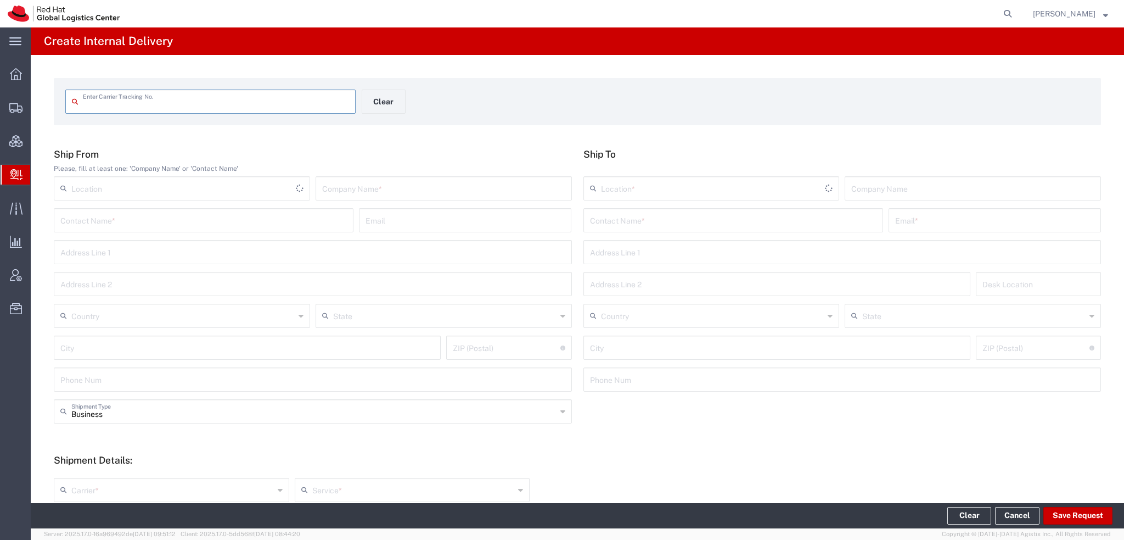
click at [186, 102] on input "text" at bounding box center [216, 100] width 266 height 19
type input "RHT56522943"
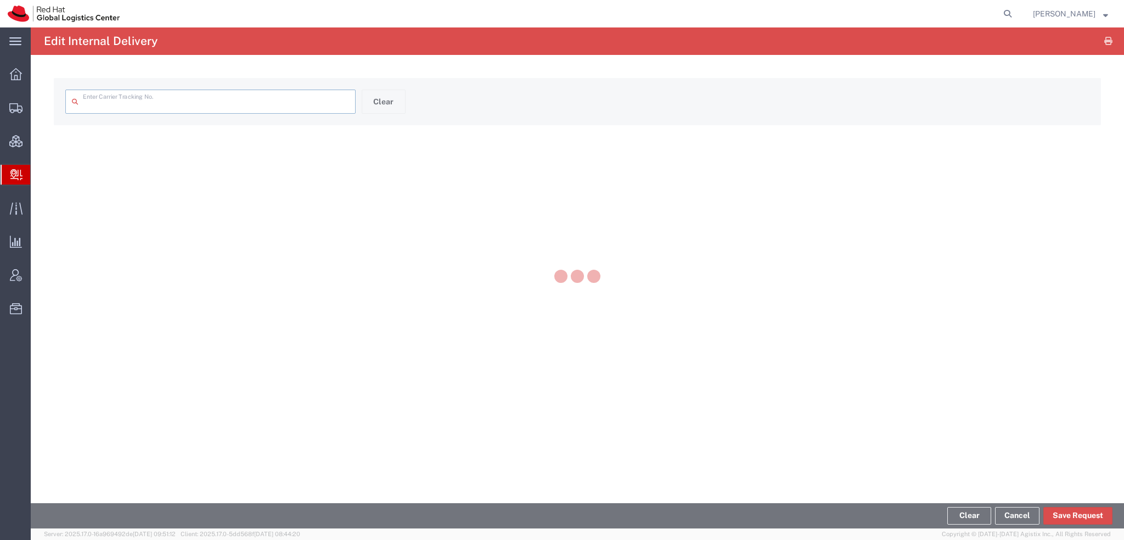
type input "RHT56522943"
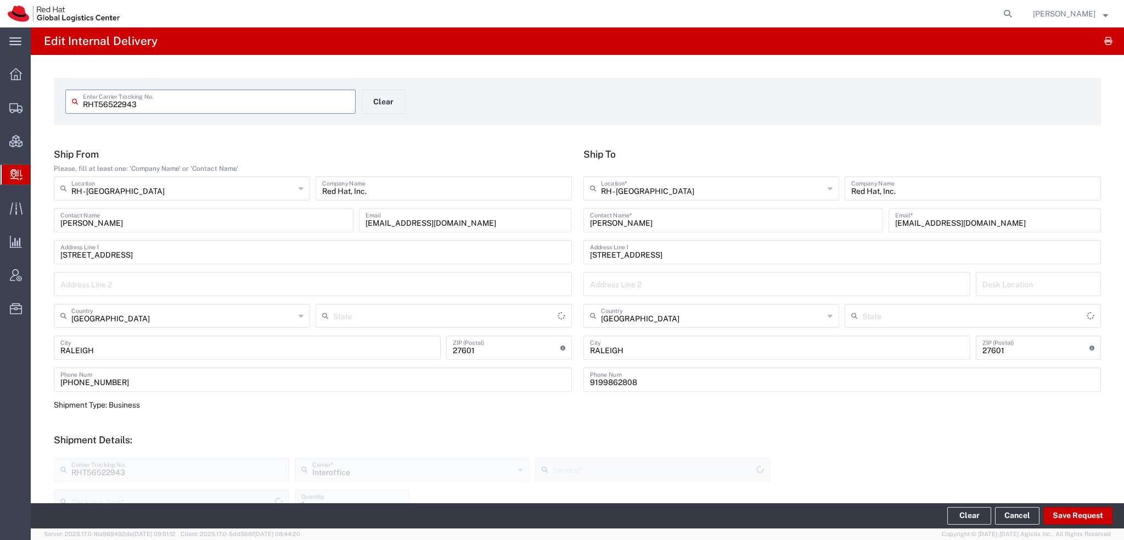
type input "North Carolina"
type input "Your Packaging"
type input "IO_Ground"
type input "North Carolina"
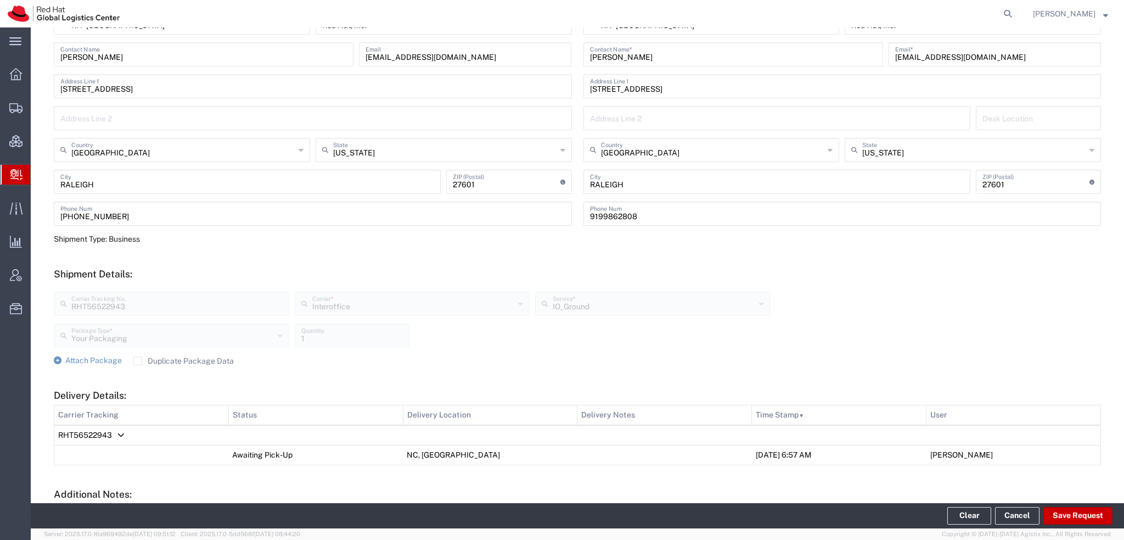
scroll to position [275, 0]
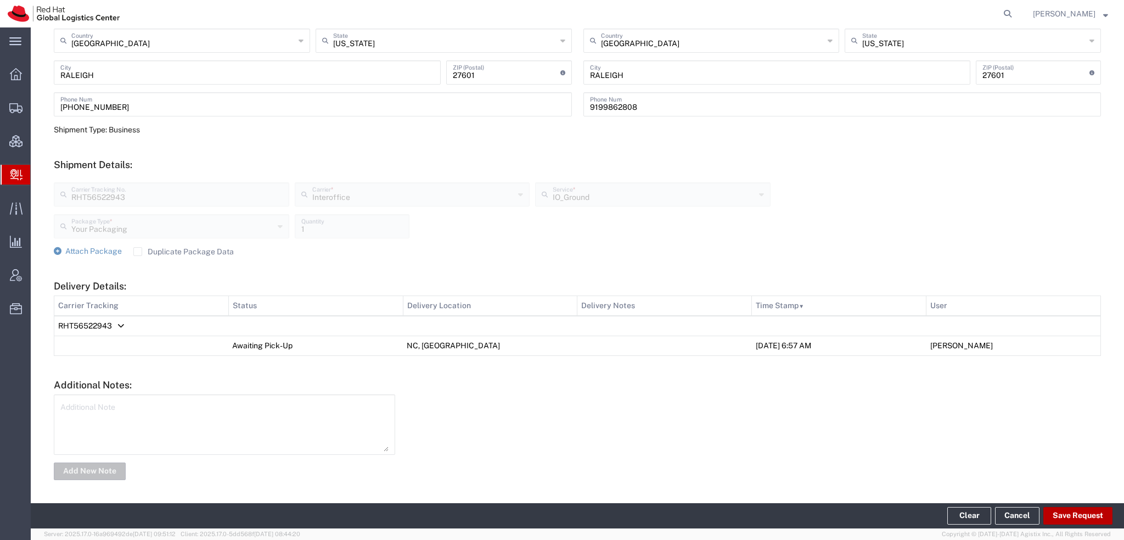
click at [1087, 514] on button "Save Request" at bounding box center [1078, 516] width 69 height 18
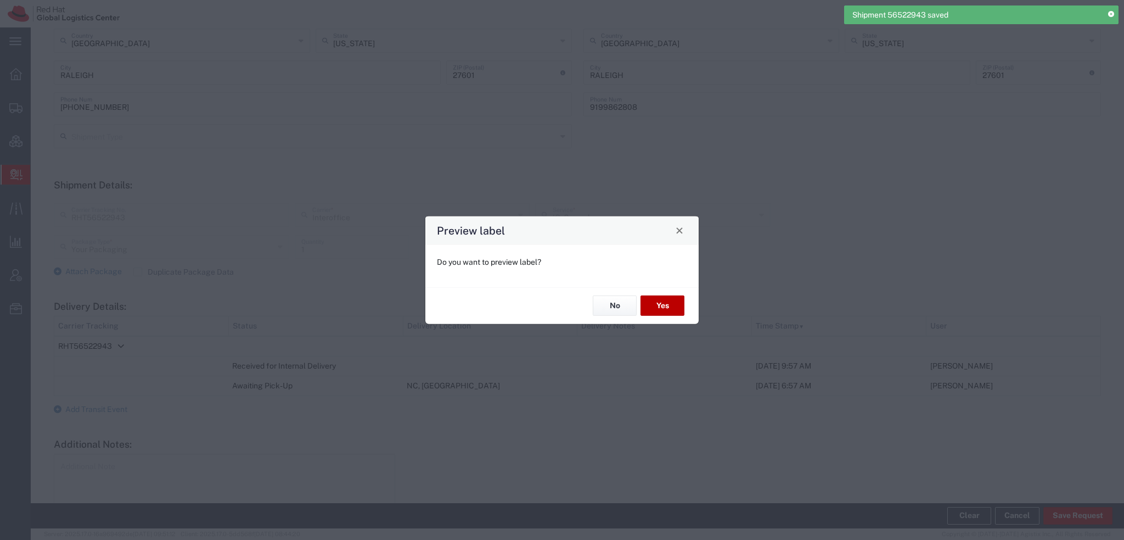
click at [670, 305] on button "Yes" at bounding box center [663, 305] width 44 height 20
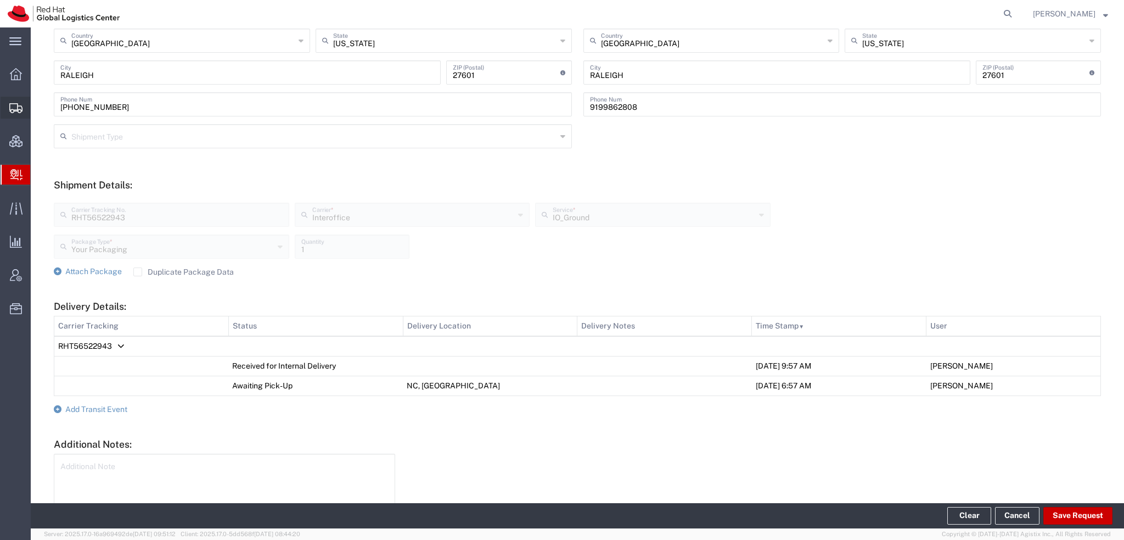
click at [0, 0] on span "Shipment Manager" at bounding box center [0, 0] width 0 height 0
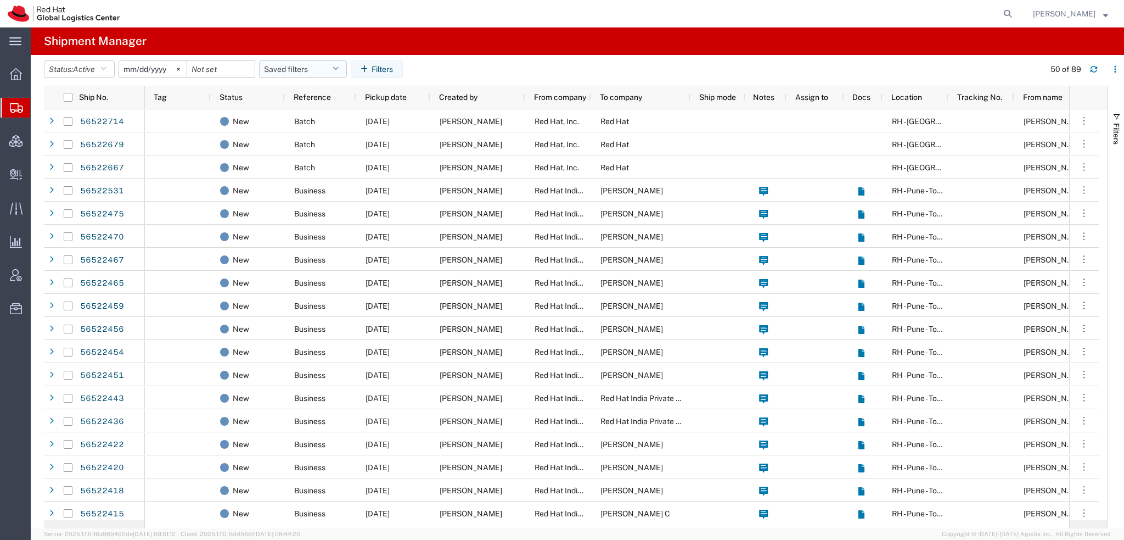
click at [339, 66] on icon "button" at bounding box center [336, 69] width 6 height 8
click at [321, 115] on span "Americas" at bounding box center [333, 117] width 144 height 20
type input "2023-05-07"
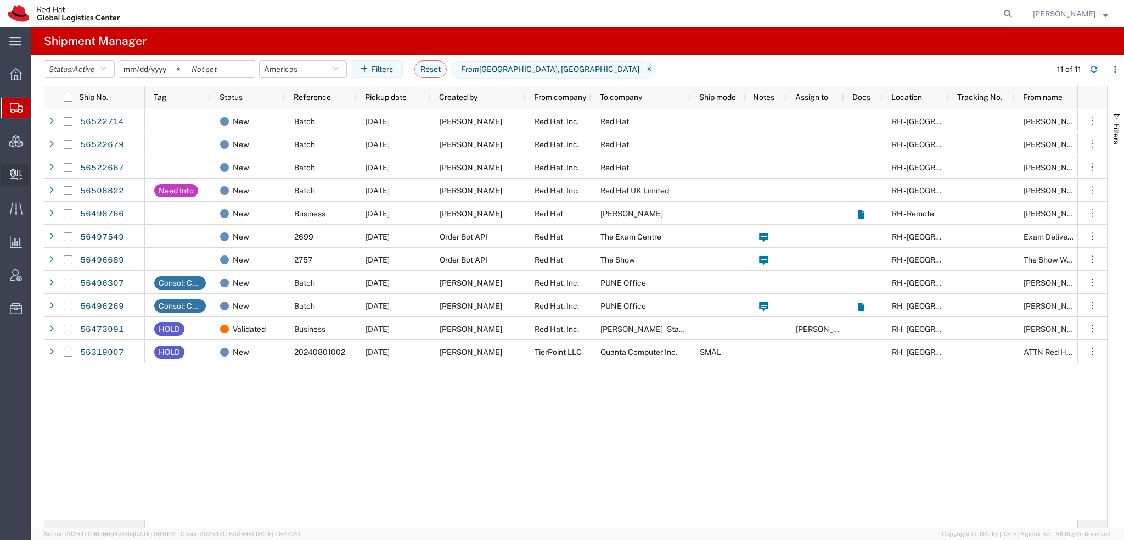
drag, startPoint x: 71, startPoint y: 194, endPoint x: 79, endPoint y: 190, distance: 8.1
click at [0, 0] on span "Create Delivery" at bounding box center [0, 0] width 0 height 0
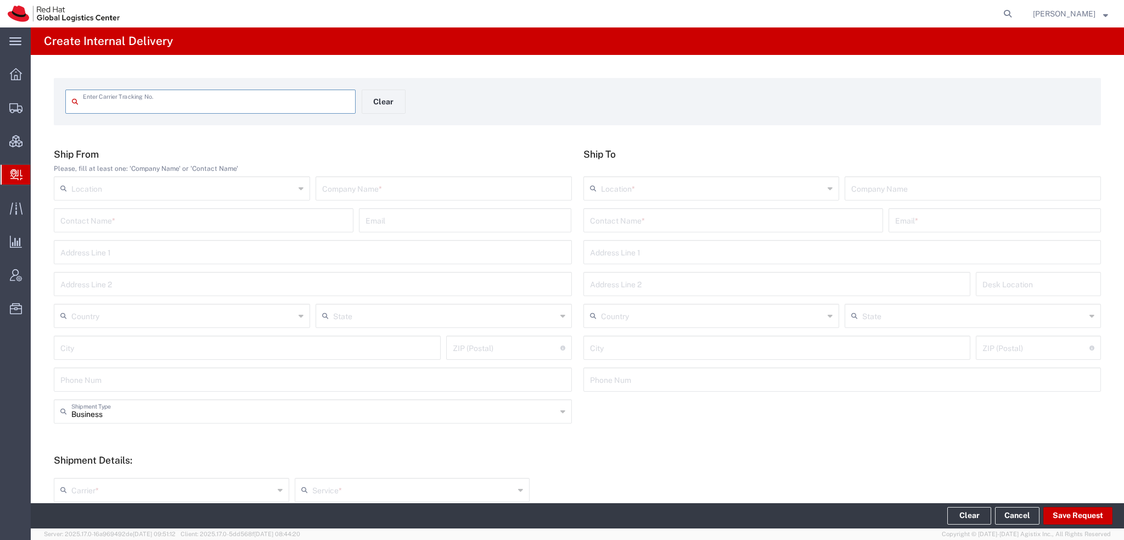
click at [152, 110] on input "text" at bounding box center [216, 100] width 266 height 19
type input "1ZRK77090316816245"
click at [187, 104] on input "1ZRK77090316816245" at bounding box center [216, 100] width 266 height 19
type input "1ZRK77090316816245"
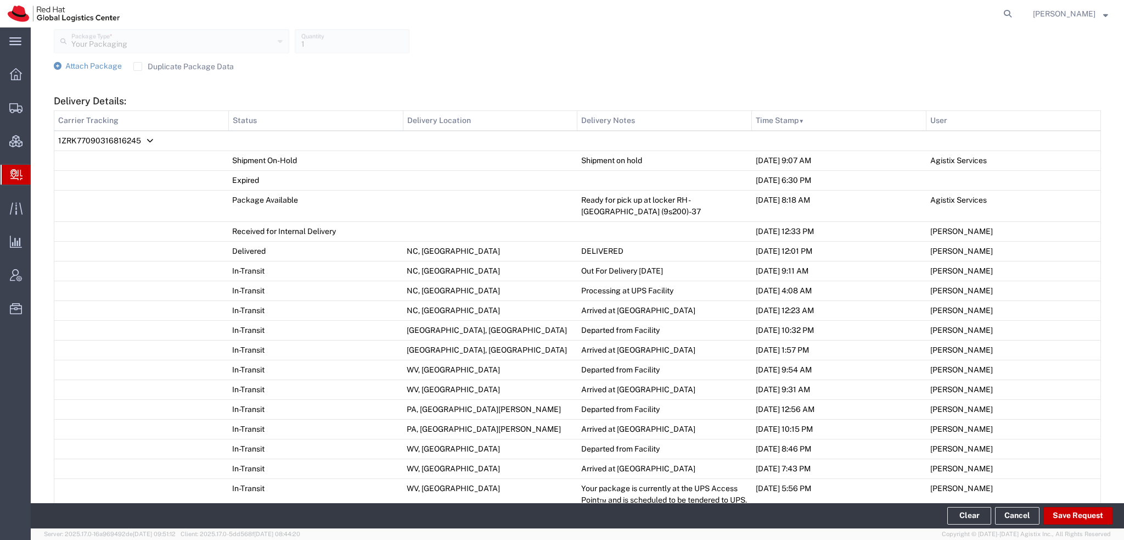
scroll to position [877, 0]
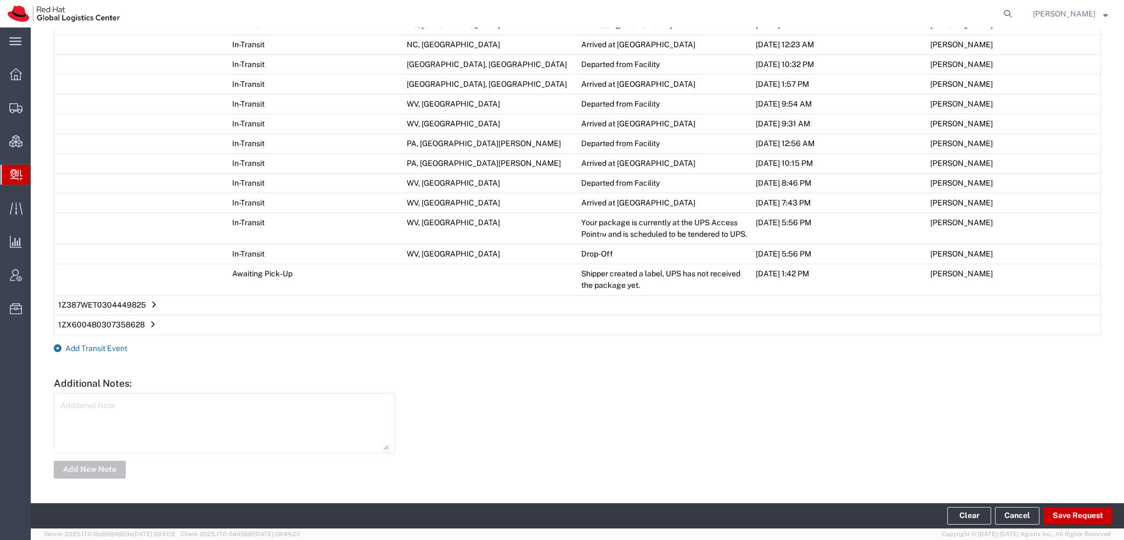
click at [85, 348] on span "Add Transit Event" at bounding box center [96, 348] width 62 height 9
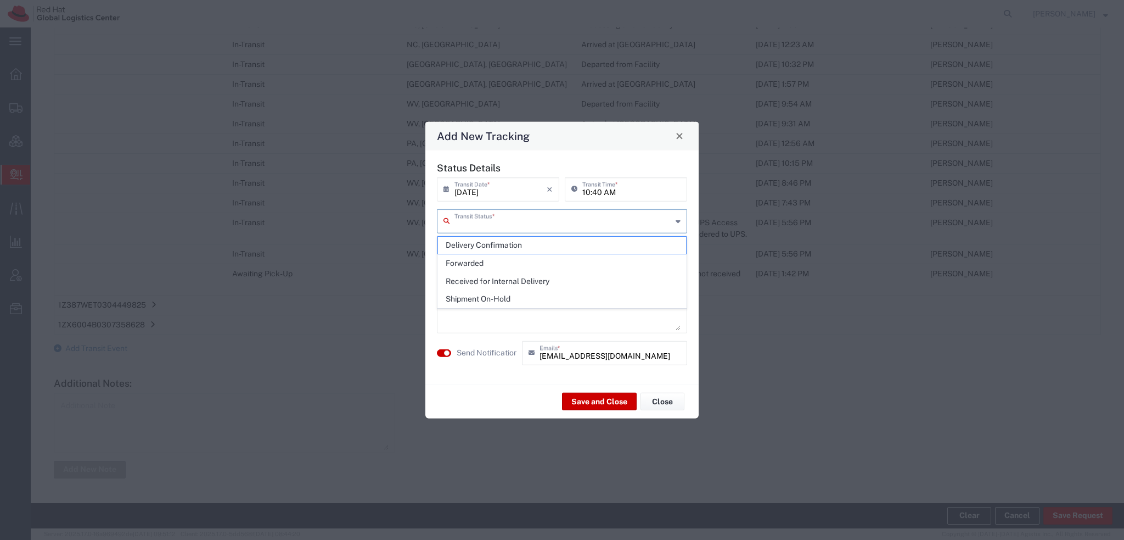
click at [490, 218] on input "text" at bounding box center [563, 219] width 217 height 19
click at [474, 242] on span "Delivery Confirmation" at bounding box center [562, 245] width 248 height 17
type input "Delivery Confirmation"
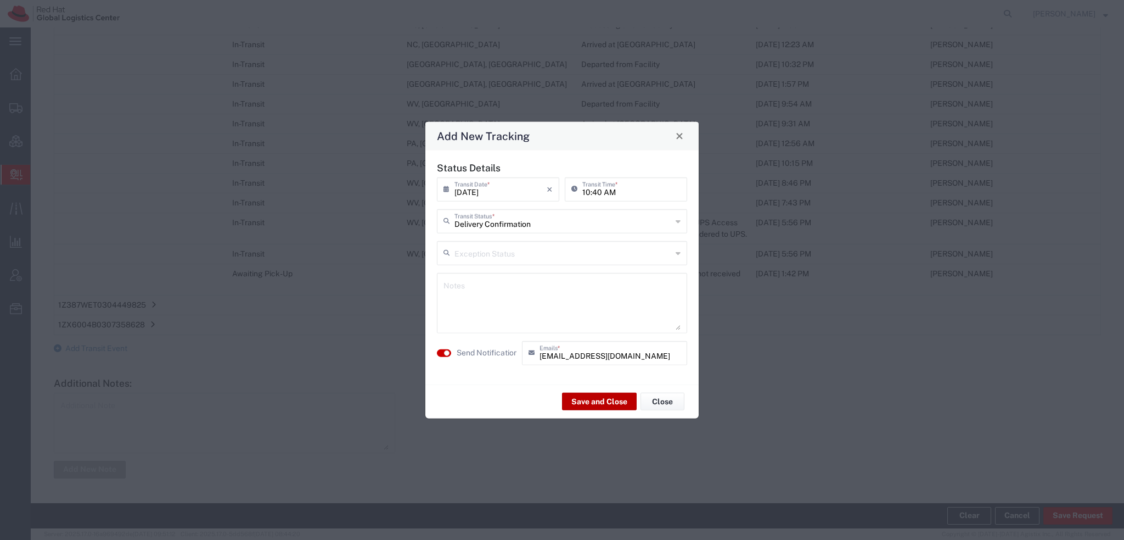
click at [588, 399] on button "Save and Close" at bounding box center [599, 402] width 75 height 18
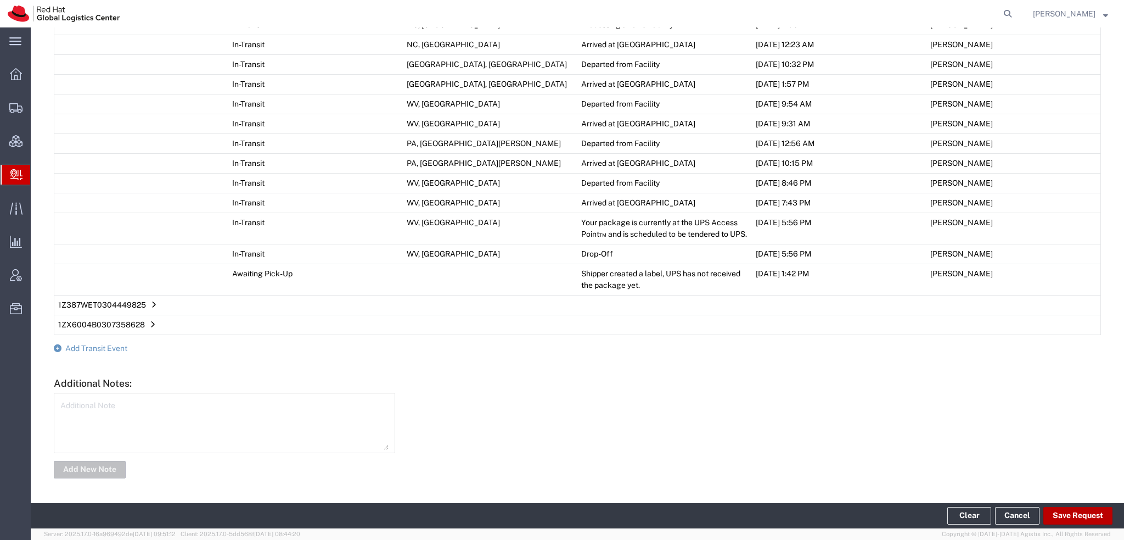
click at [1085, 519] on button "Save Request" at bounding box center [1078, 516] width 69 height 18
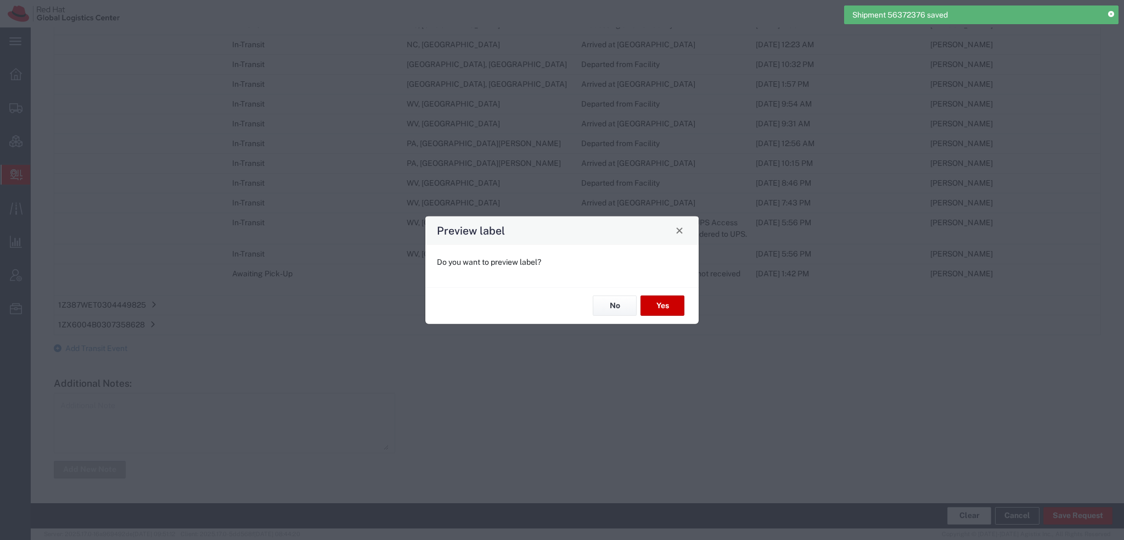
type input "Ground"
type input "Your Packaging"
type input "Ground"
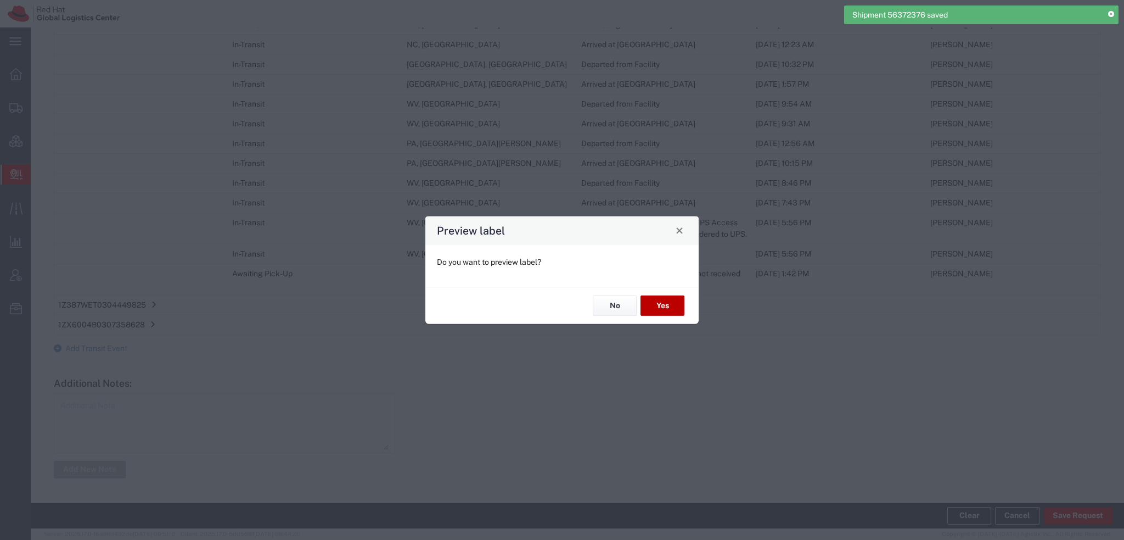
click at [659, 298] on button "Yes" at bounding box center [663, 305] width 44 height 20
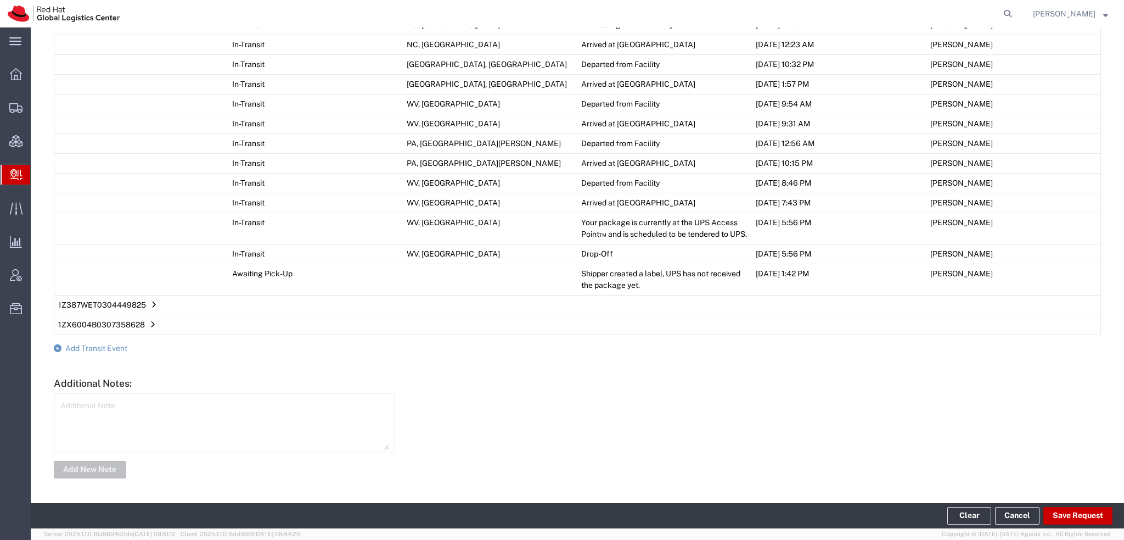
click at [969, 524] on footer "Clear Cancel Save Request" at bounding box center [578, 515] width 1094 height 25
click at [968, 518] on button "Clear" at bounding box center [969, 516] width 44 height 18
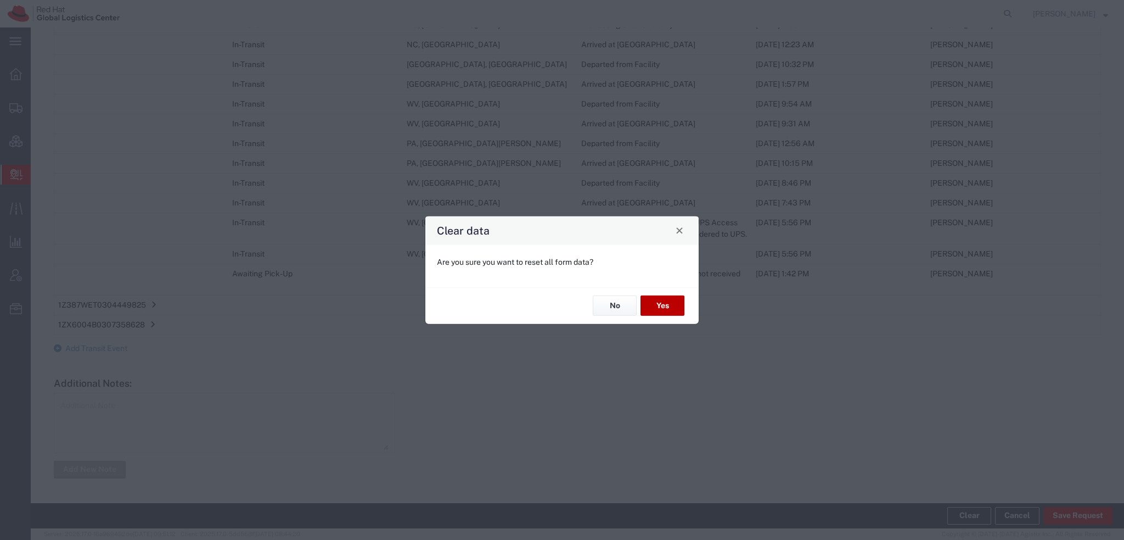
click at [656, 306] on button "Yes" at bounding box center [663, 305] width 44 height 20
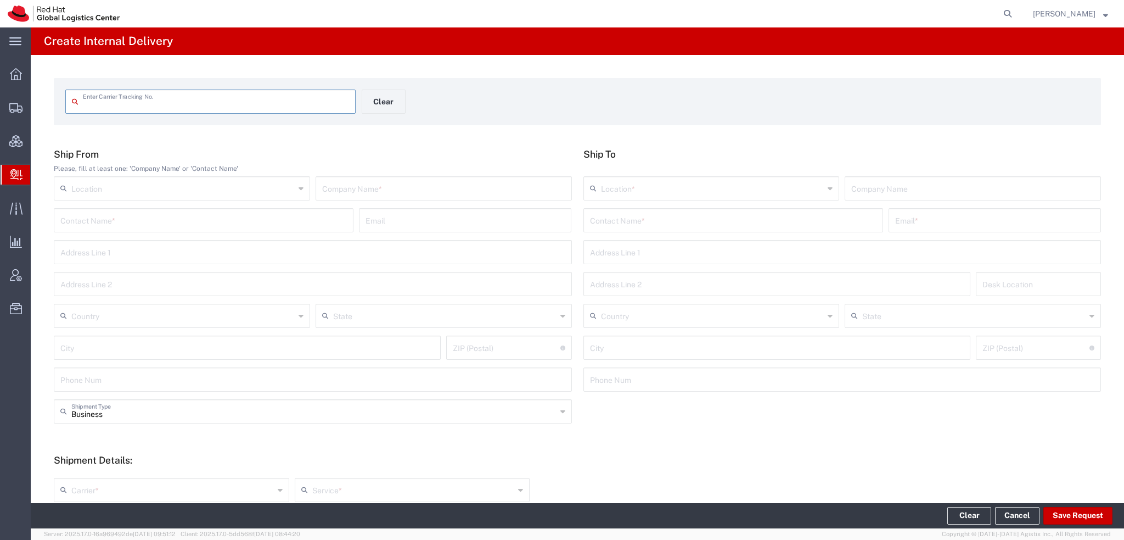
click at [142, 98] on input "text" at bounding box center [216, 100] width 266 height 19
type input "1Z23368V0394980783"
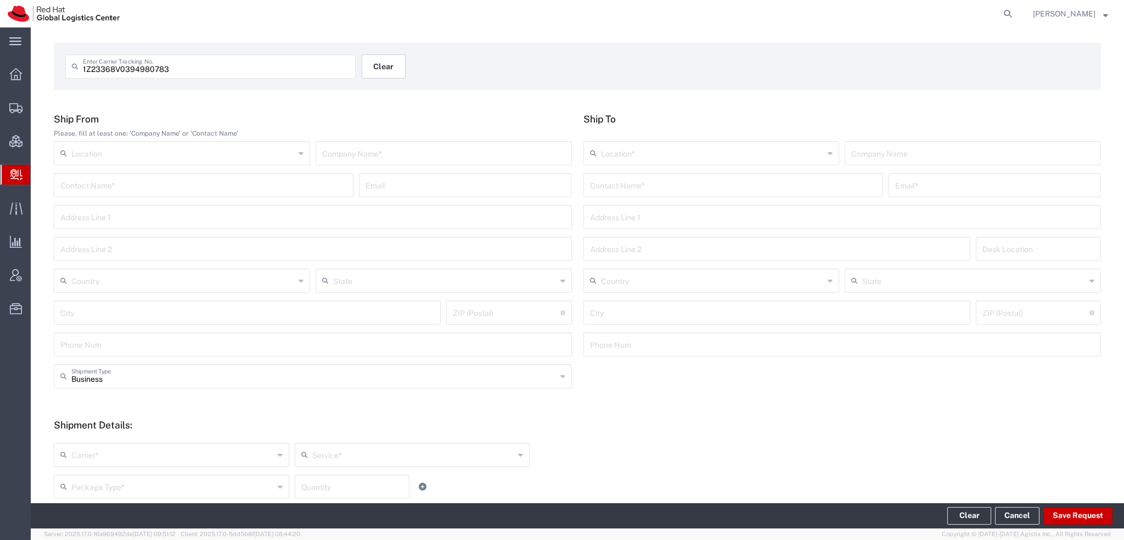
scroll to position [55, 0]
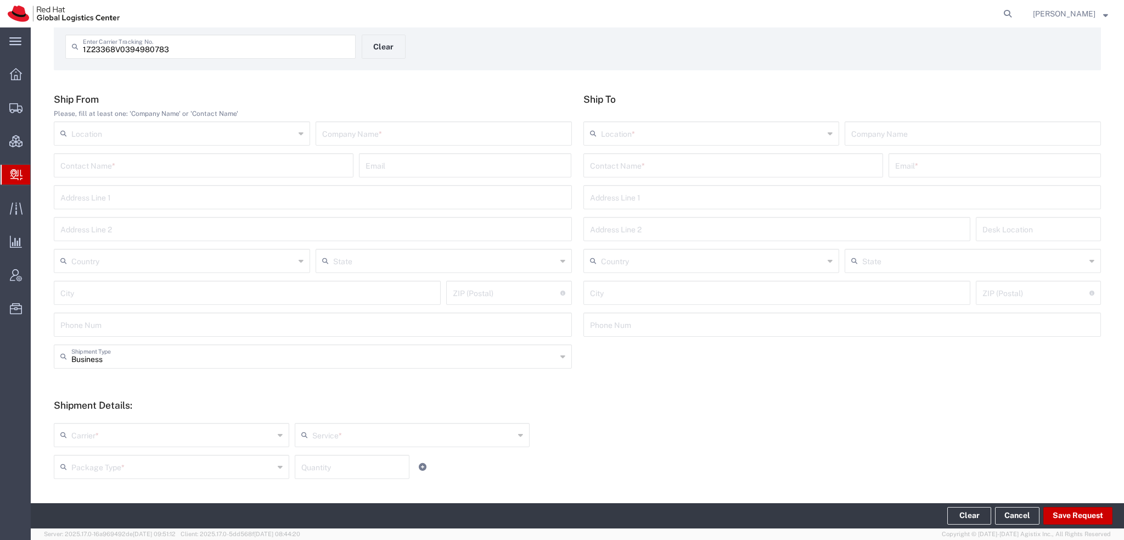
click at [180, 52] on input "1Z23368V0394980783" at bounding box center [216, 45] width 266 height 19
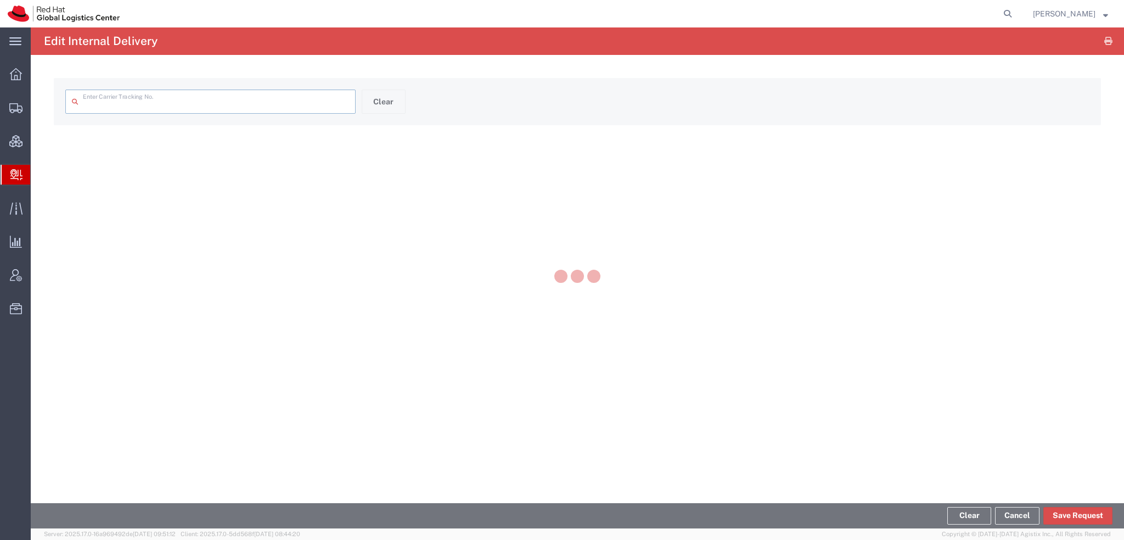
type input "1Z23368V0394980783"
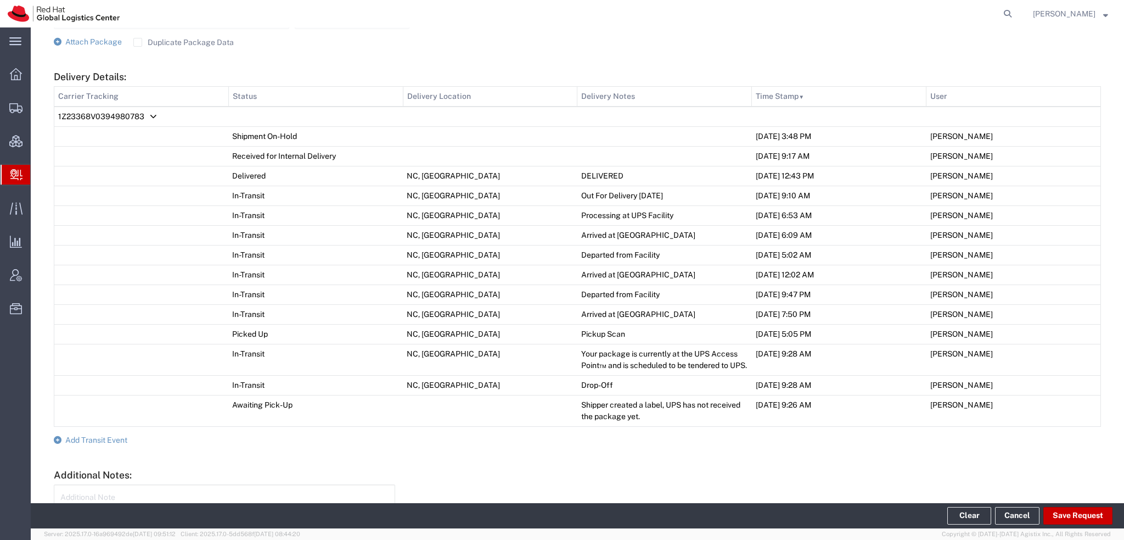
scroll to position [494, 0]
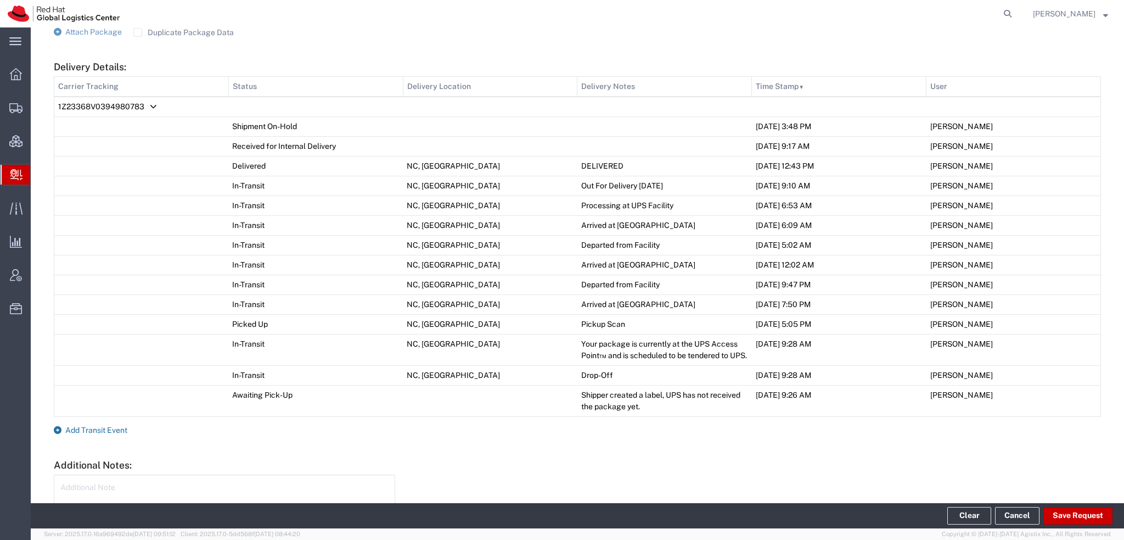
click at [92, 434] on span "Add Transit Event" at bounding box center [96, 429] width 62 height 9
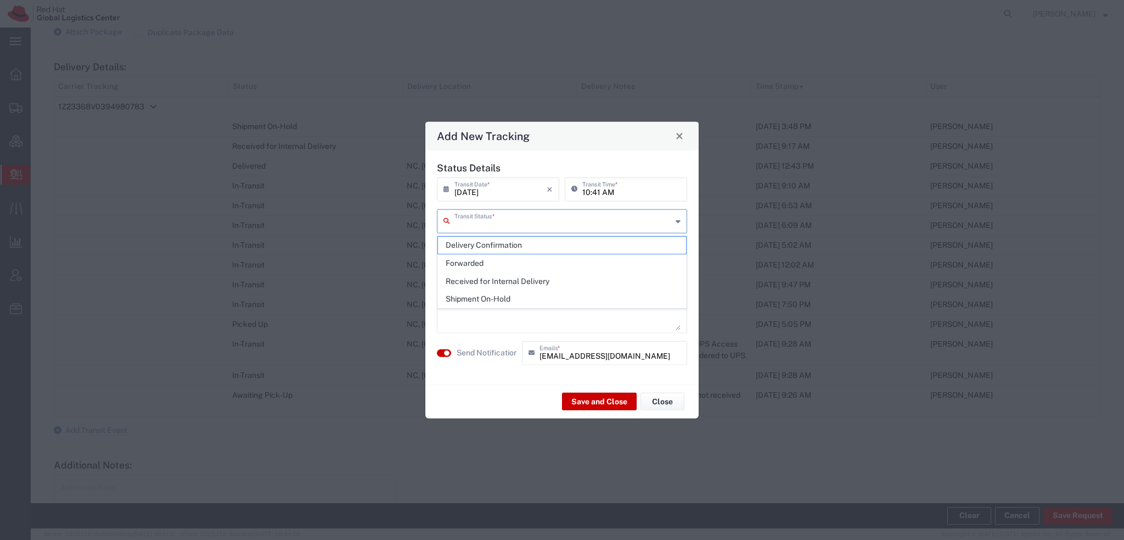
click at [531, 228] on input "text" at bounding box center [563, 219] width 217 height 19
click at [484, 244] on span "Delivery Confirmation" at bounding box center [562, 245] width 248 height 17
type input "Delivery Confirmation"
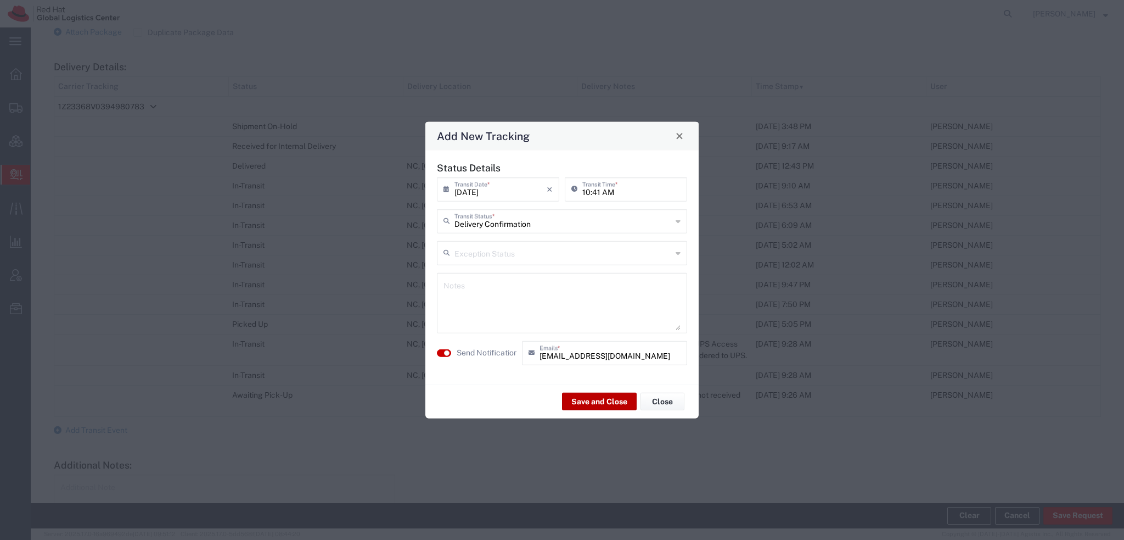
click at [590, 399] on button "Save and Close" at bounding box center [599, 402] width 75 height 18
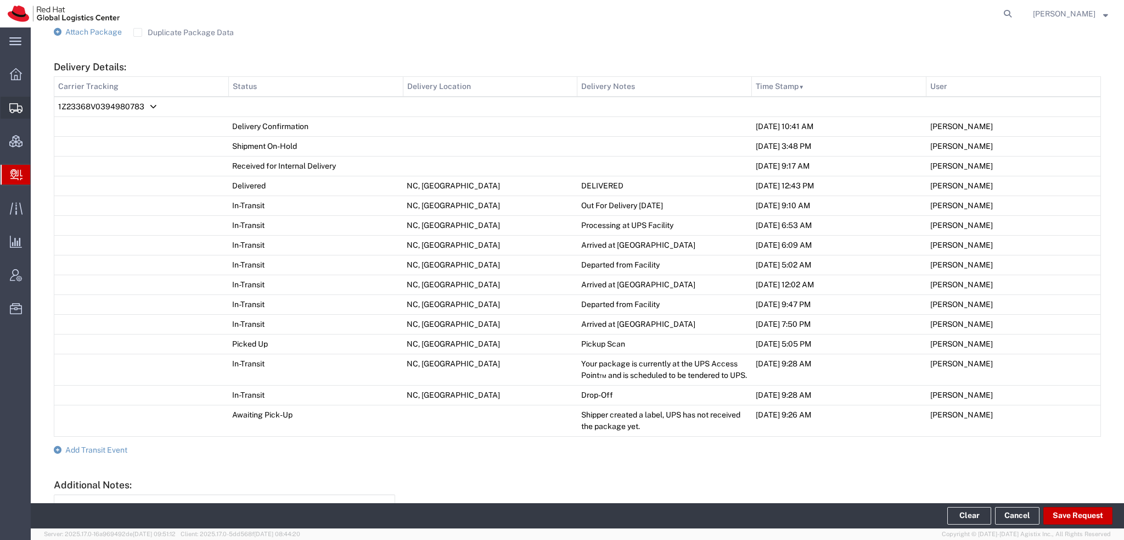
click at [0, 0] on span "Shipment Manager" at bounding box center [0, 0] width 0 height 0
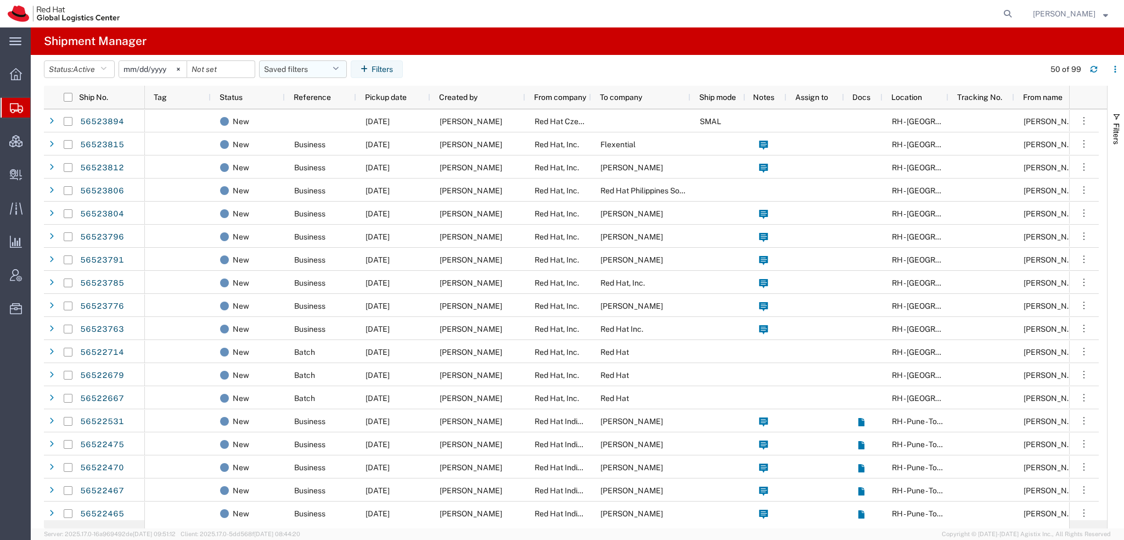
click at [342, 61] on button "Saved filters" at bounding box center [303, 69] width 88 height 18
click at [299, 114] on span "Americas" at bounding box center [333, 117] width 144 height 20
type input "2023-05-07"
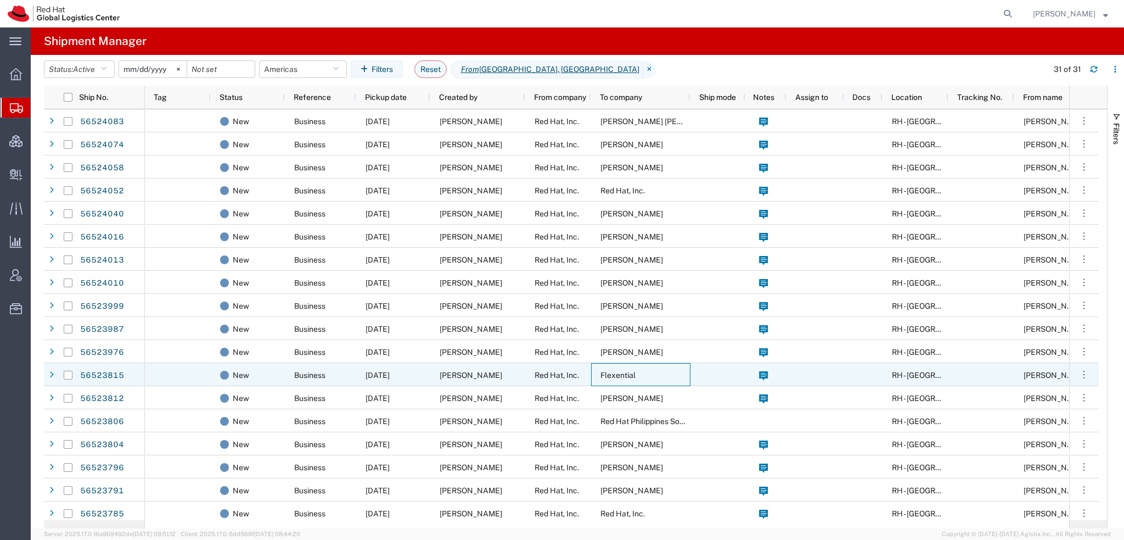
click at [625, 377] on span "Flexential" at bounding box center [618, 375] width 35 height 9
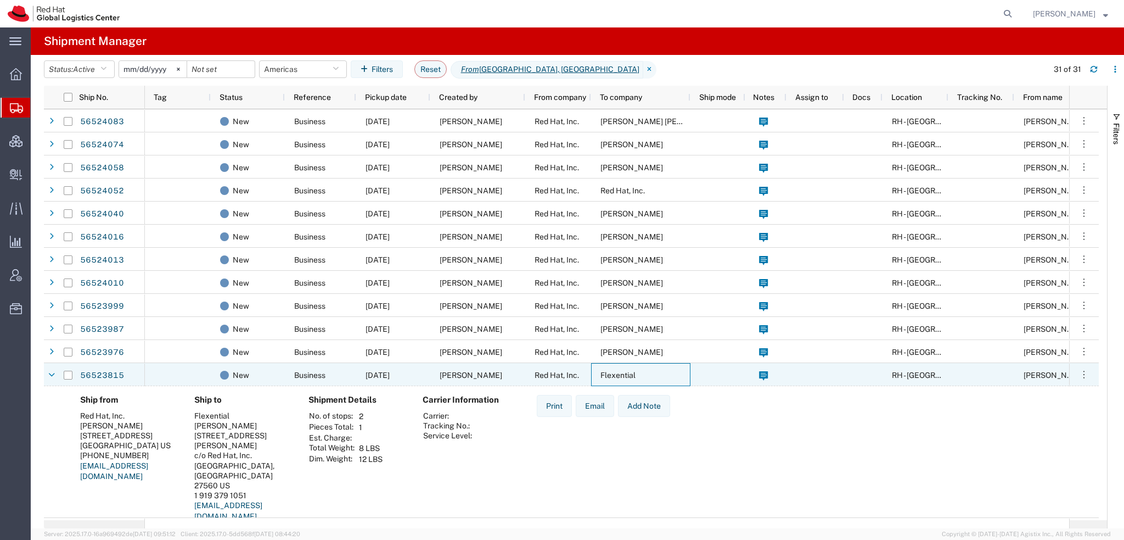
click at [625, 377] on span "Flexential" at bounding box center [618, 375] width 35 height 9
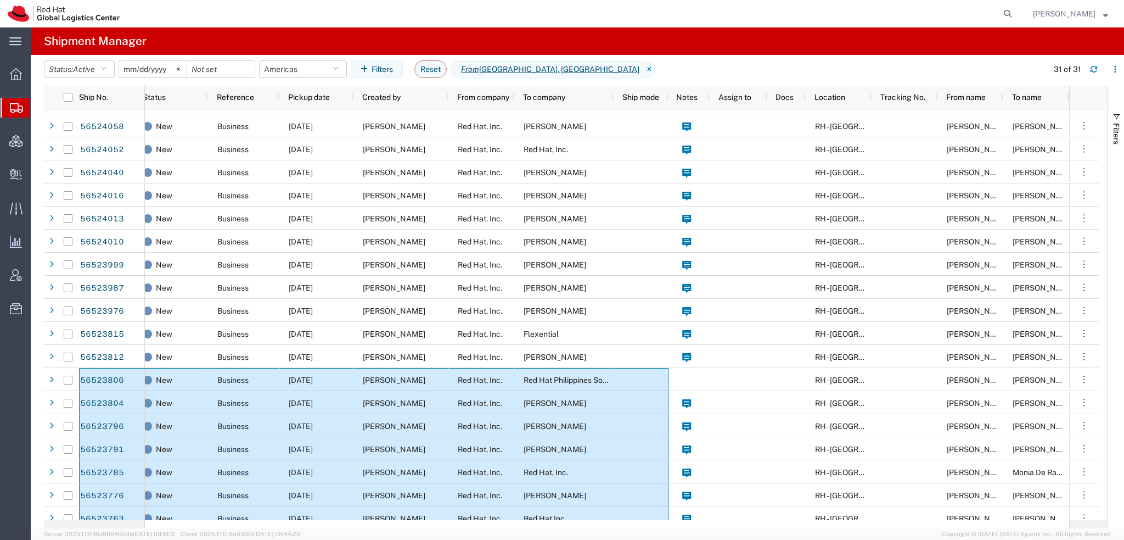
click at [1089, 13] on span "[PERSON_NAME]" at bounding box center [1064, 14] width 63 height 12
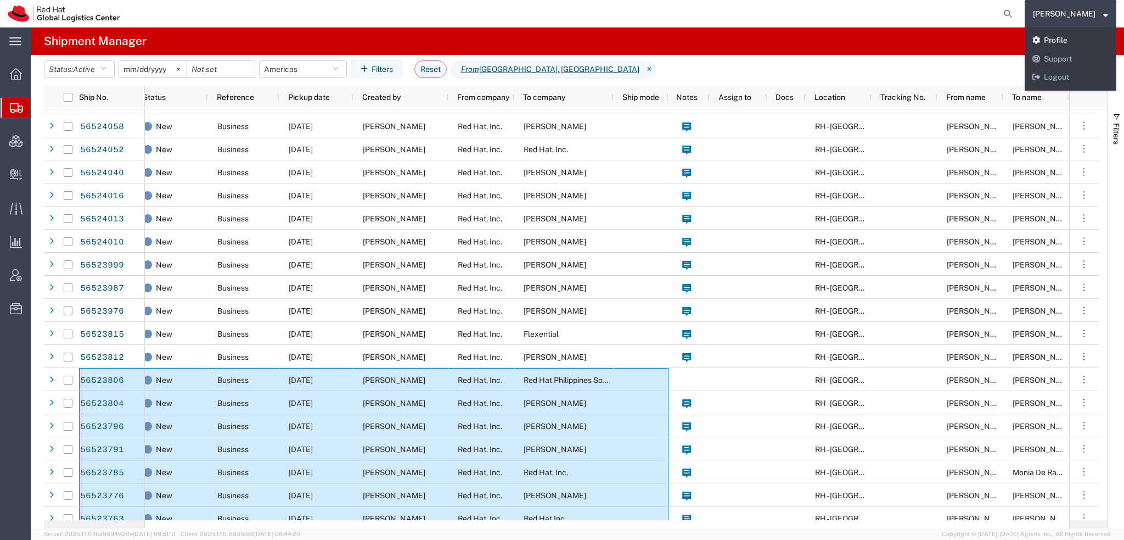
click at [1091, 40] on link "Profile" at bounding box center [1071, 40] width 92 height 19
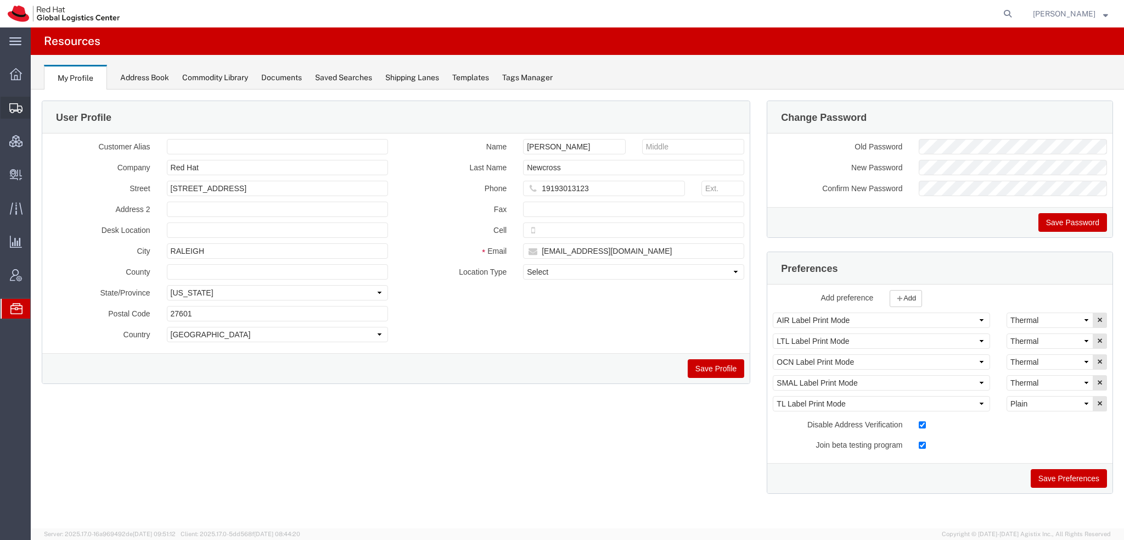
click at [0, 0] on span "Shipment Manager" at bounding box center [0, 0] width 0 height 0
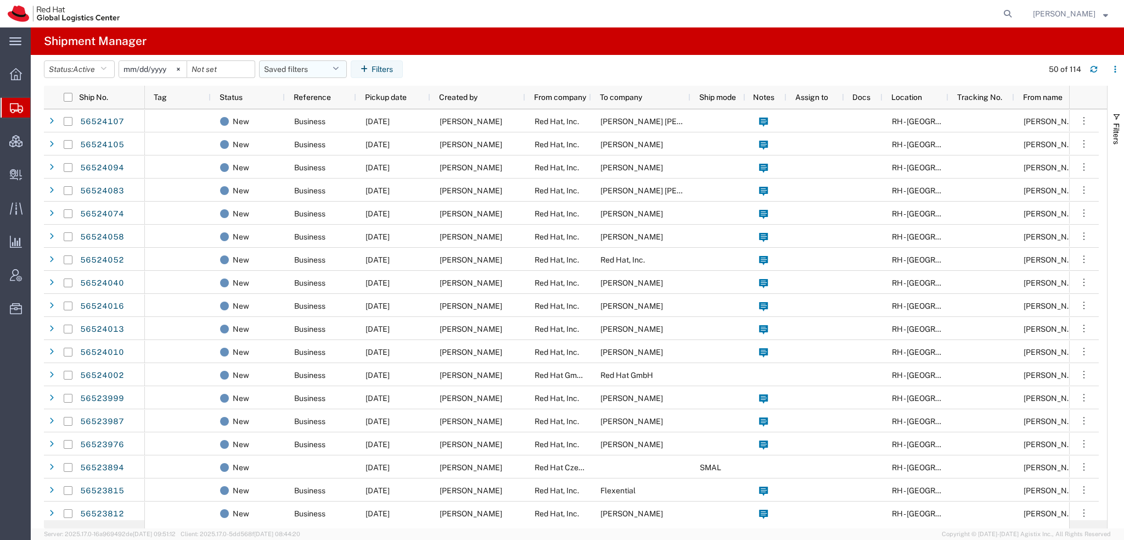
click at [347, 65] on button "Saved filters" at bounding box center [303, 69] width 88 height 18
click at [306, 115] on span "Americas" at bounding box center [333, 117] width 144 height 20
type input "2023-05-07"
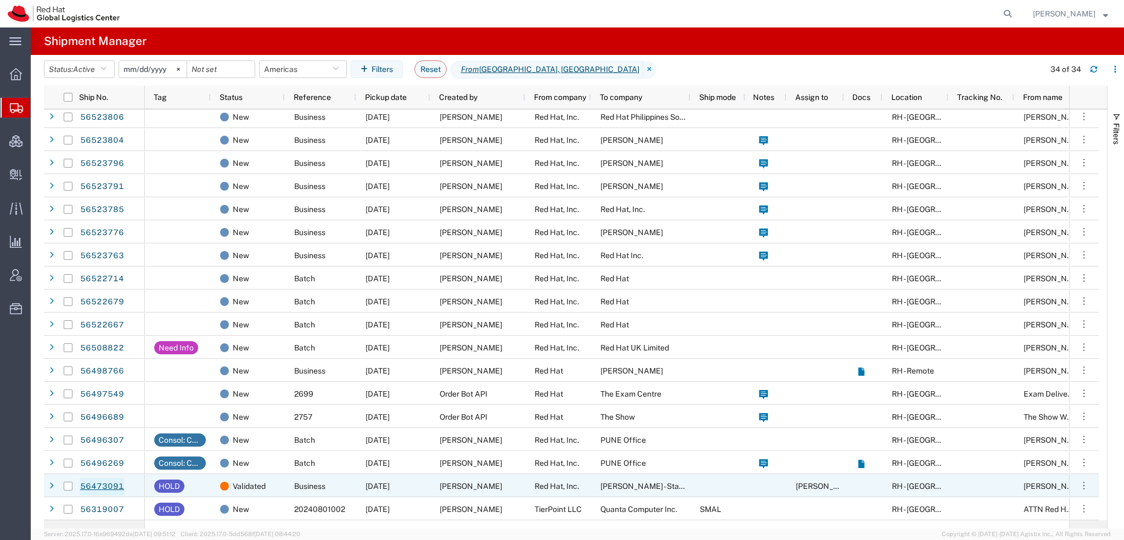
click at [98, 485] on link "56473091" at bounding box center [102, 487] width 45 height 18
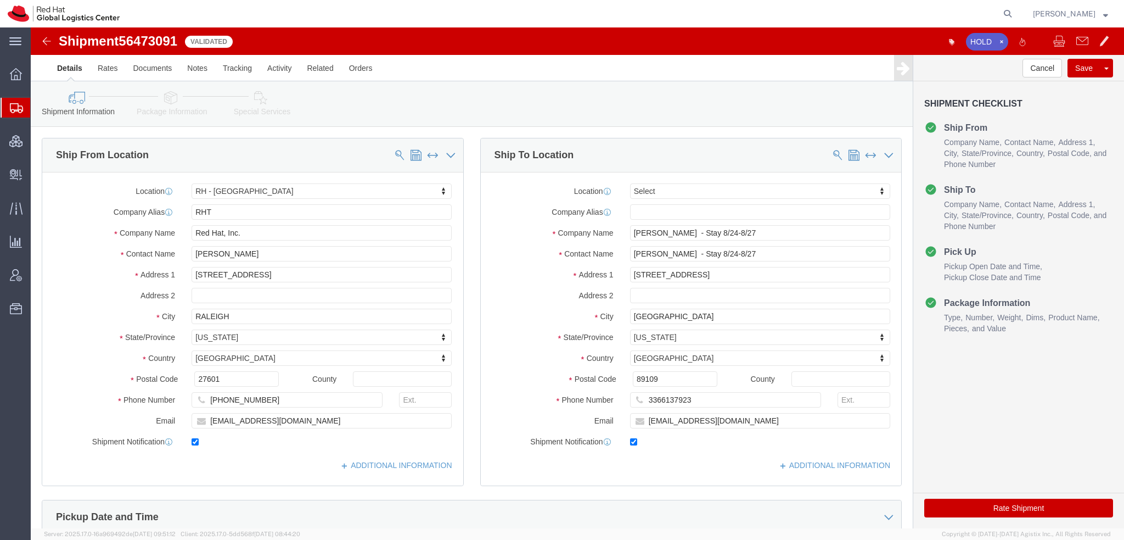
select select "38014"
select select
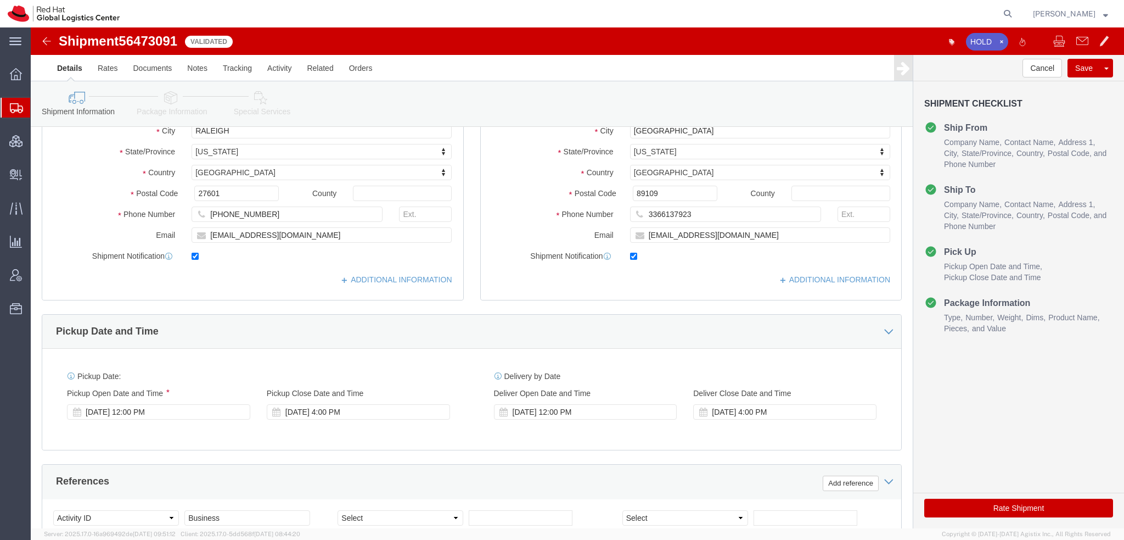
scroll to position [329, 0]
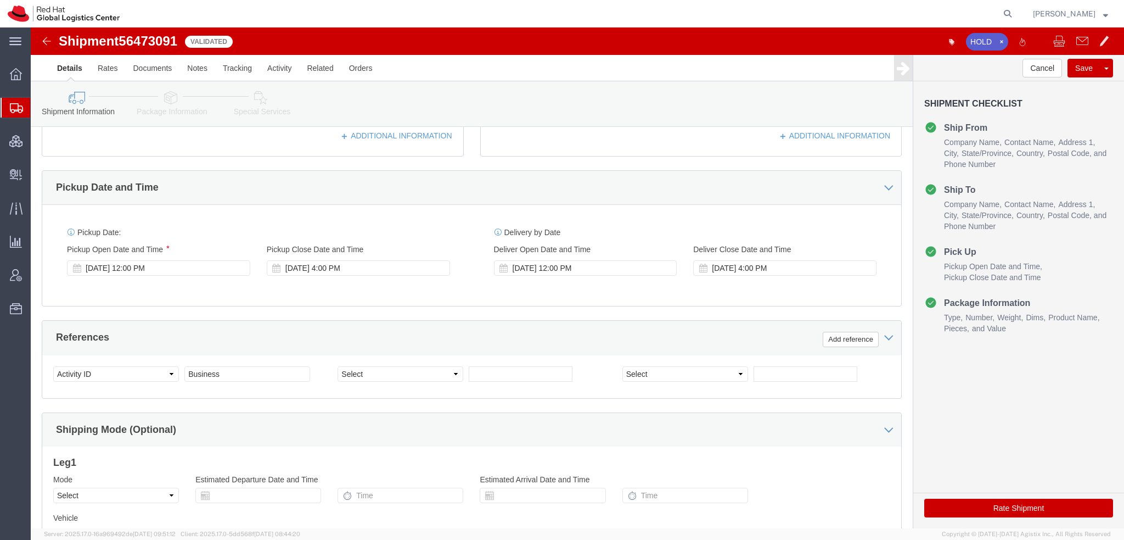
click icon
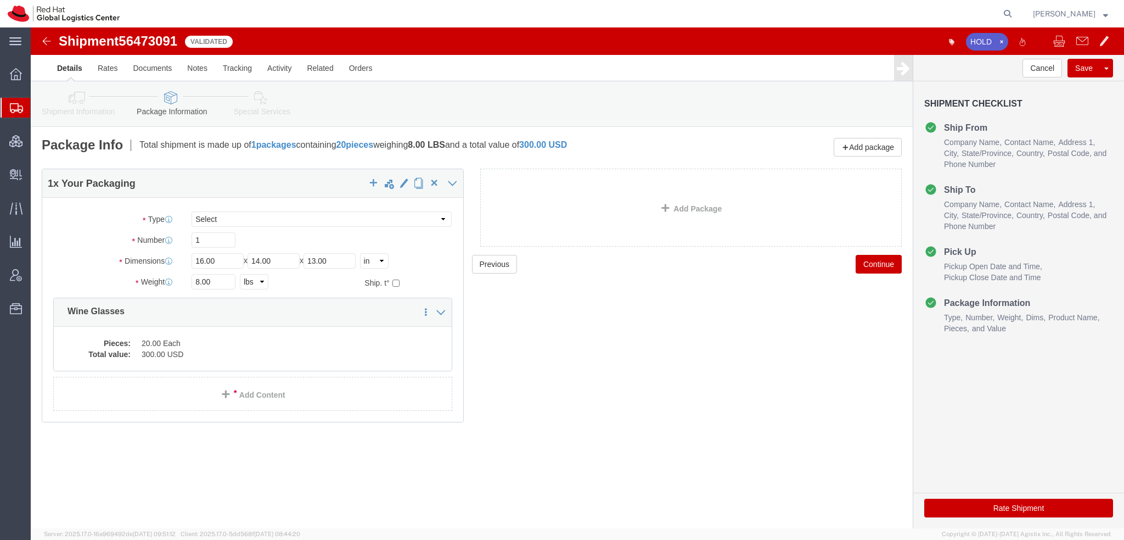
click icon
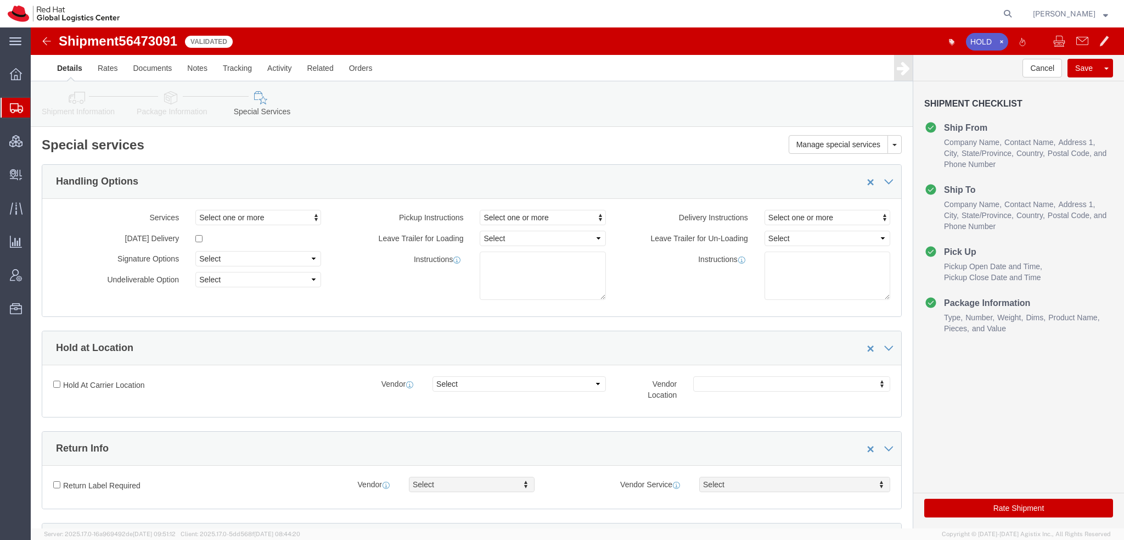
click icon
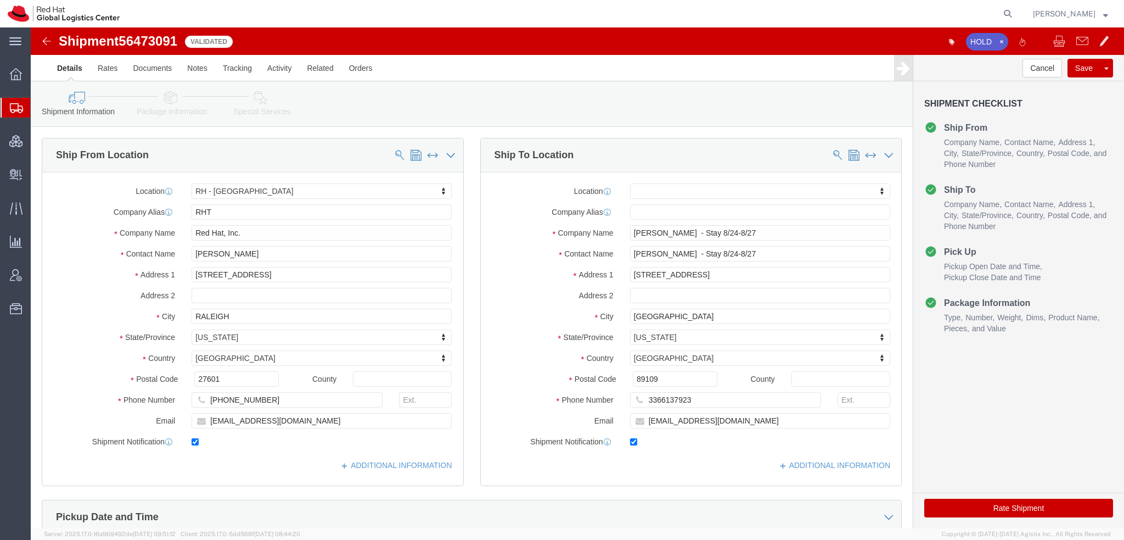
click icon
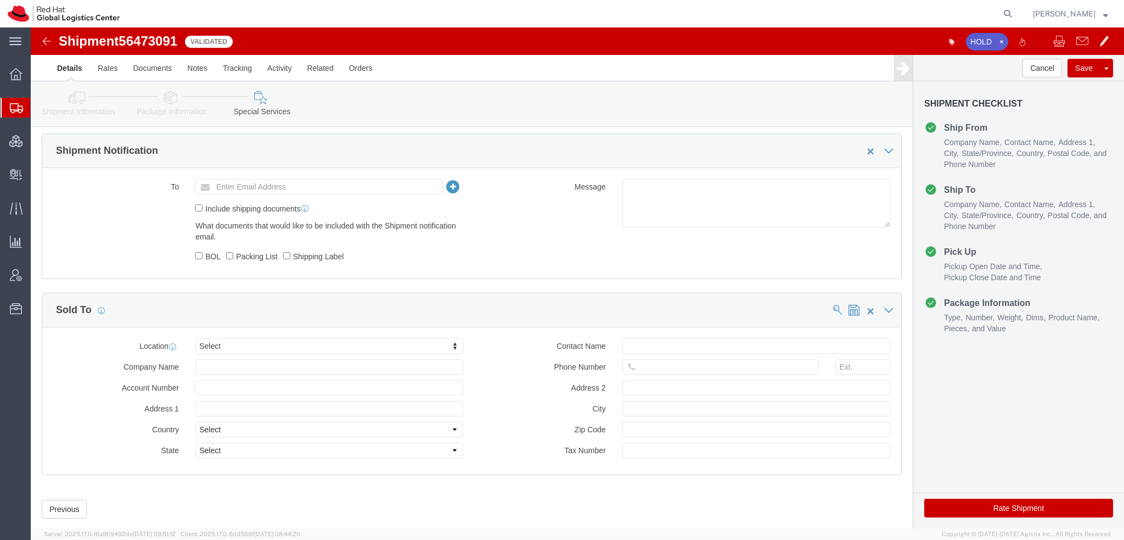
scroll to position [682, 0]
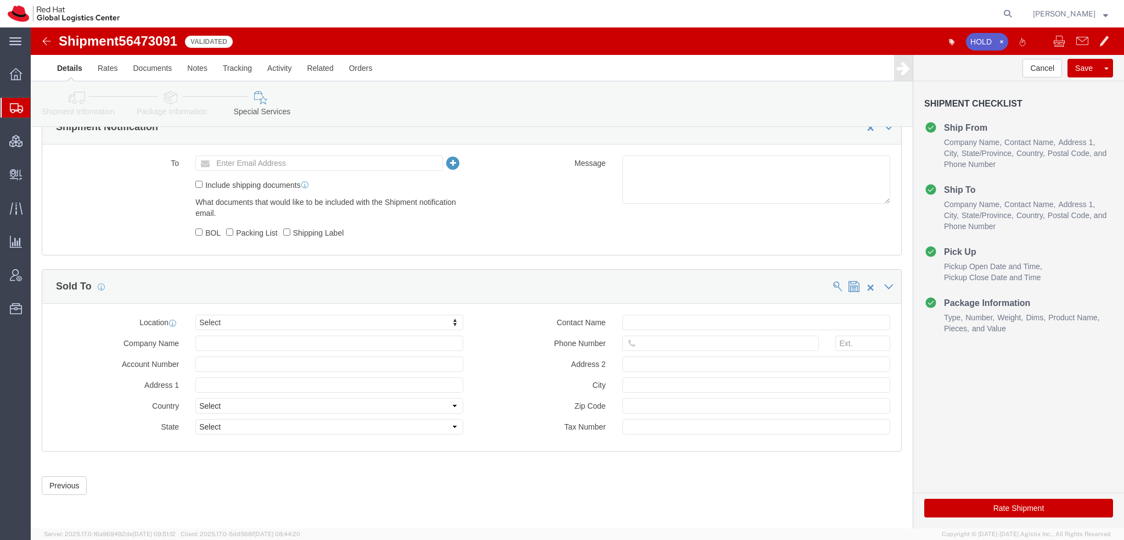
click button "Rate Shipment"
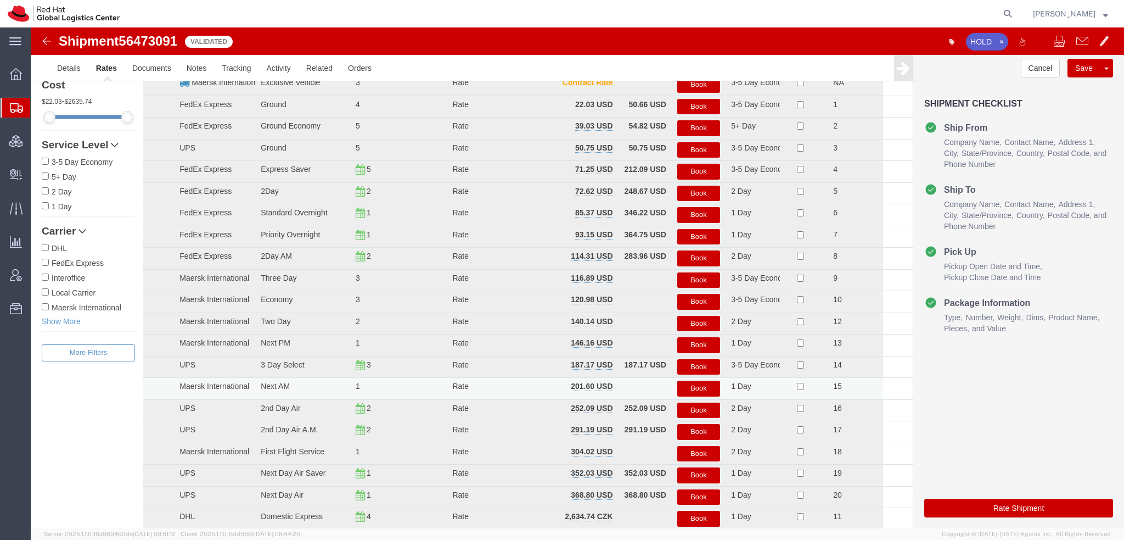
scroll to position [0, 0]
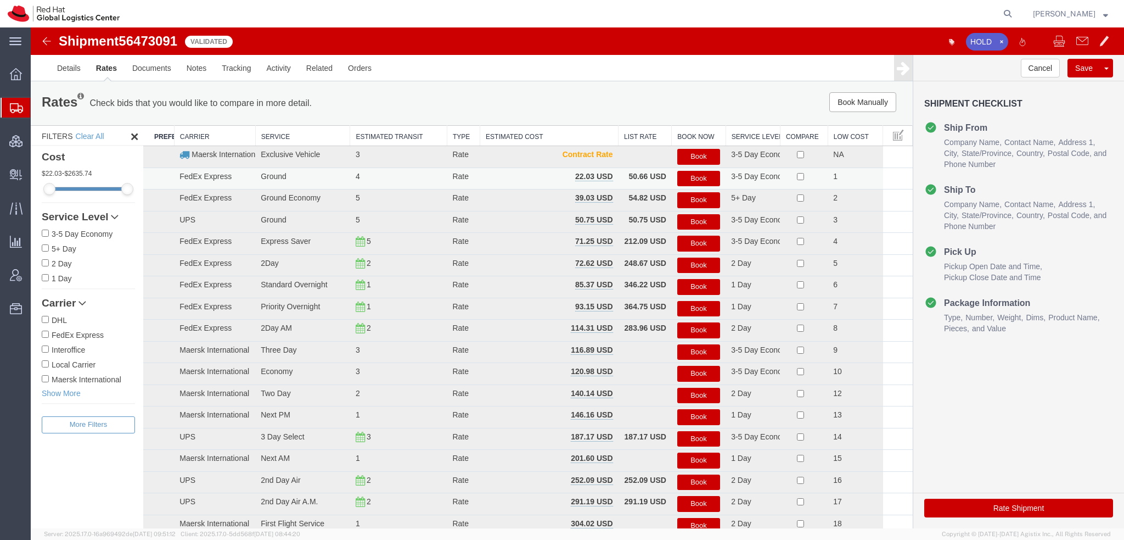
click at [704, 181] on button "Book" at bounding box center [698, 179] width 43 height 16
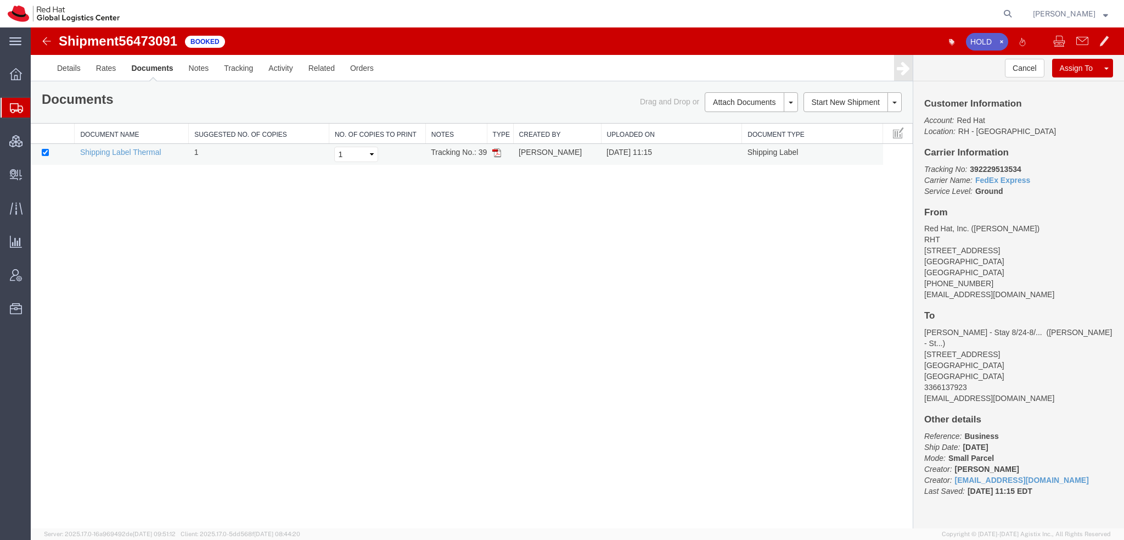
click at [498, 149] on img at bounding box center [496, 152] width 9 height 9
click at [0, 0] on span "Shipment Manager" at bounding box center [0, 0] width 0 height 0
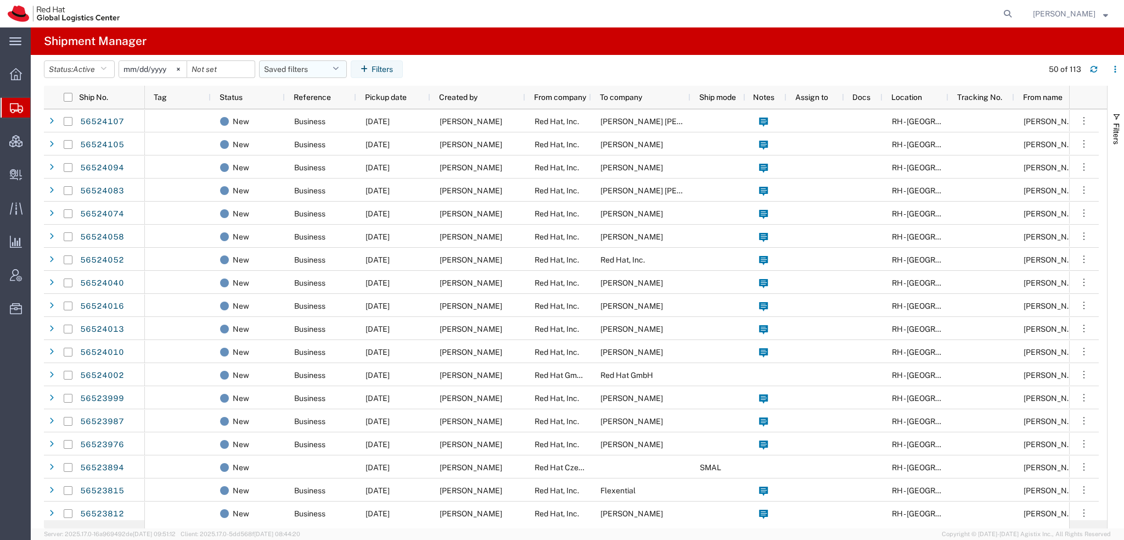
click at [337, 65] on icon "button" at bounding box center [336, 69] width 6 height 8
click at [290, 113] on span "Americas" at bounding box center [333, 117] width 144 height 20
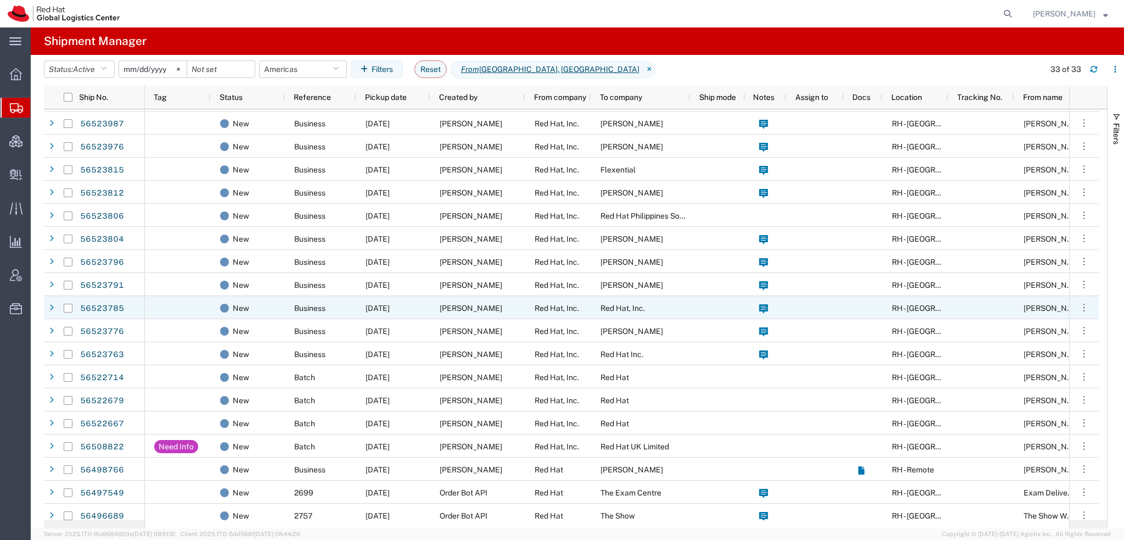
scroll to position [350, 0]
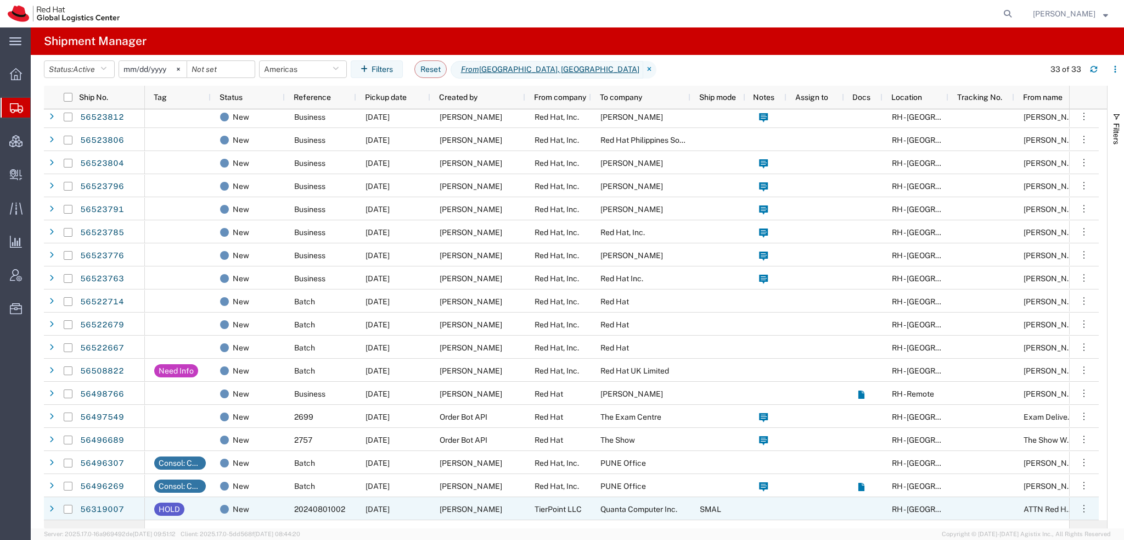
click at [610, 504] on span "Quanta Computer Inc." at bounding box center [639, 508] width 77 height 9
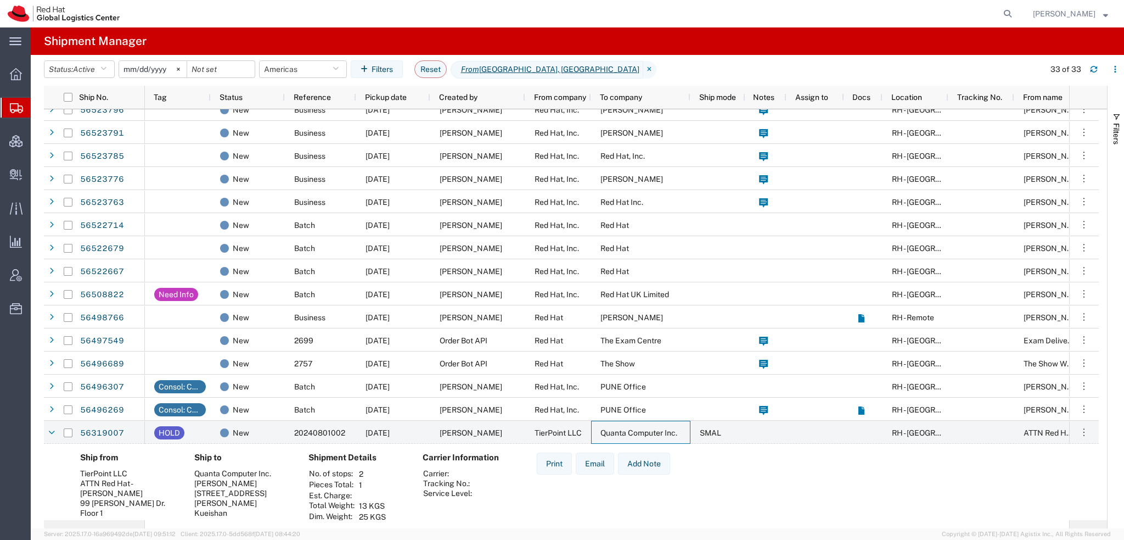
scroll to position [472, 0]
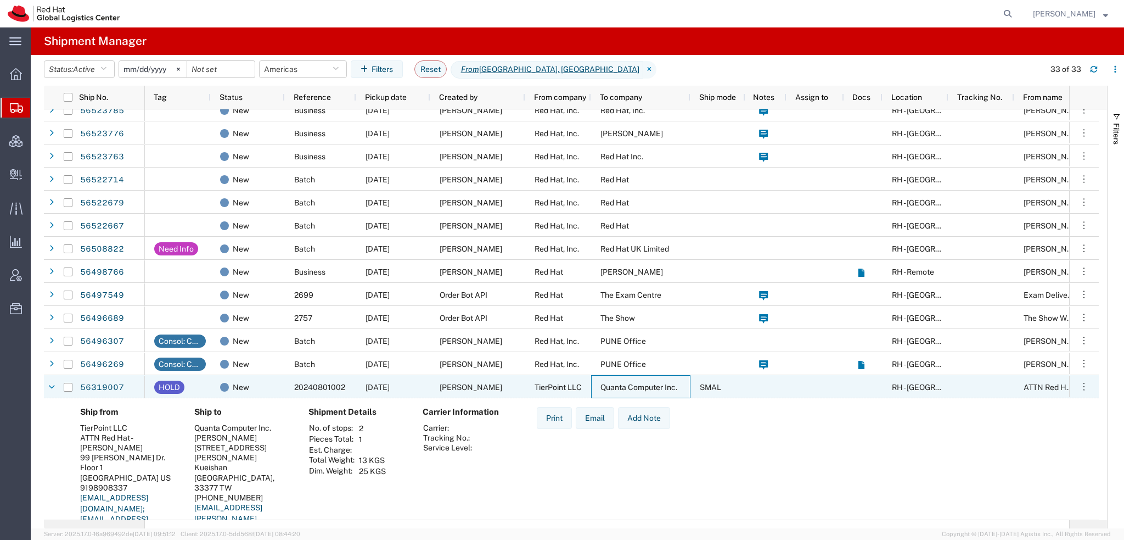
click at [390, 385] on span "07/28/2025" at bounding box center [378, 387] width 24 height 9
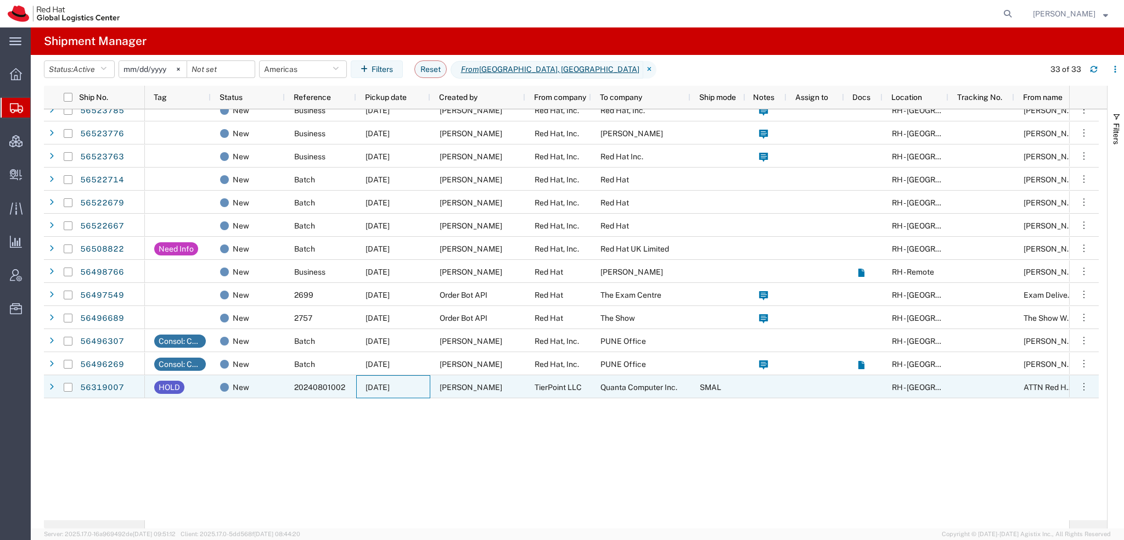
scroll to position [350, 0]
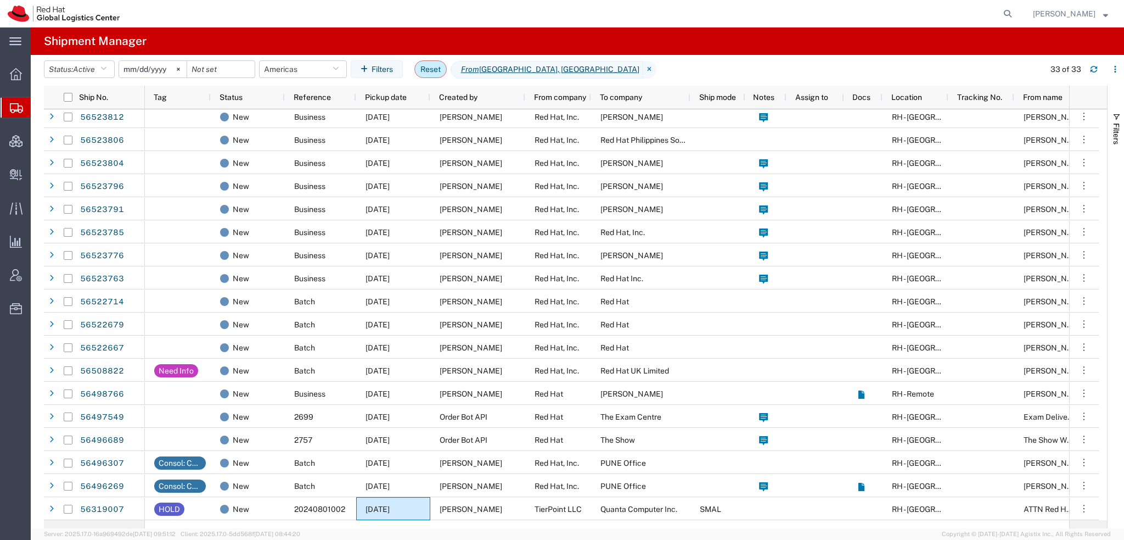
click at [433, 70] on button "Reset" at bounding box center [430, 69] width 32 height 18
type input "2025-07-18"
